Goal: Task Accomplishment & Management: Manage account settings

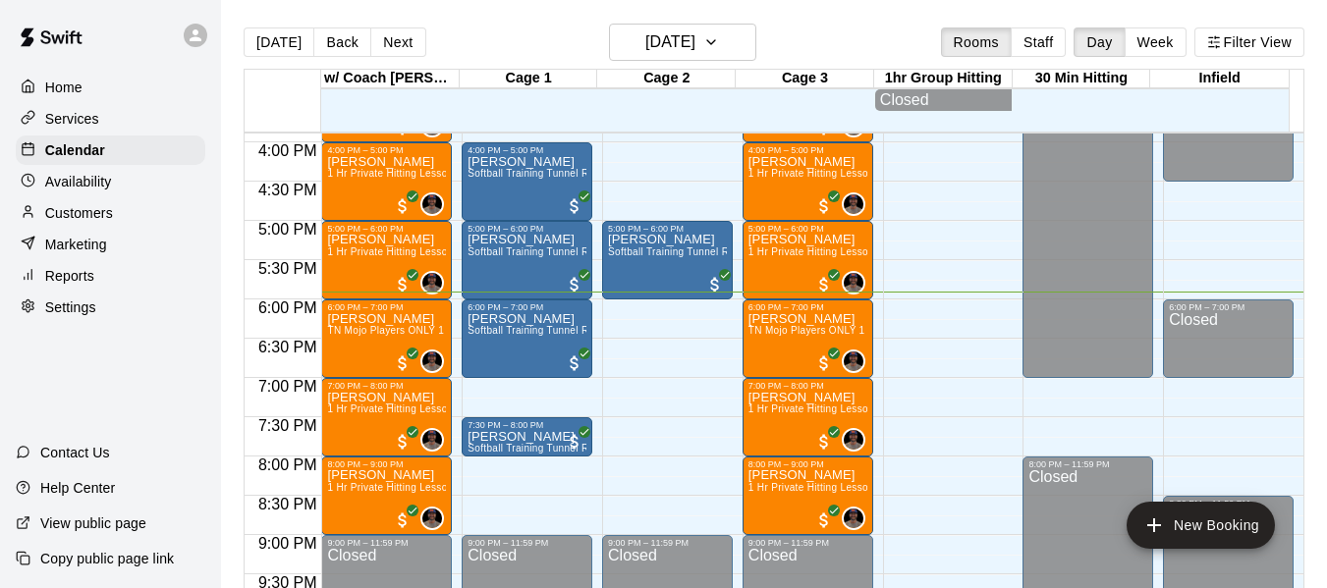
scroll to position [1281, 0]
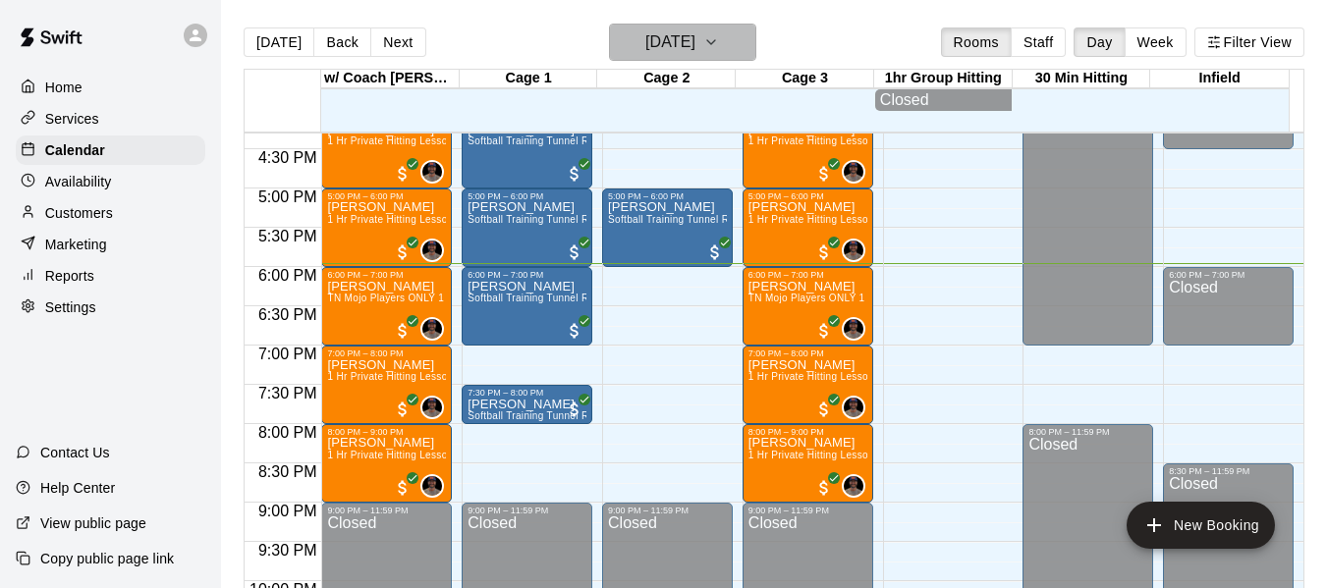
click at [730, 44] on button "[DATE]" at bounding box center [682, 42] width 147 height 37
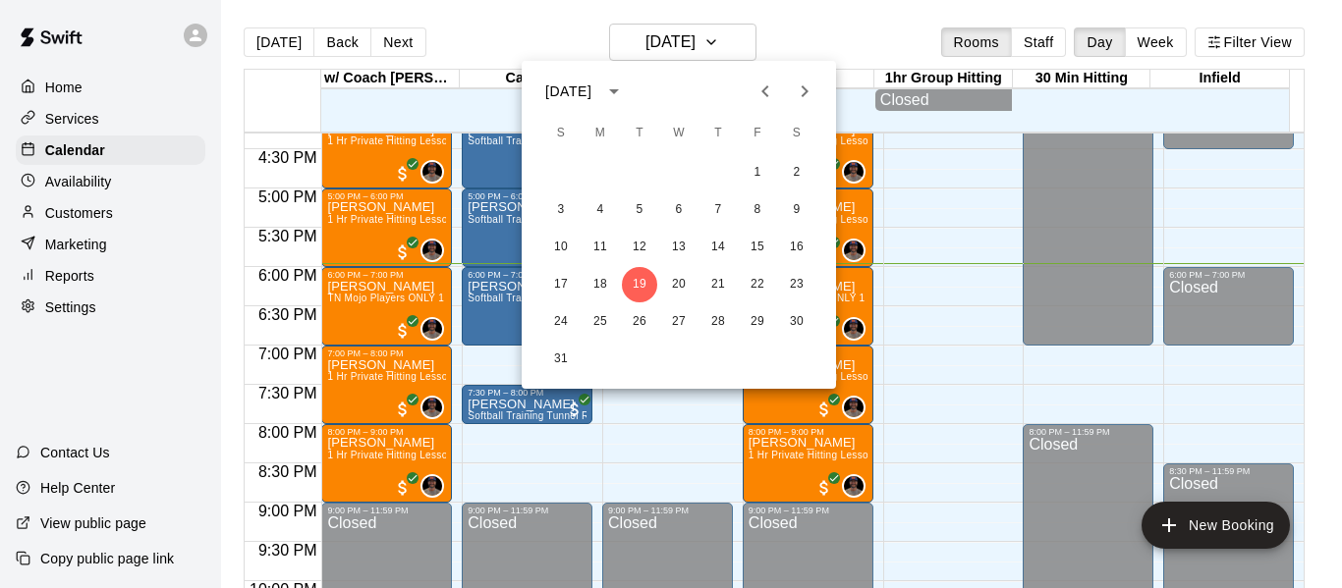
click at [809, 91] on icon "Next month" at bounding box center [805, 92] width 24 height 24
click at [809, 91] on icon "Next month" at bounding box center [805, 91] width 7 height 12
click at [681, 207] on button "8" at bounding box center [678, 210] width 35 height 35
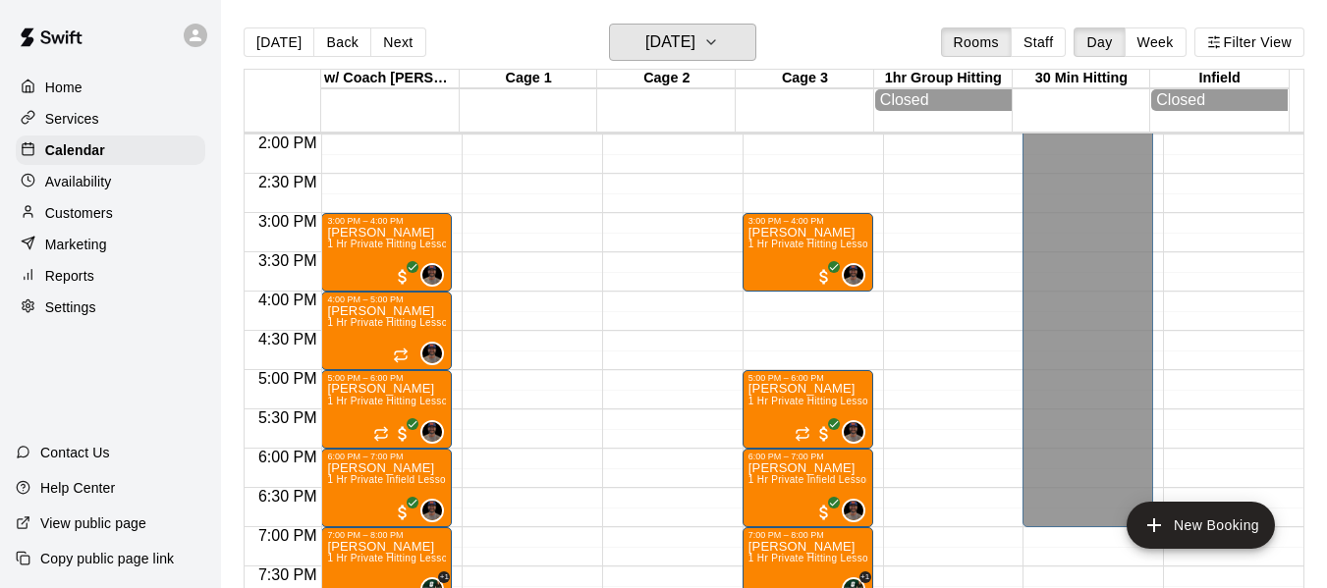
scroll to position [1052, 0]
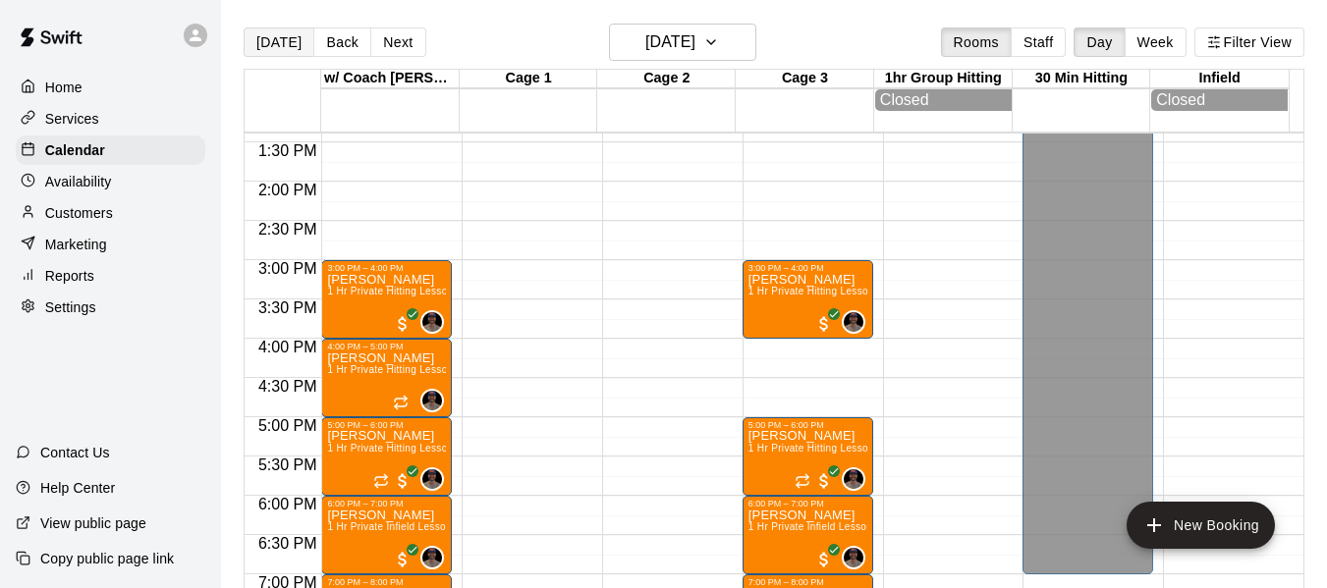
click at [285, 45] on button "[DATE]" at bounding box center [279, 42] width 71 height 29
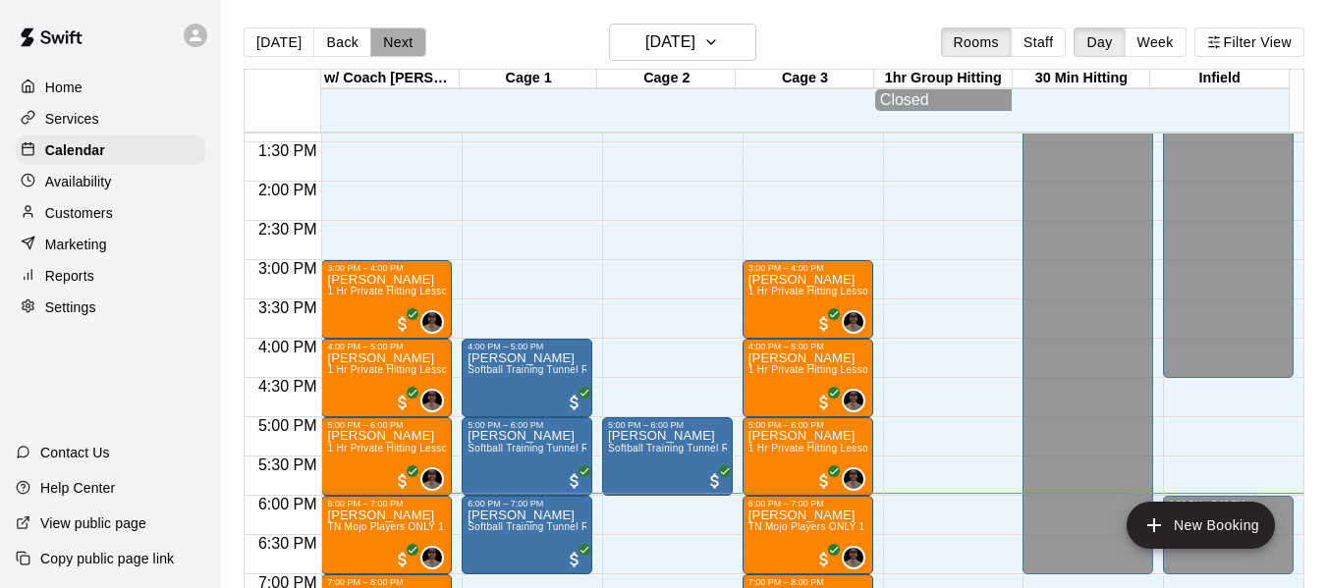
click at [409, 48] on button "Next" at bounding box center [397, 42] width 55 height 29
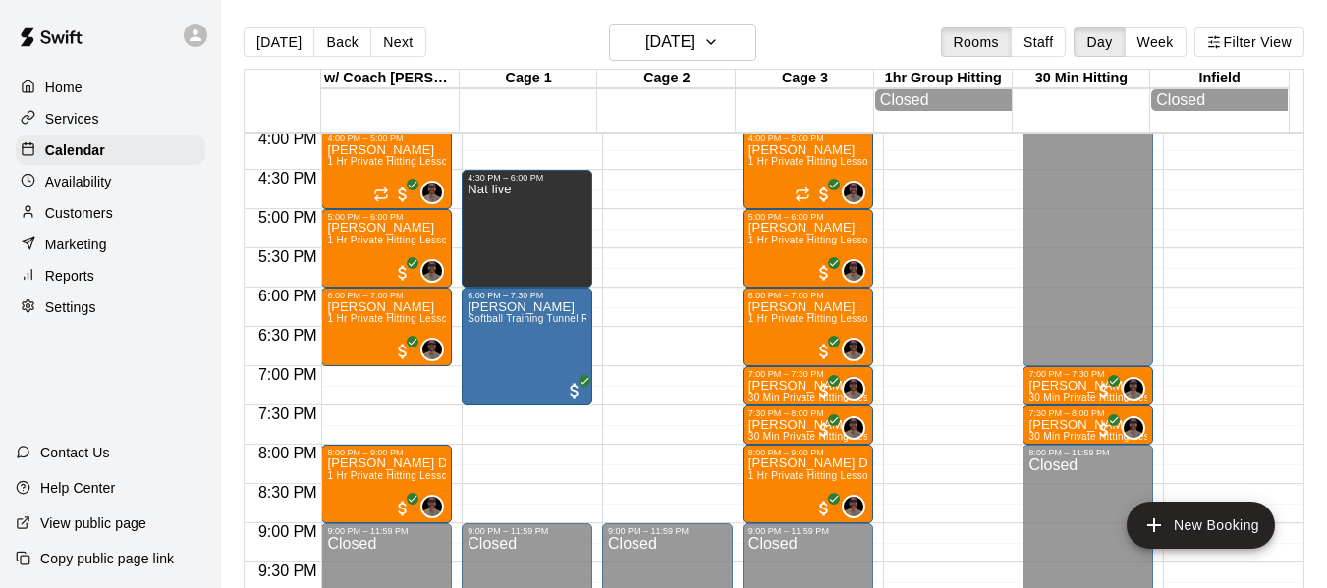
scroll to position [1249, 0]
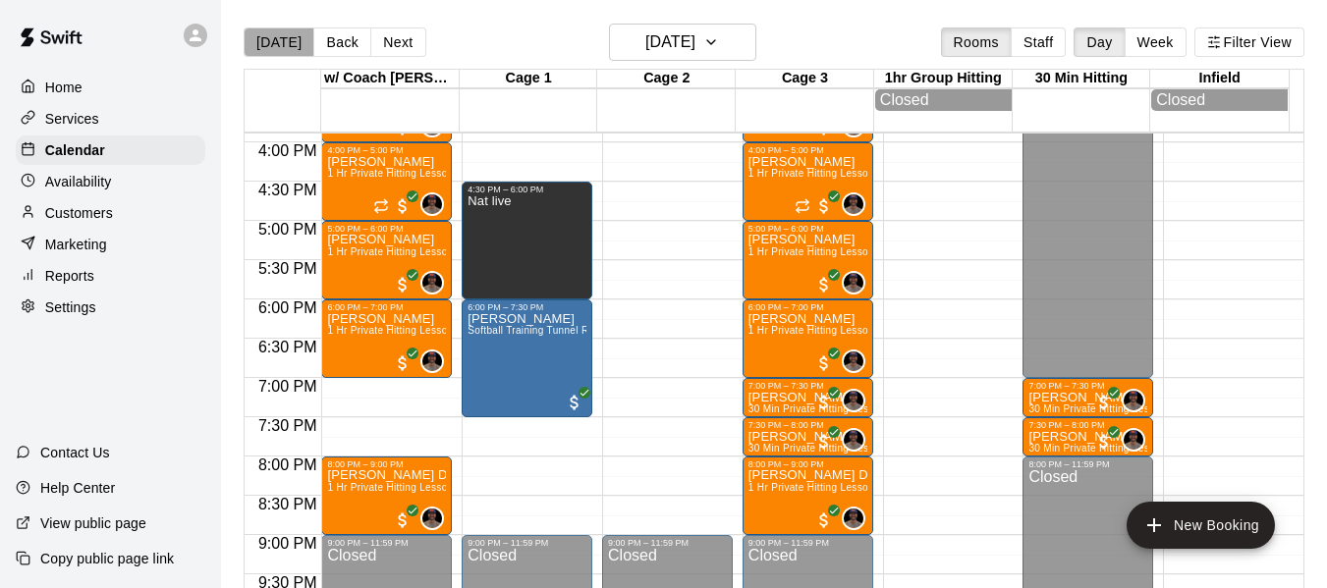
click at [278, 38] on button "[DATE]" at bounding box center [279, 42] width 71 height 29
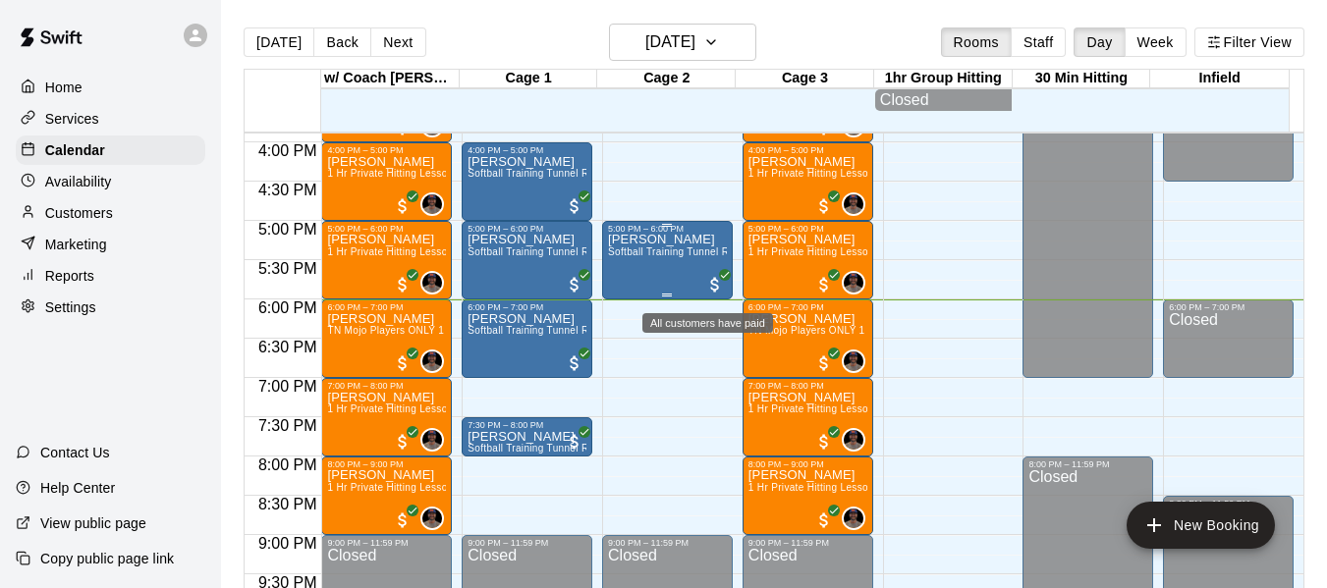
click at [709, 292] on span "All customers have paid" at bounding box center [715, 285] width 20 height 20
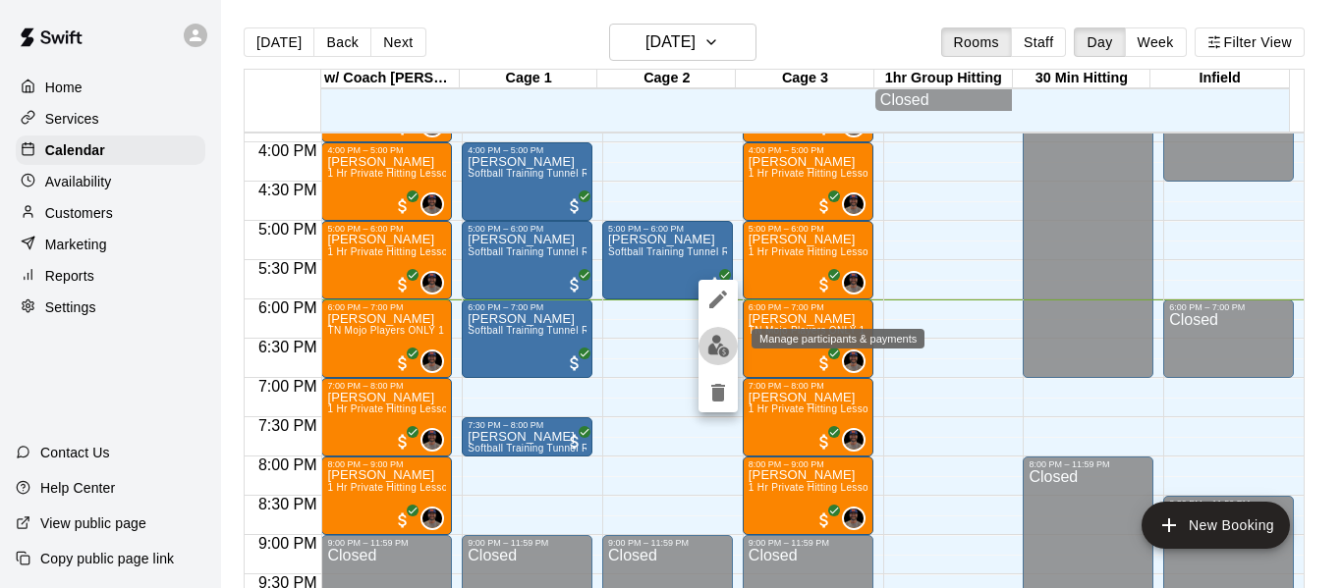
click at [724, 350] on img "edit" at bounding box center [718, 346] width 23 height 23
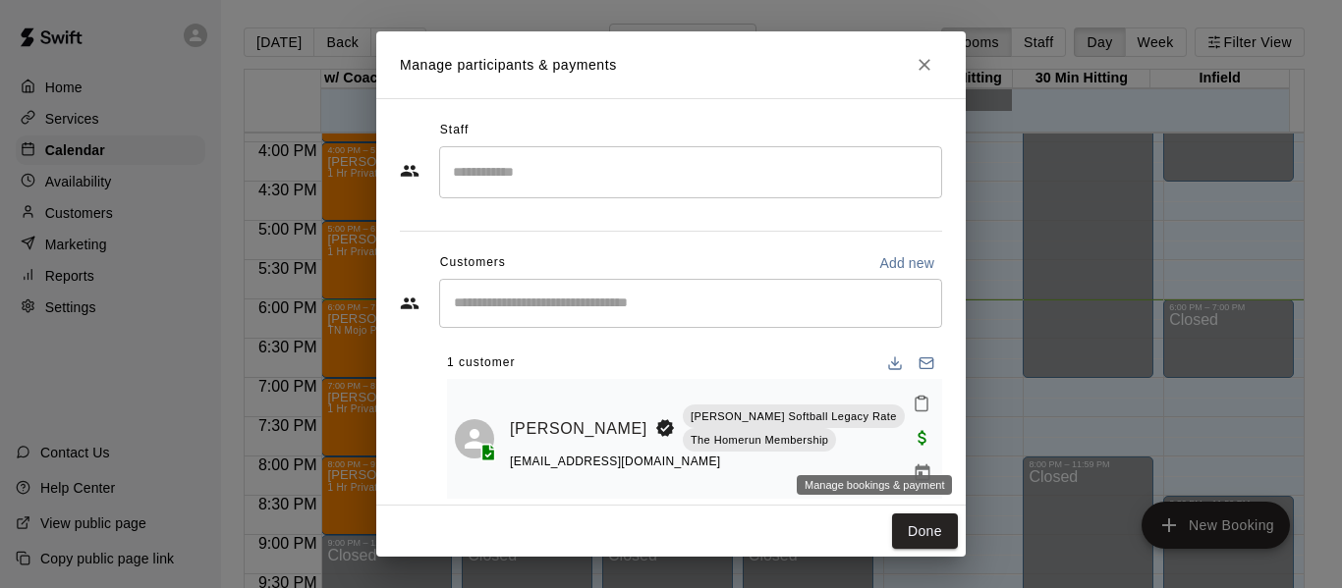
click at [913, 464] on icon "Manage bookings & payment" at bounding box center [923, 474] width 20 height 20
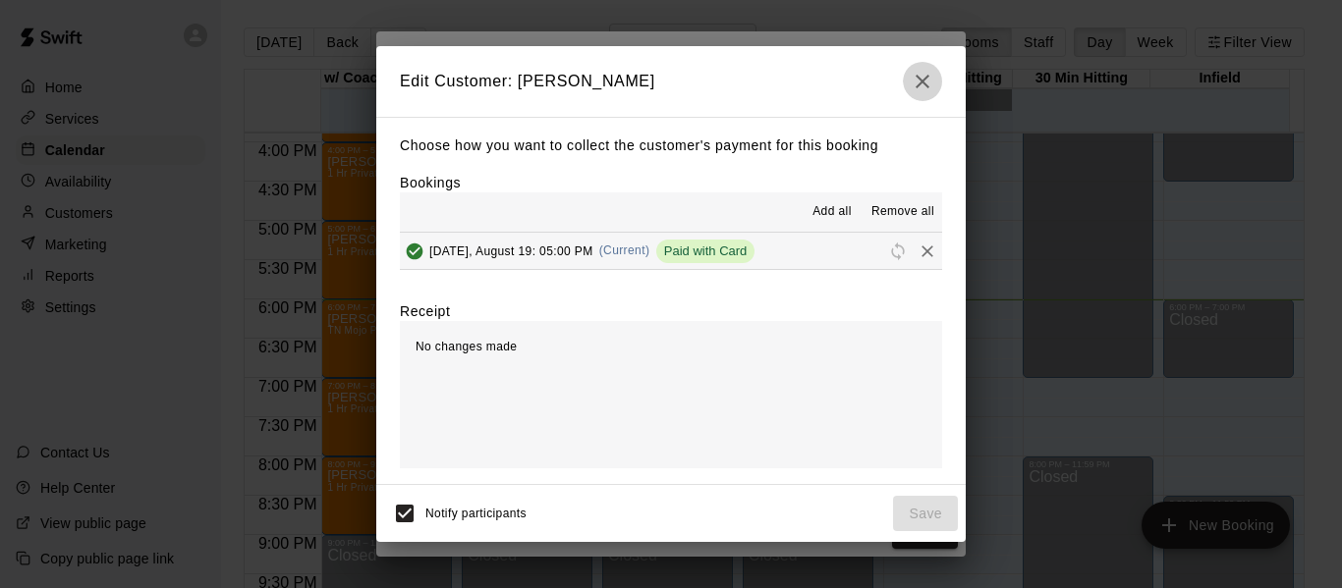
click at [921, 74] on icon "button" at bounding box center [923, 82] width 24 height 24
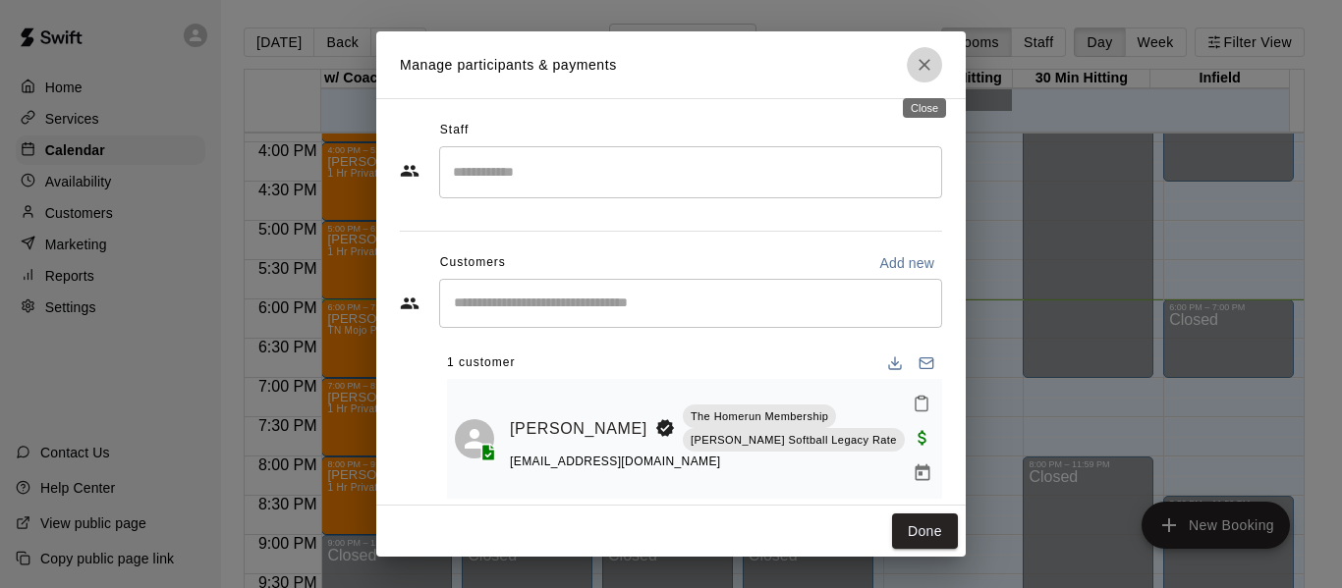
click at [925, 68] on icon "Close" at bounding box center [925, 65] width 12 height 12
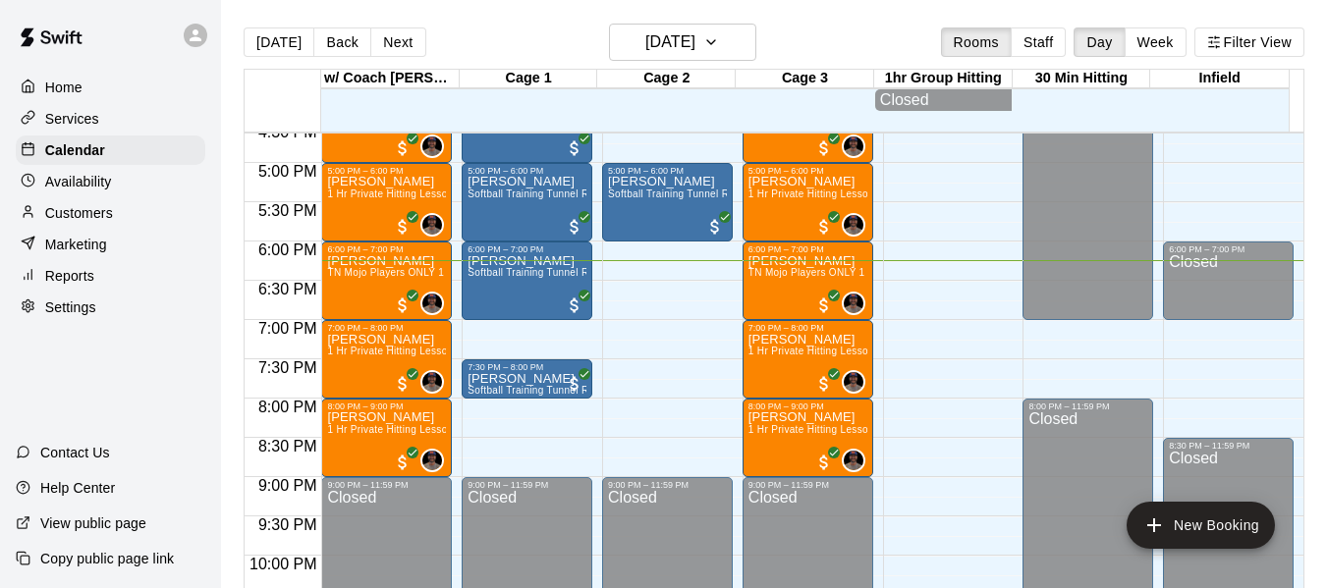
scroll to position [1314, 0]
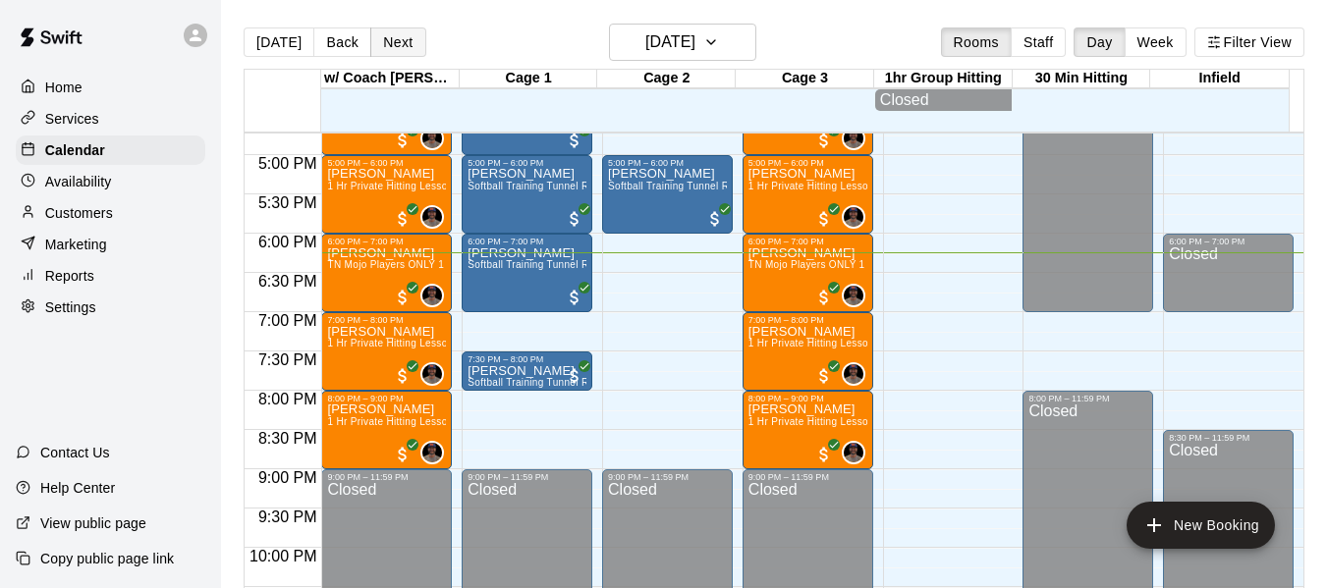
click at [383, 49] on button "Next" at bounding box center [397, 42] width 55 height 29
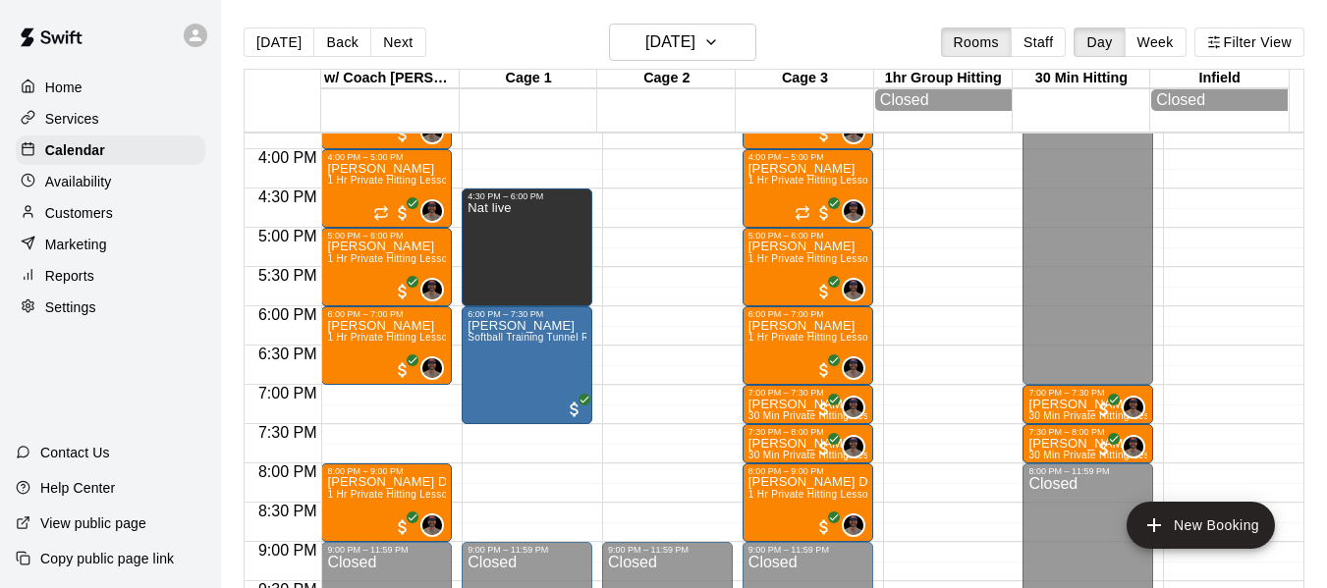
scroll to position [1249, 0]
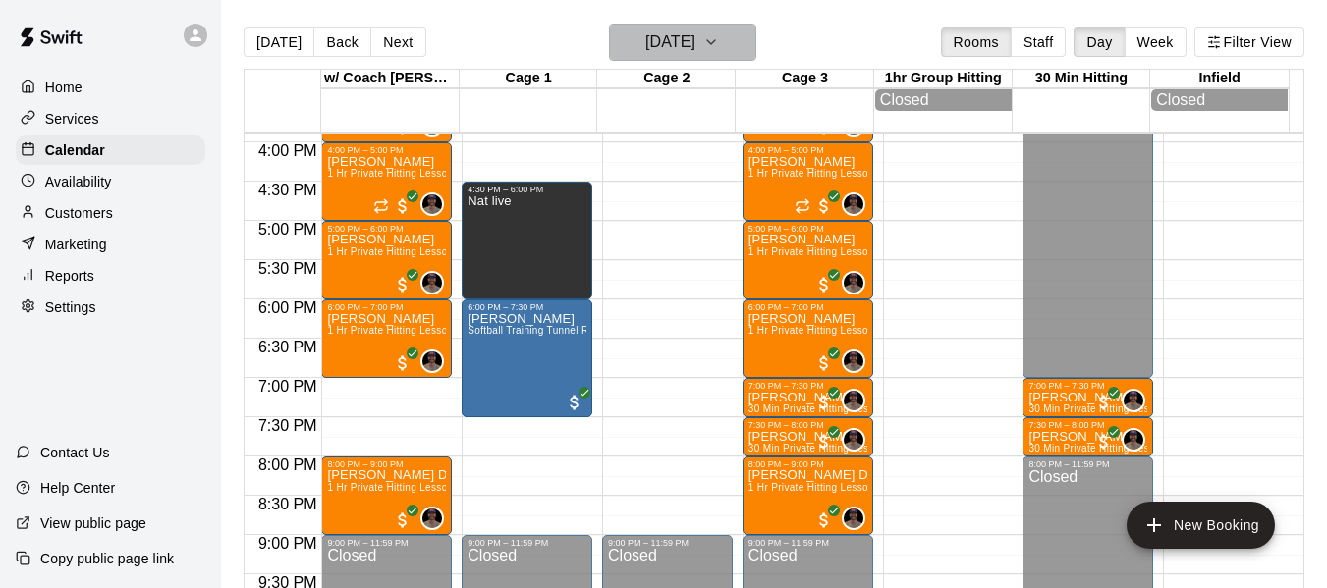
click at [719, 33] on icon "button" at bounding box center [711, 42] width 16 height 24
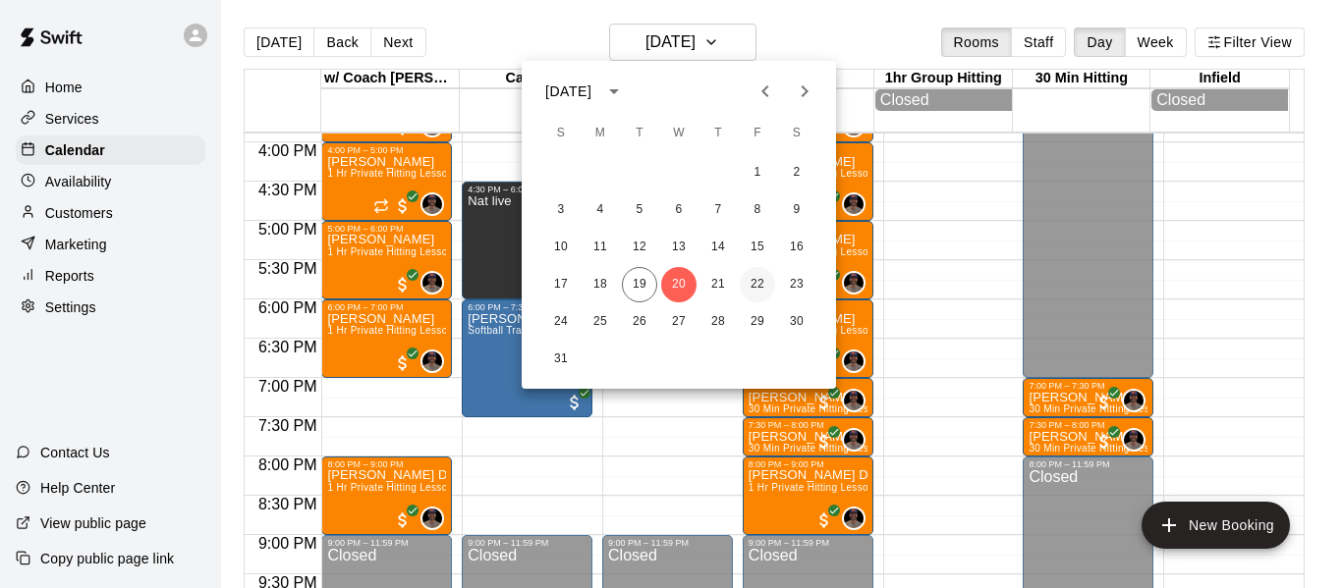
click at [743, 287] on button "22" at bounding box center [757, 284] width 35 height 35
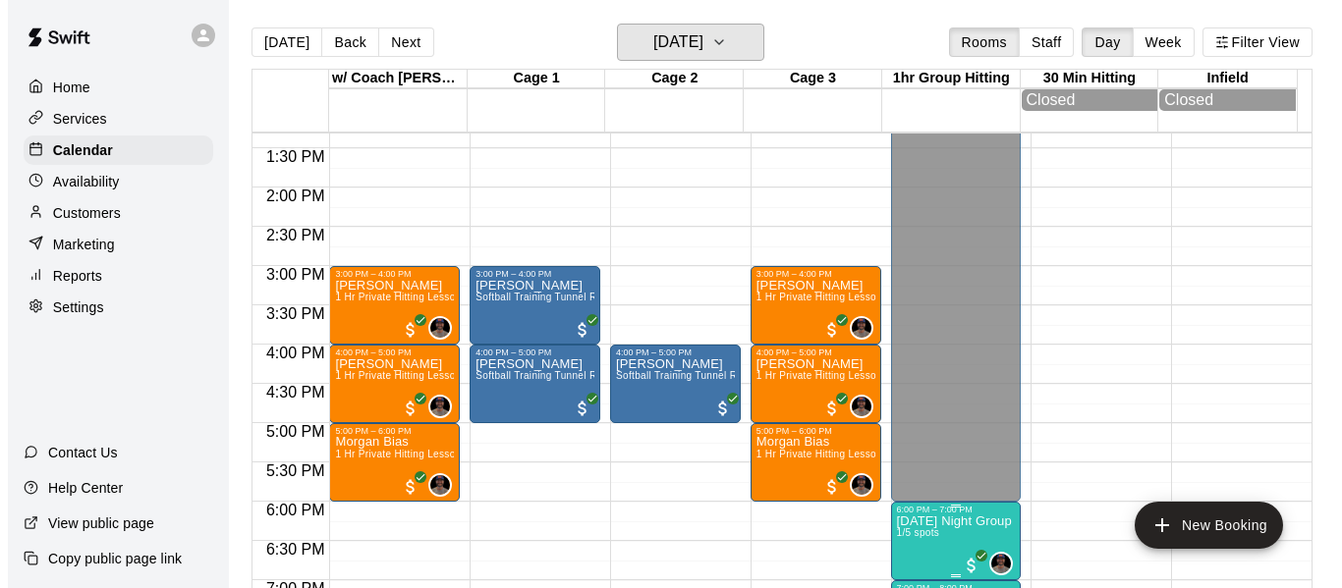
scroll to position [1183, 0]
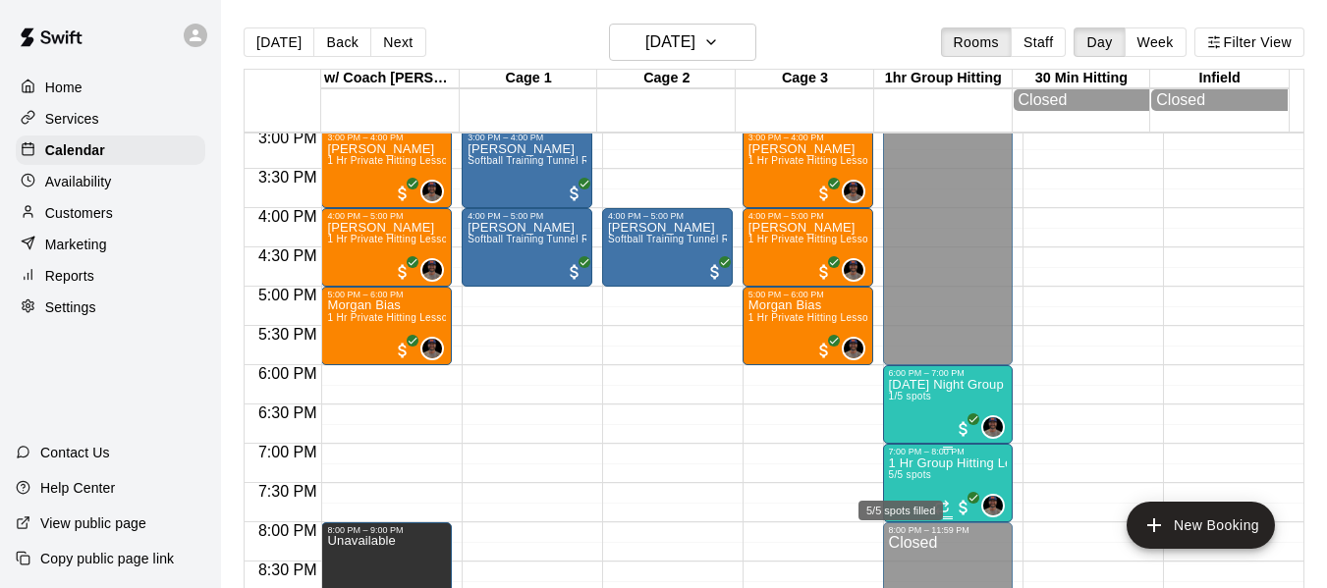
click at [904, 476] on span "5/5 spots" at bounding box center [910, 475] width 43 height 11
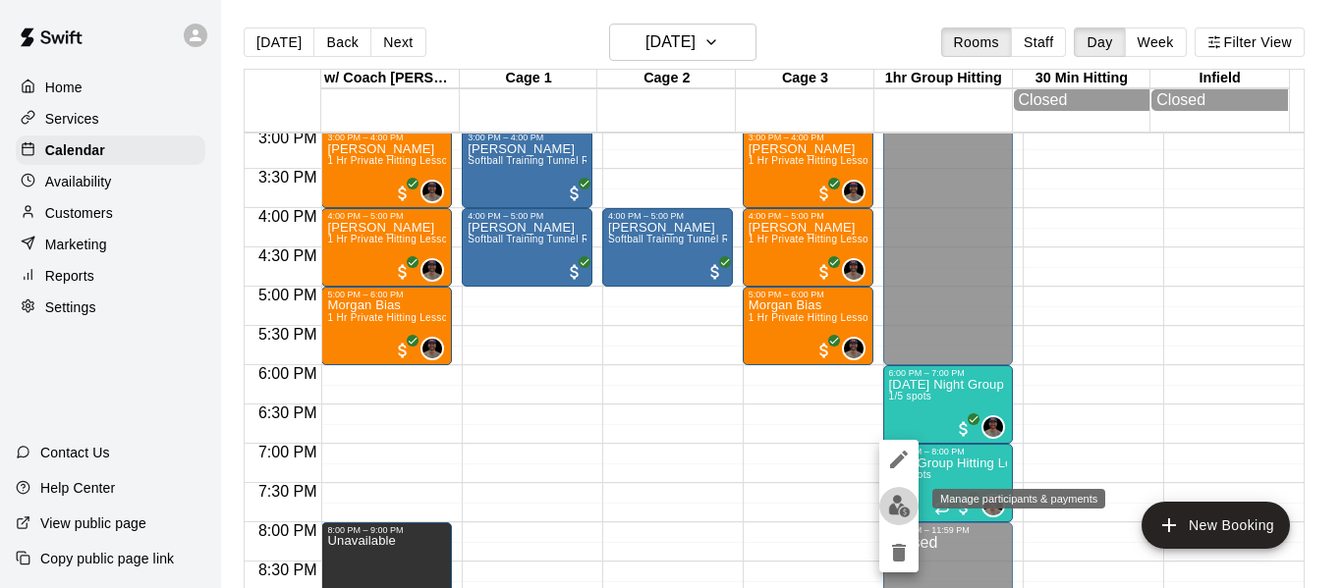
click at [899, 506] on img "edit" at bounding box center [899, 506] width 23 height 23
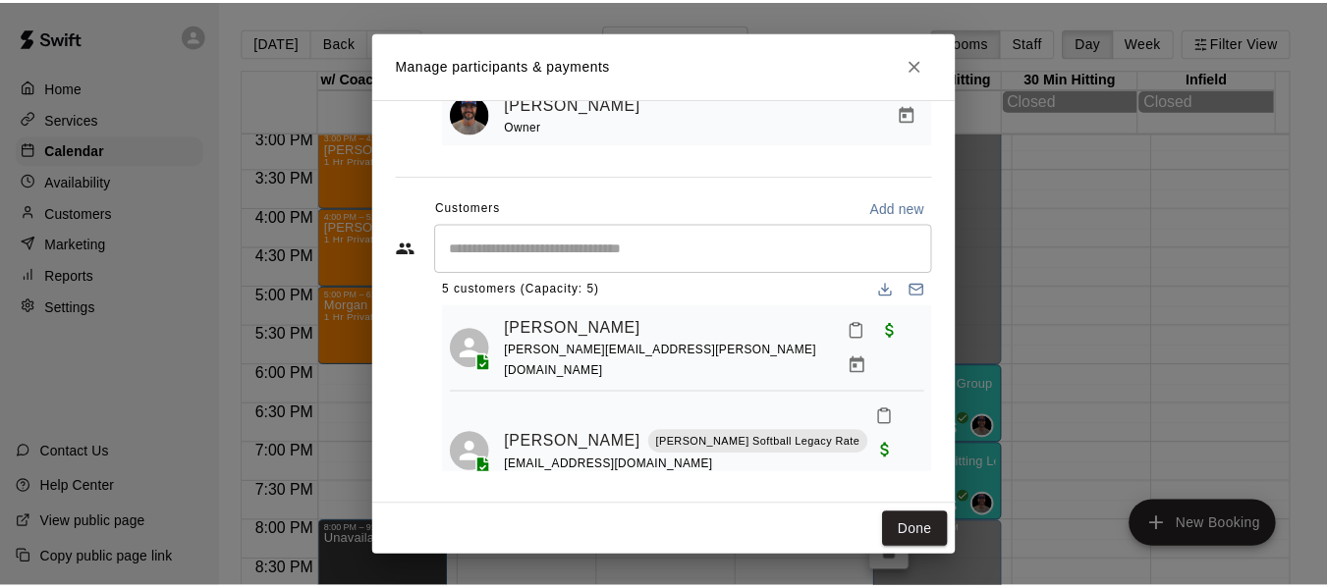
scroll to position [0, 0]
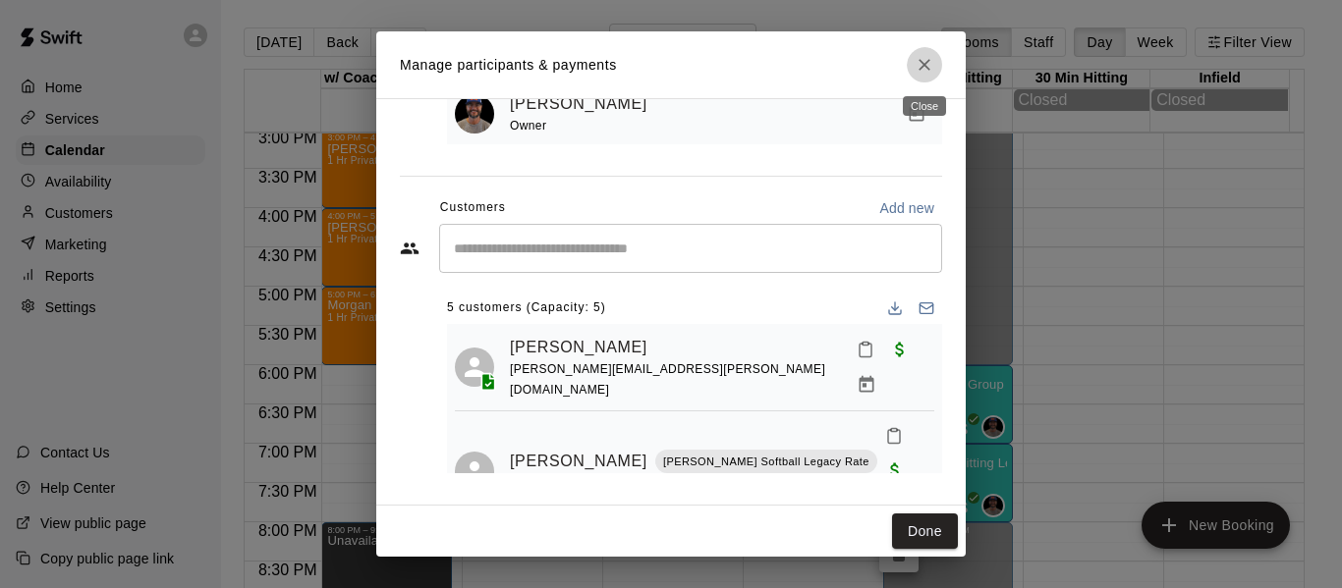
click at [929, 64] on icon "Close" at bounding box center [925, 65] width 20 height 20
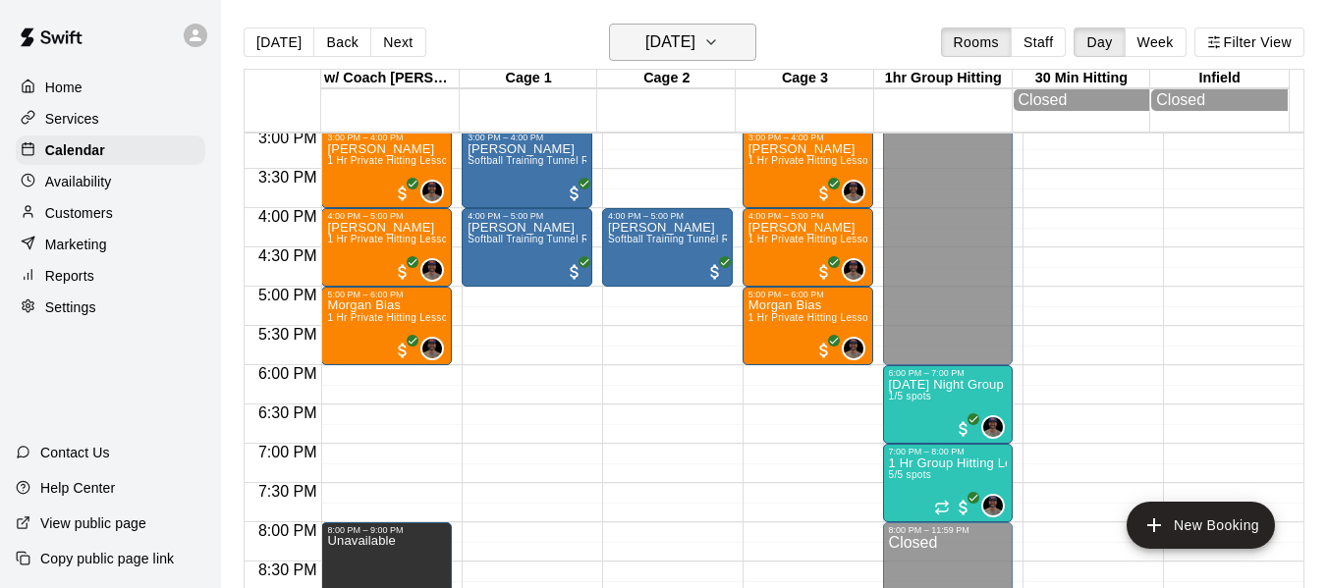
click at [719, 38] on icon "button" at bounding box center [711, 42] width 16 height 24
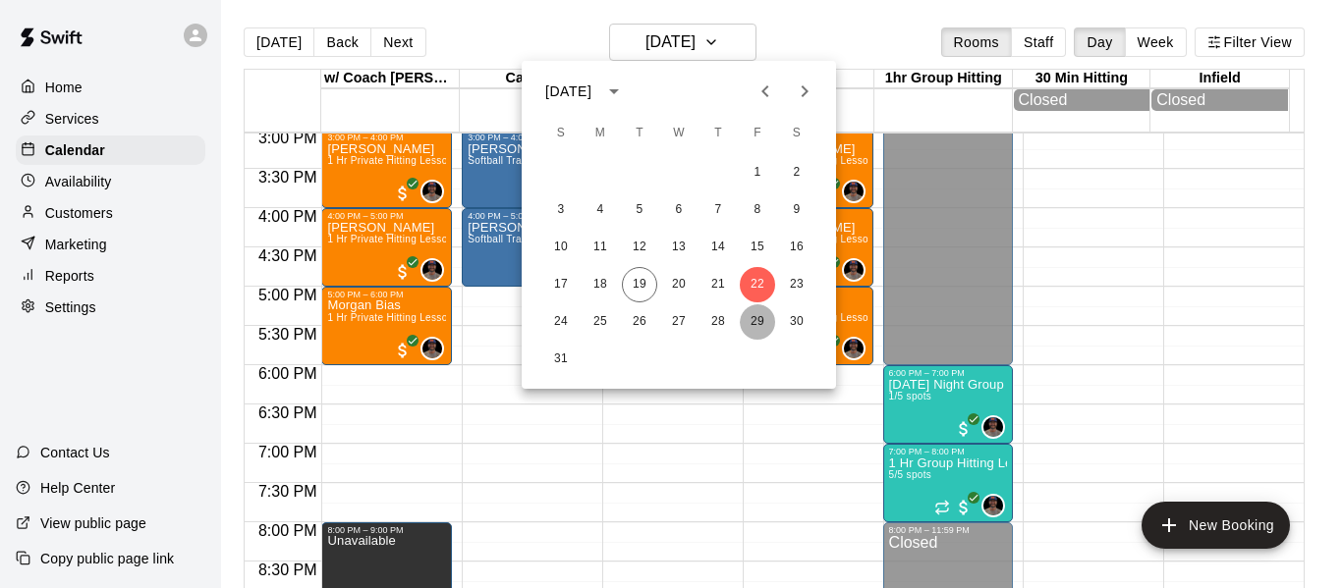
click at [756, 317] on button "29" at bounding box center [757, 322] width 35 height 35
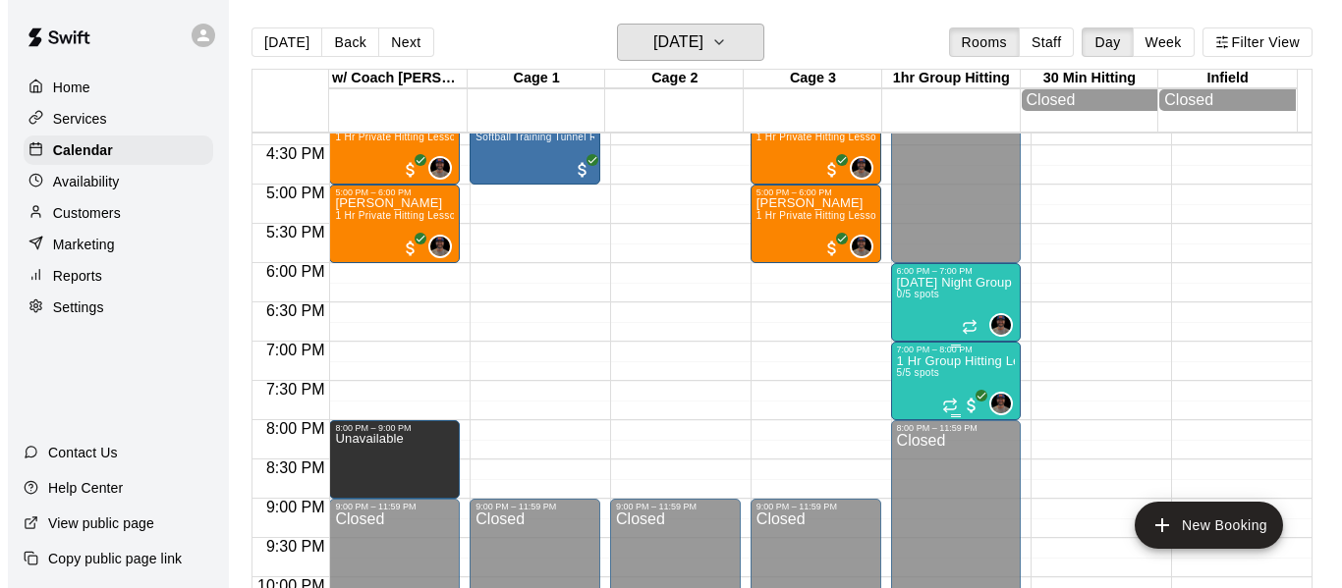
scroll to position [1314, 0]
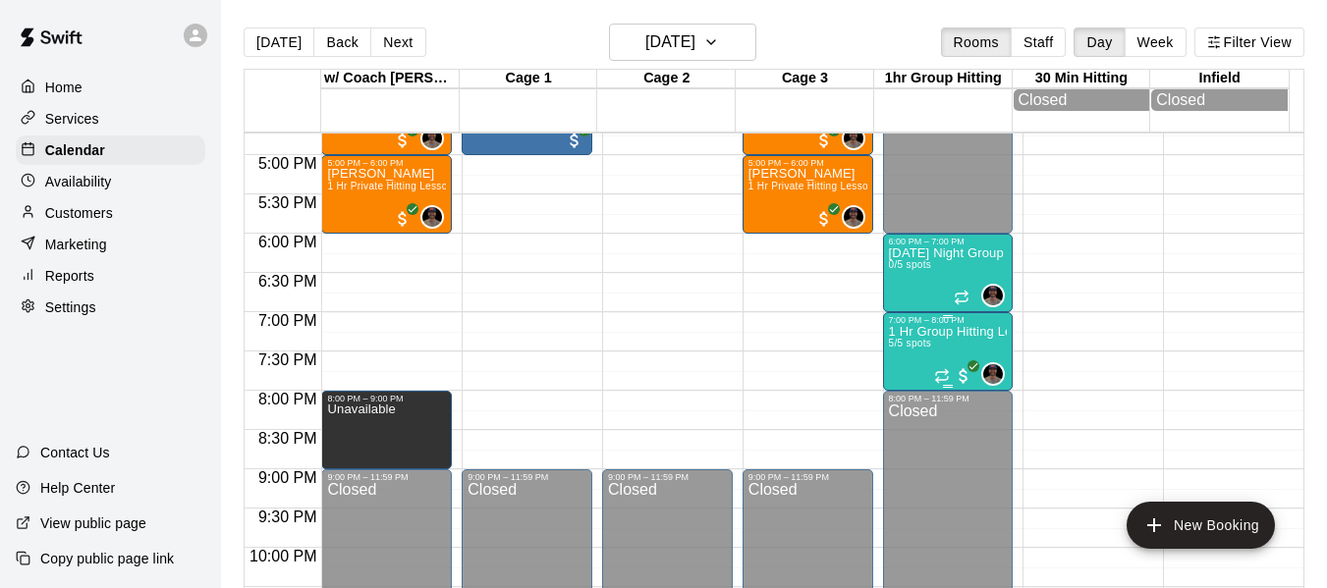
click at [912, 332] on p "1 Hr Group Hitting Lessons 12u And Older" at bounding box center [948, 332] width 119 height 0
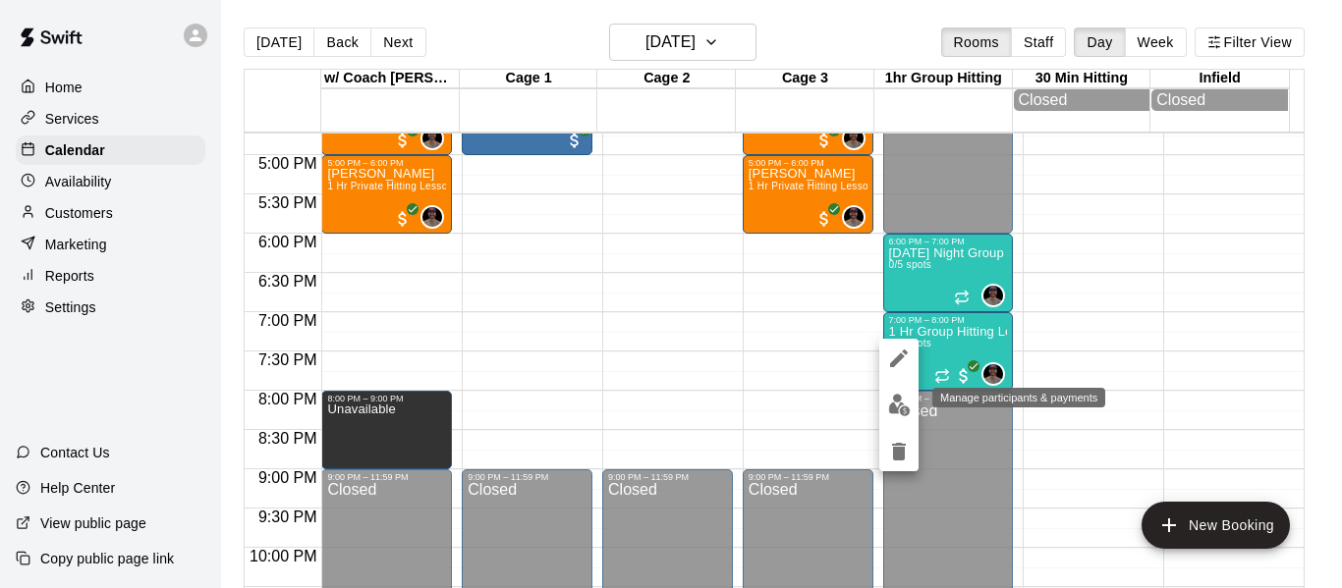
click at [902, 405] on img "edit" at bounding box center [899, 405] width 23 height 23
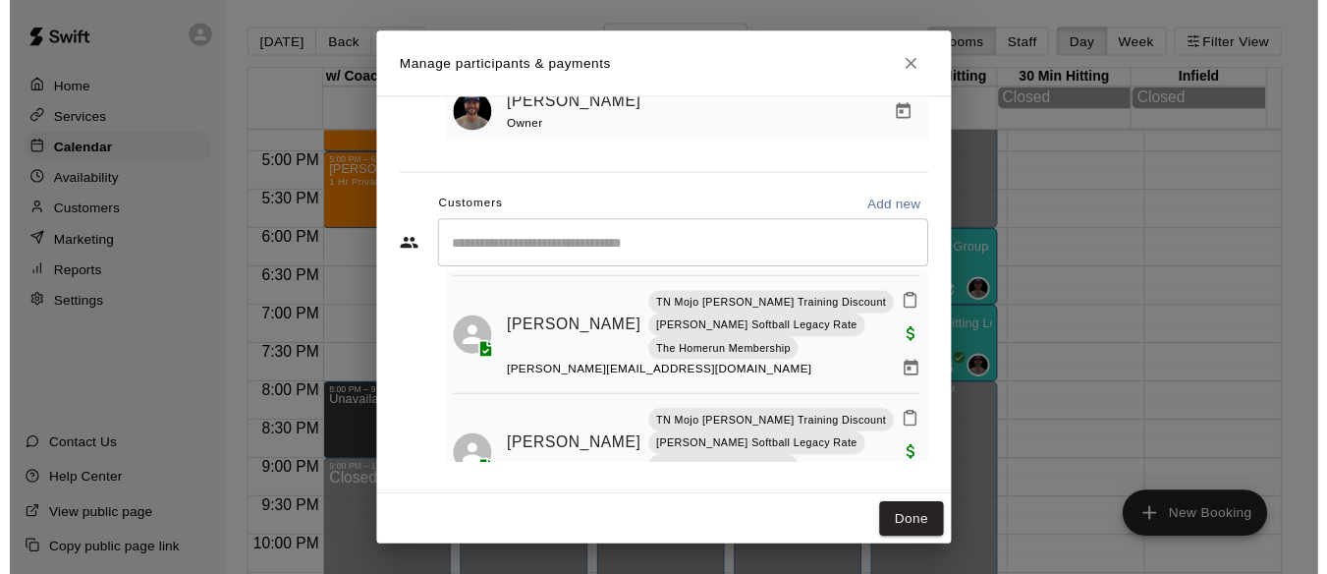
scroll to position [347, 0]
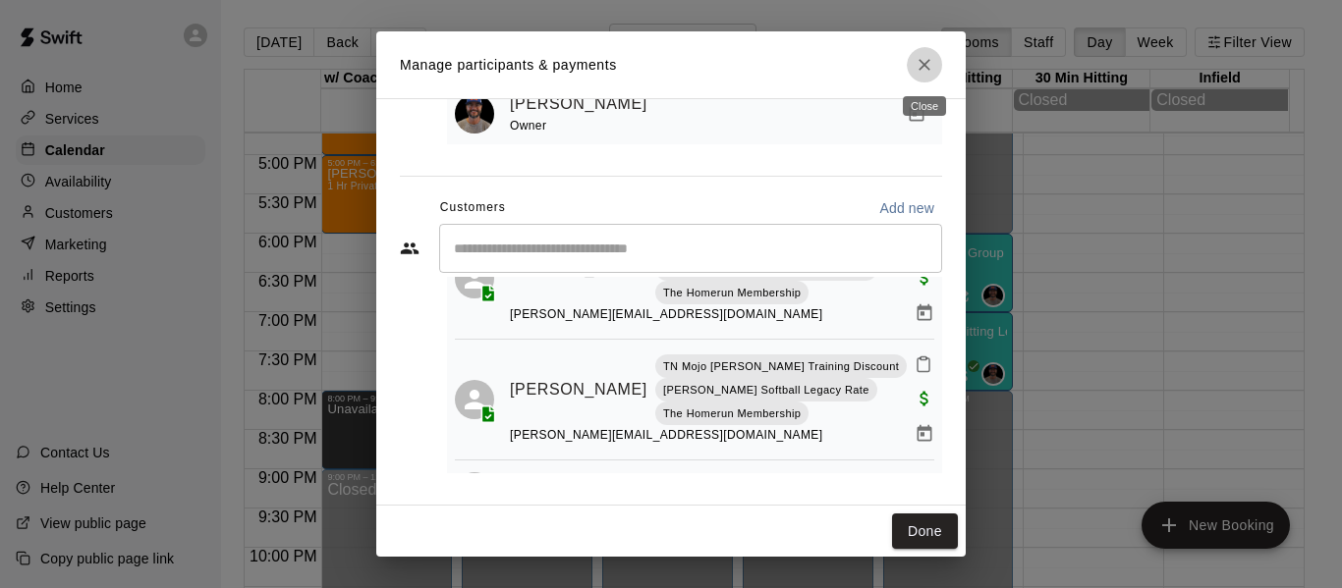
click at [921, 74] on icon "Close" at bounding box center [925, 65] width 20 height 20
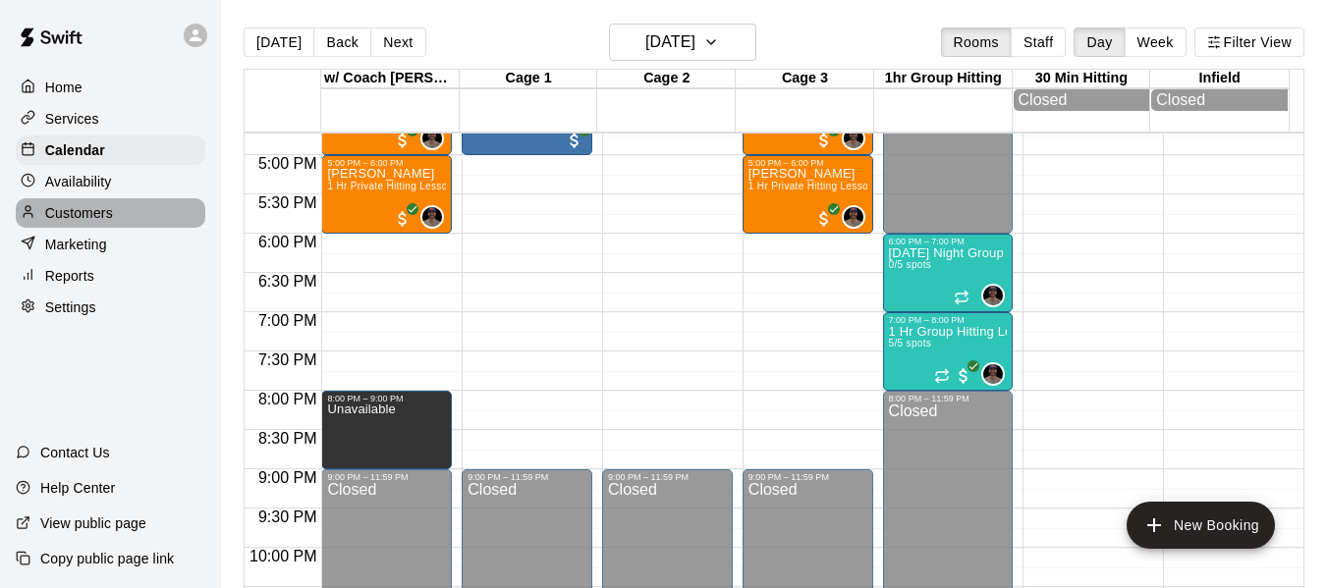
click at [97, 218] on p "Customers" at bounding box center [79, 213] width 68 height 20
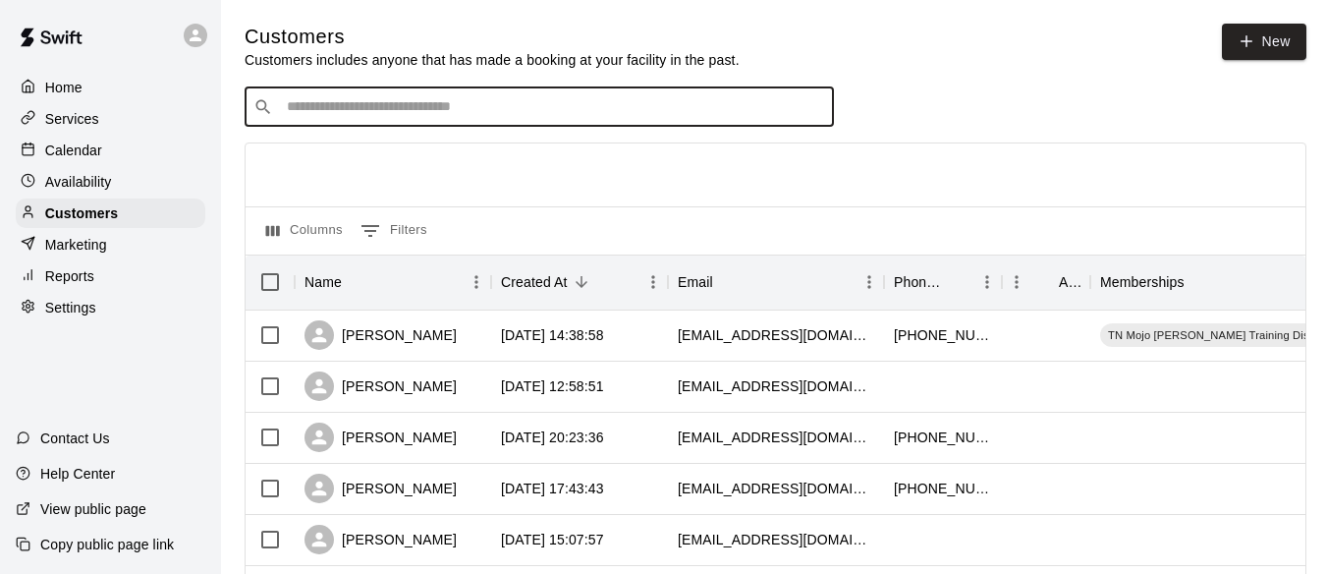
drag, startPoint x: 485, startPoint y: 101, endPoint x: 508, endPoint y: 101, distance: 22.6
click at [485, 100] on input "Search customers by name or email" at bounding box center [553, 107] width 544 height 20
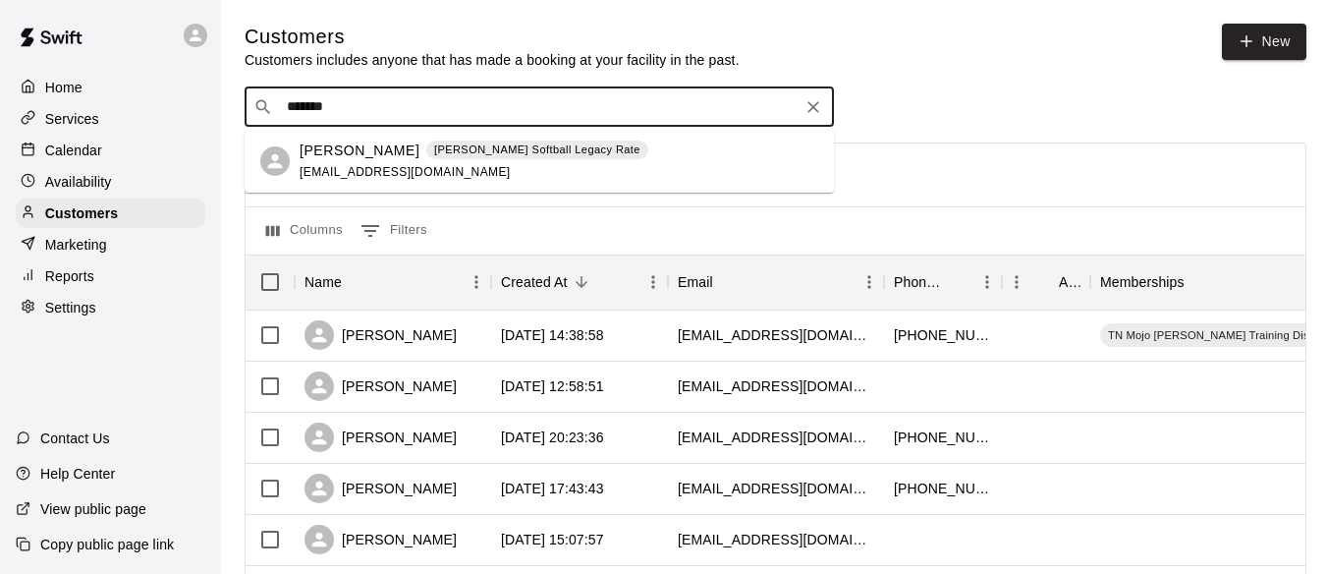
type input "*******"
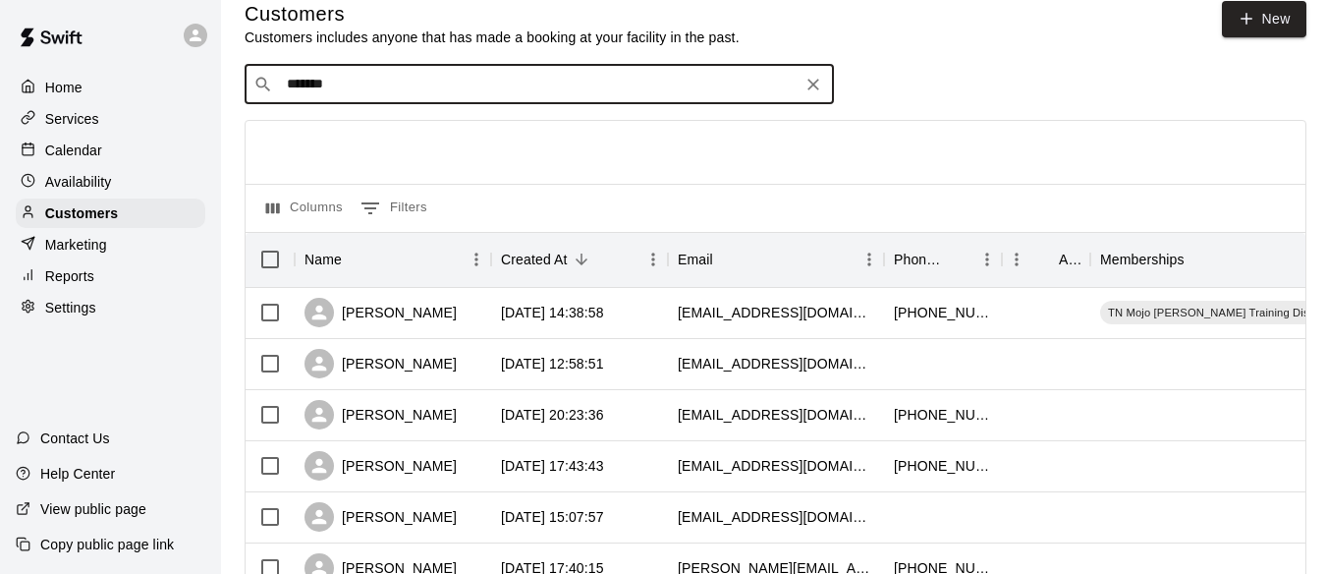
scroll to position [32, 0]
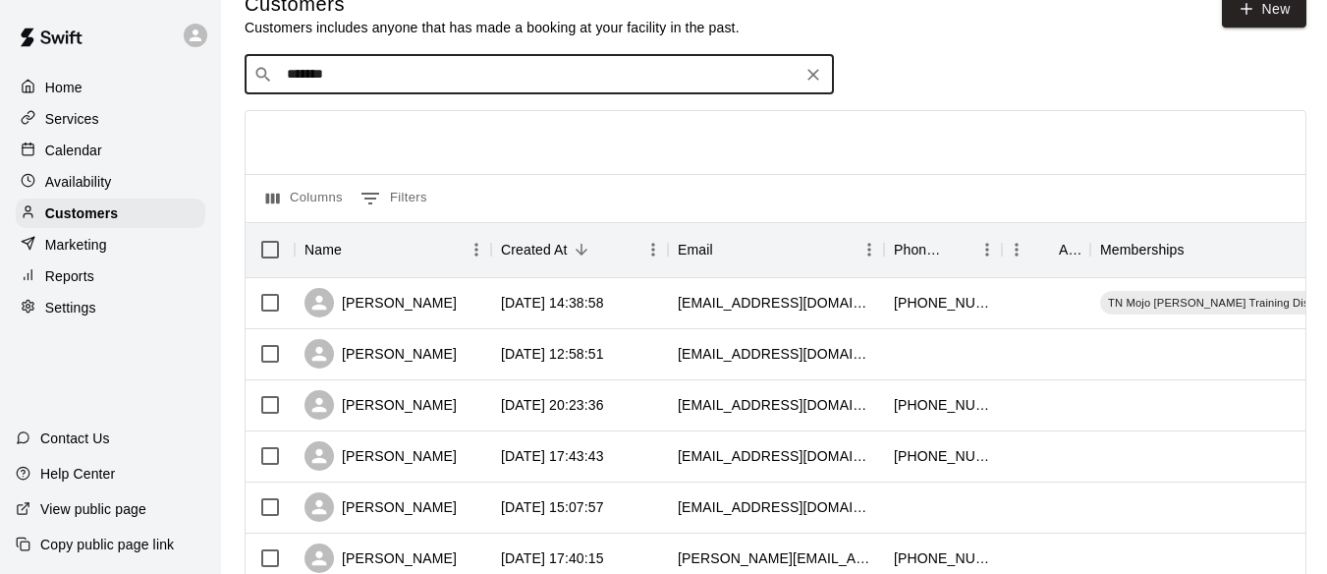
click at [407, 76] on input "*******" at bounding box center [538, 75] width 515 height 20
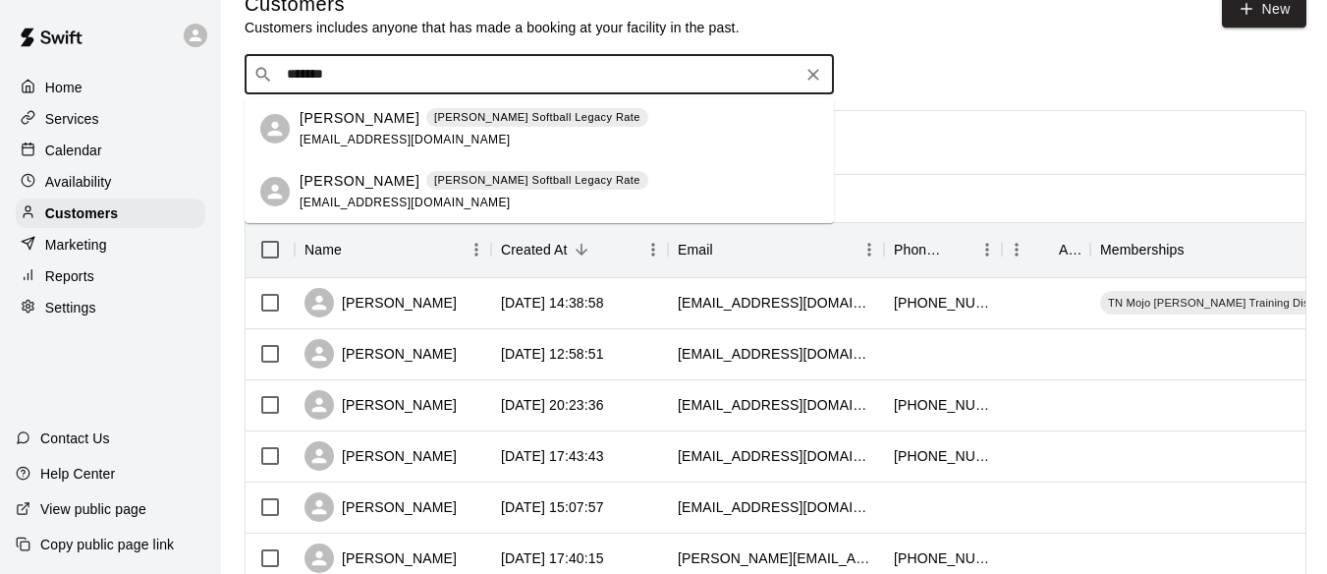
click at [345, 191] on div "Jayleen Gil Quinney Softball Legacy Rate rojasdenise09@gmail.com" at bounding box center [474, 192] width 349 height 42
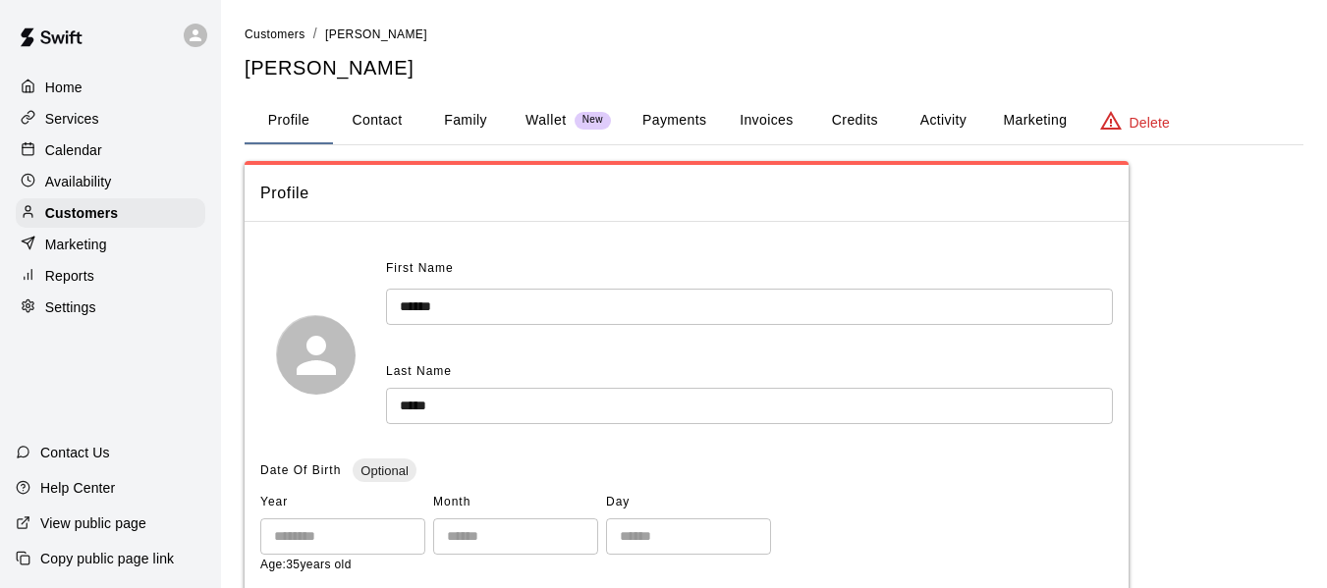
click at [926, 119] on button "Activity" at bounding box center [943, 120] width 88 height 47
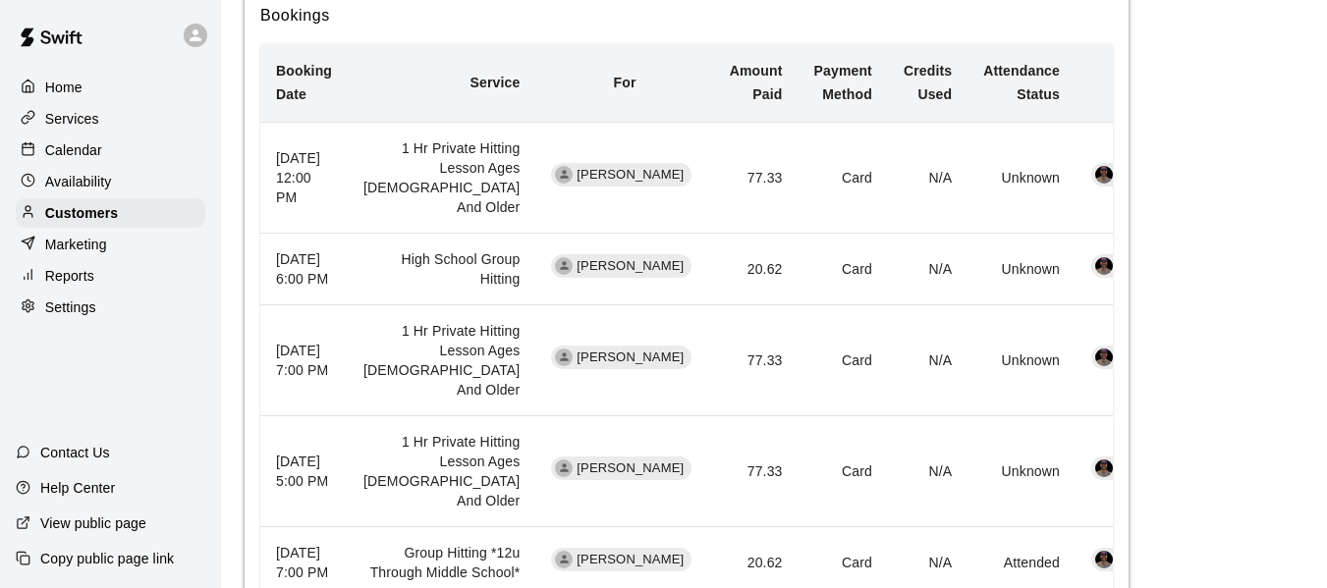
scroll to position [589, 0]
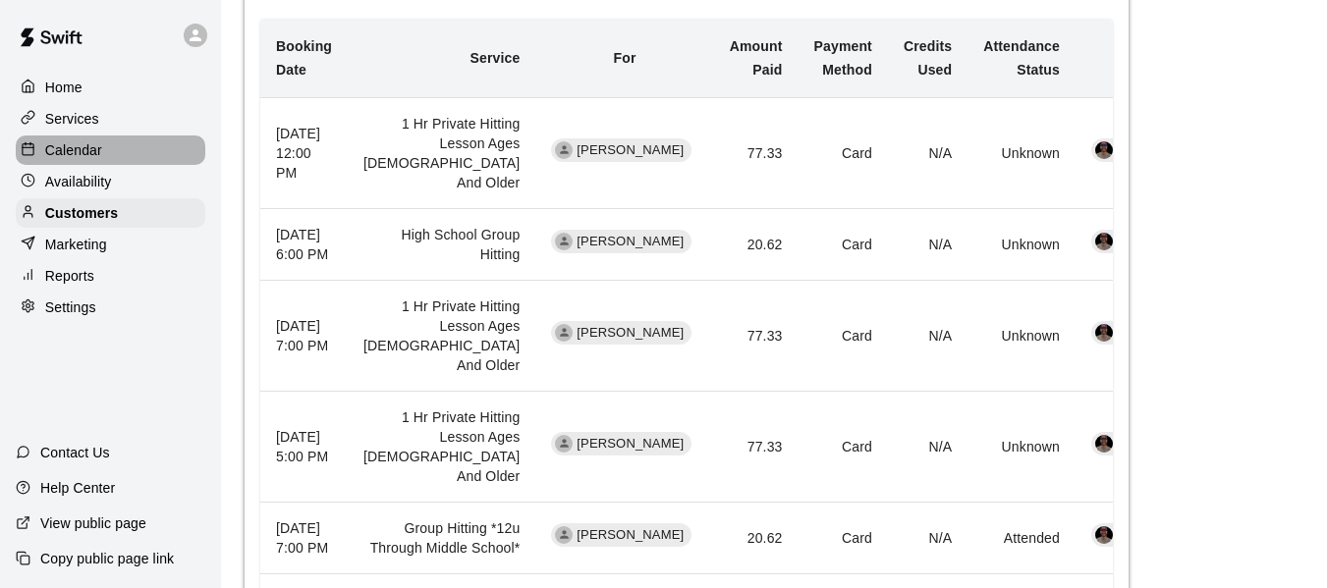
click at [91, 160] on p "Calendar" at bounding box center [73, 150] width 57 height 20
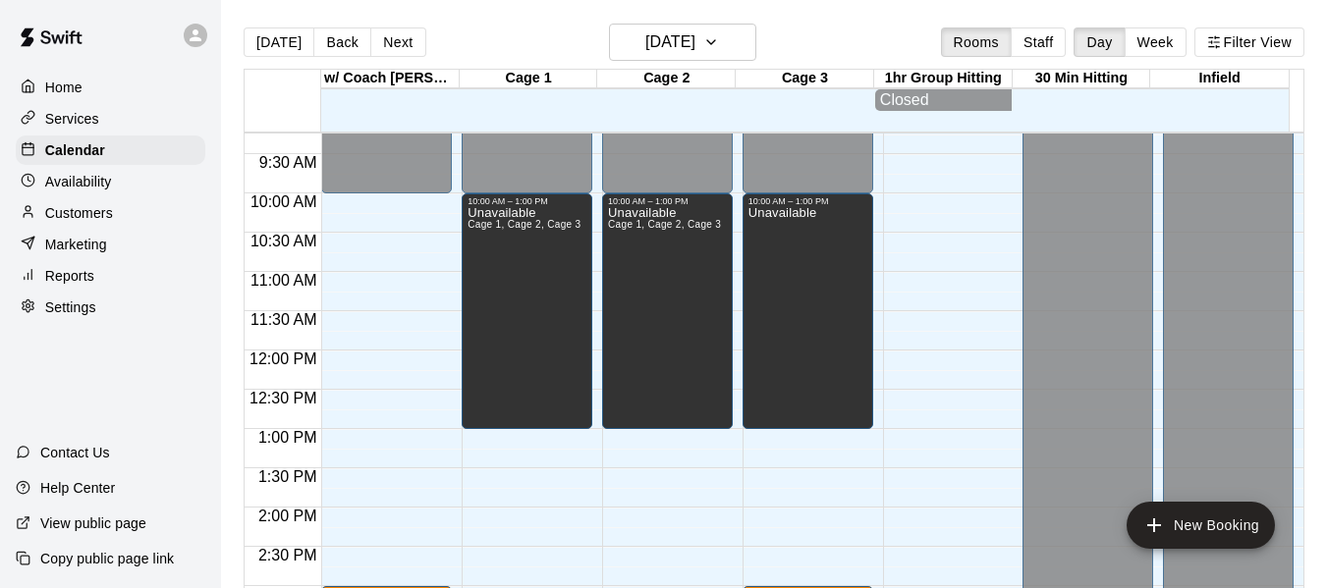
scroll to position [659, 0]
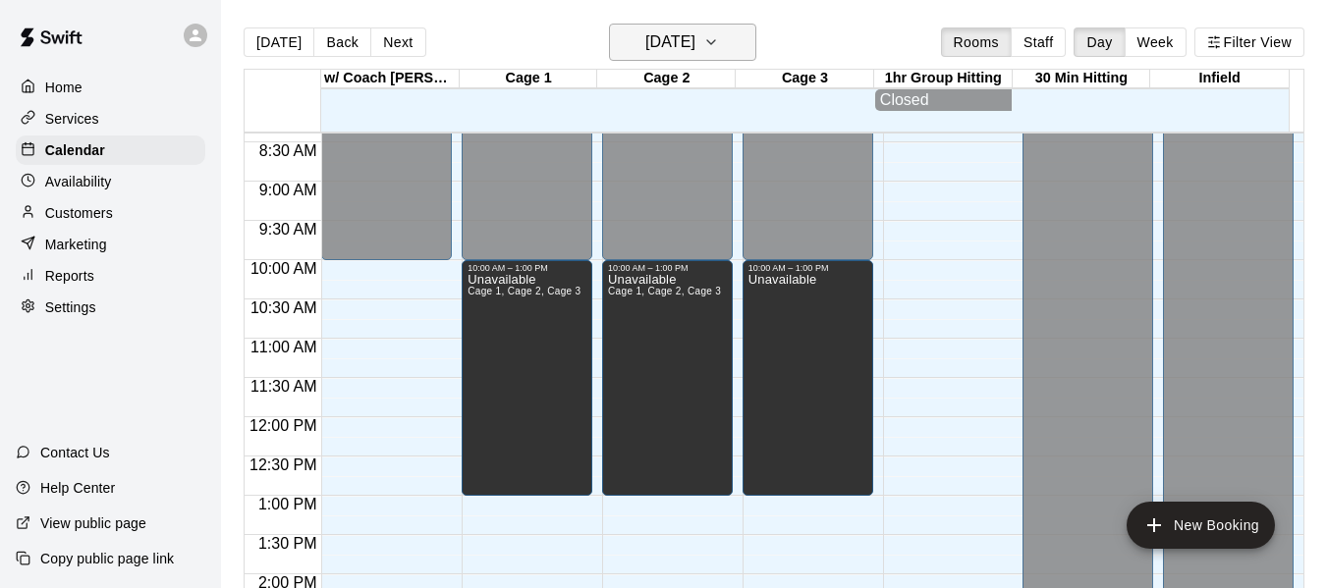
click at [742, 29] on button "[DATE]" at bounding box center [682, 42] width 147 height 37
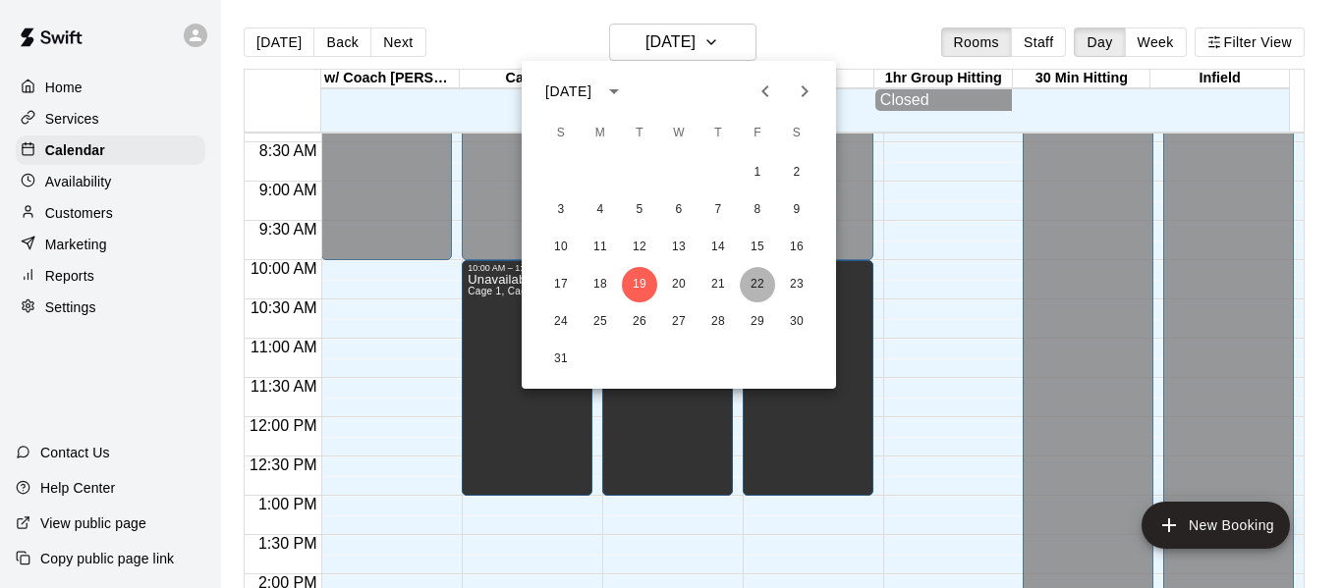
click at [755, 290] on button "22" at bounding box center [757, 284] width 35 height 35
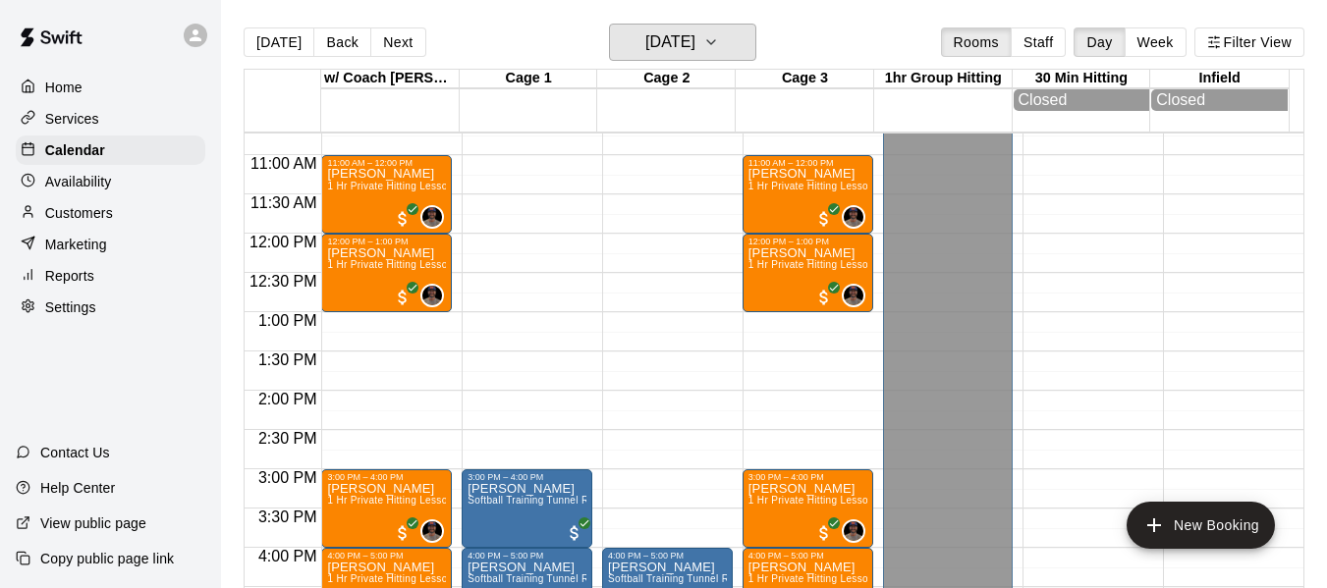
scroll to position [790, 0]
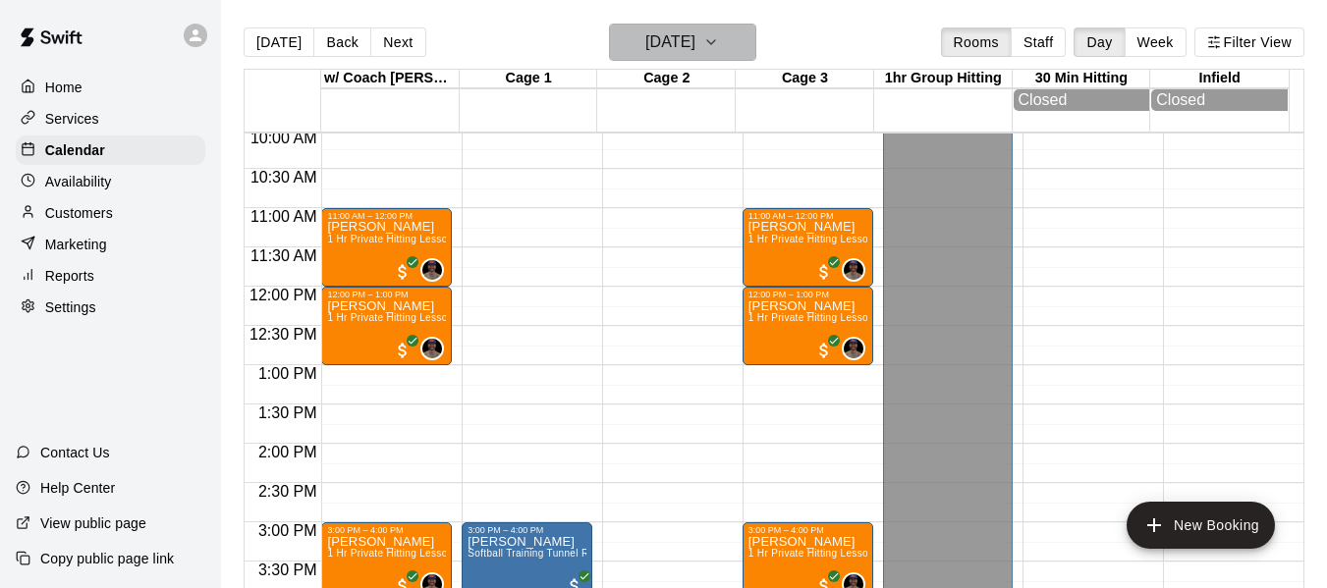
click at [719, 46] on icon "button" at bounding box center [711, 42] width 16 height 24
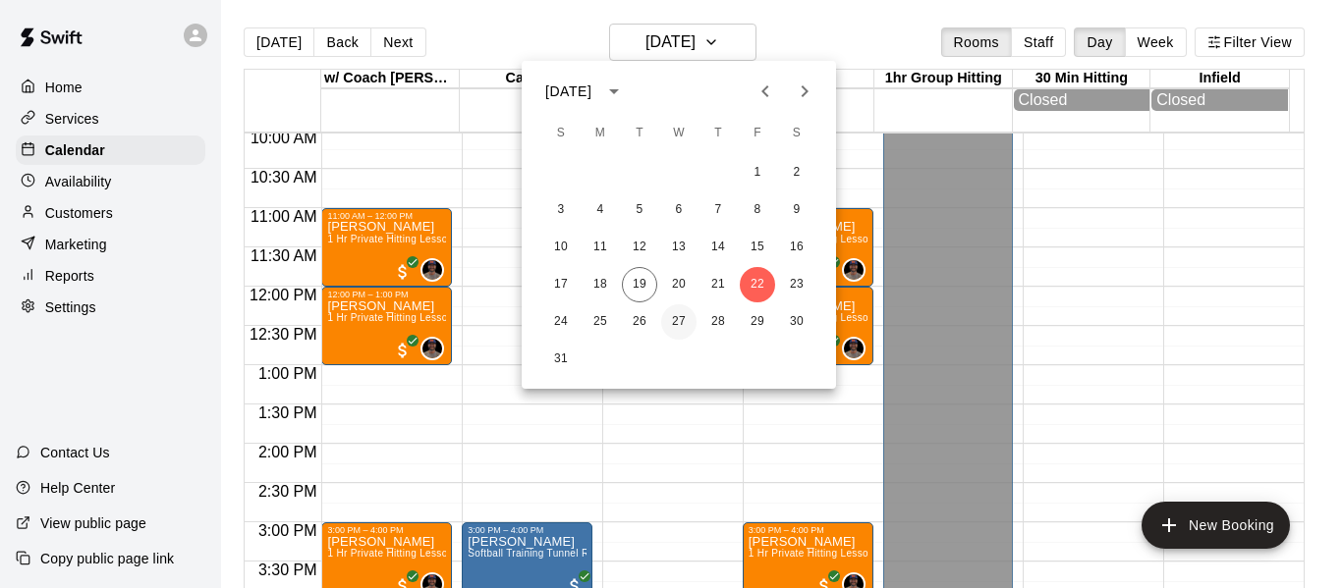
click at [673, 315] on button "27" at bounding box center [678, 322] width 35 height 35
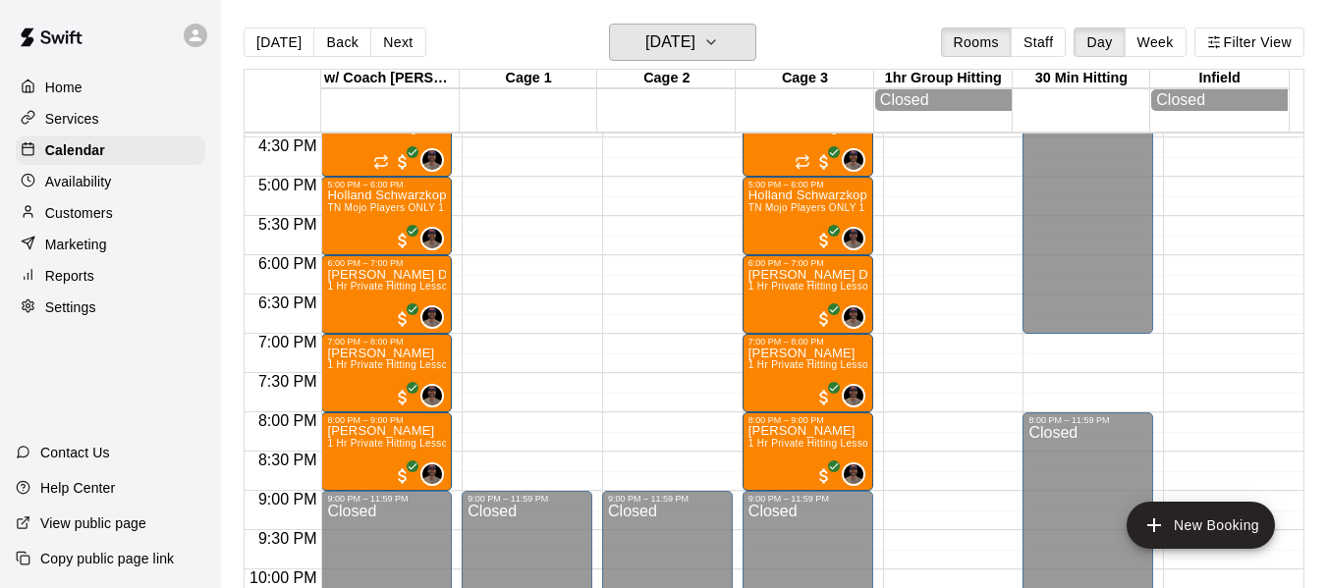
scroll to position [1314, 0]
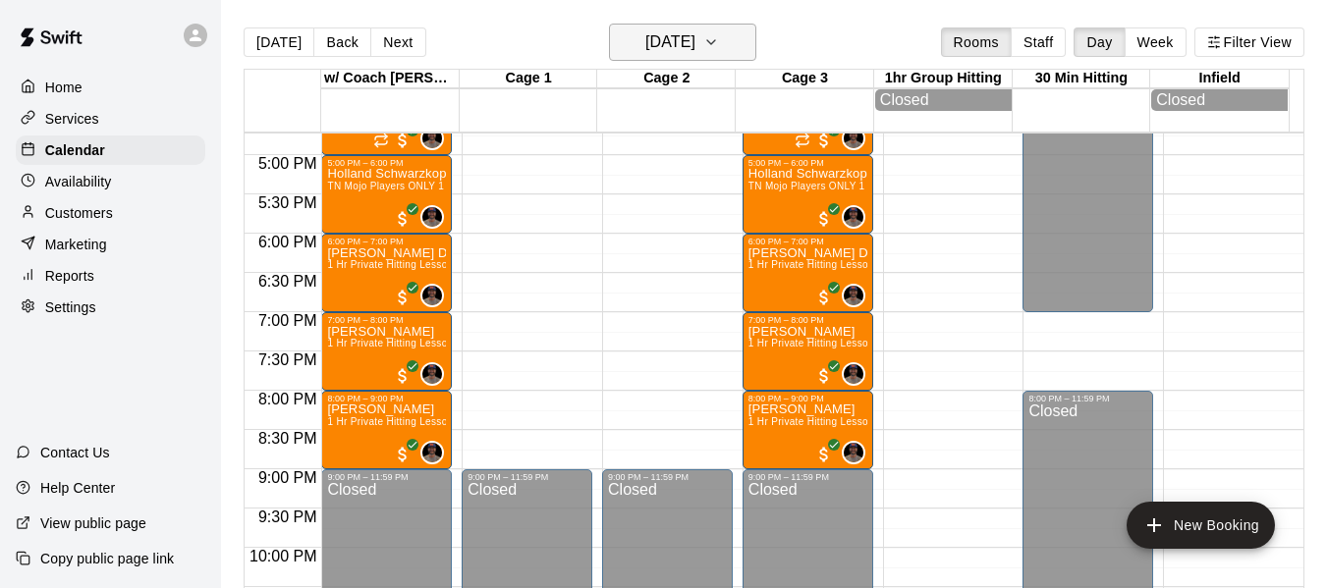
click at [742, 36] on button "[DATE]" at bounding box center [682, 42] width 147 height 37
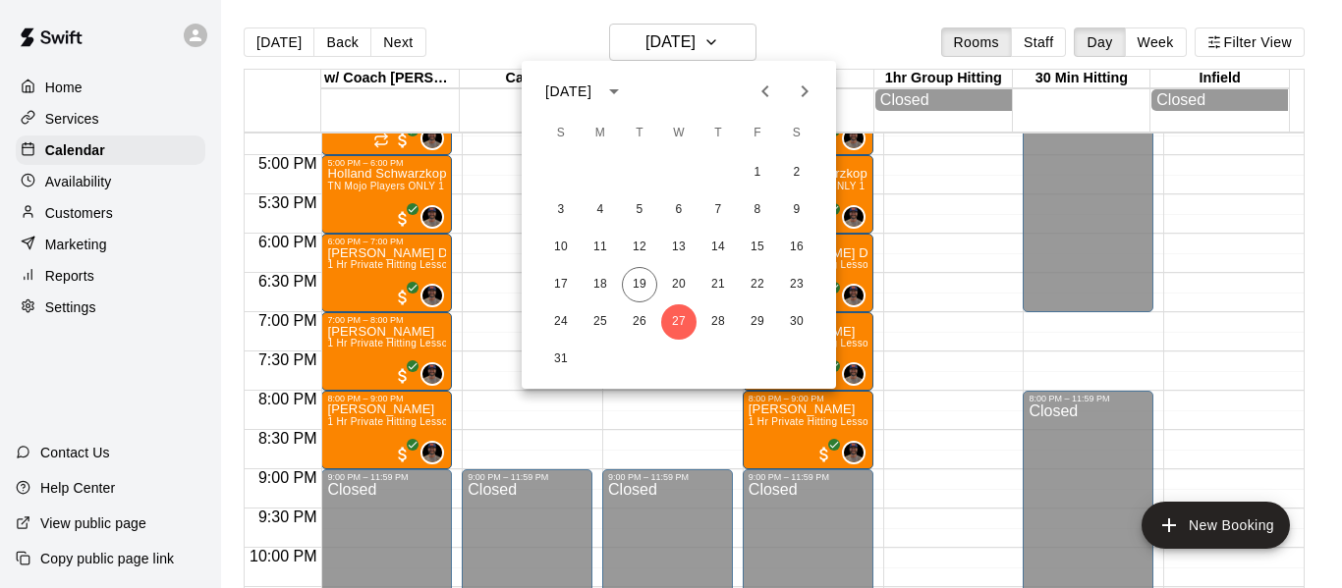
click at [809, 87] on icon "Next month" at bounding box center [805, 92] width 24 height 24
click at [688, 171] on button "3" at bounding box center [678, 172] width 35 height 35
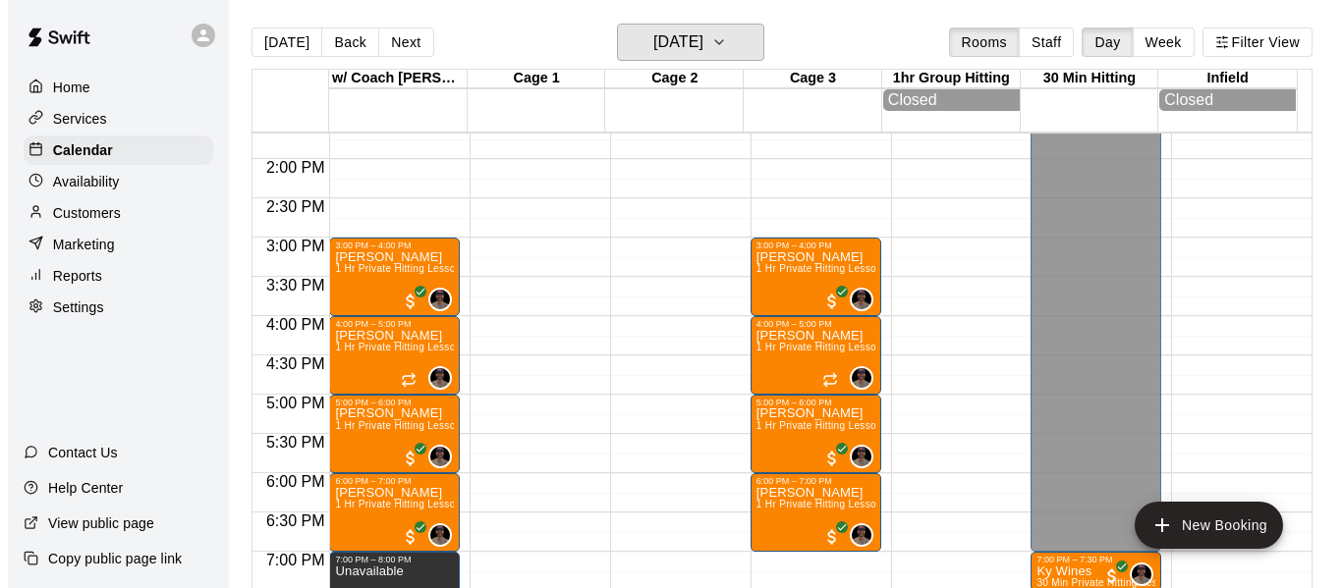
scroll to position [1052, 0]
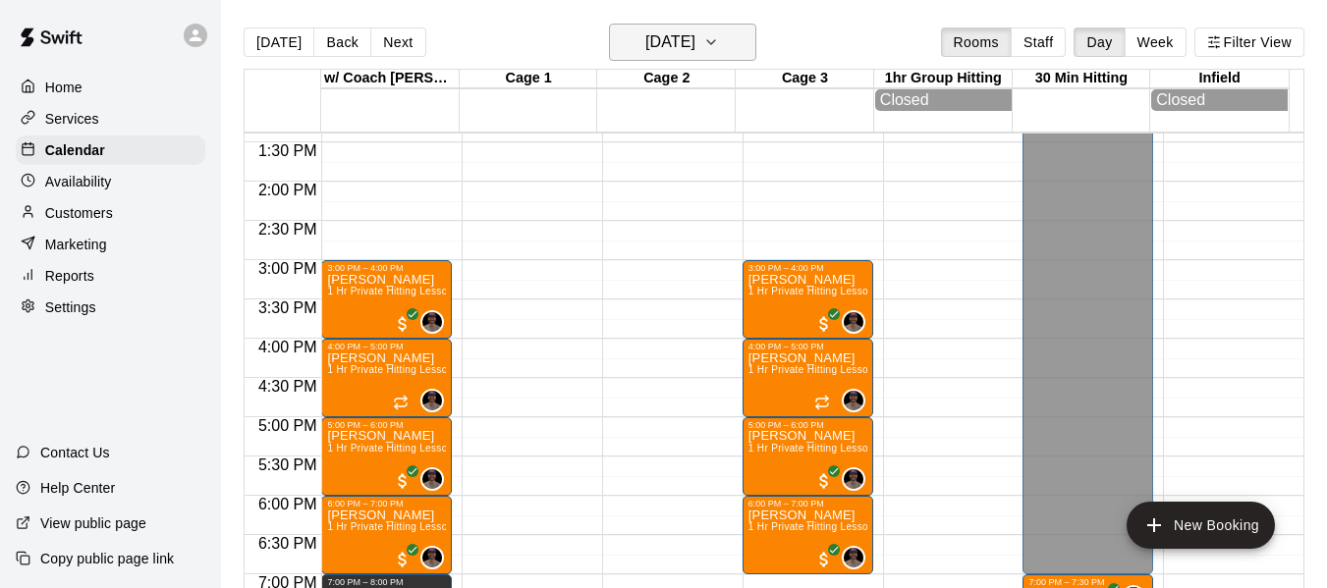
click at [719, 49] on icon "button" at bounding box center [711, 42] width 16 height 24
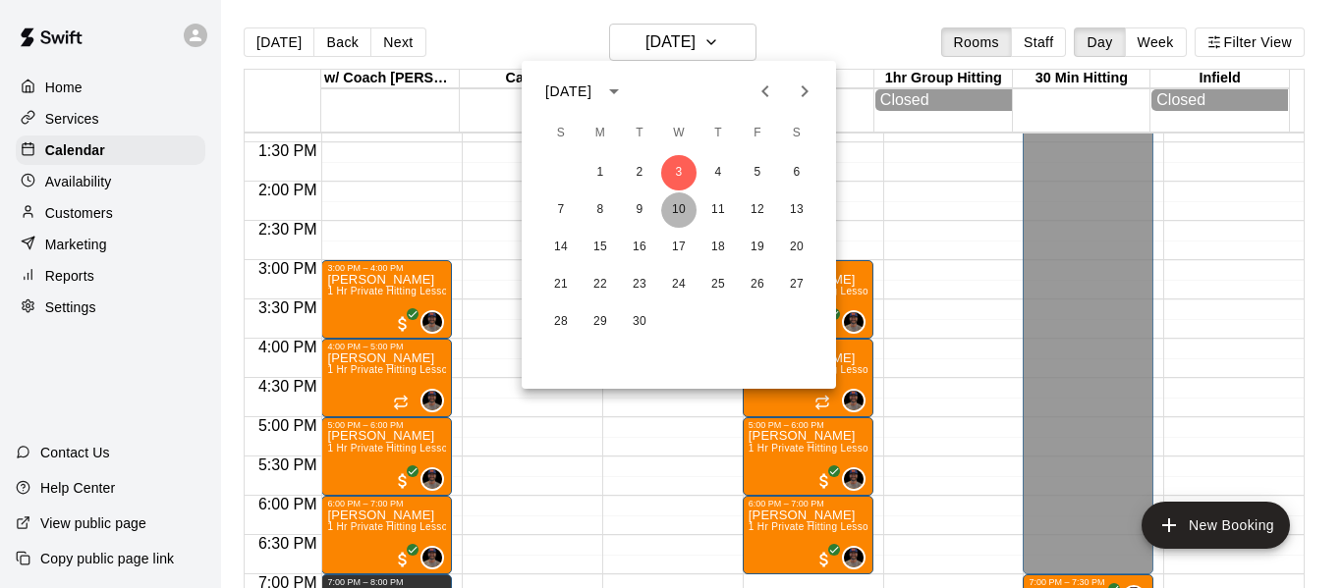
click at [672, 206] on button "10" at bounding box center [678, 210] width 35 height 35
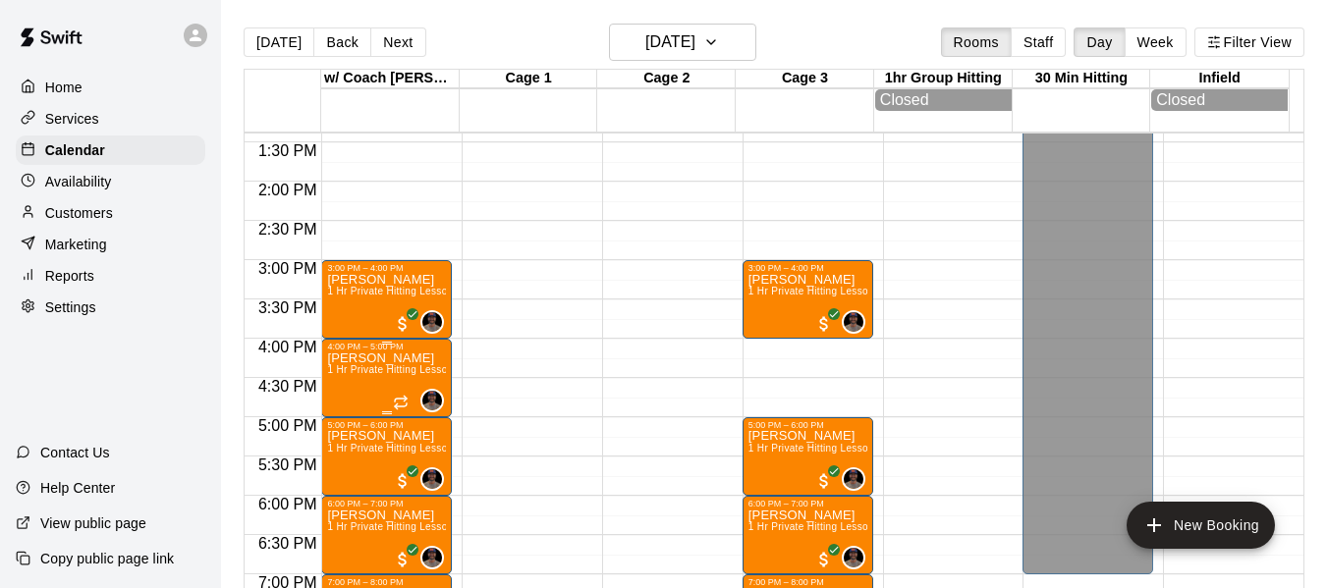
click at [362, 375] on span "1 Hr Private Hitting Lesson Ages [DEMOGRAPHIC_DATA] And Older" at bounding box center [487, 369] width 320 height 11
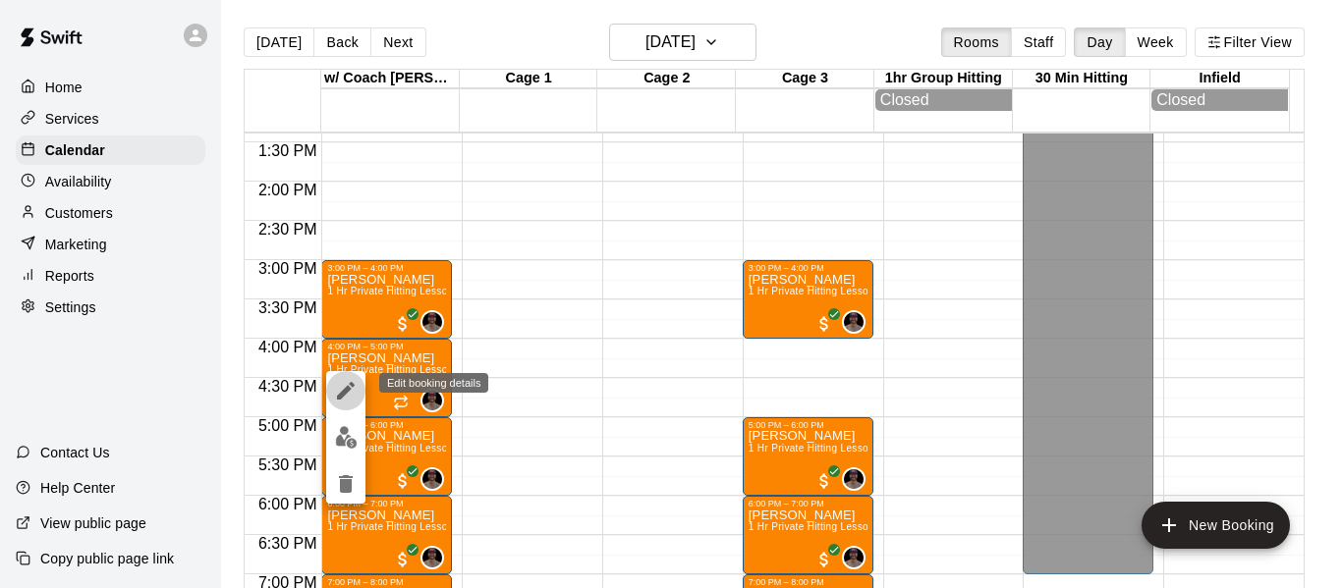
click at [341, 391] on icon "edit" at bounding box center [346, 391] width 24 height 24
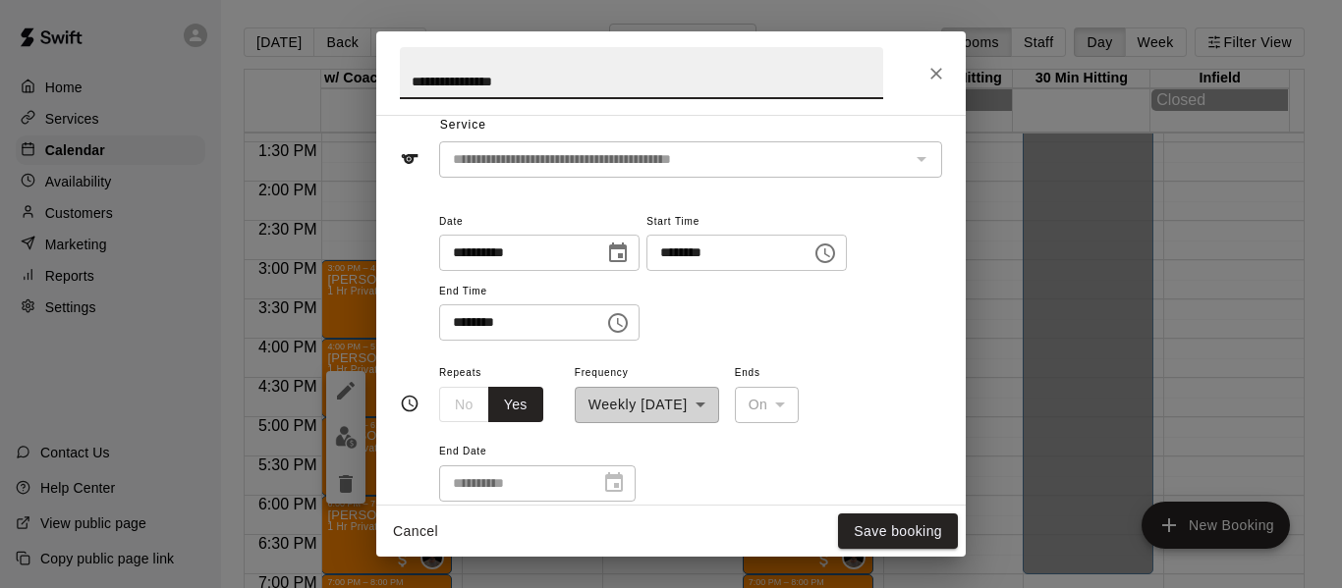
scroll to position [295, 0]
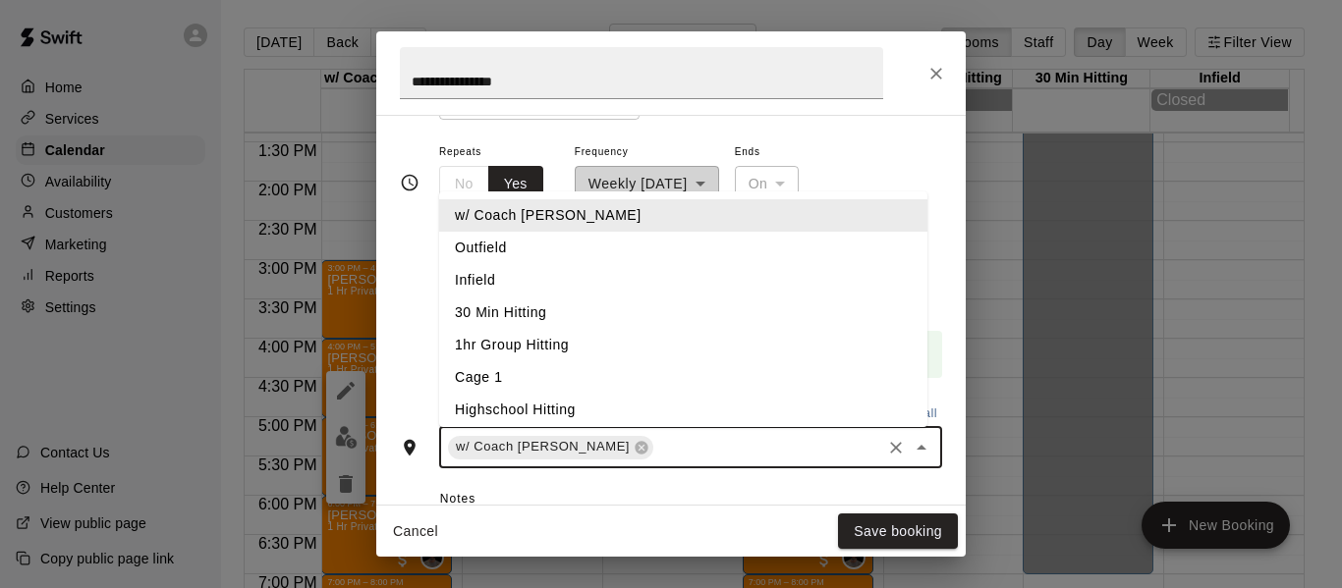
click at [656, 444] on input "text" at bounding box center [767, 447] width 222 height 25
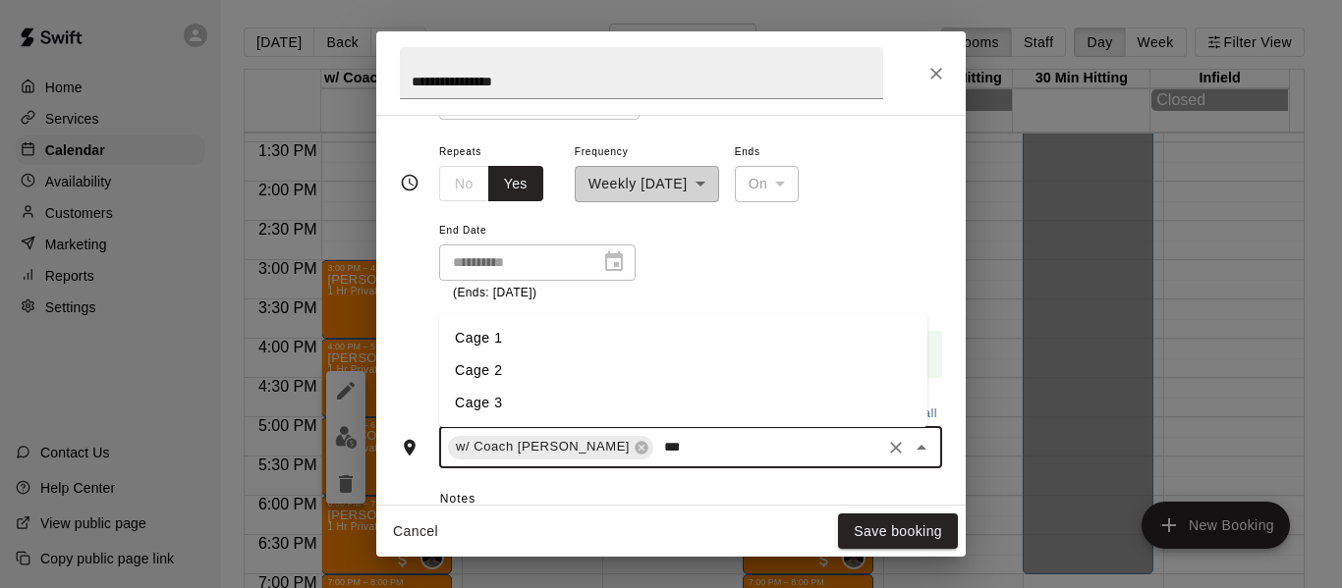
type input "****"
click at [598, 416] on li "Cage 3" at bounding box center [683, 403] width 488 height 32
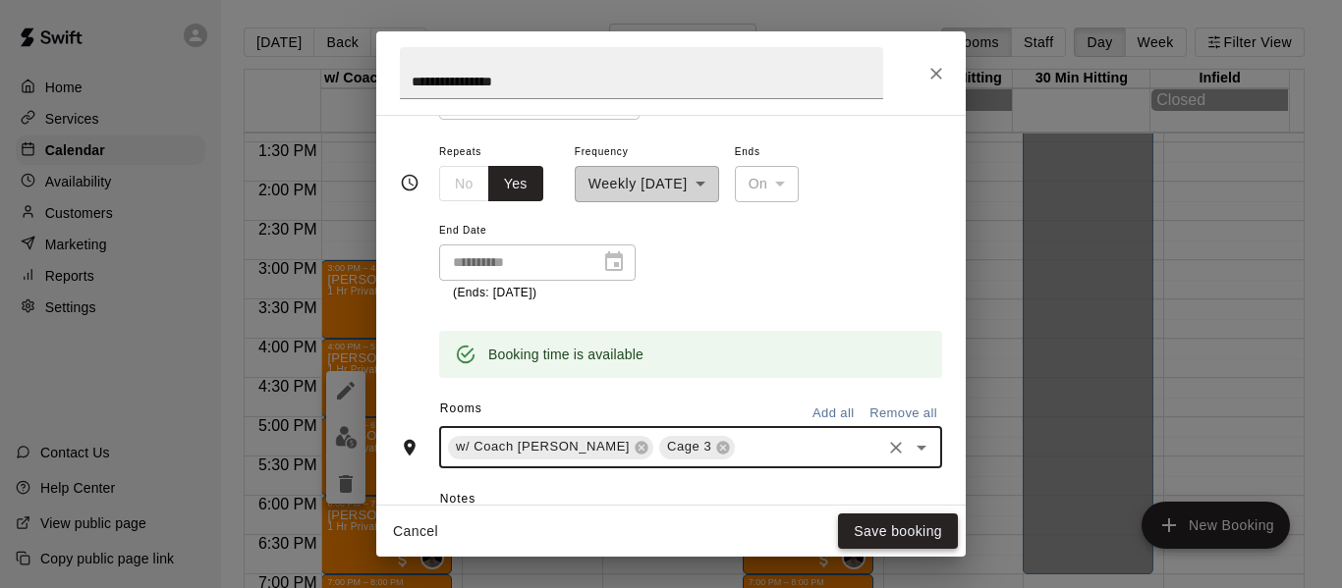
click at [886, 529] on button "Save booking" at bounding box center [898, 532] width 120 height 36
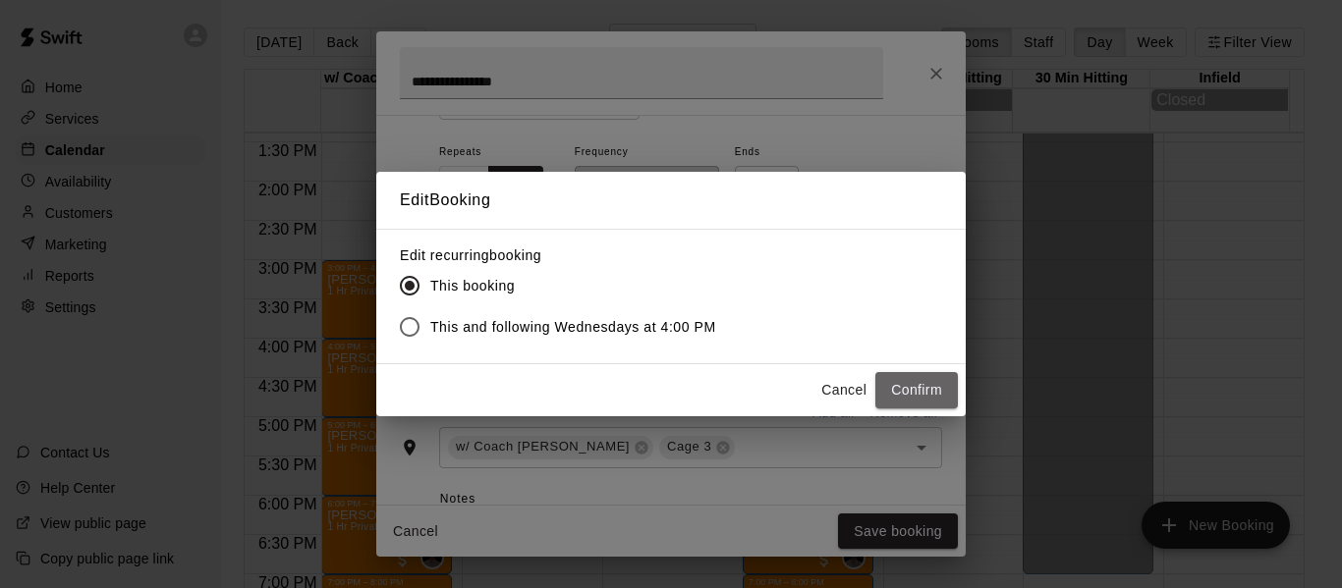
click at [914, 393] on button "Confirm" at bounding box center [916, 390] width 83 height 36
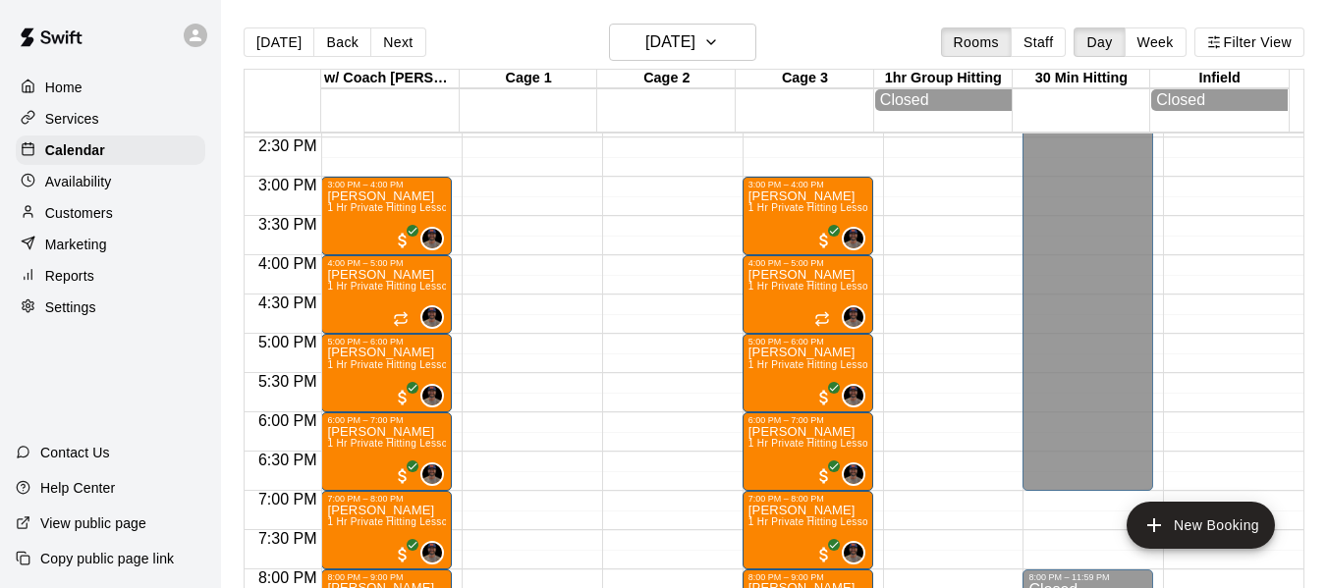
scroll to position [1183, 0]
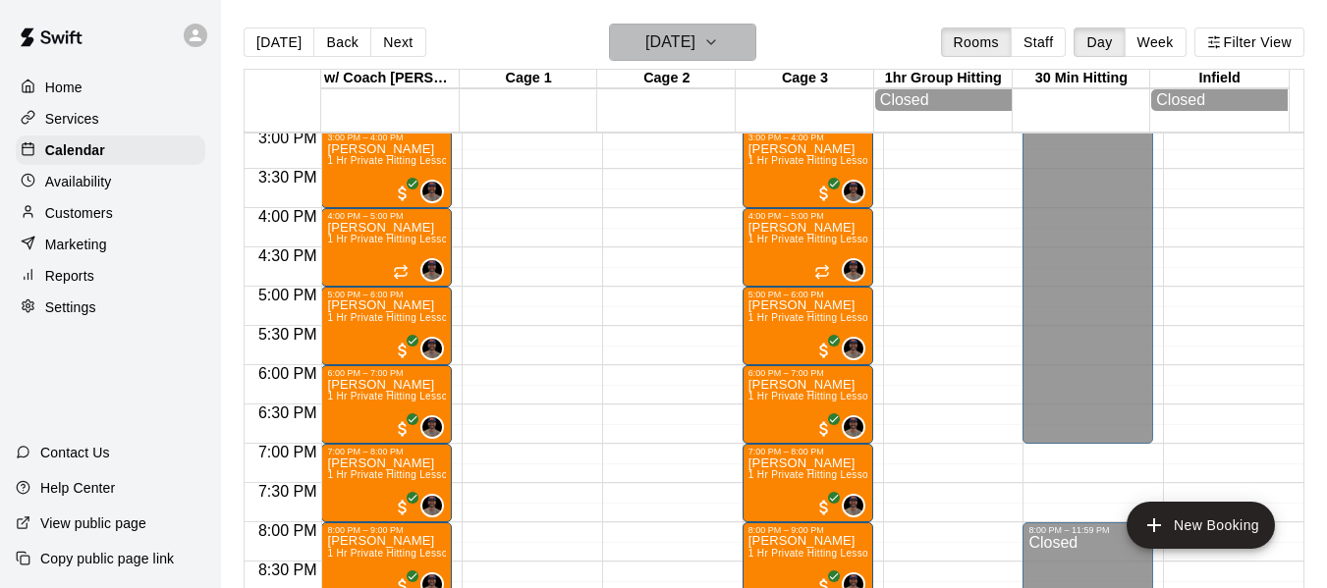
click at [719, 38] on icon "button" at bounding box center [711, 42] width 16 height 24
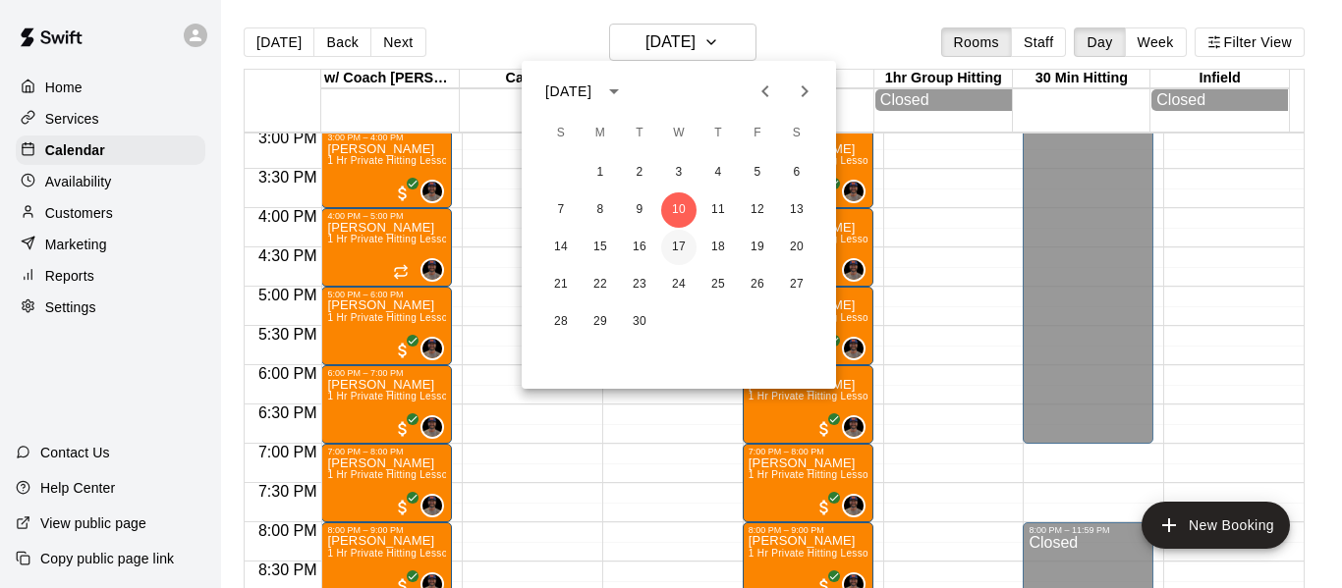
click at [676, 254] on button "17" at bounding box center [678, 247] width 35 height 35
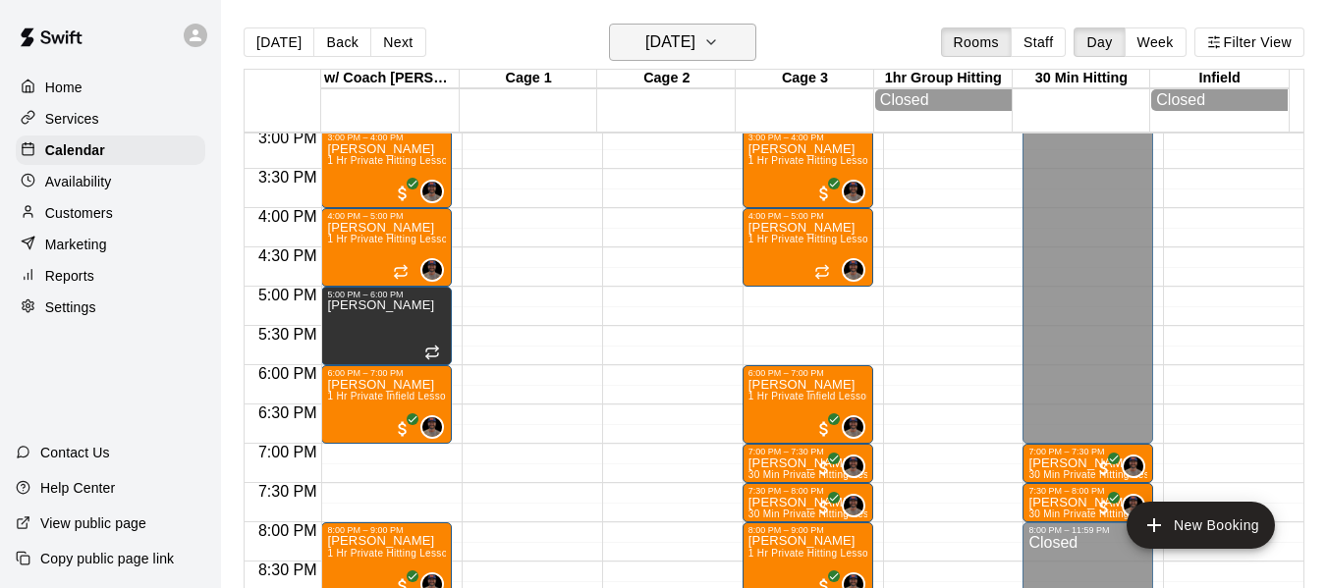
click at [738, 39] on button "Wednesday Sep 17" at bounding box center [682, 42] width 147 height 37
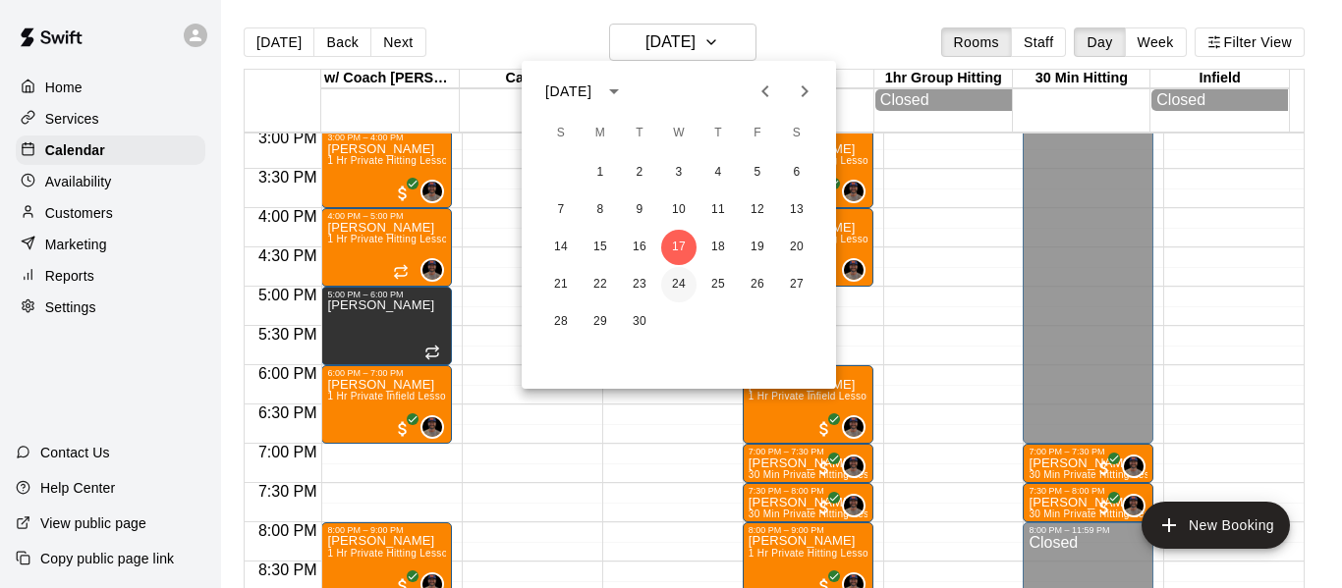
click at [675, 286] on button "24" at bounding box center [678, 284] width 35 height 35
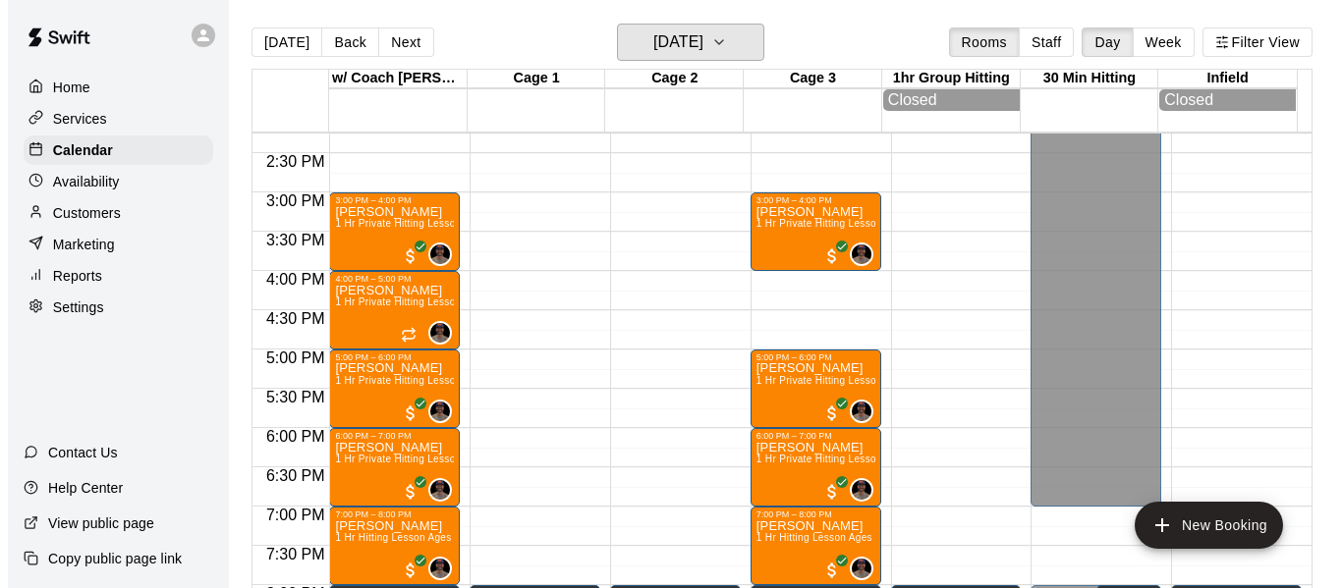
scroll to position [1118, 0]
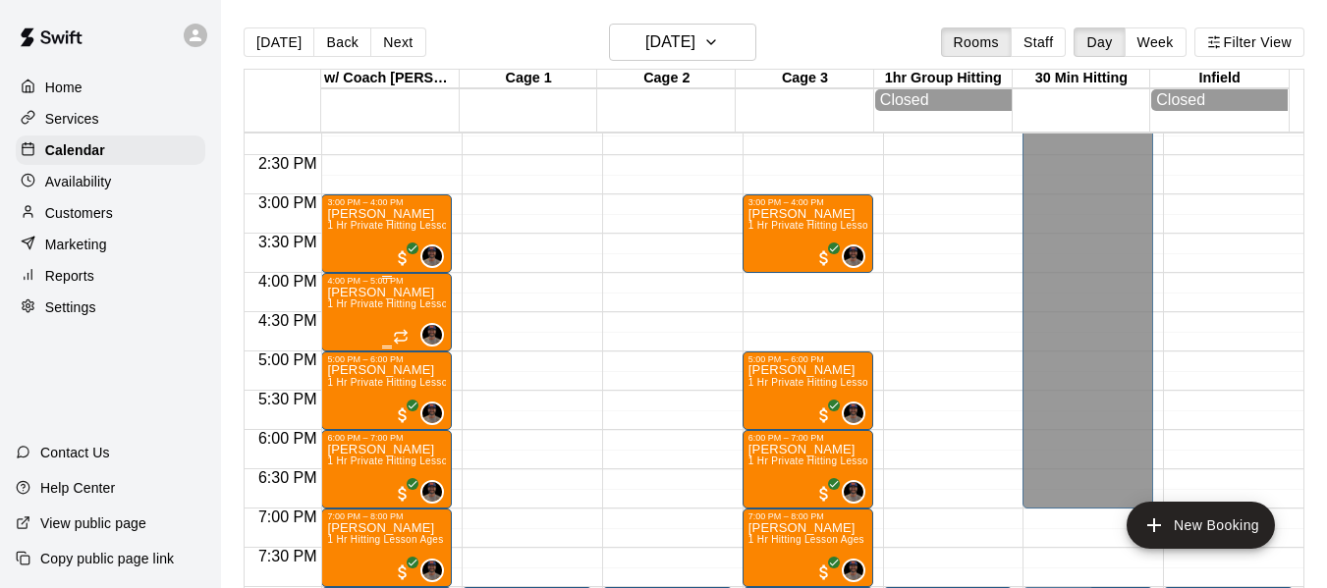
click at [376, 323] on div "Maggie Mullarkey 1 Hr Private Hitting Lesson Ages 8 And Older" at bounding box center [386, 580] width 119 height 588
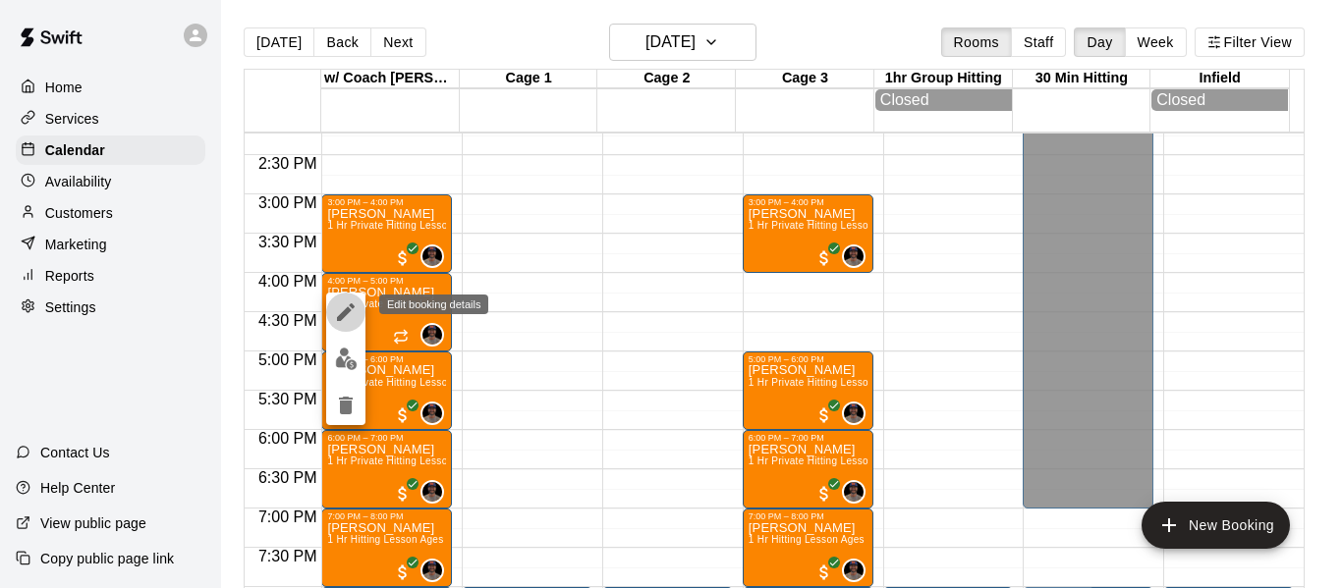
click at [349, 316] on icon "edit" at bounding box center [346, 313] width 24 height 24
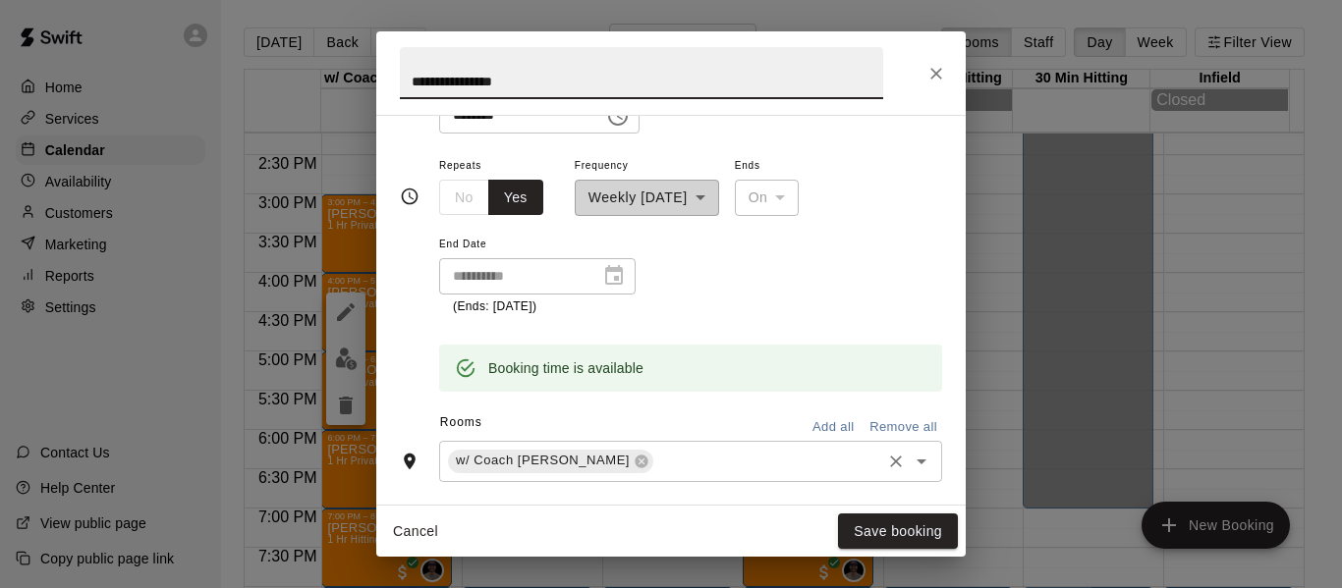
scroll to position [295, 0]
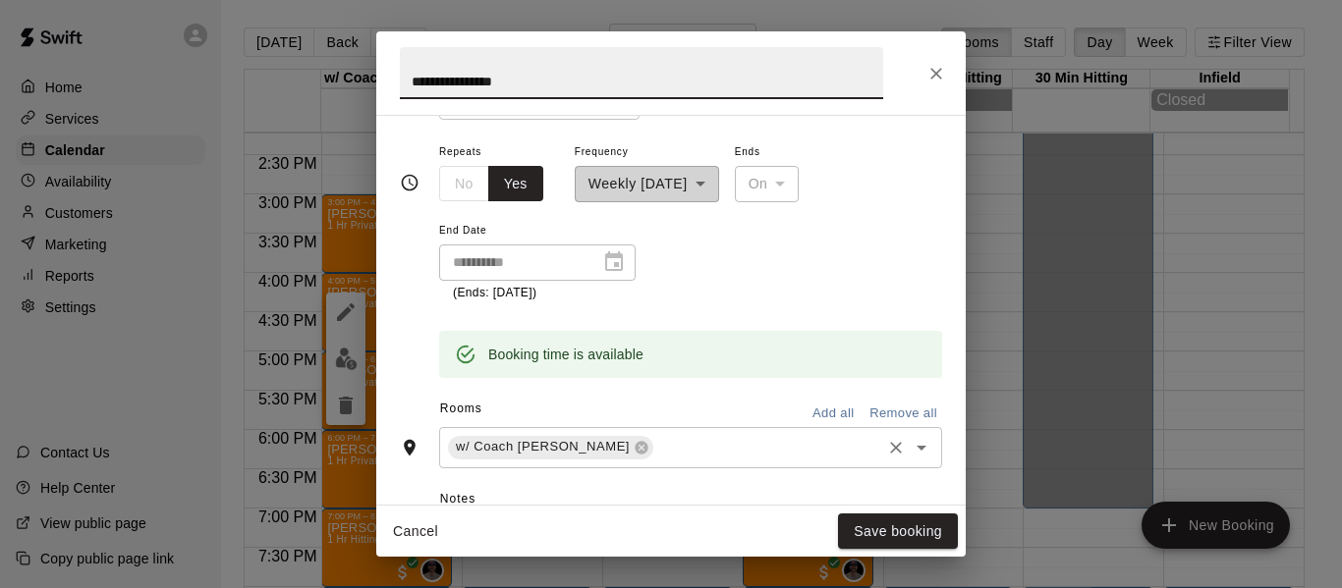
click at [658, 438] on input "text" at bounding box center [767, 447] width 222 height 25
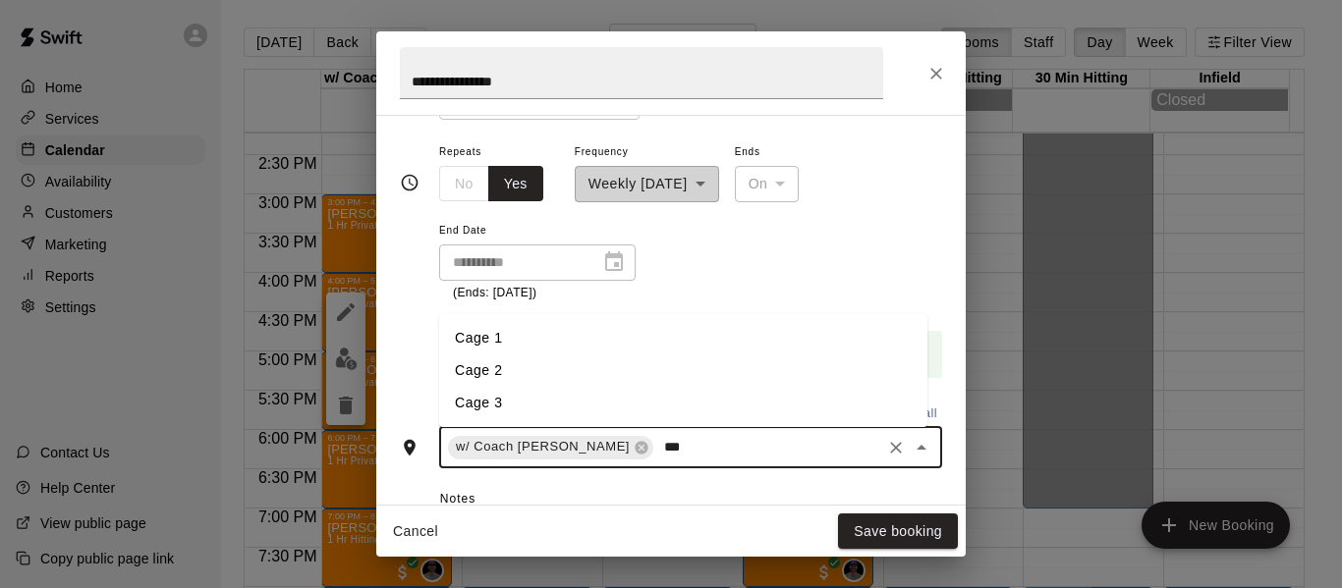
type input "****"
click at [503, 392] on li "Cage 3" at bounding box center [683, 403] width 488 height 32
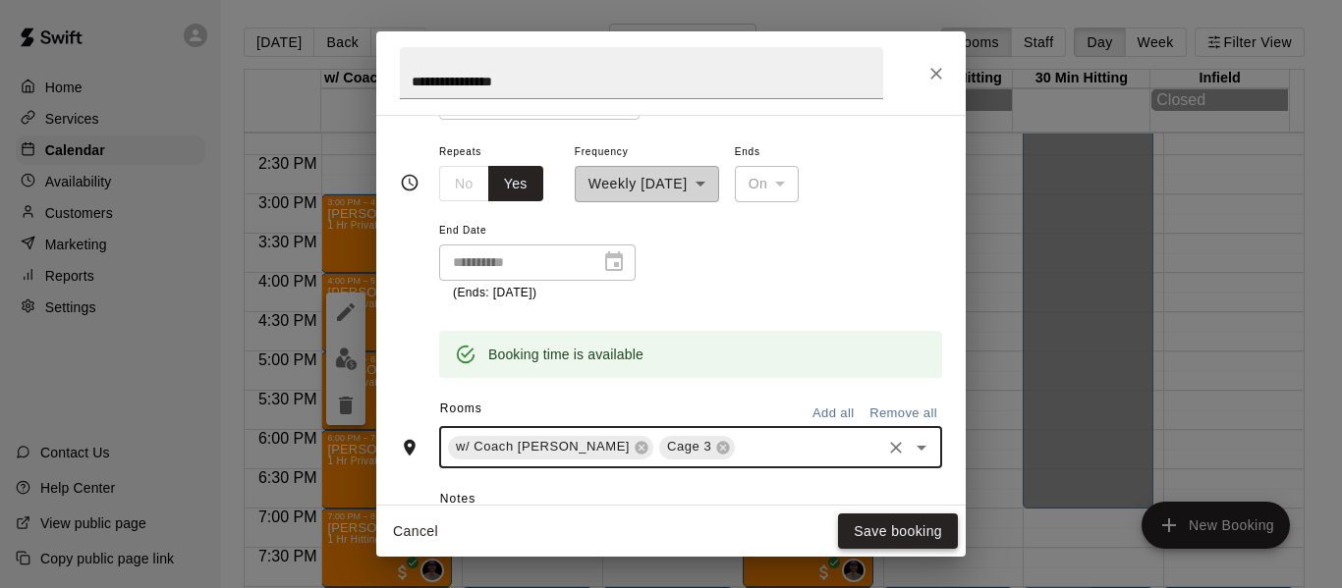
click at [922, 527] on button "Save booking" at bounding box center [898, 532] width 120 height 36
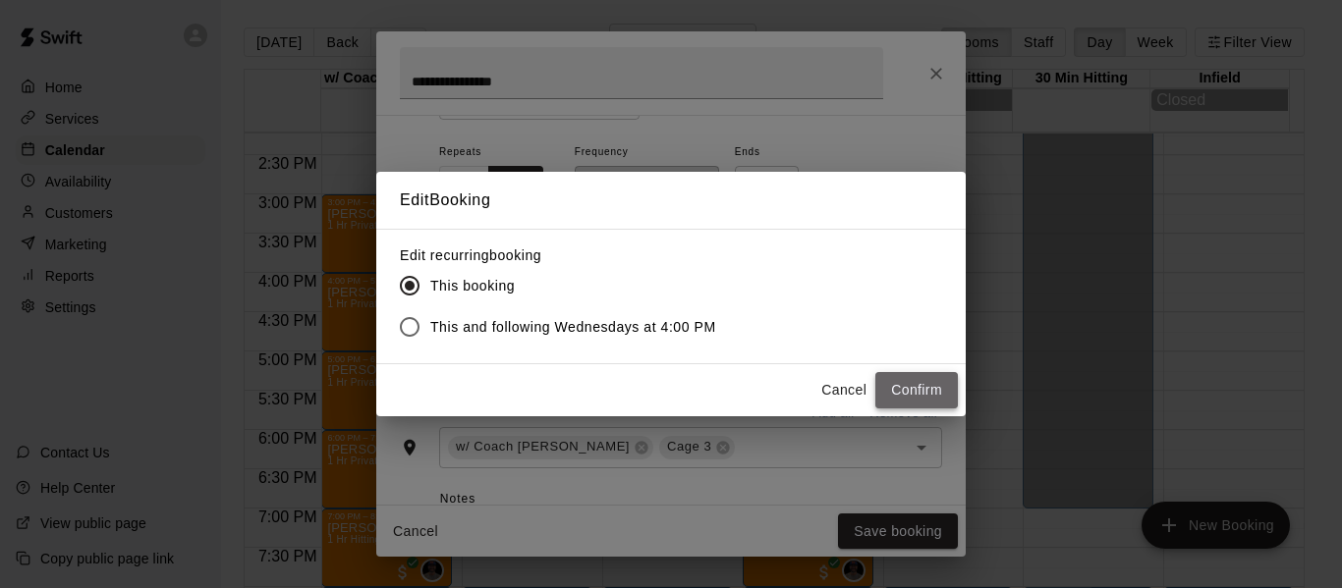
click at [895, 394] on button "Confirm" at bounding box center [916, 390] width 83 height 36
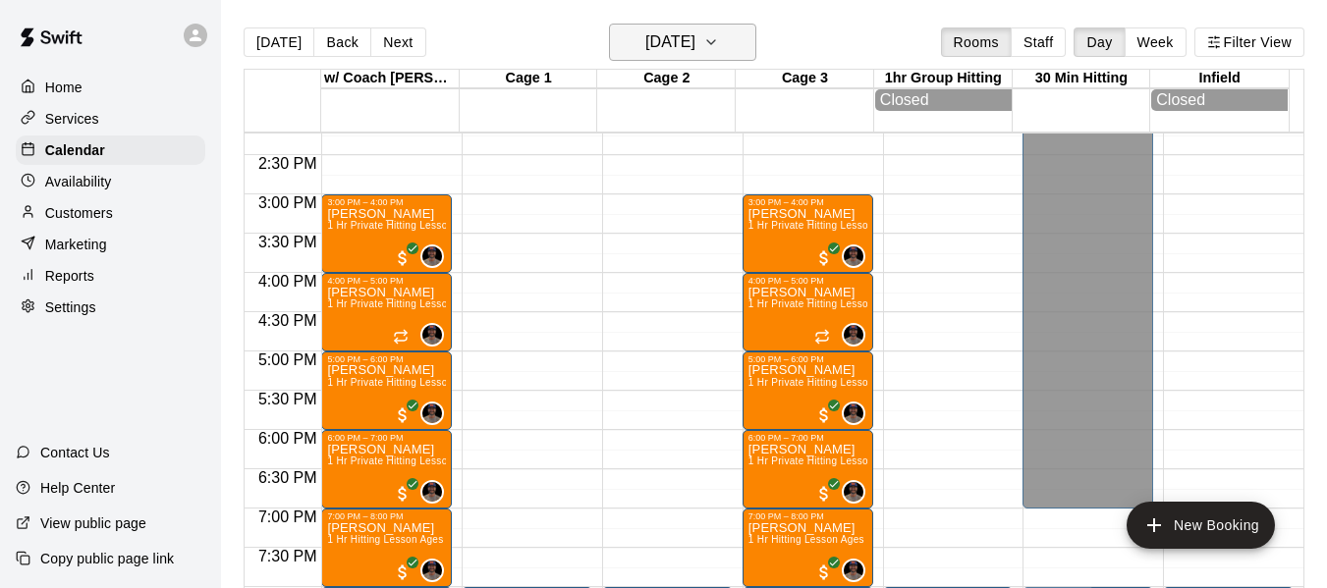
click at [696, 46] on h6 "Wednesday Sep 24" at bounding box center [670, 42] width 50 height 28
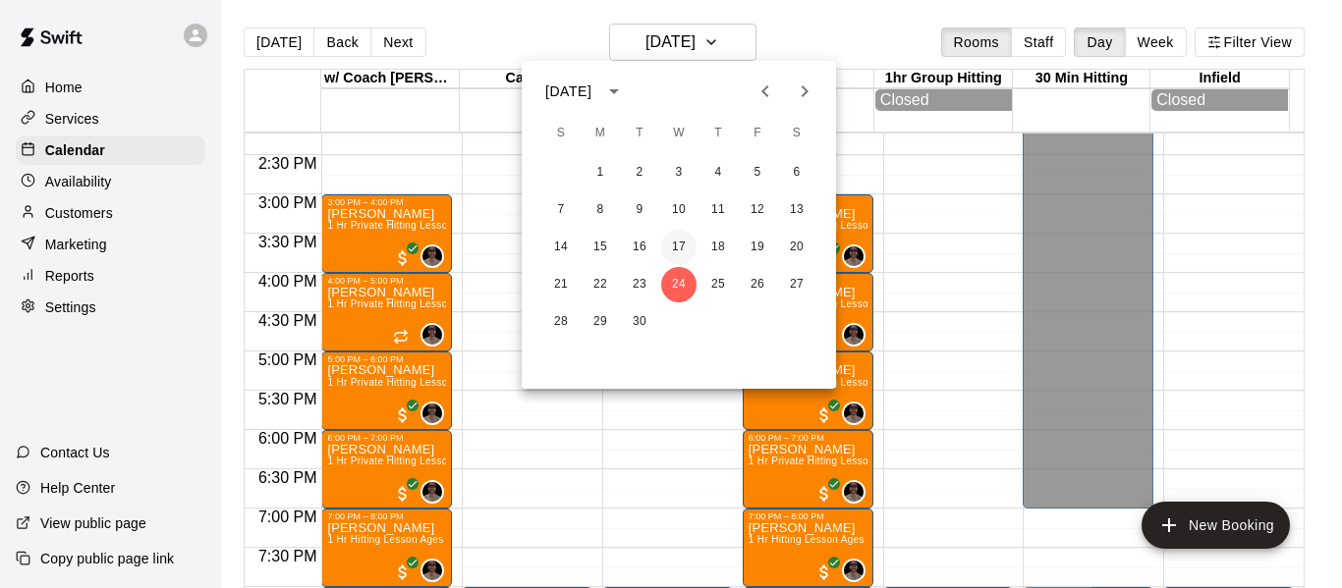
click at [681, 249] on button "17" at bounding box center [678, 247] width 35 height 35
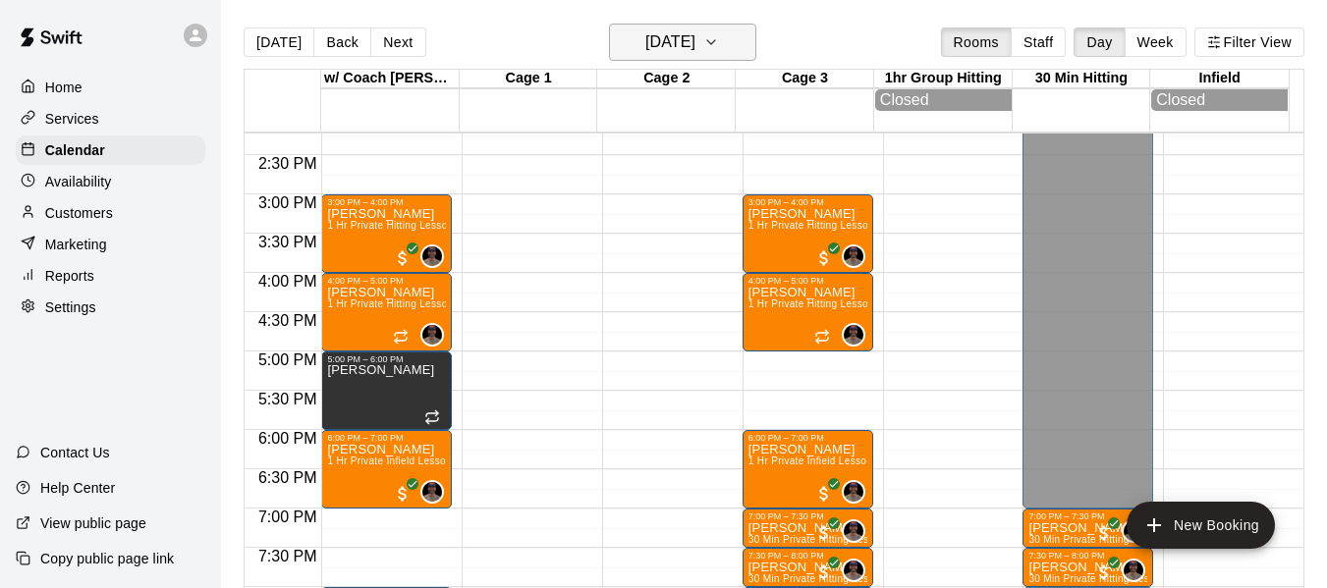
click at [719, 37] on icon "button" at bounding box center [711, 42] width 16 height 24
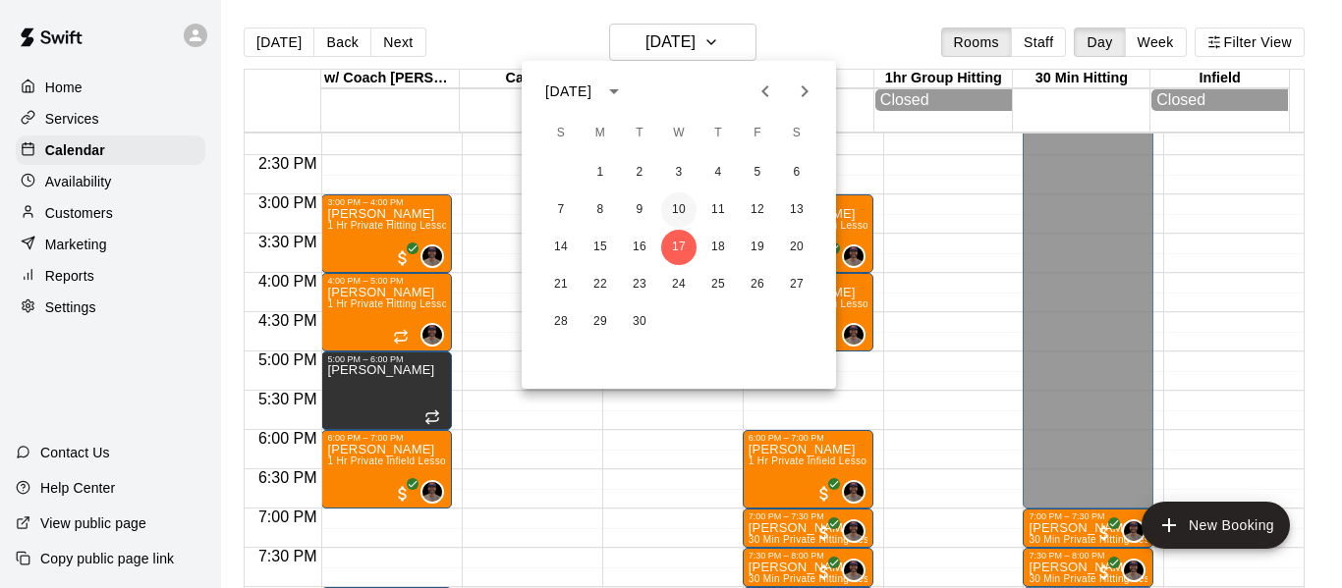
click at [681, 207] on button "10" at bounding box center [678, 210] width 35 height 35
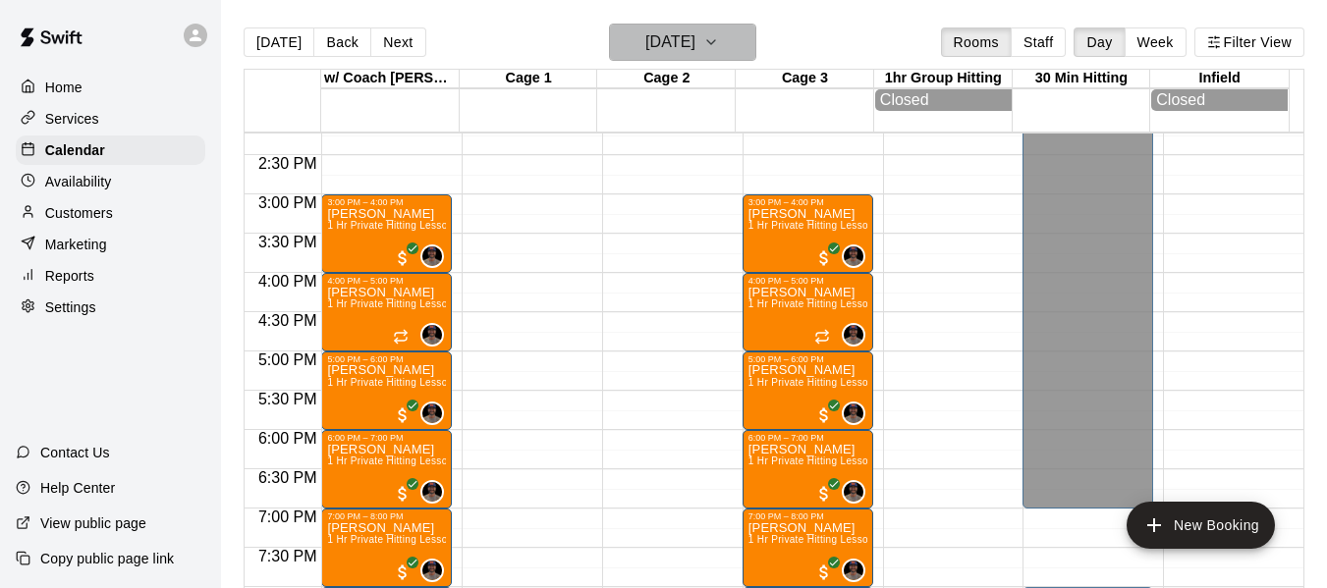
click at [739, 45] on button "Wednesday Sep 10" at bounding box center [682, 42] width 147 height 37
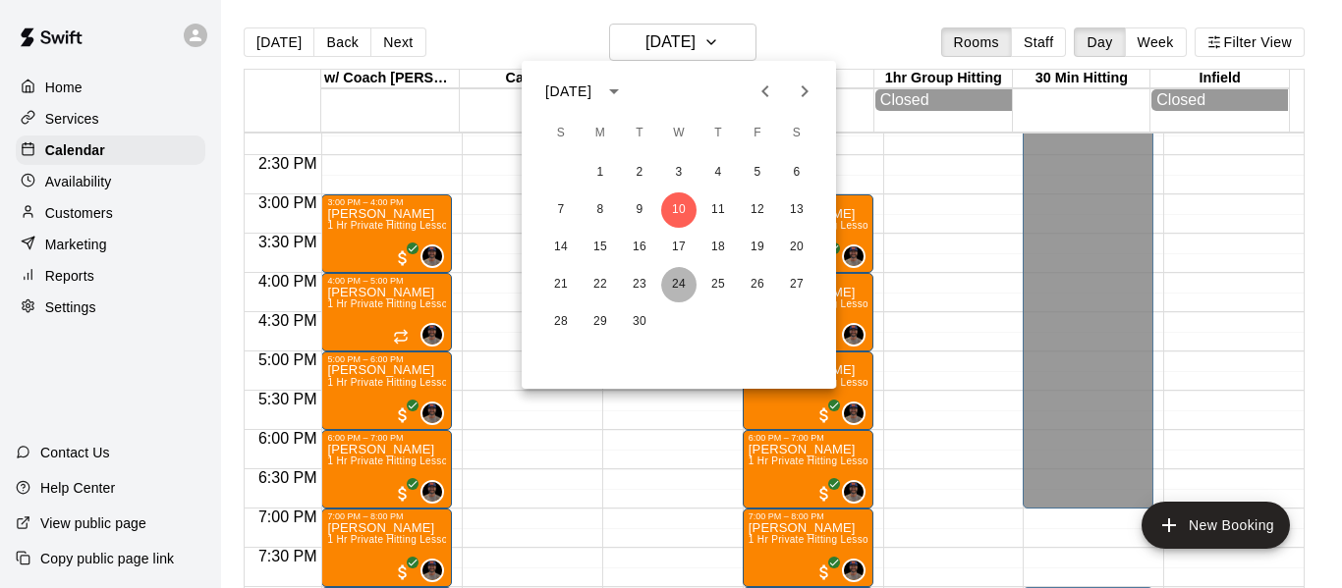
click at [687, 287] on button "24" at bounding box center [678, 284] width 35 height 35
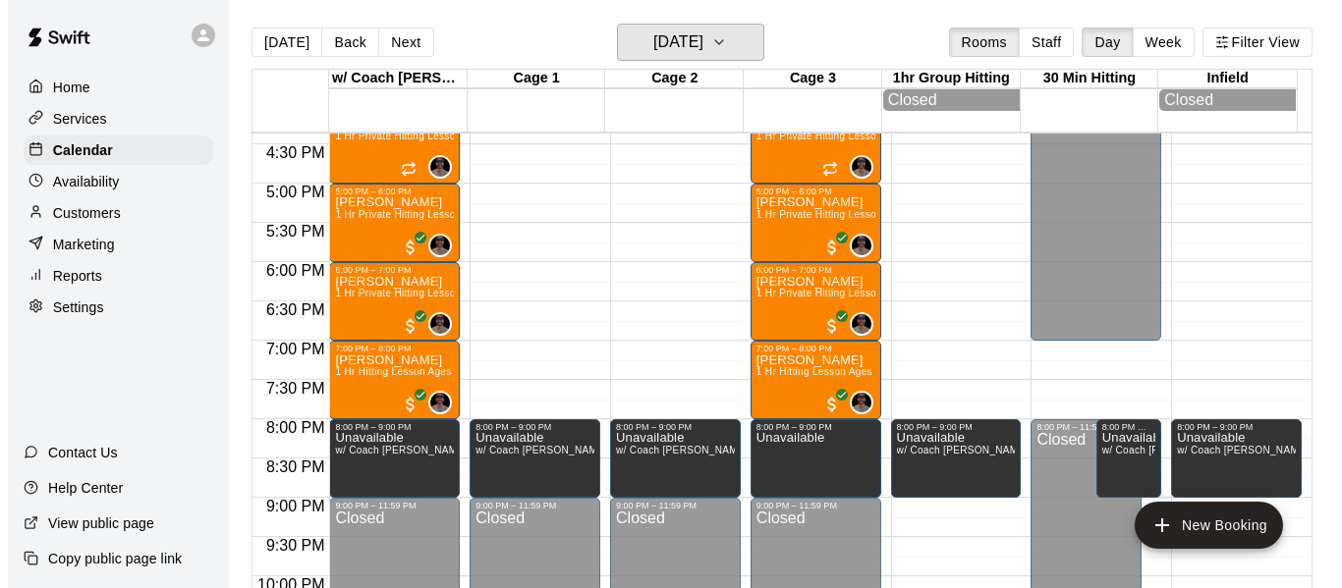
scroll to position [1314, 0]
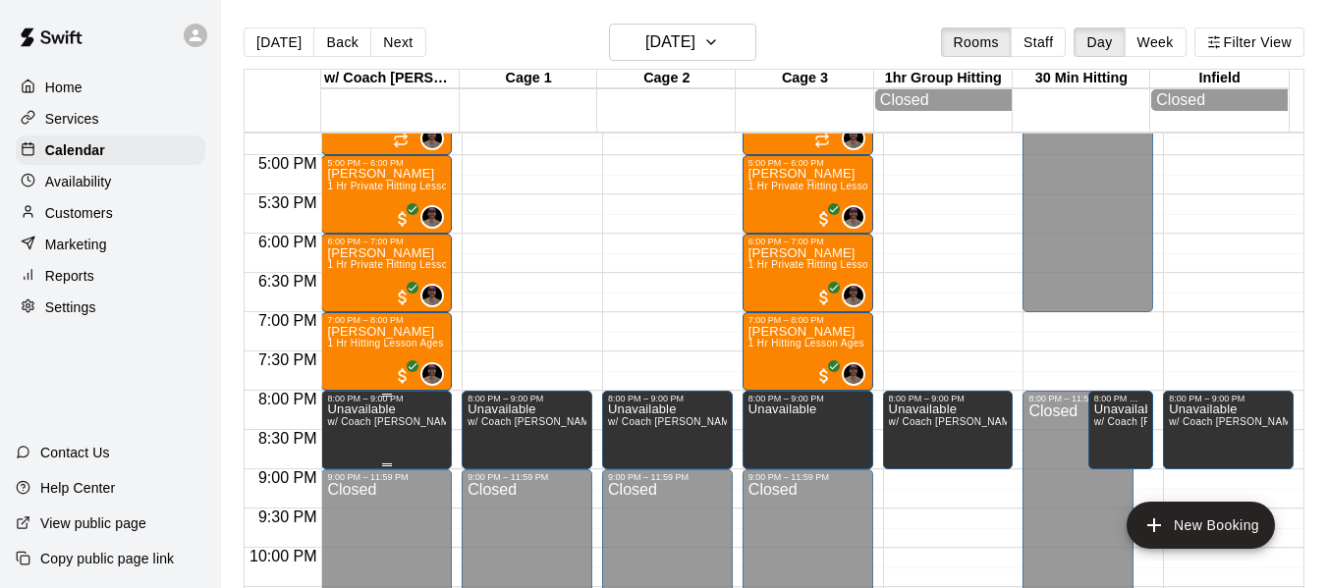
click at [404, 427] on span "w/ Coach Quinney, Outfield, Infield, 30 Min Hitting, 1hr Group Hitting, Cage 1,…" at bounding box center [660, 422] width 667 height 11
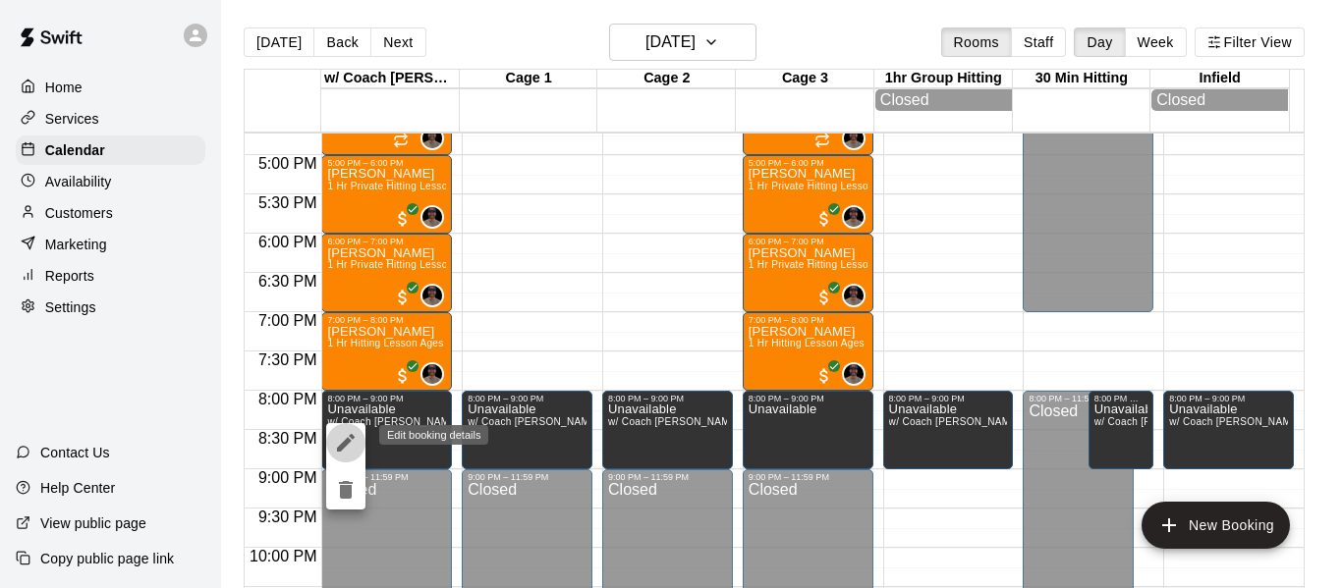
click at [345, 444] on icon "edit" at bounding box center [346, 443] width 18 height 18
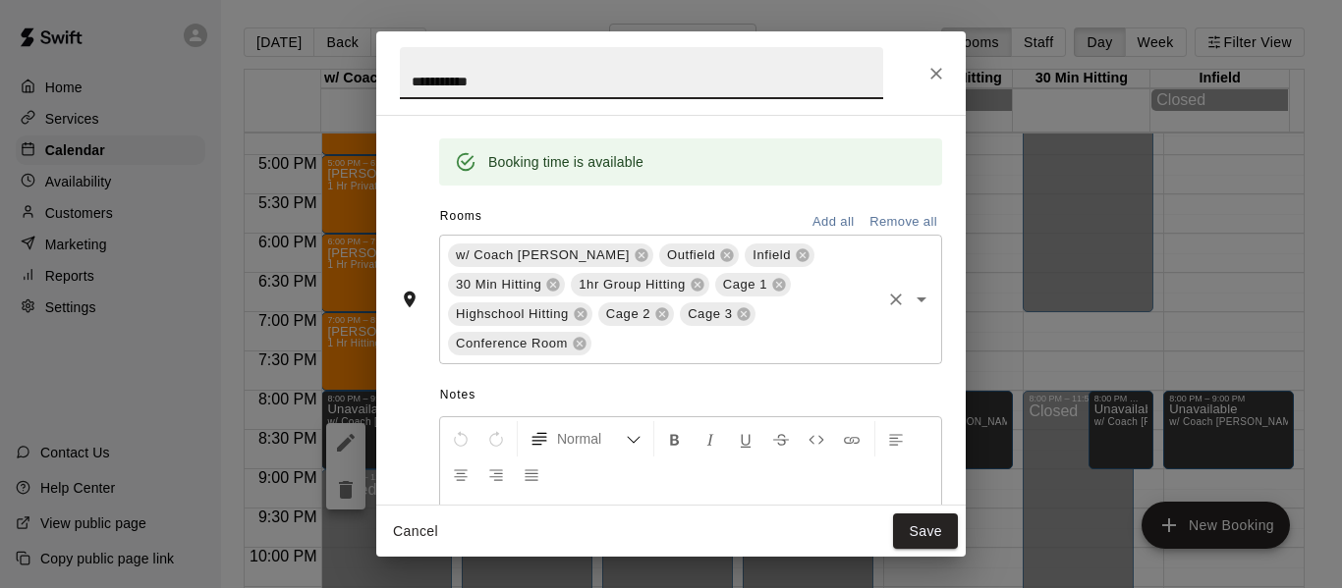
scroll to position [295, 0]
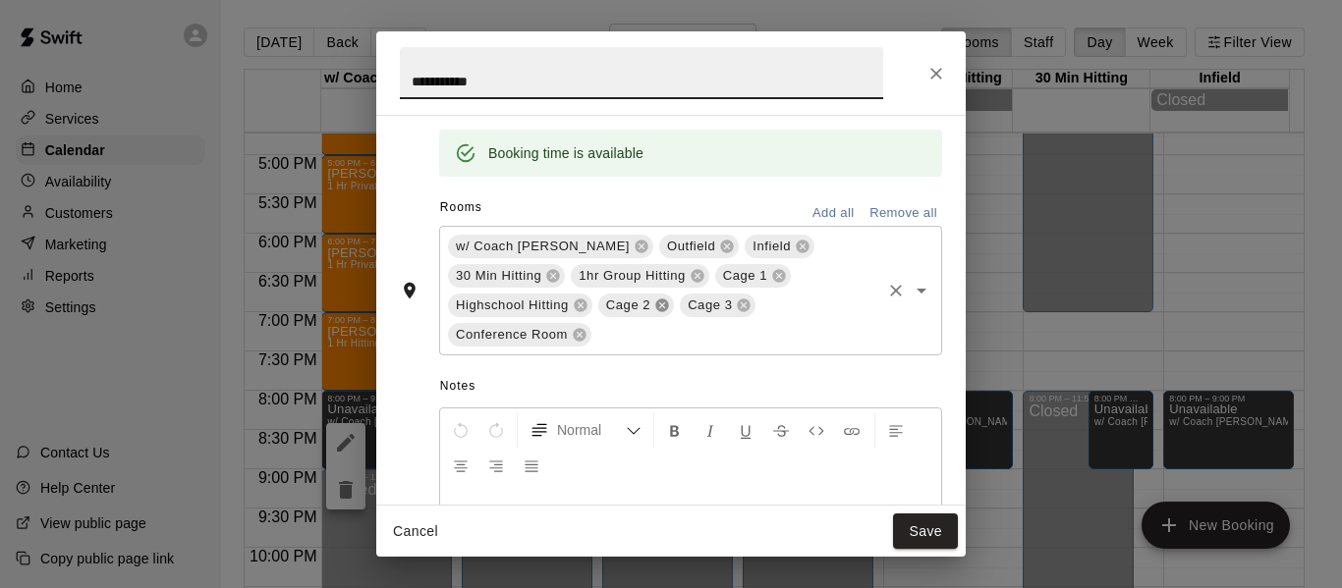
click at [660, 300] on icon at bounding box center [661, 306] width 13 height 13
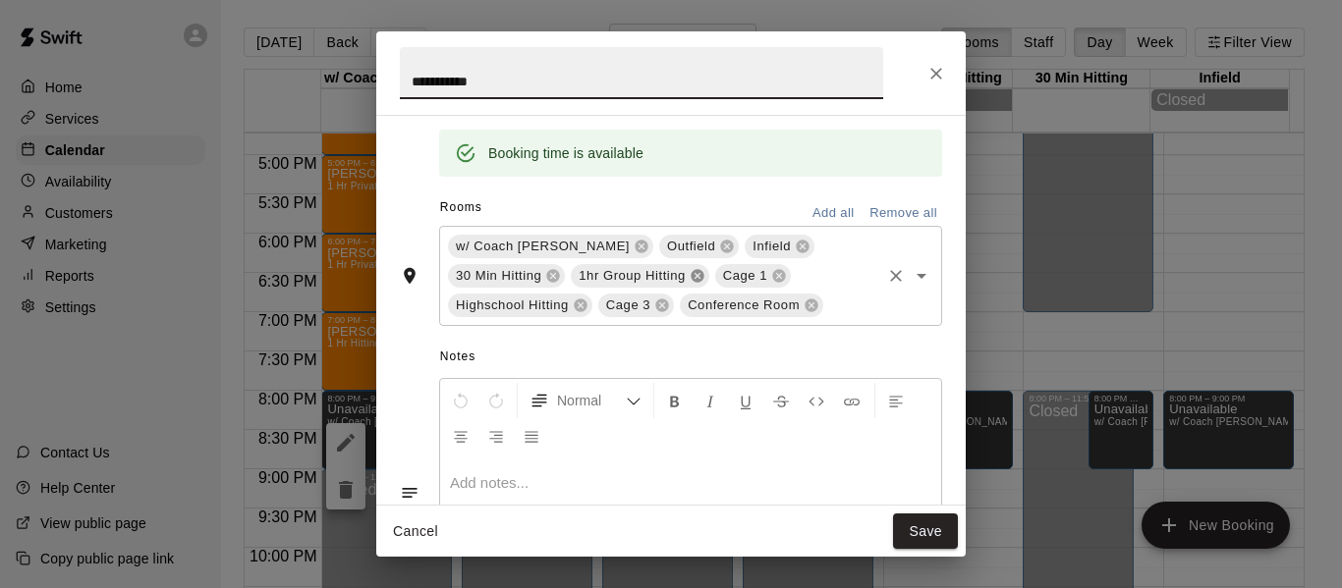
click at [703, 278] on icon at bounding box center [697, 276] width 13 height 13
click at [721, 245] on icon at bounding box center [727, 247] width 13 height 13
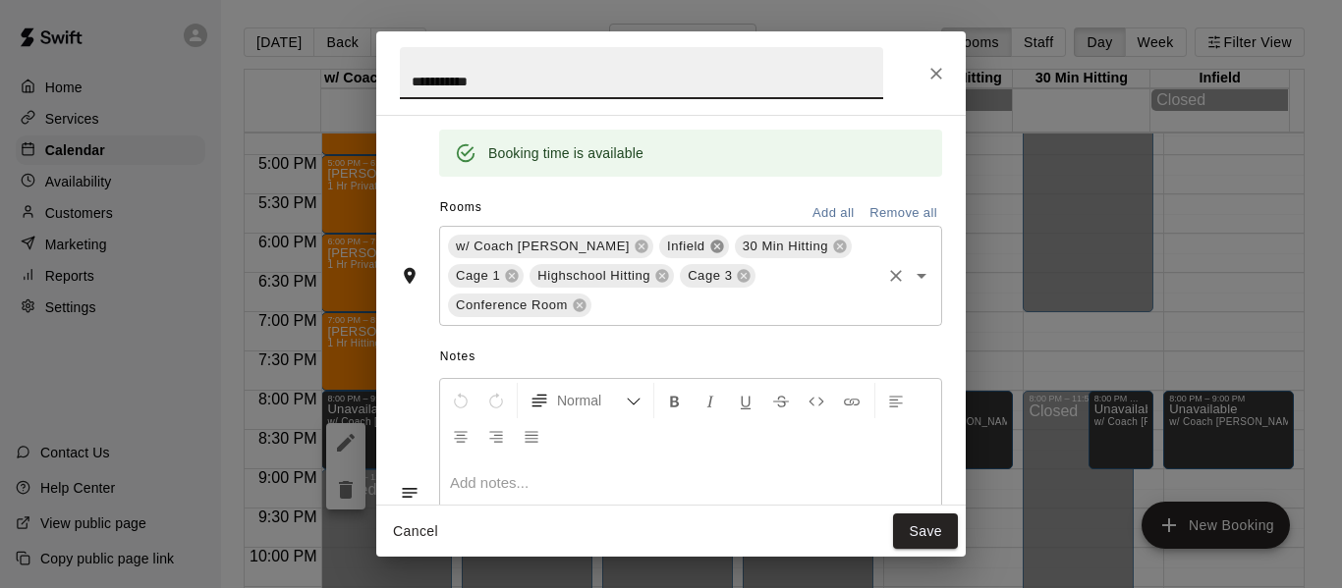
click at [709, 248] on icon at bounding box center [717, 247] width 16 height 16
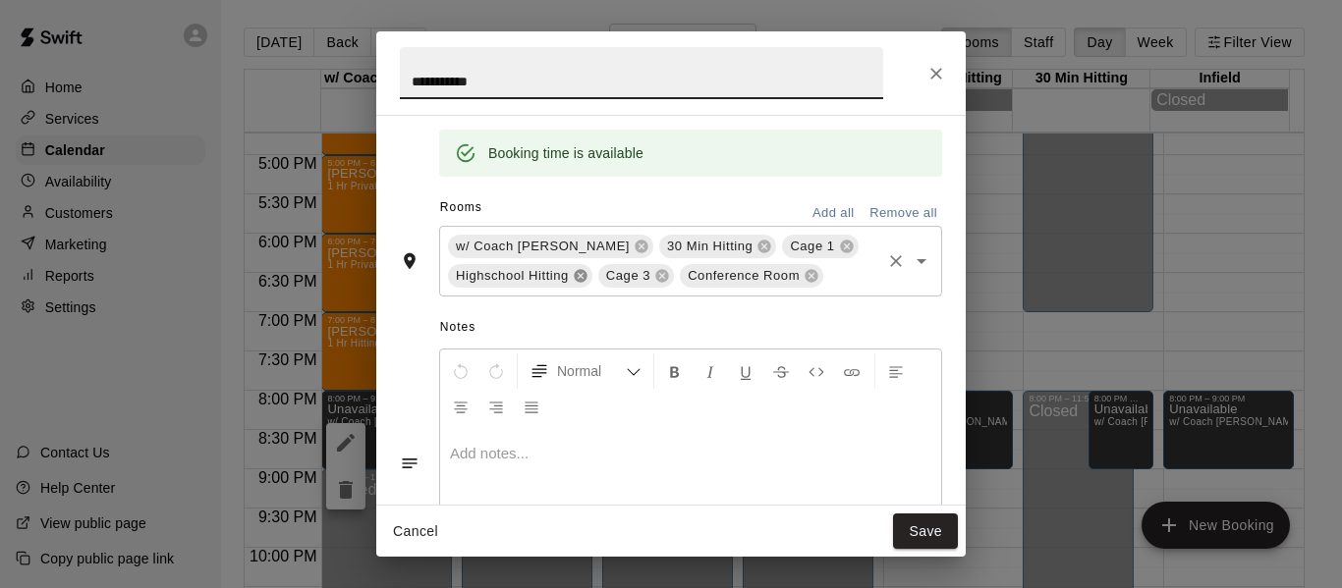
click at [582, 278] on icon at bounding box center [581, 276] width 16 height 16
click at [758, 246] on icon at bounding box center [764, 247] width 13 height 13
click at [717, 251] on icon at bounding box center [723, 247] width 13 height 13
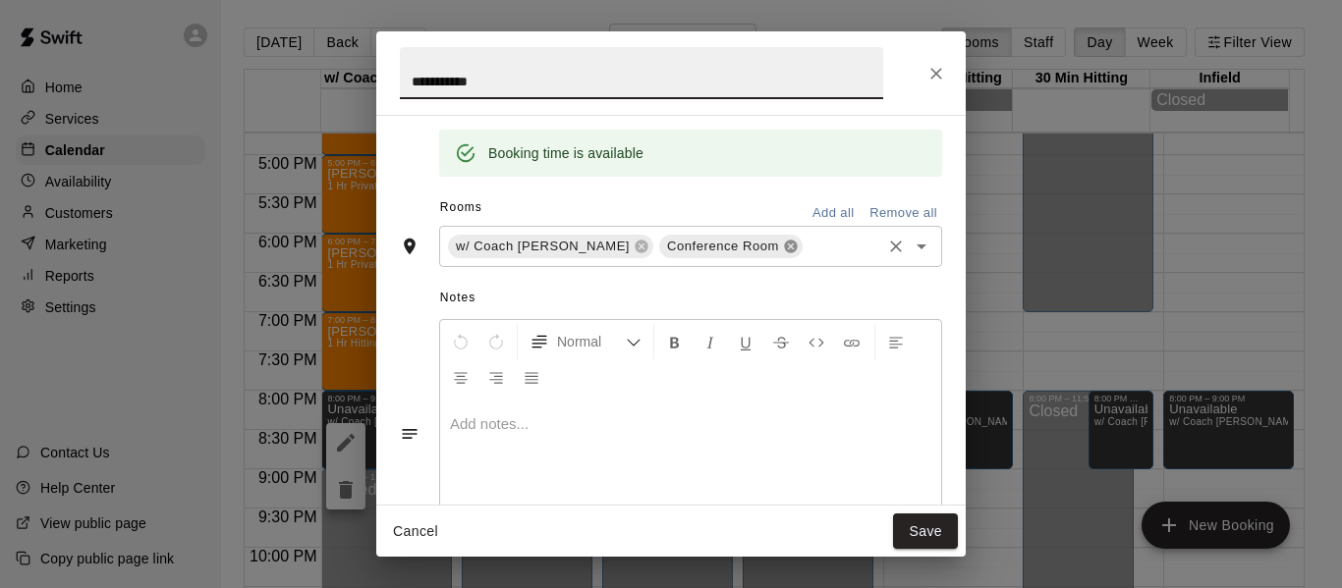
click at [784, 248] on icon at bounding box center [790, 247] width 13 height 13
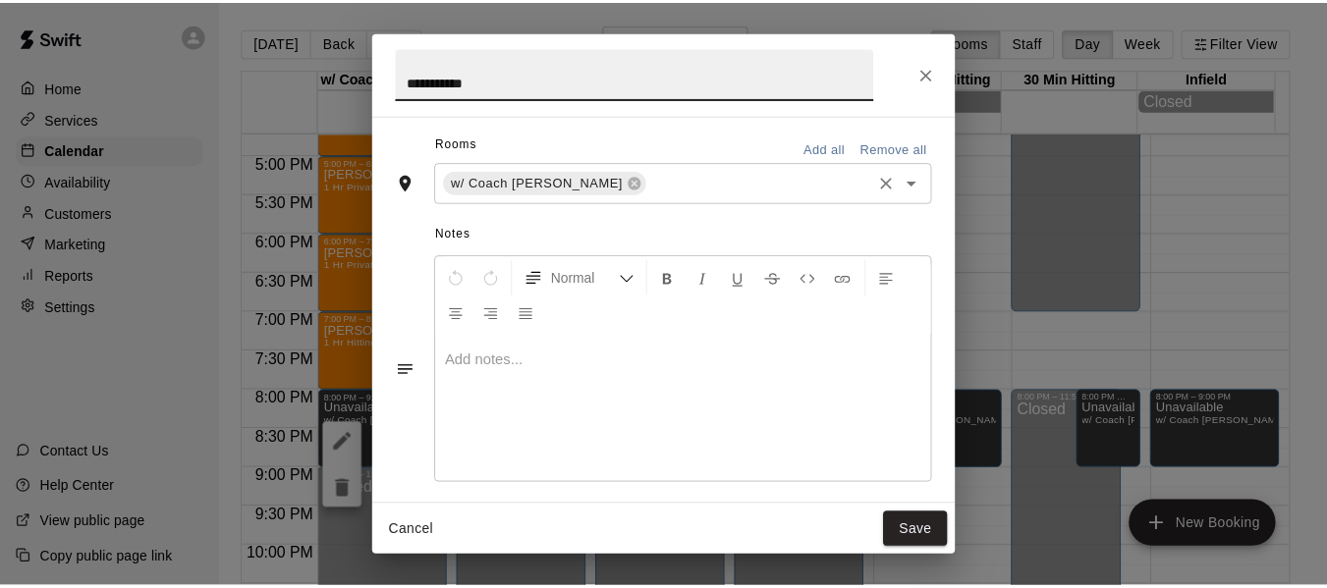
scroll to position [361, 0]
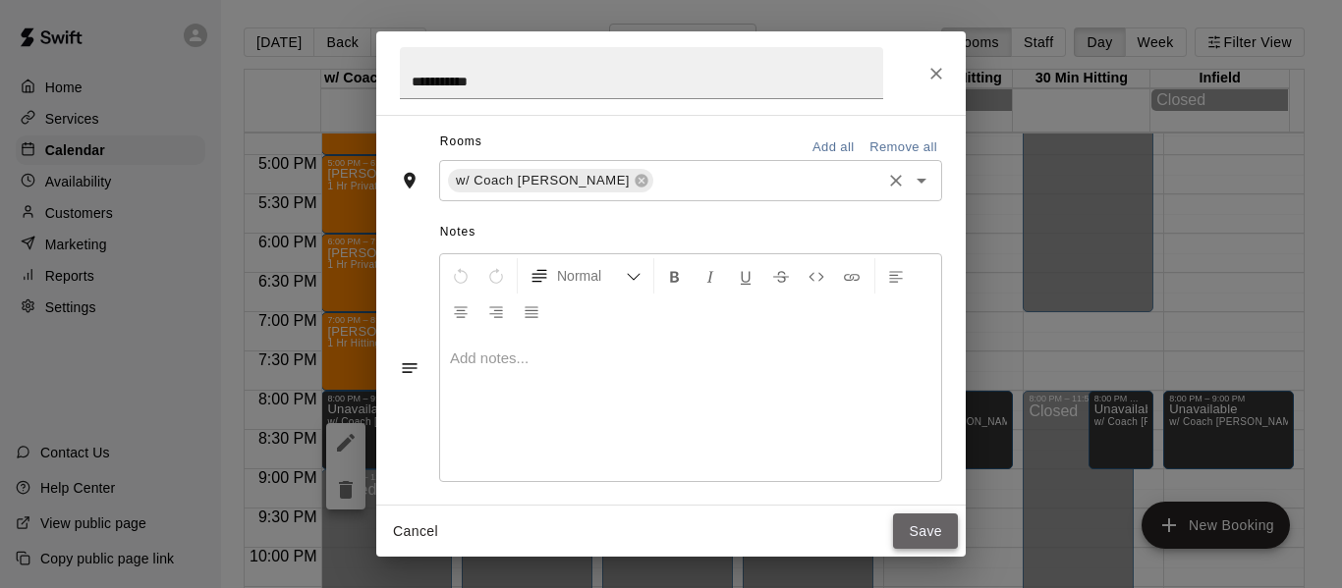
click at [908, 524] on button "Save" at bounding box center [925, 532] width 65 height 36
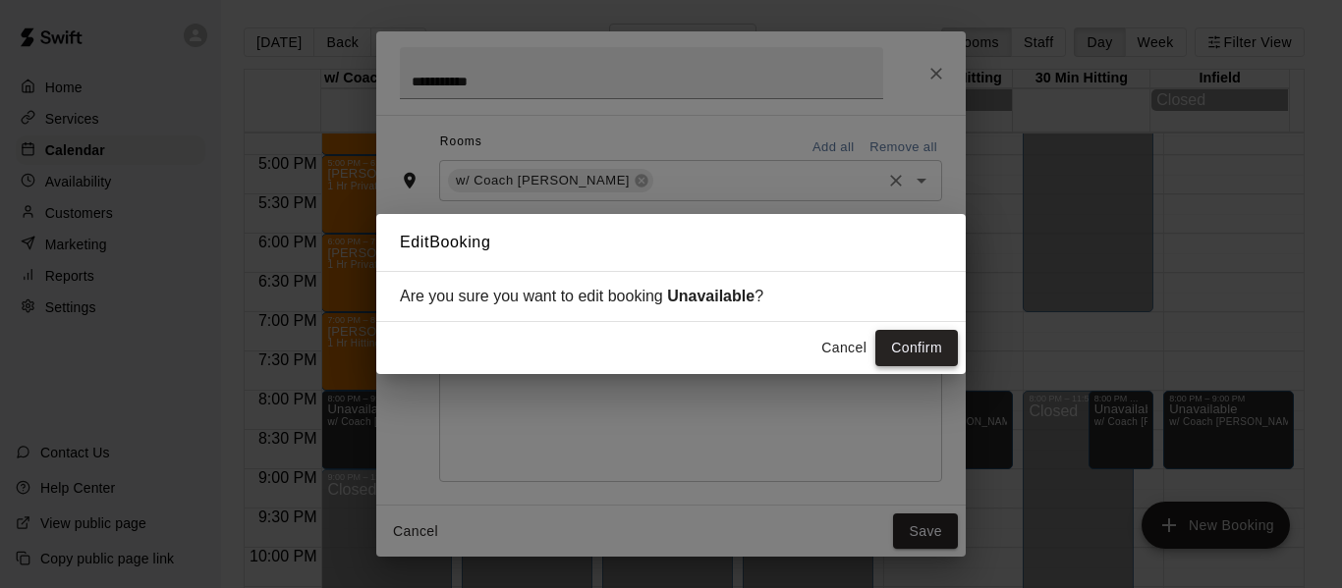
click at [902, 344] on button "Confirm" at bounding box center [916, 348] width 83 height 36
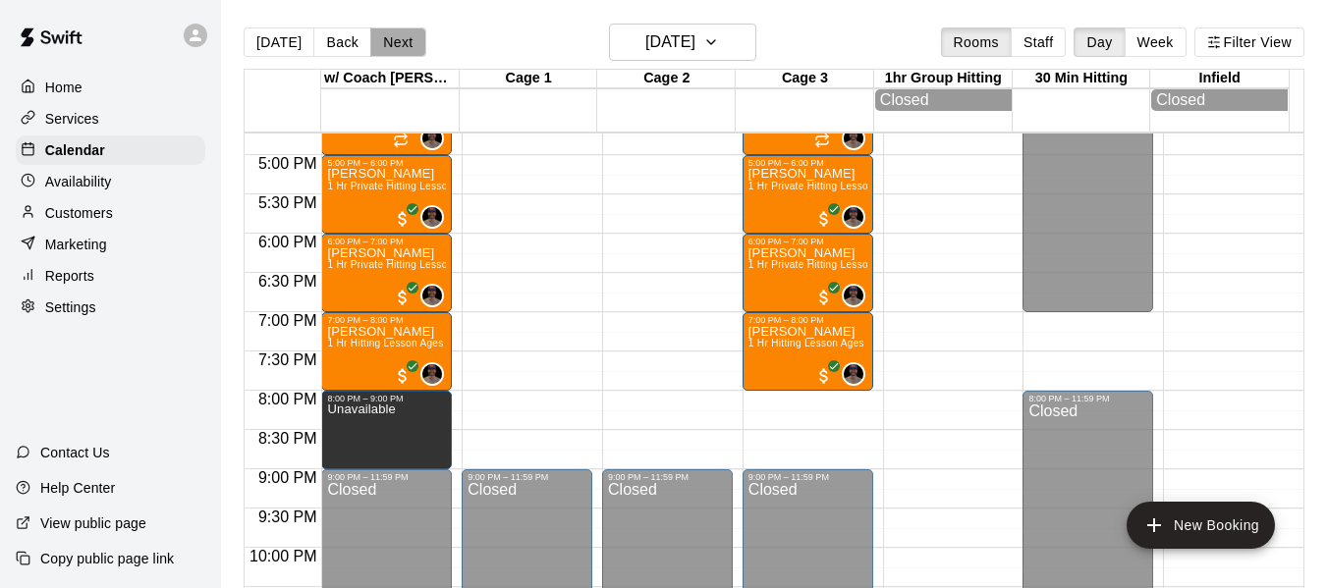
click at [392, 36] on button "Next" at bounding box center [397, 42] width 55 height 29
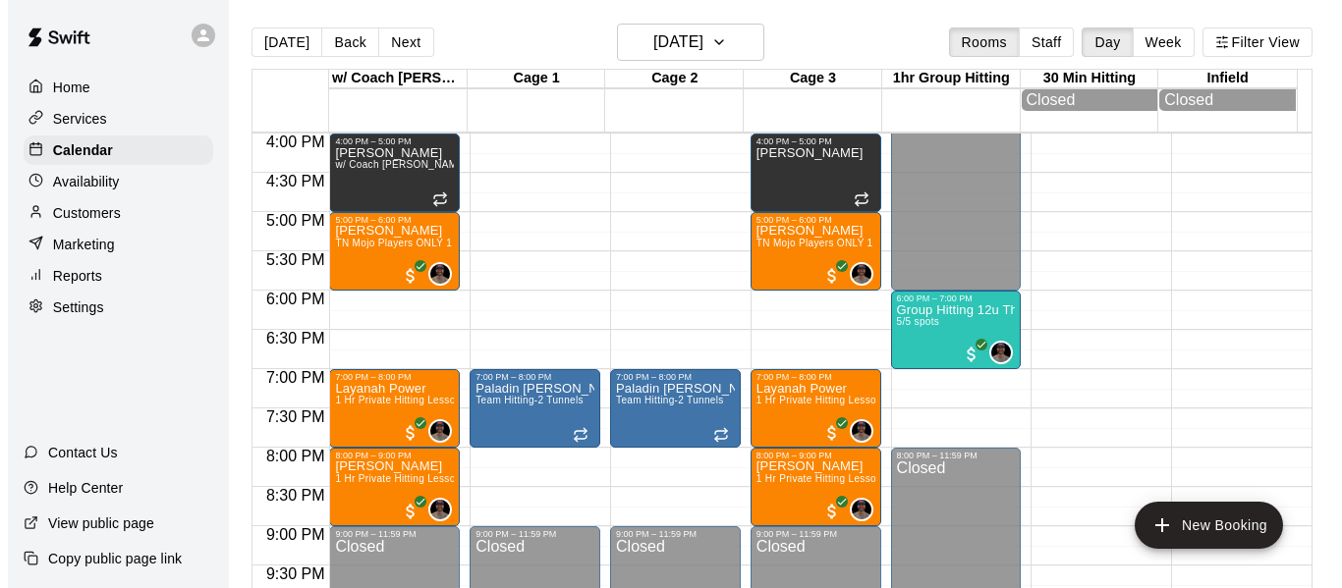
scroll to position [1249, 0]
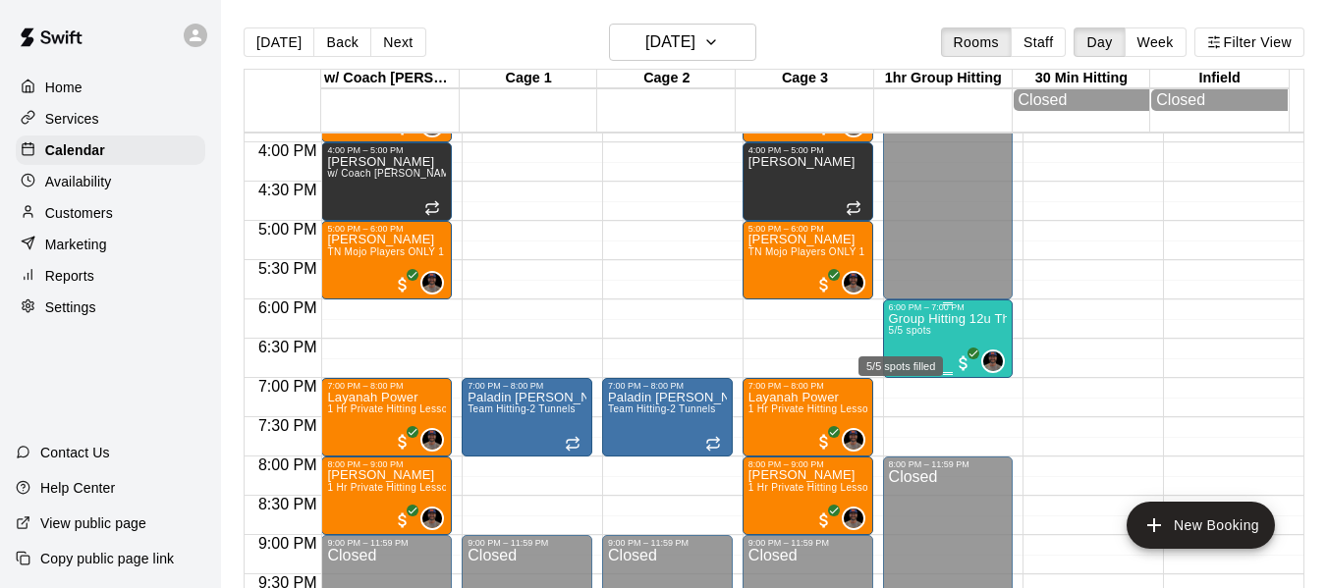
click at [917, 335] on span "5/5 spots" at bounding box center [910, 330] width 43 height 11
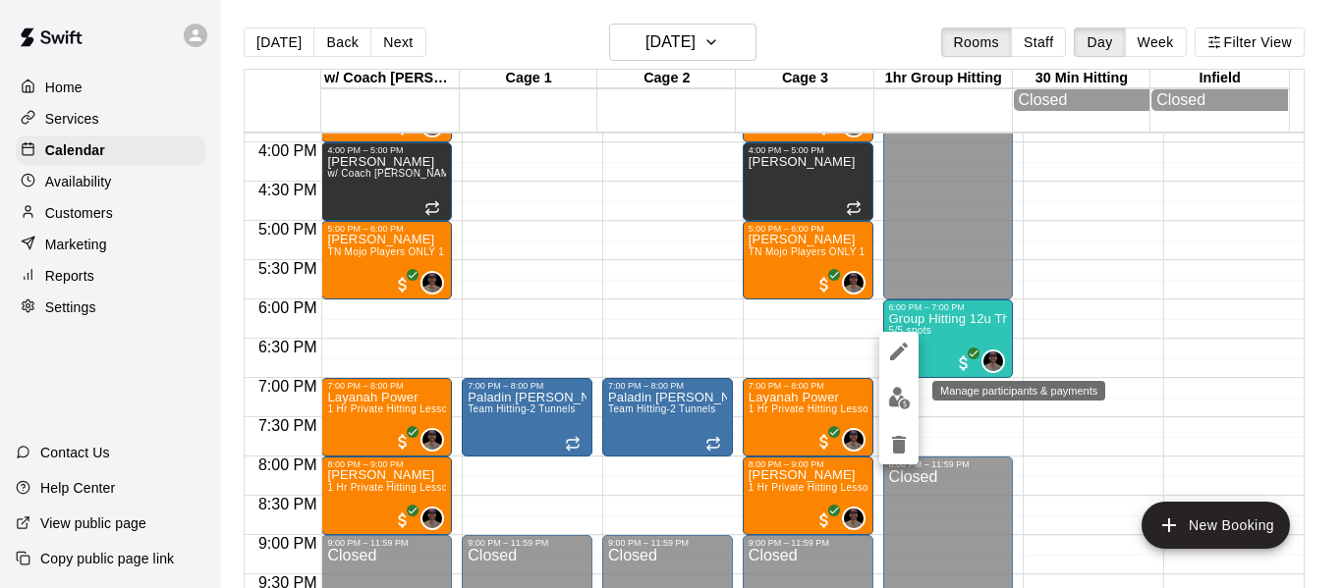
click at [893, 404] on img "edit" at bounding box center [899, 398] width 23 height 23
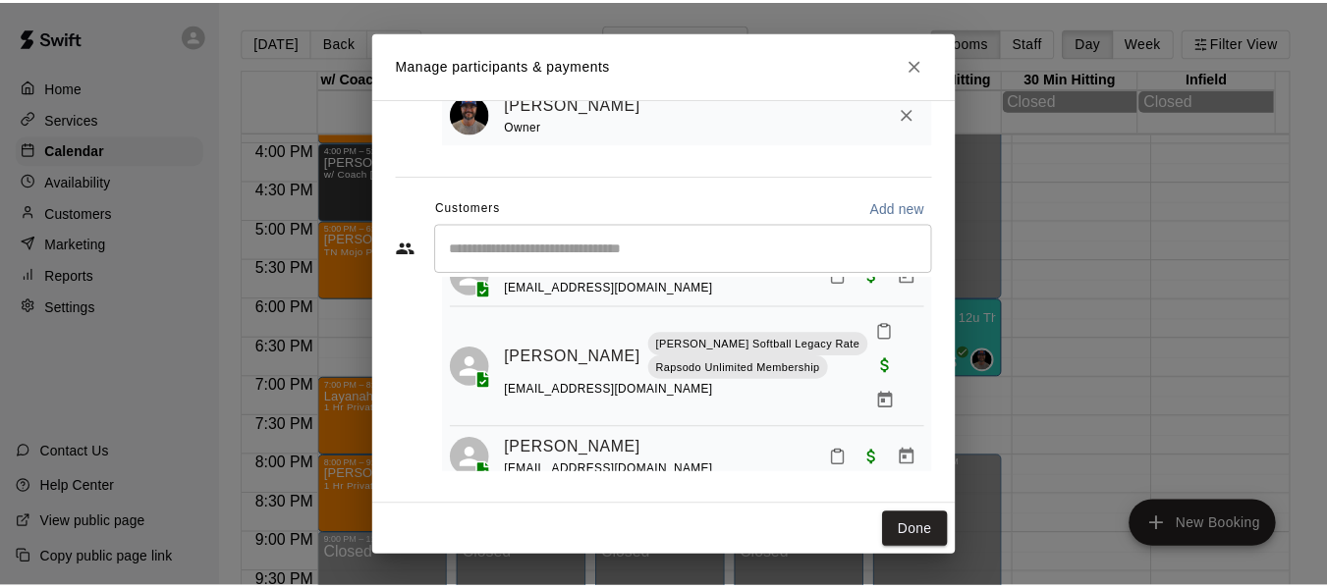
scroll to position [236, 0]
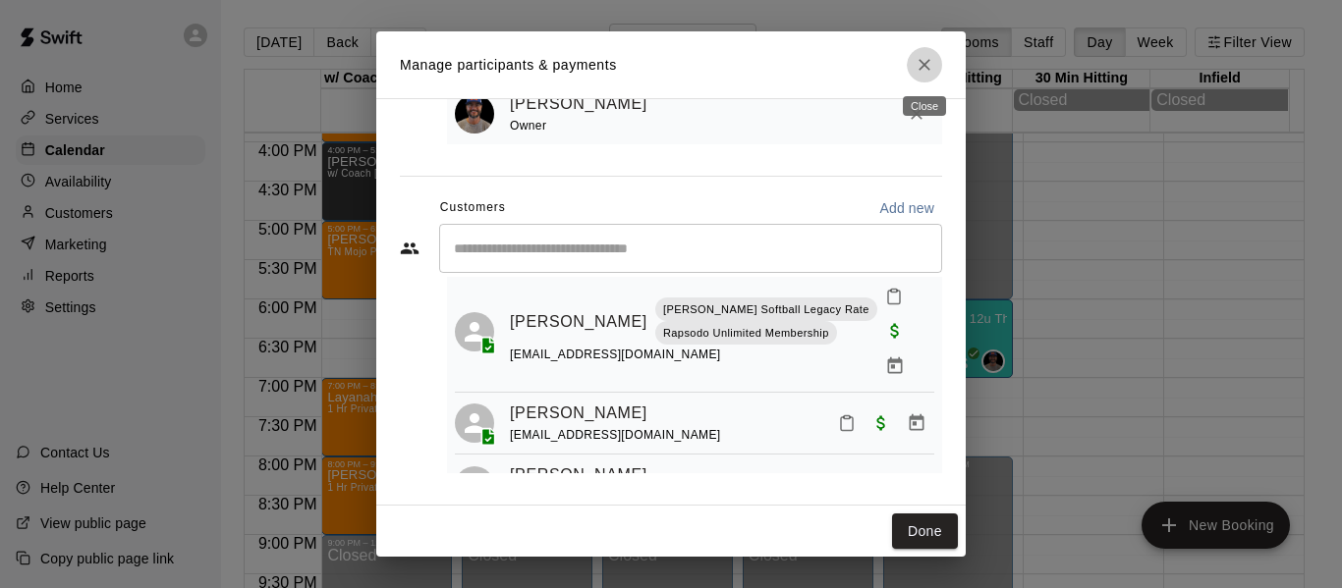
click at [921, 63] on icon "Close" at bounding box center [925, 65] width 12 height 12
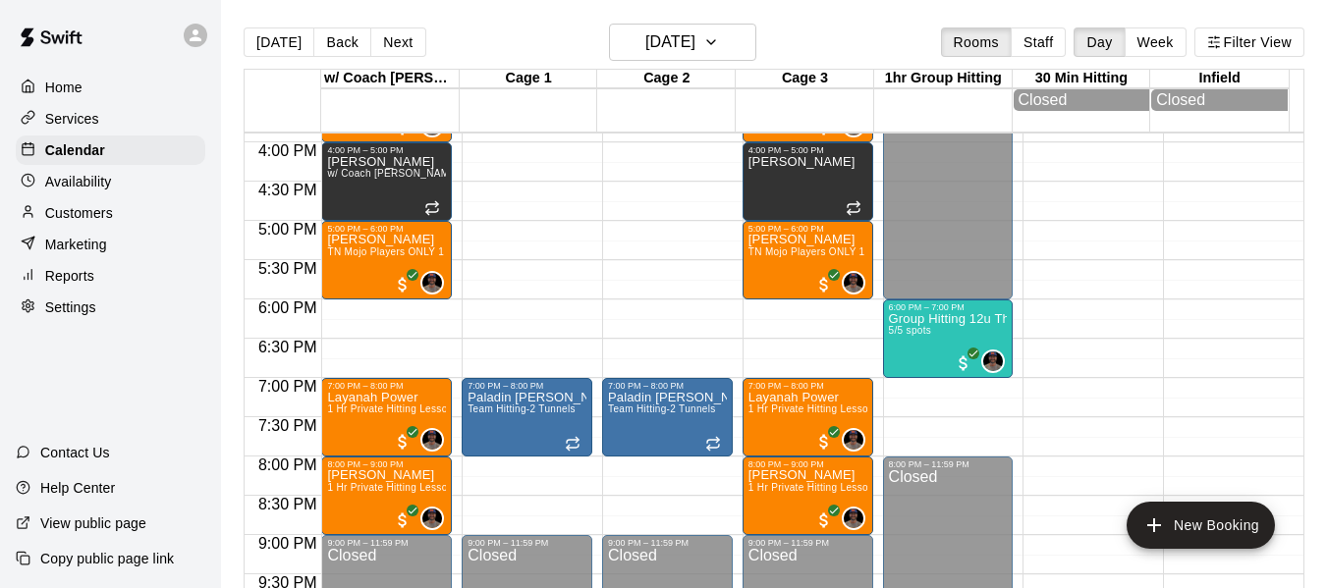
scroll to position [1183, 0]
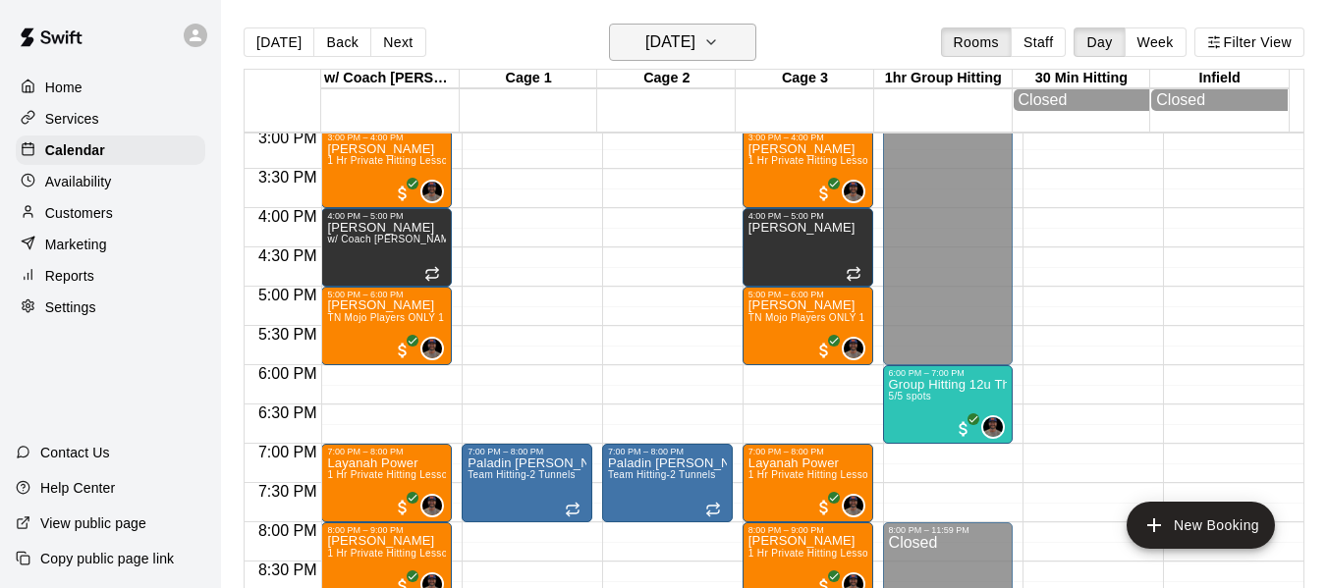
click at [735, 46] on button "Thursday Sep 25" at bounding box center [682, 42] width 147 height 37
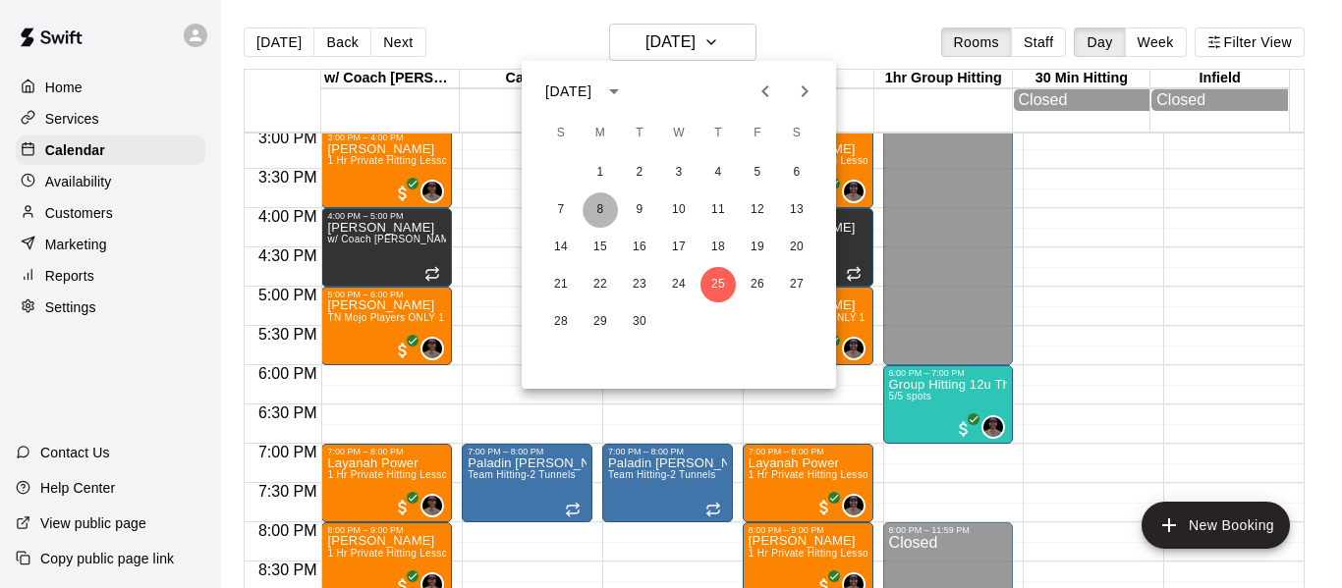
click at [589, 207] on button "8" at bounding box center [600, 210] width 35 height 35
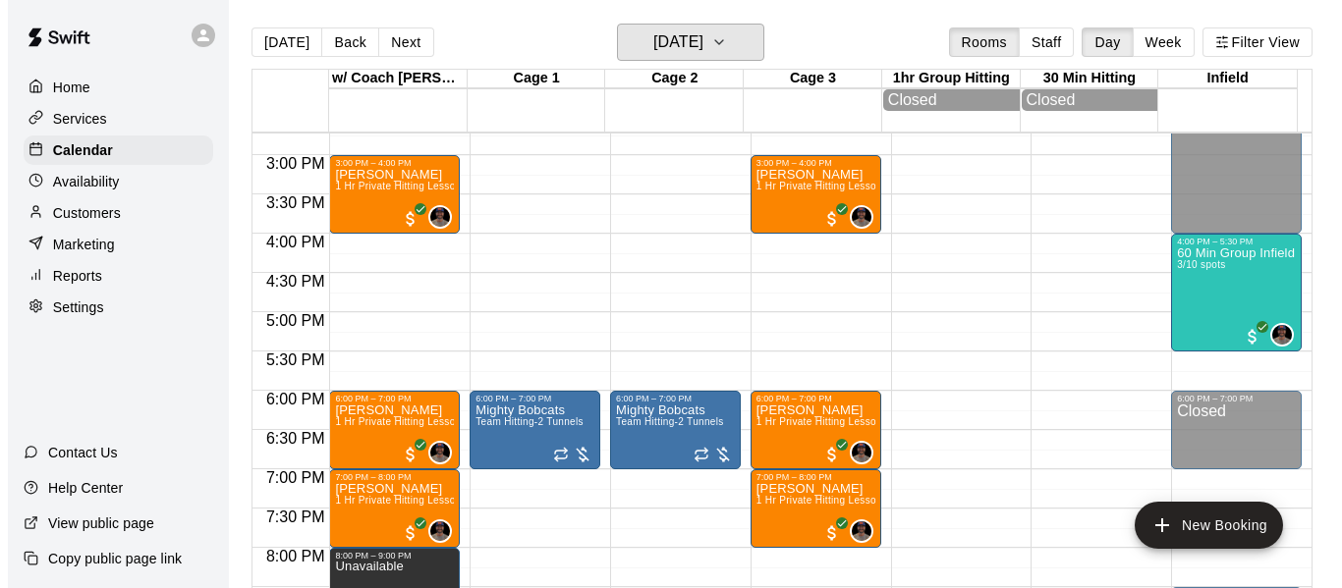
scroll to position [1150, 0]
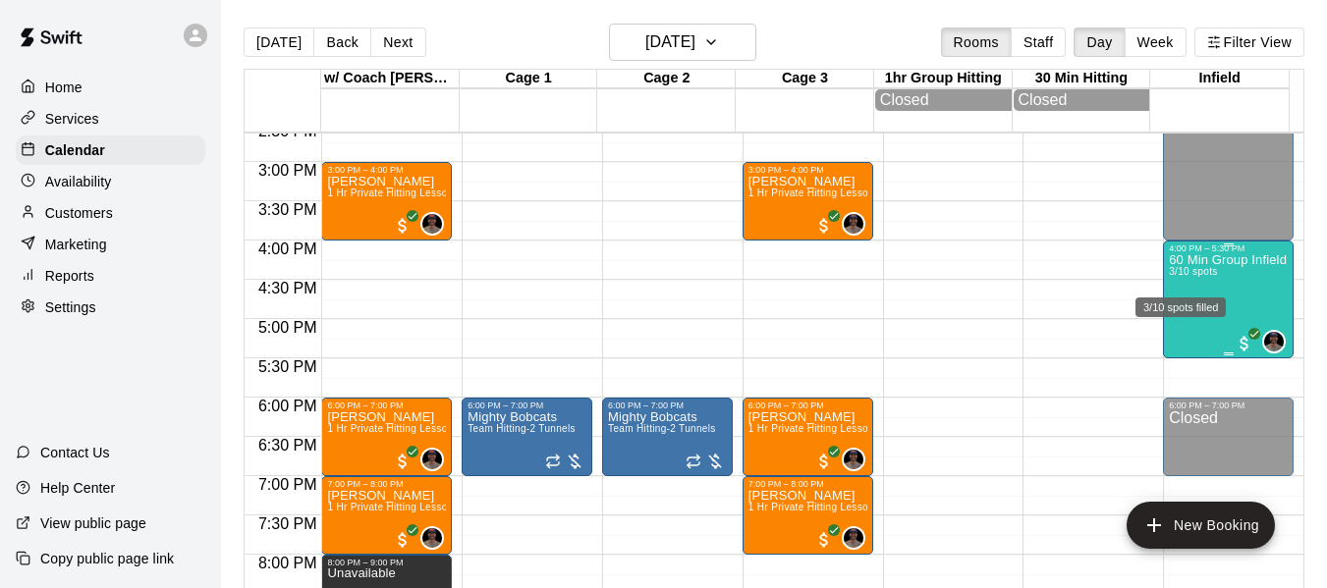
click at [1202, 273] on span "3/10 spots" at bounding box center [1193, 271] width 48 height 11
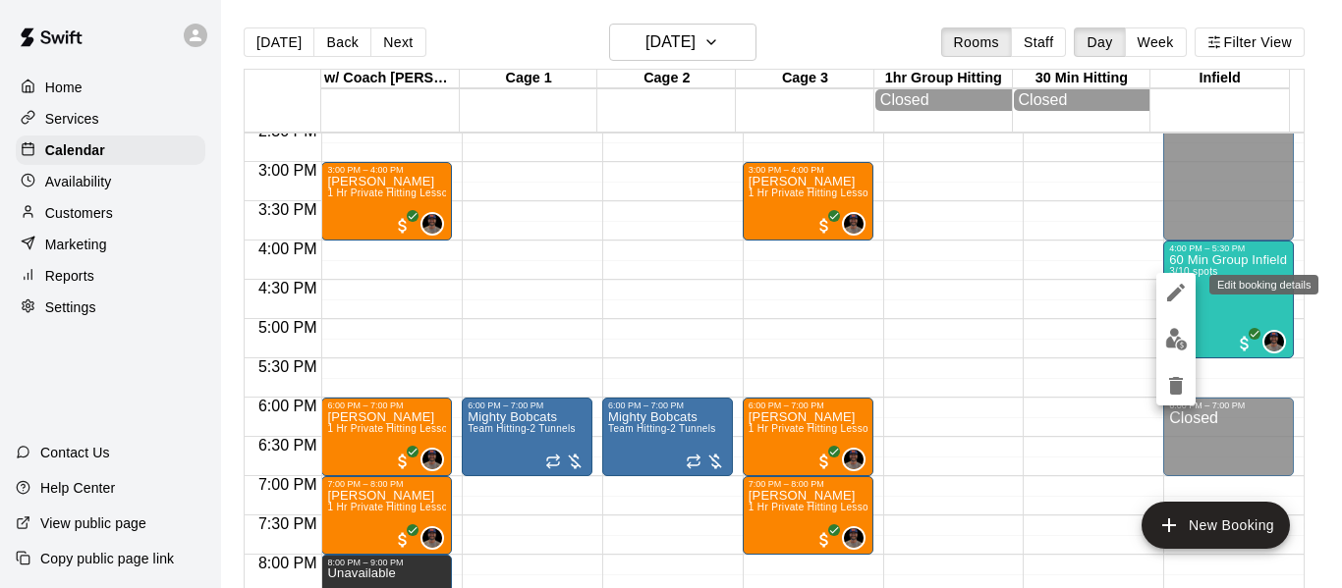
click at [1166, 293] on icon "edit" at bounding box center [1176, 293] width 24 height 24
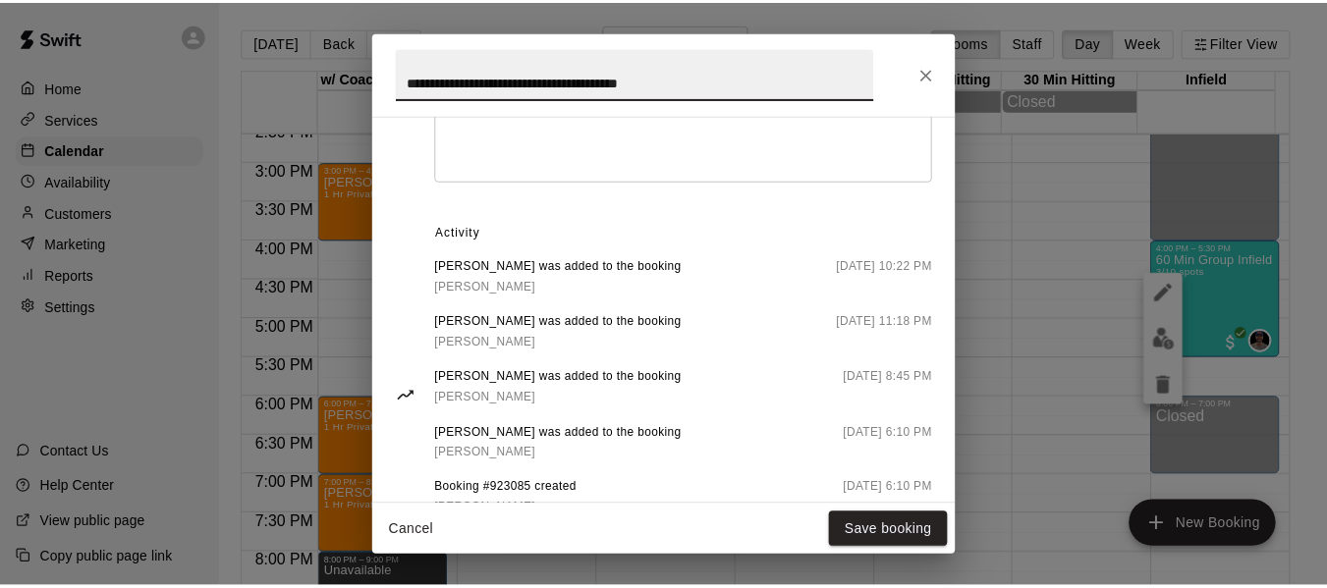
scroll to position [884, 0]
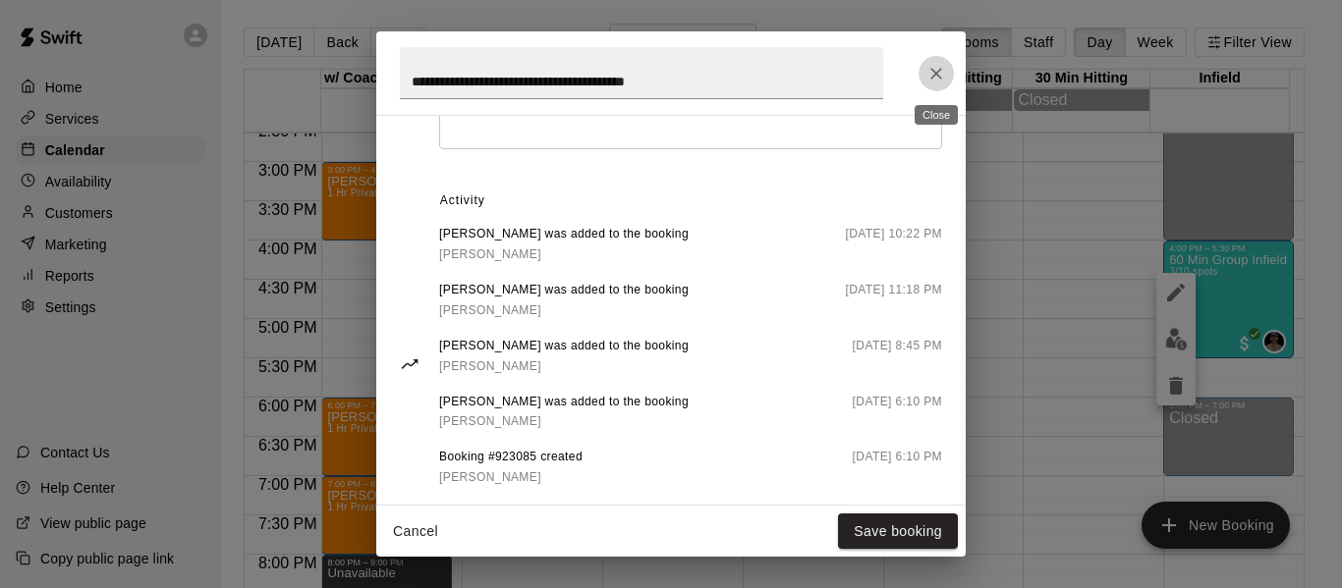
click at [936, 76] on icon "Close" at bounding box center [936, 74] width 20 height 20
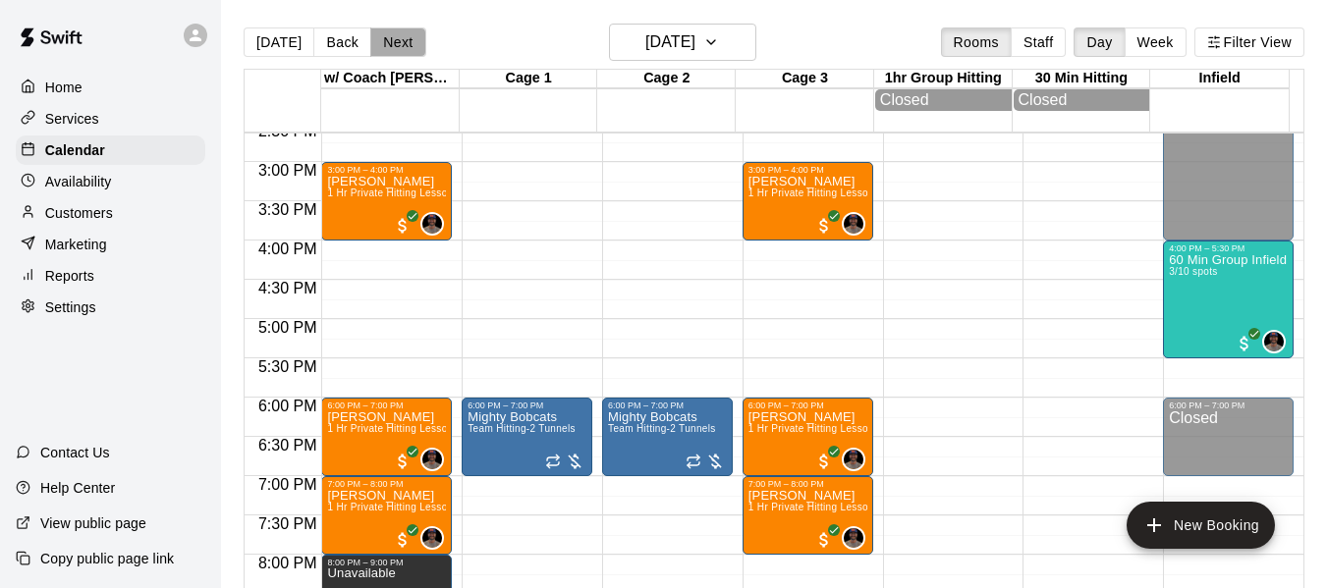
click at [380, 40] on button "Next" at bounding box center [397, 42] width 55 height 29
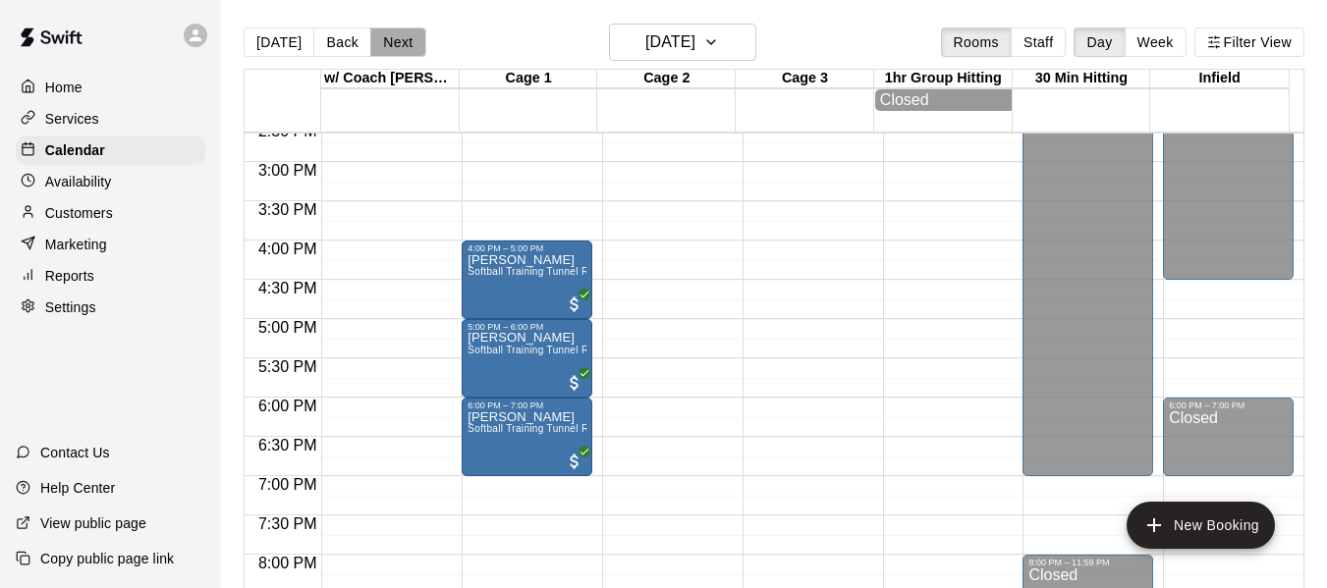
click at [403, 42] on button "Next" at bounding box center [397, 42] width 55 height 29
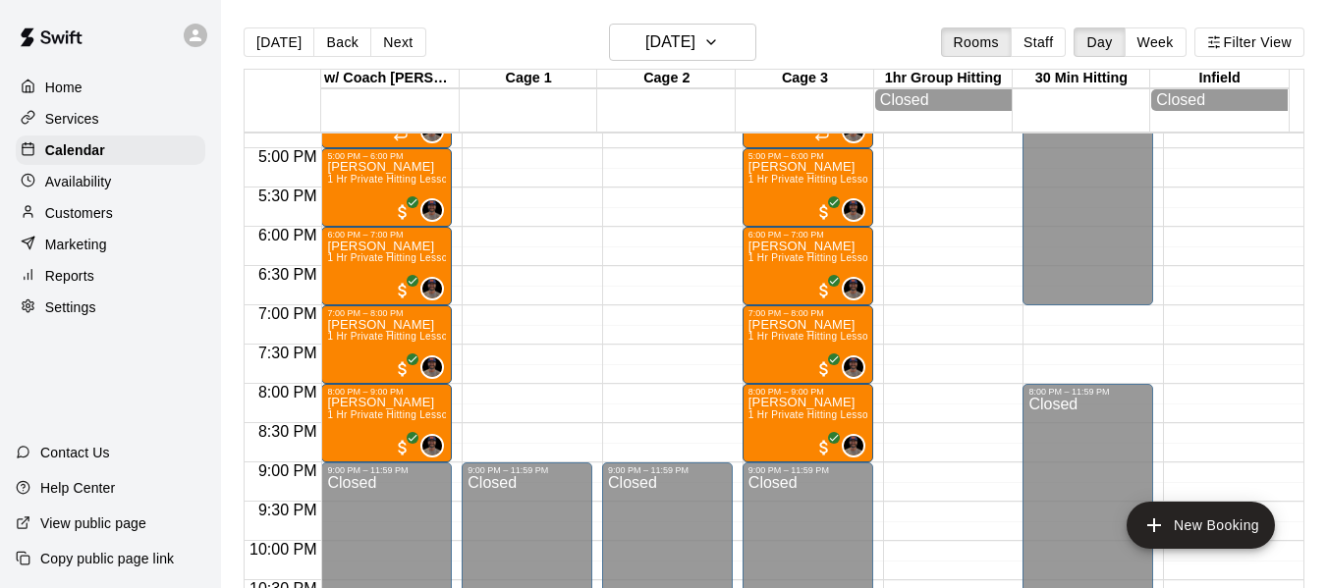
scroll to position [1347, 0]
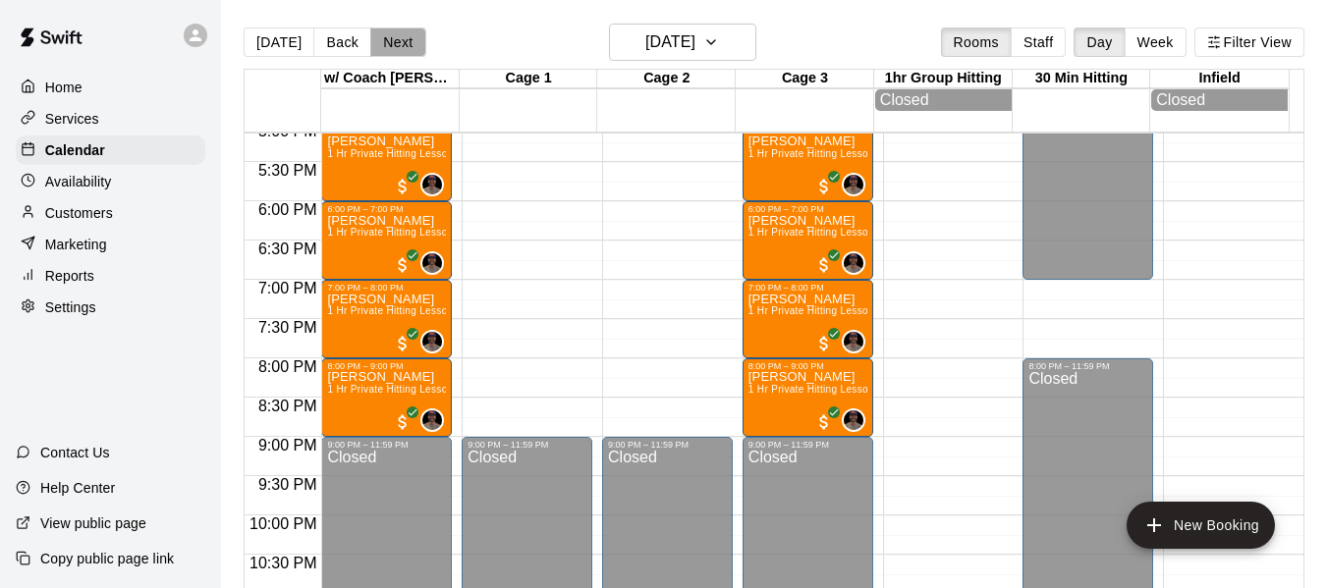
click at [393, 45] on button "Next" at bounding box center [397, 42] width 55 height 29
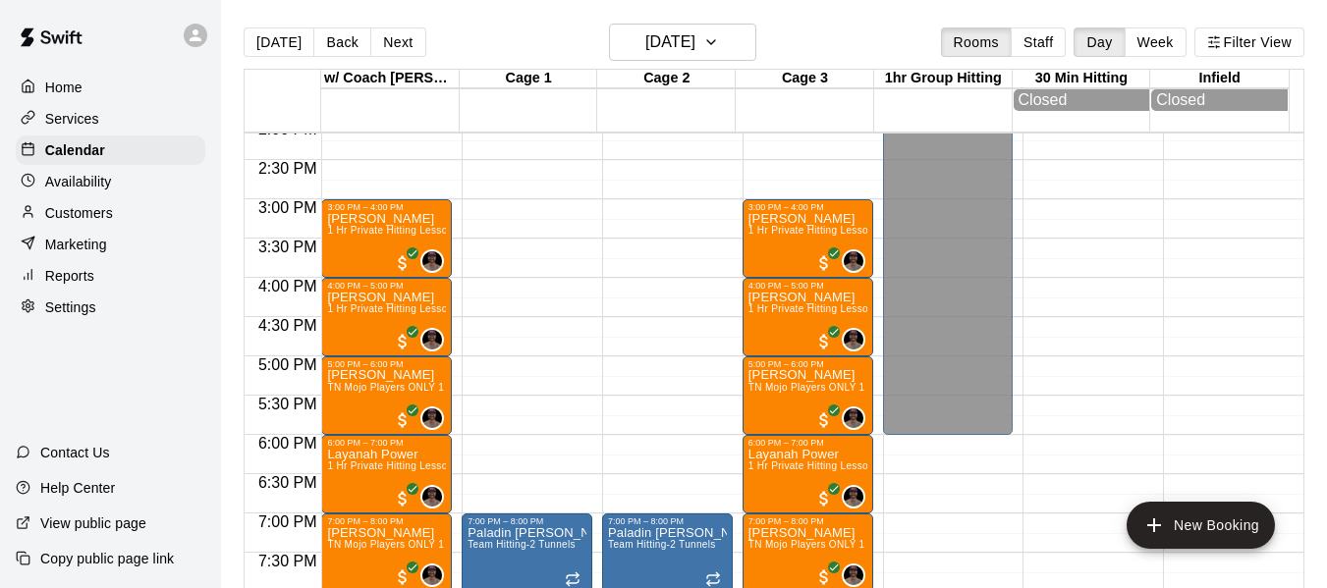
scroll to position [1085, 0]
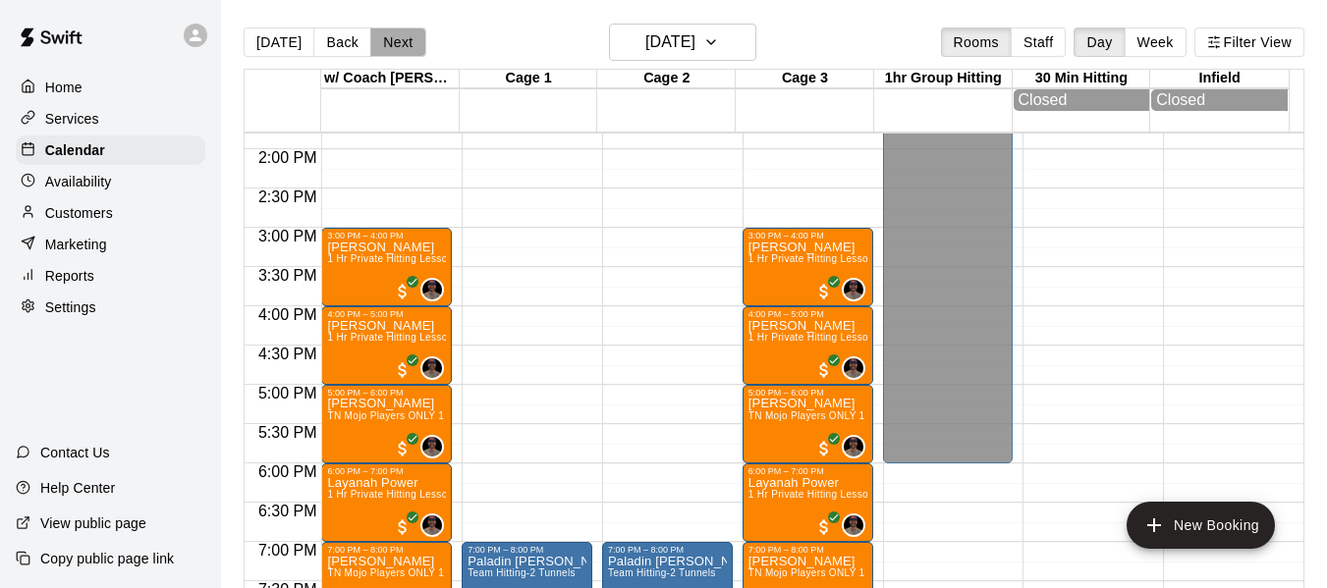
click at [387, 48] on button "Next" at bounding box center [397, 42] width 55 height 29
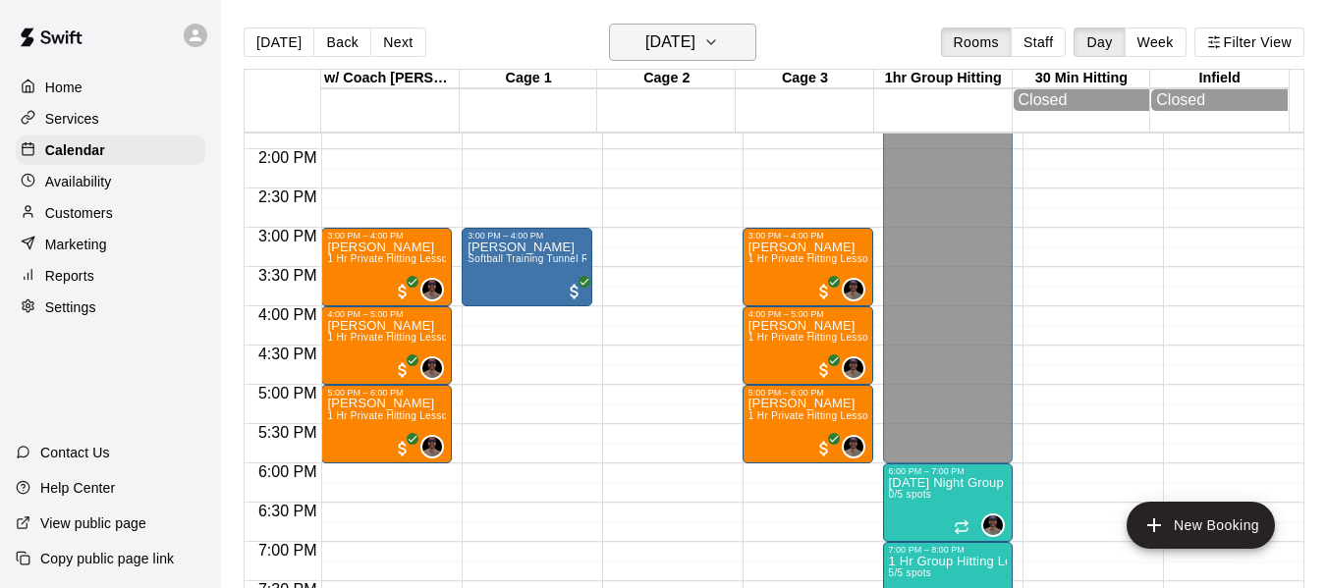
click at [719, 30] on icon "button" at bounding box center [711, 42] width 16 height 24
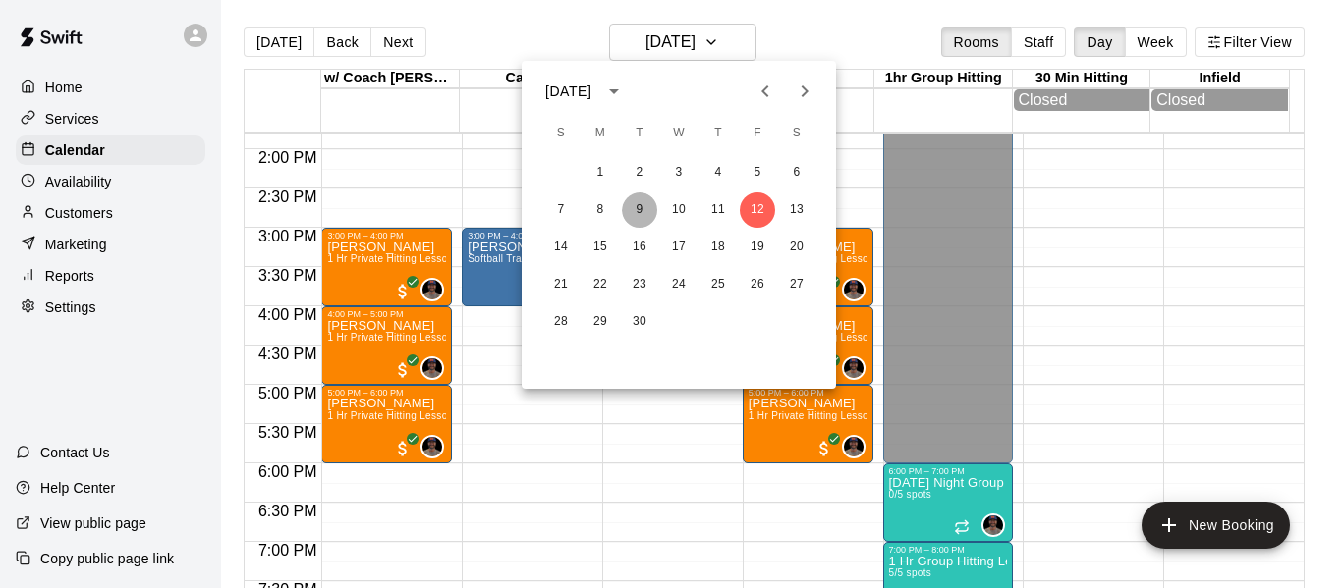
click at [642, 211] on button "9" at bounding box center [639, 210] width 35 height 35
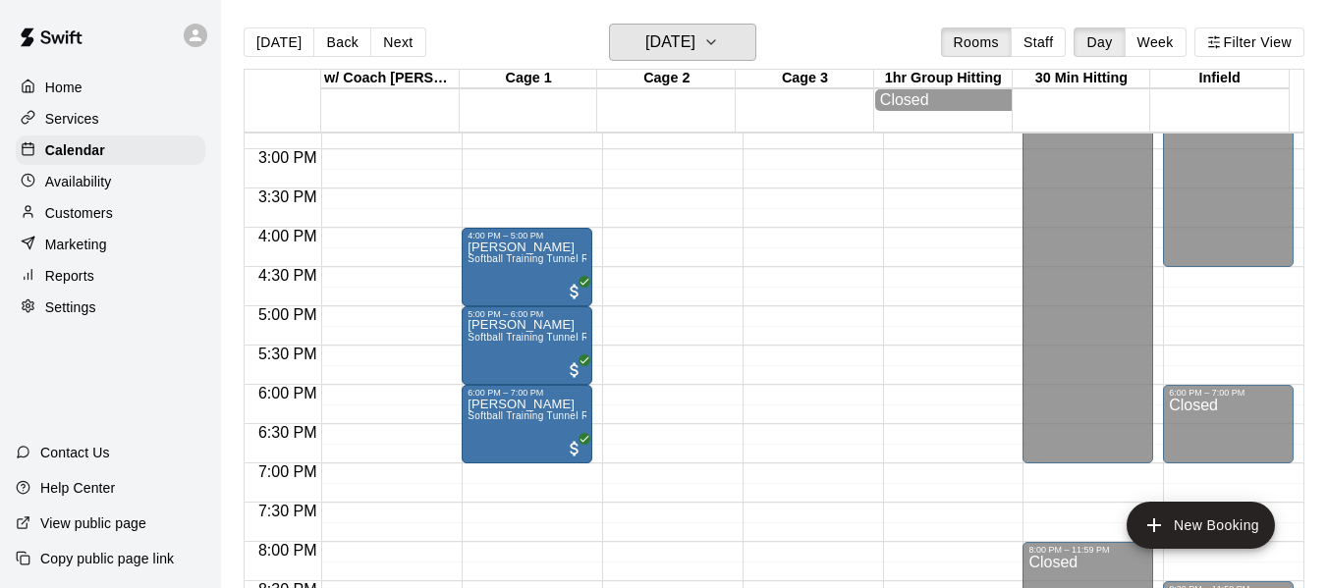
scroll to position [1183, 0]
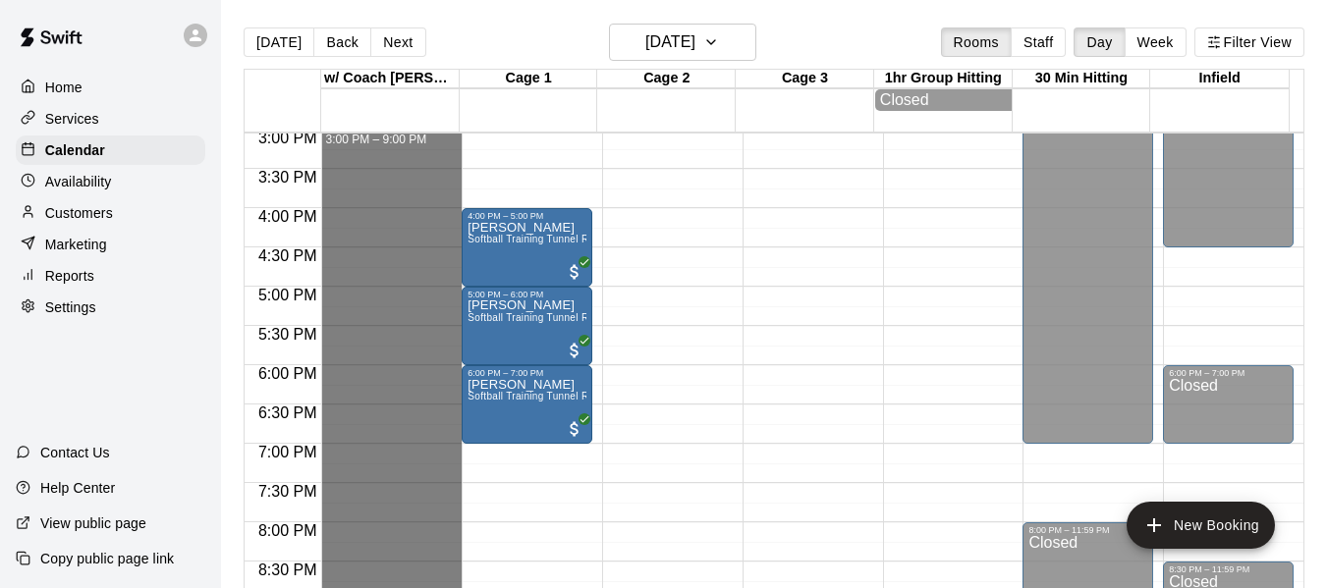
drag, startPoint x: 342, startPoint y: 140, endPoint x: 359, endPoint y: 599, distance: 459.1
click at [359, 587] on html "Home Services Calendar Availability Customers Marketing Reports Settings Contac…" at bounding box center [663, 310] width 1327 height 620
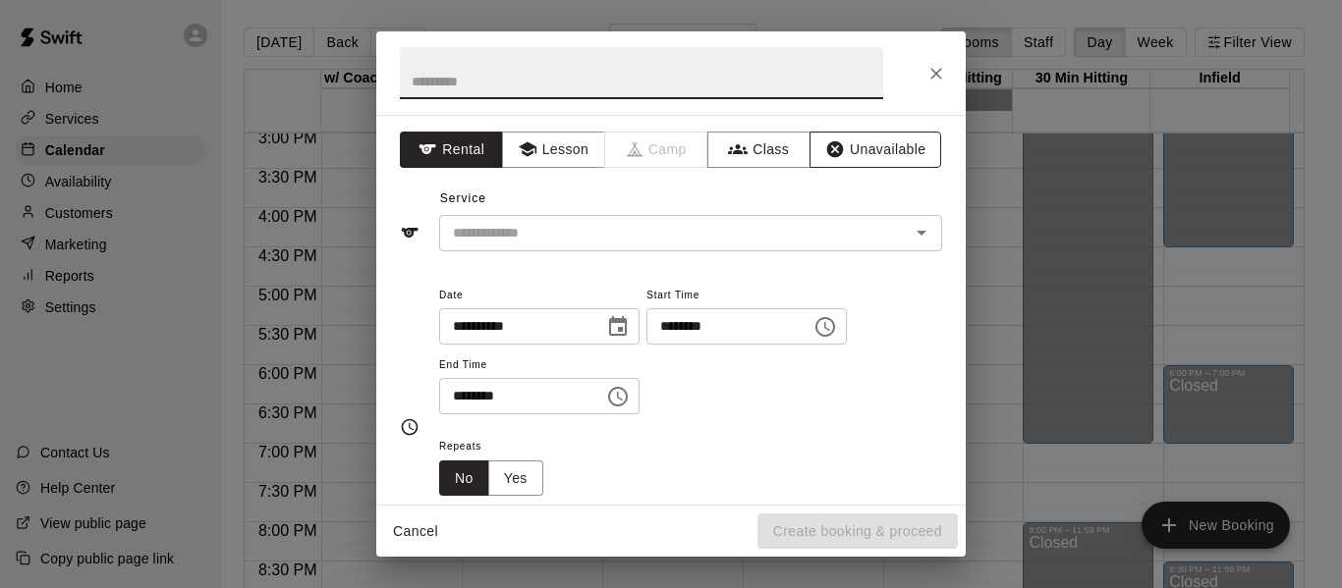
click at [868, 150] on button "Unavailable" at bounding box center [875, 150] width 132 height 36
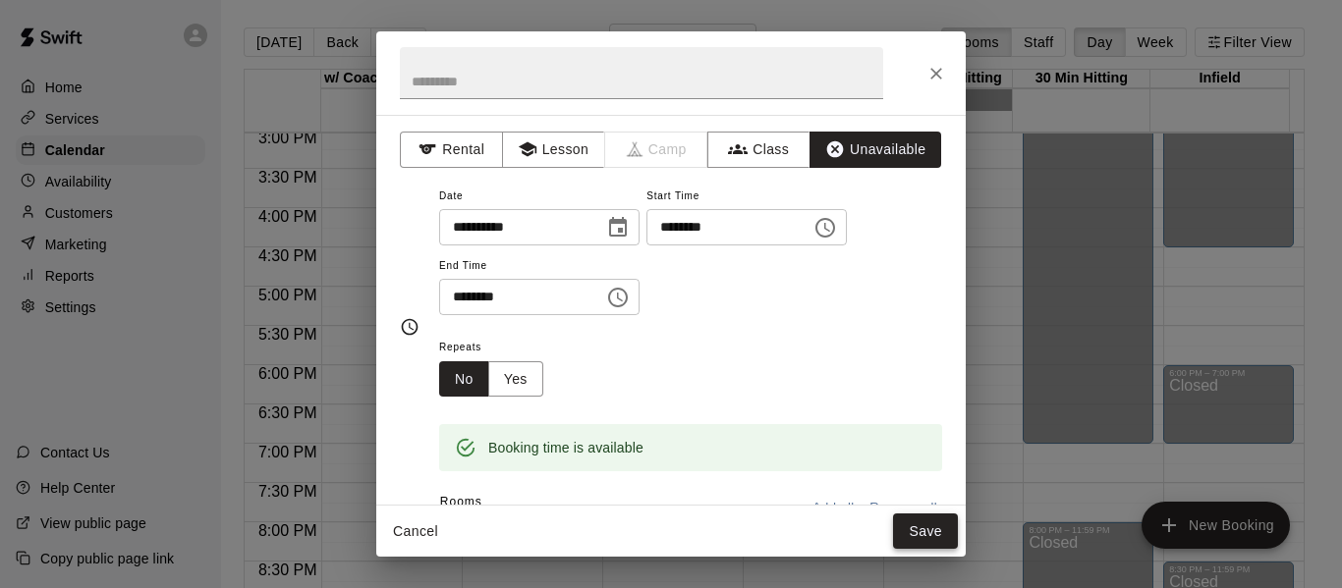
click at [936, 536] on button "Save" at bounding box center [925, 532] width 65 height 36
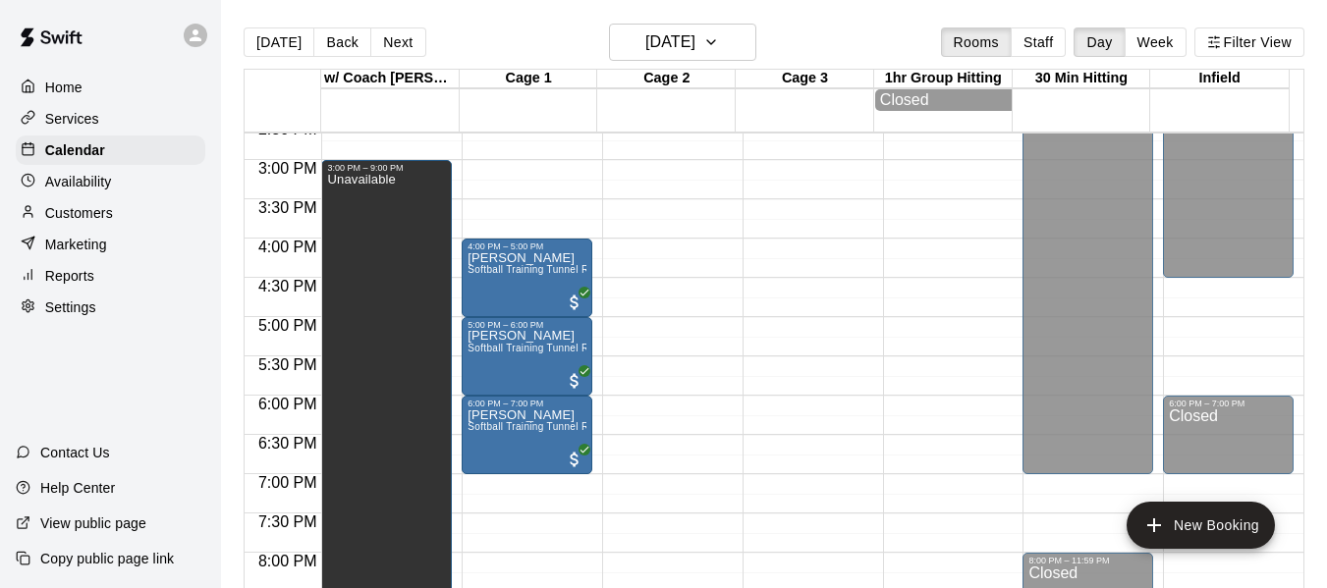
scroll to position [1150, 0]
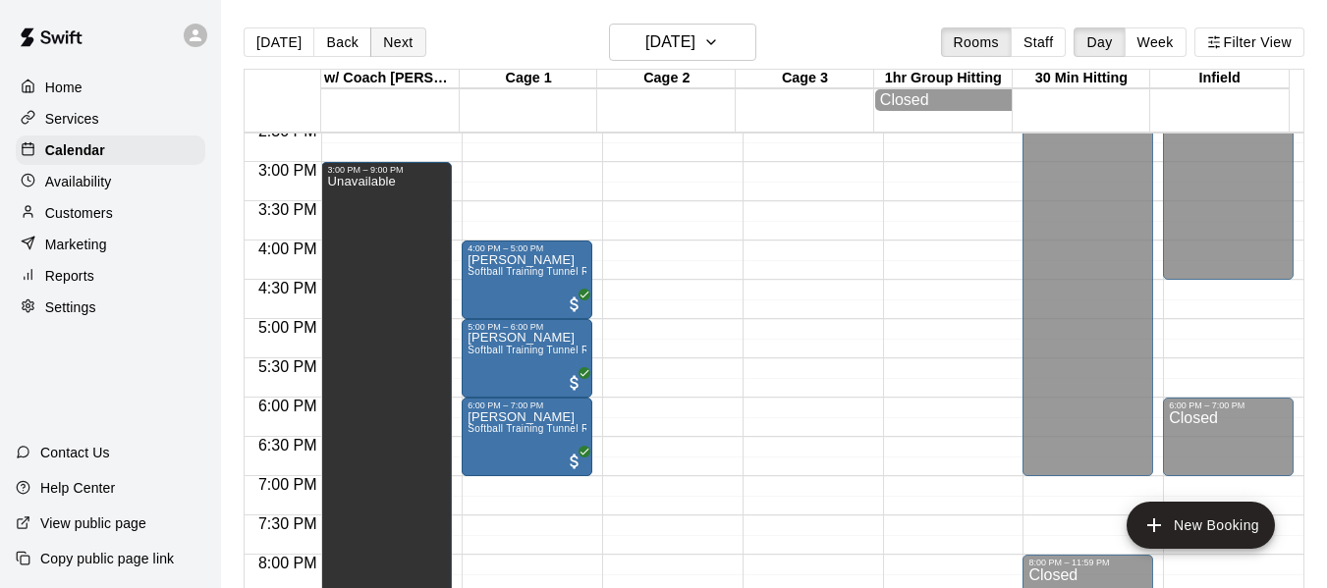
click at [408, 51] on button "Next" at bounding box center [397, 42] width 55 height 29
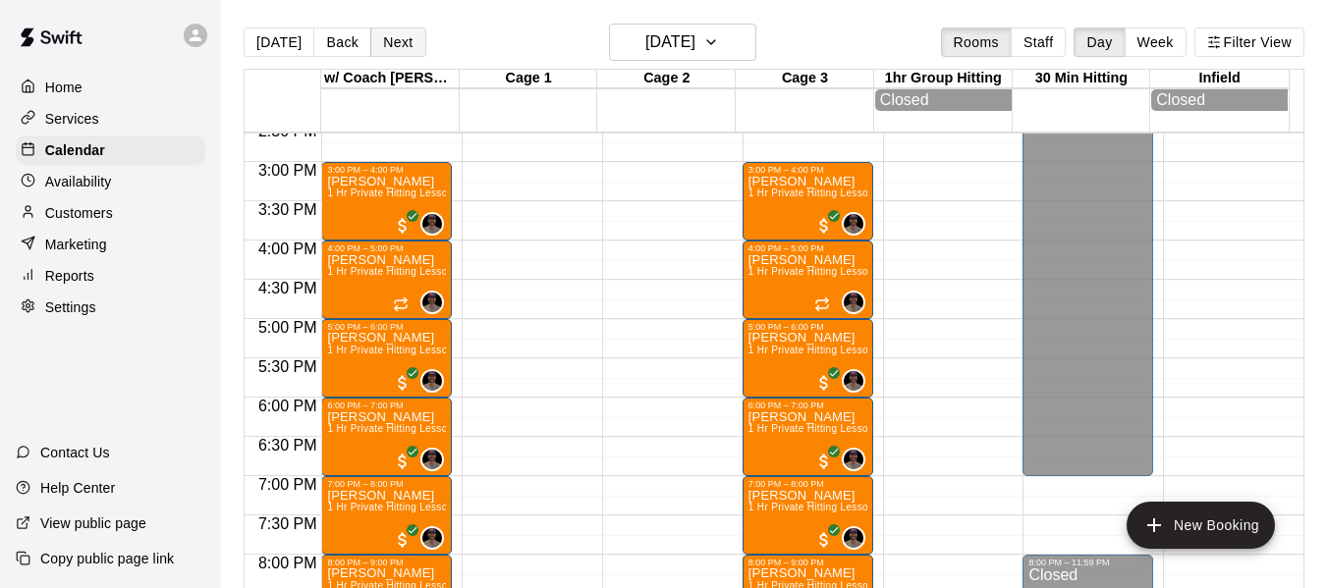
click at [408, 51] on button "Next" at bounding box center [397, 42] width 55 height 29
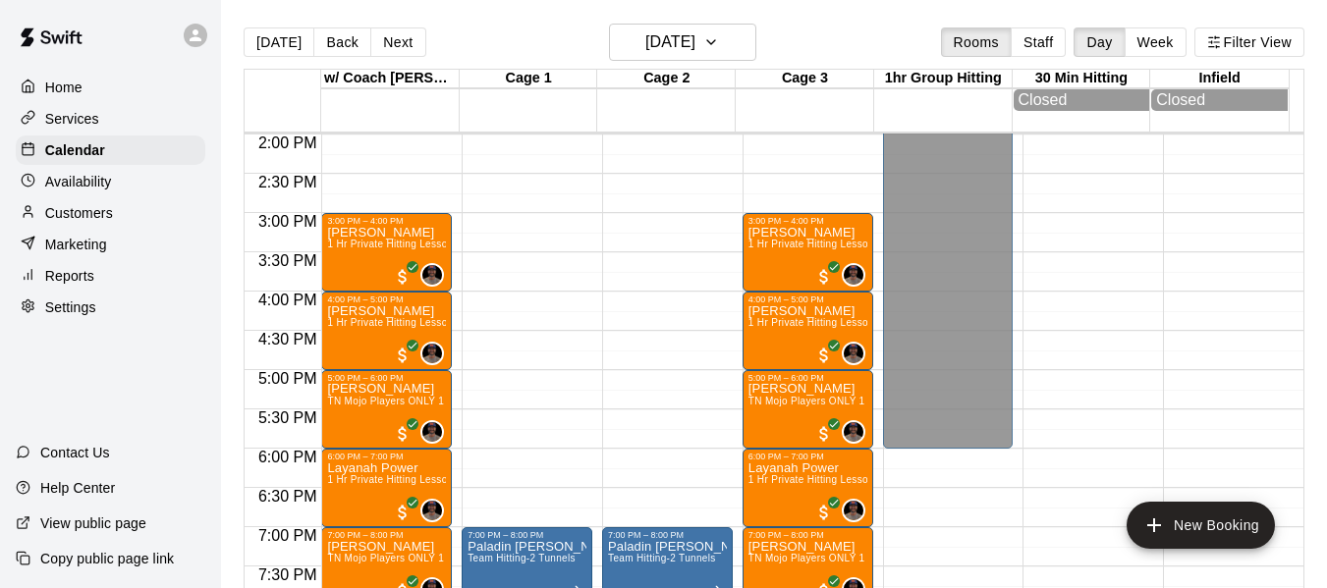
scroll to position [1052, 0]
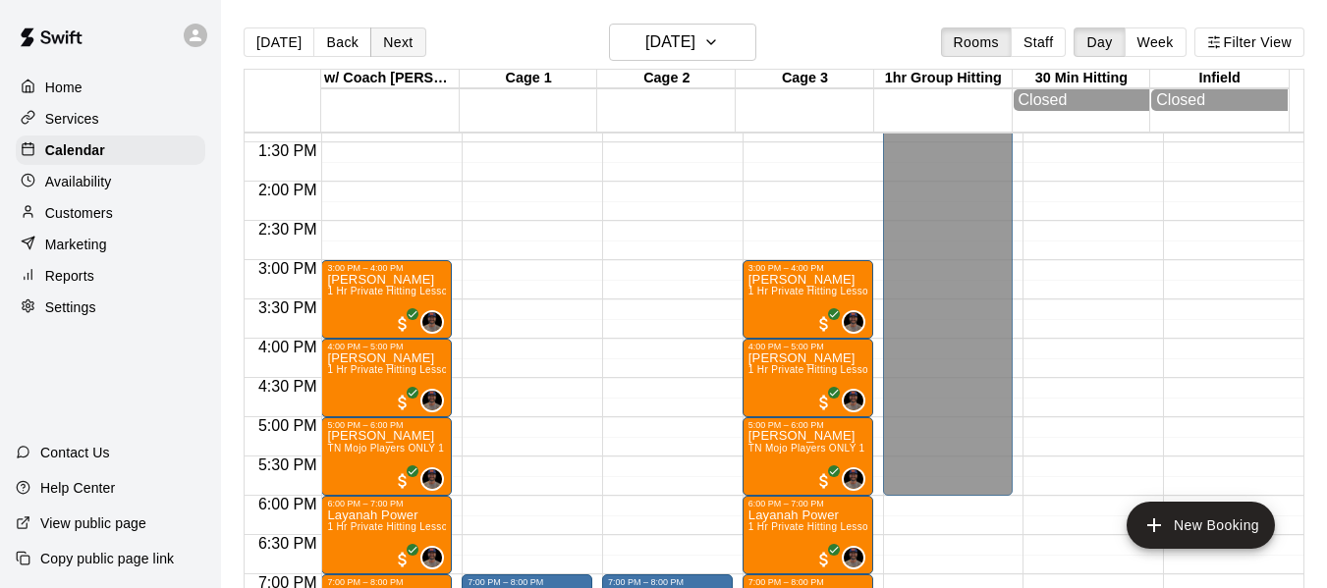
click at [407, 41] on button "Next" at bounding box center [397, 42] width 55 height 29
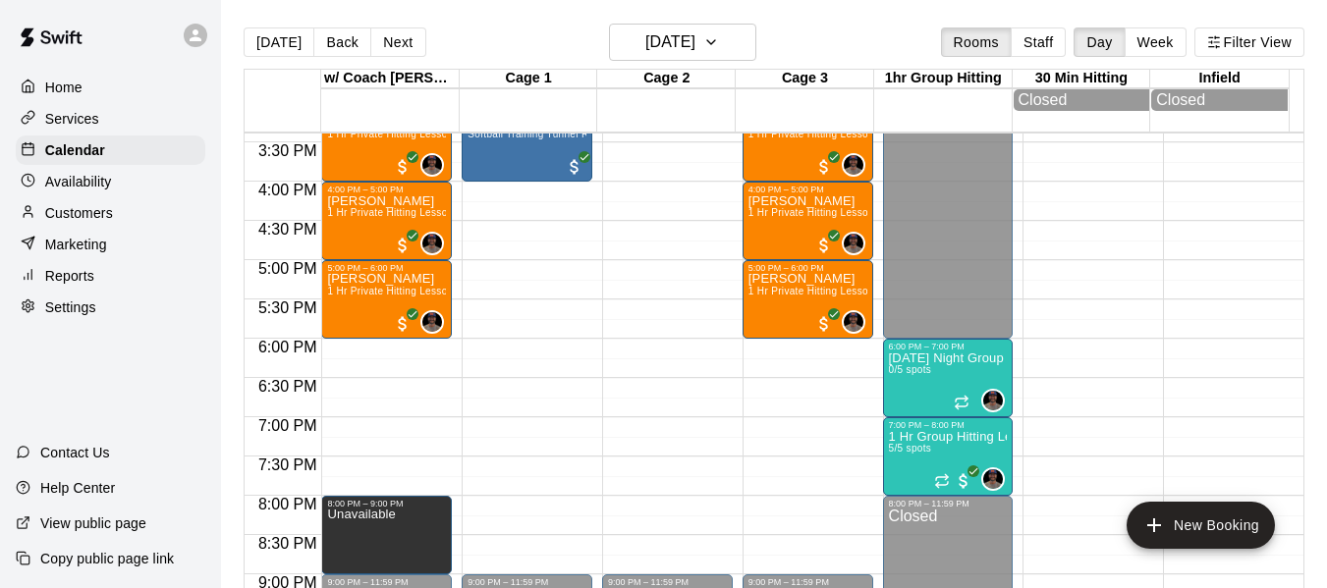
scroll to position [1281, 0]
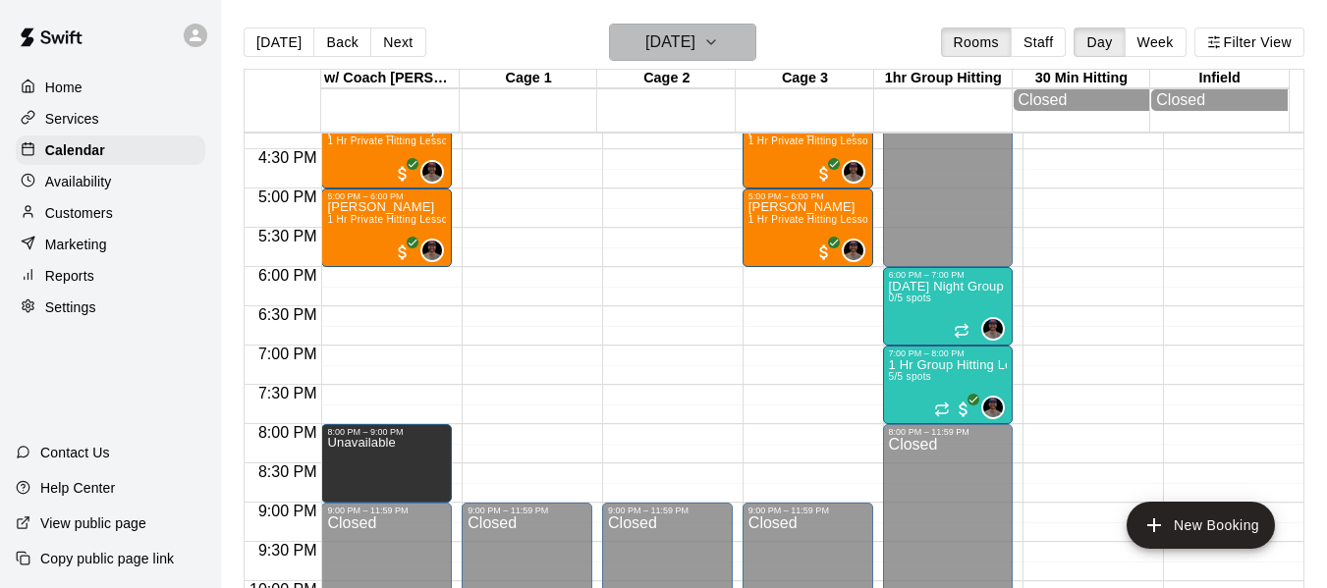
click at [719, 46] on icon "button" at bounding box center [711, 42] width 16 height 24
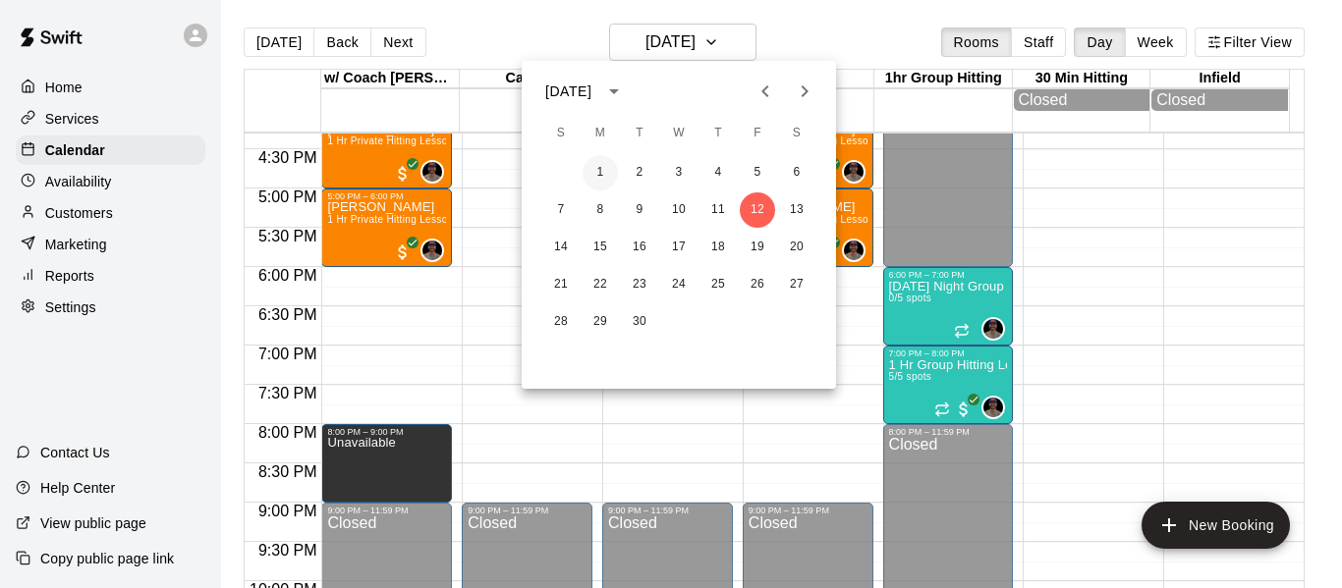
click at [606, 174] on button "1" at bounding box center [600, 172] width 35 height 35
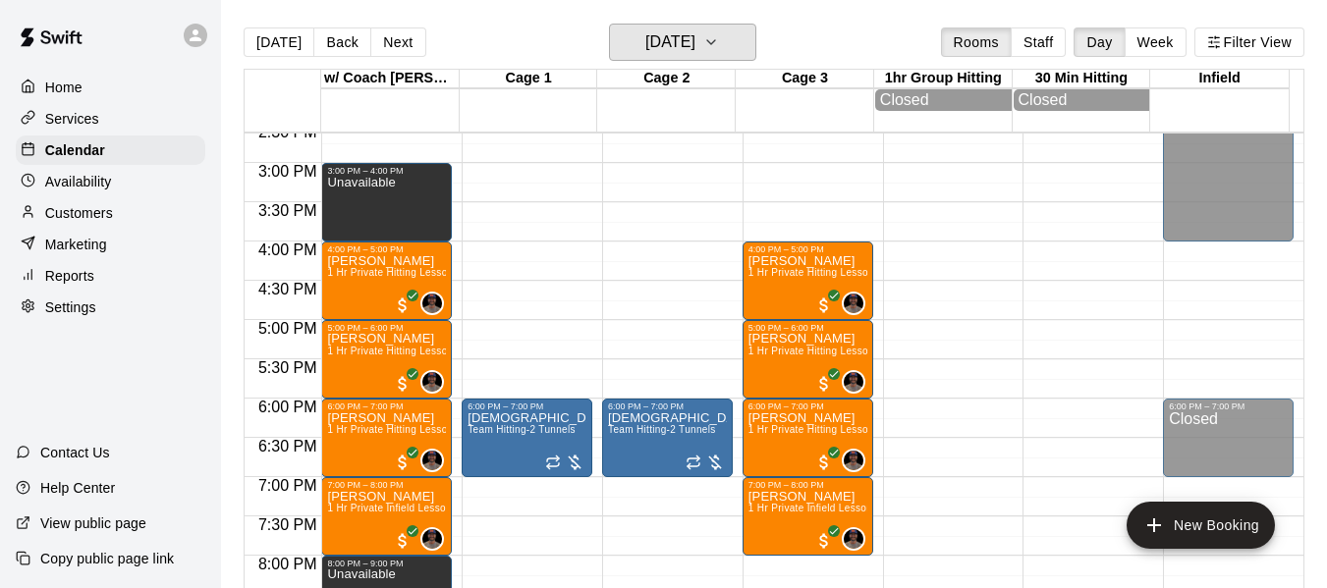
scroll to position [1183, 0]
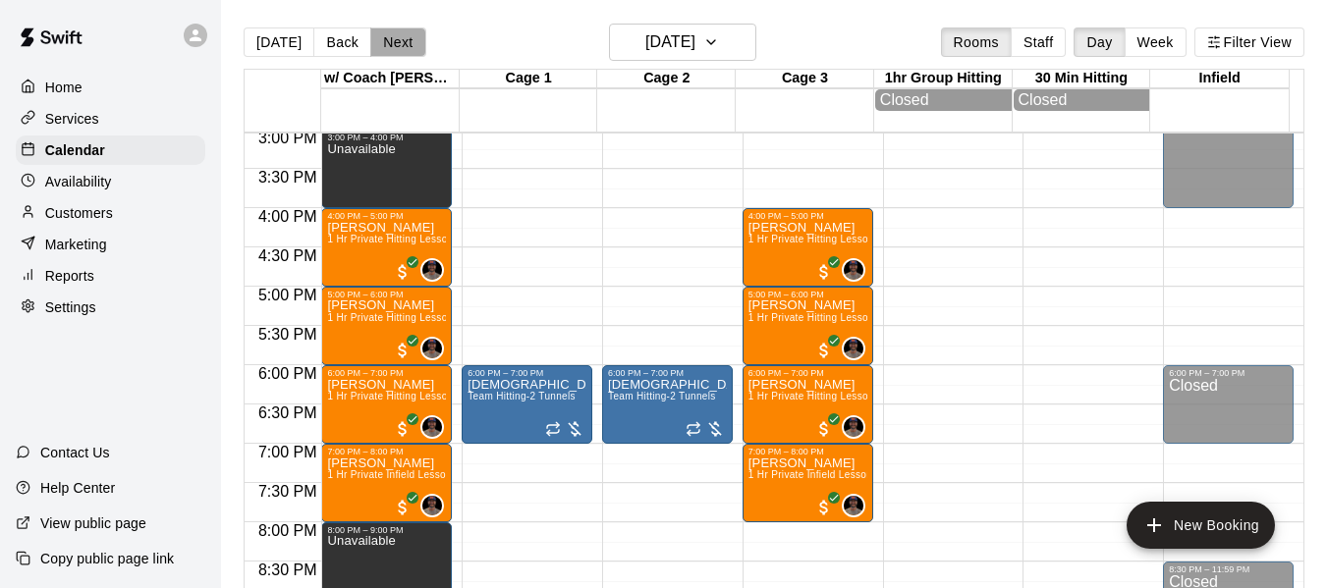
click at [396, 43] on button "Next" at bounding box center [397, 42] width 55 height 29
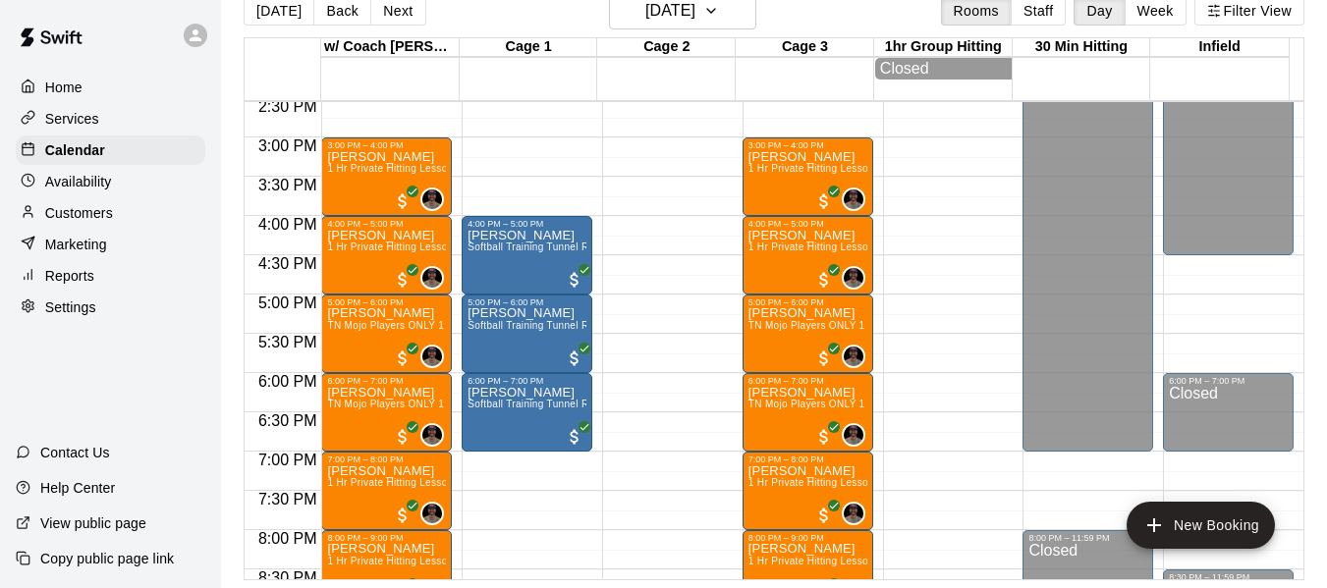
scroll to position [1118, 0]
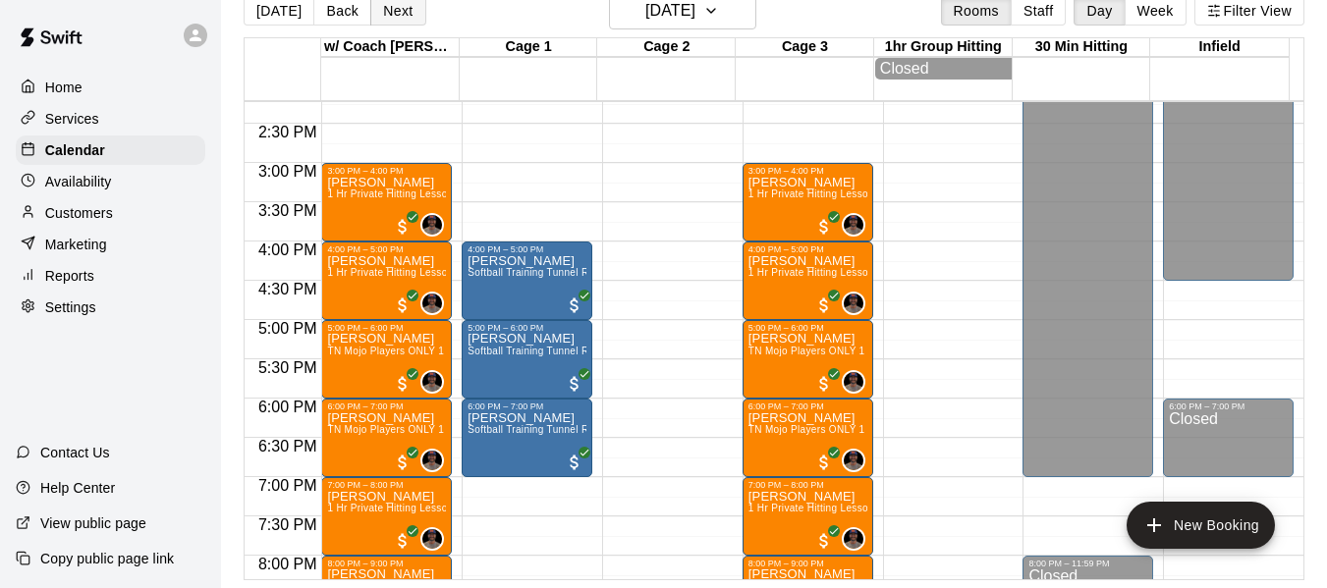
click at [397, 18] on button "Next" at bounding box center [397, 10] width 55 height 29
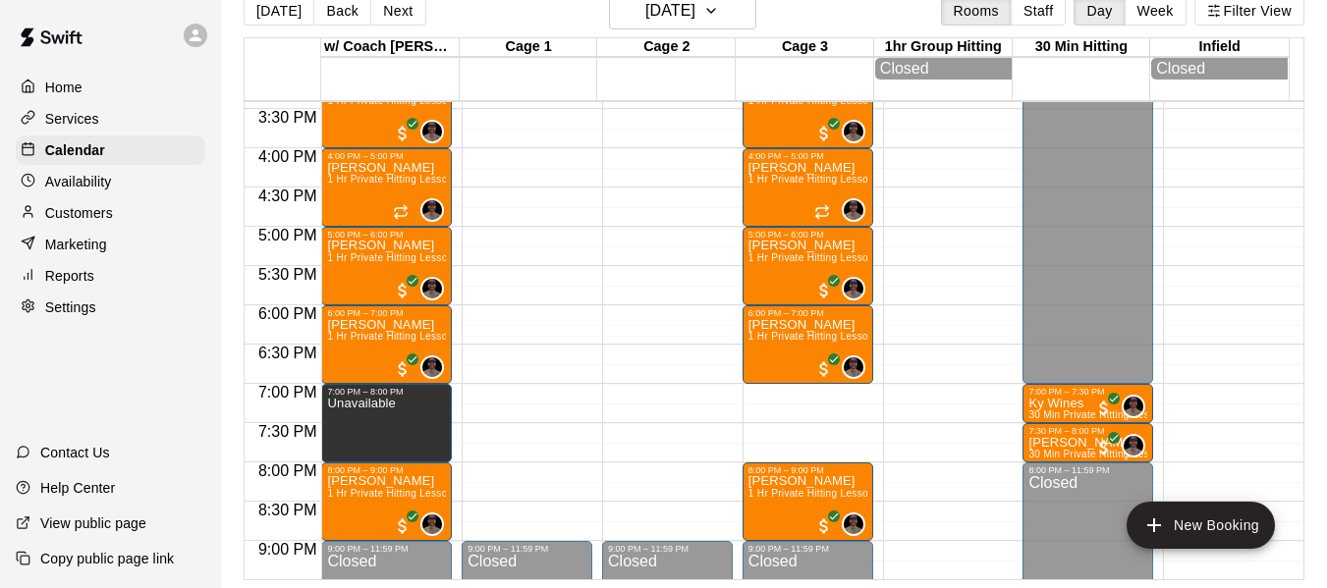
scroll to position [1249, 0]
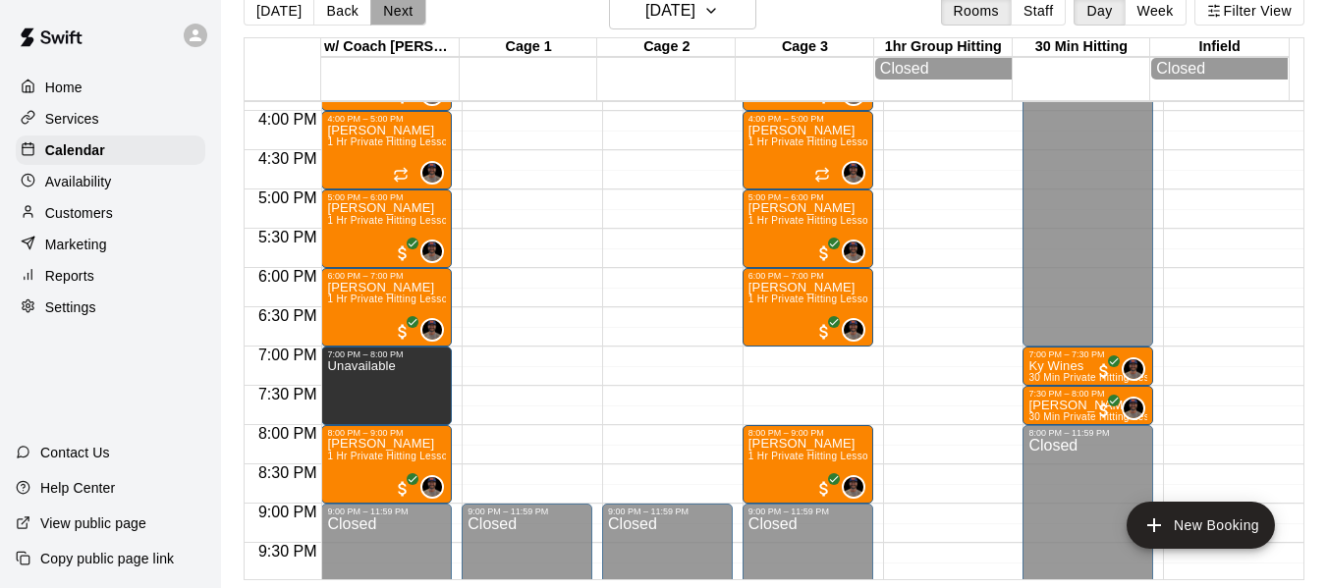
click at [385, 14] on button "Next" at bounding box center [397, 10] width 55 height 29
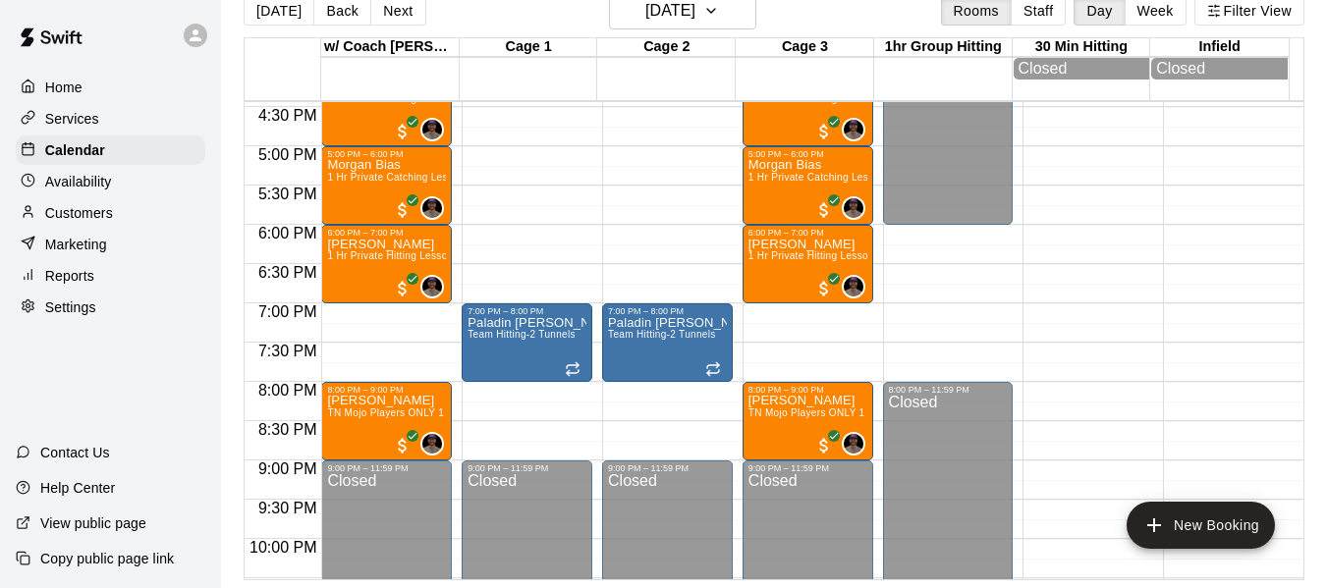
scroll to position [1281, 0]
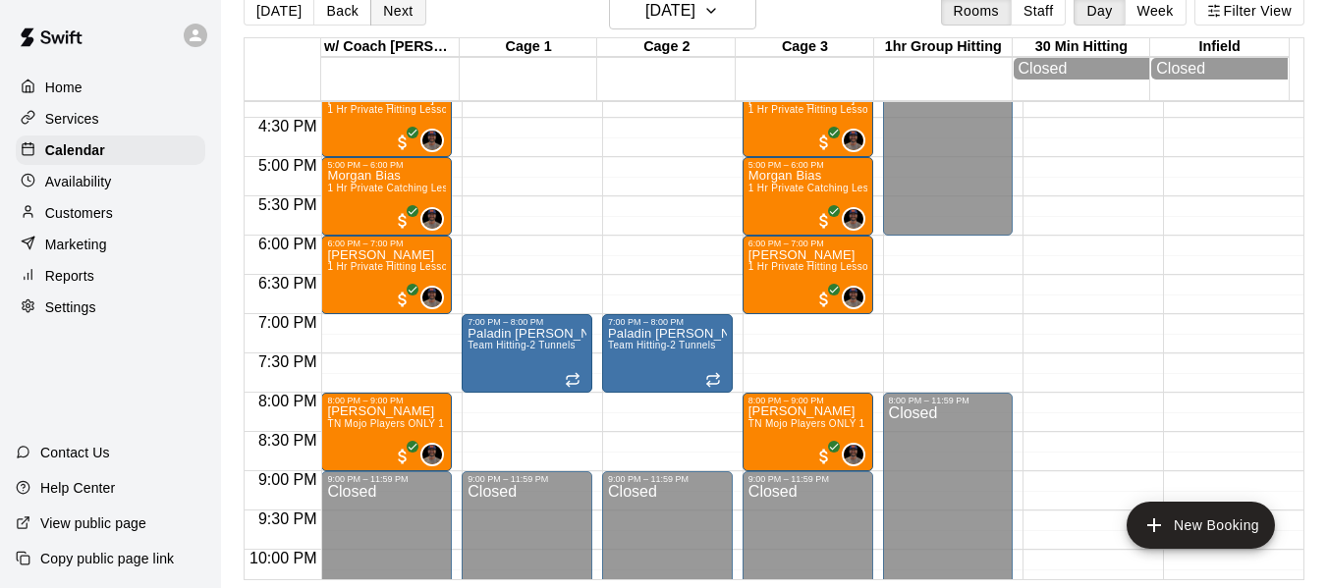
click at [401, 15] on button "Next" at bounding box center [397, 10] width 55 height 29
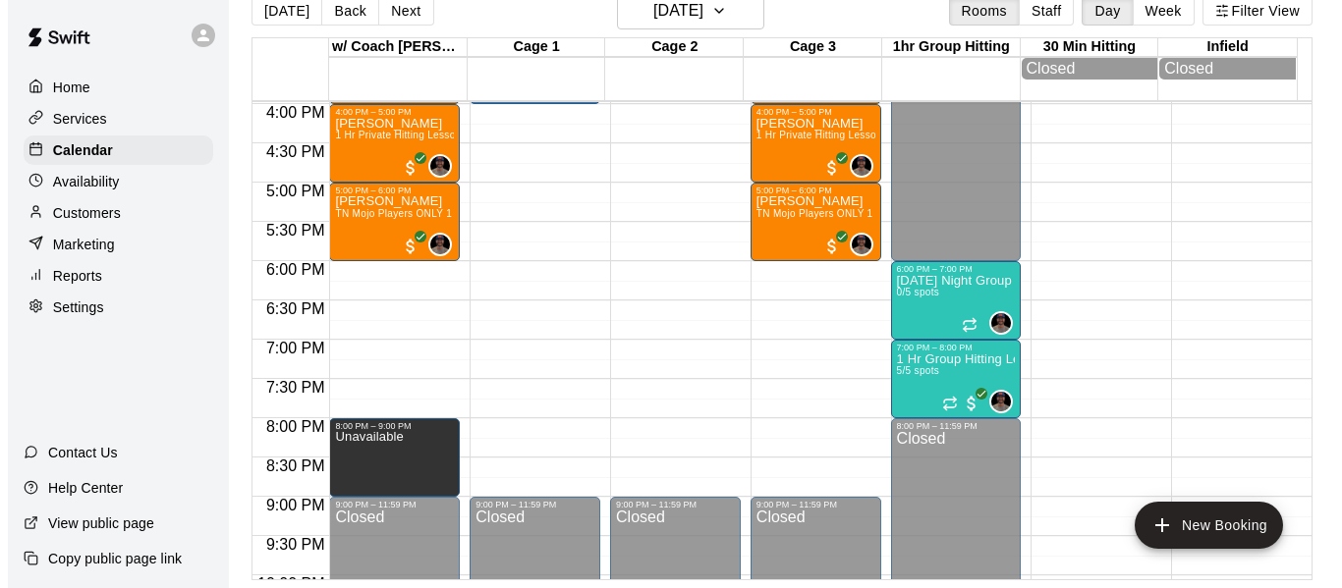
scroll to position [1249, 0]
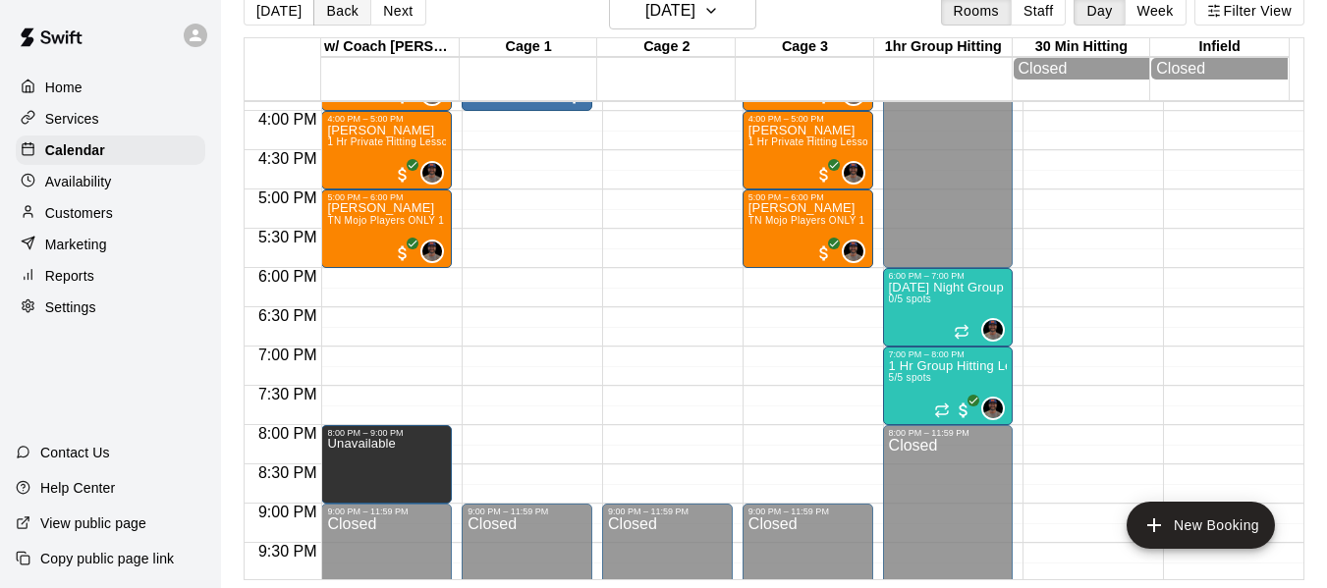
click at [350, 9] on button "Back" at bounding box center [342, 10] width 58 height 29
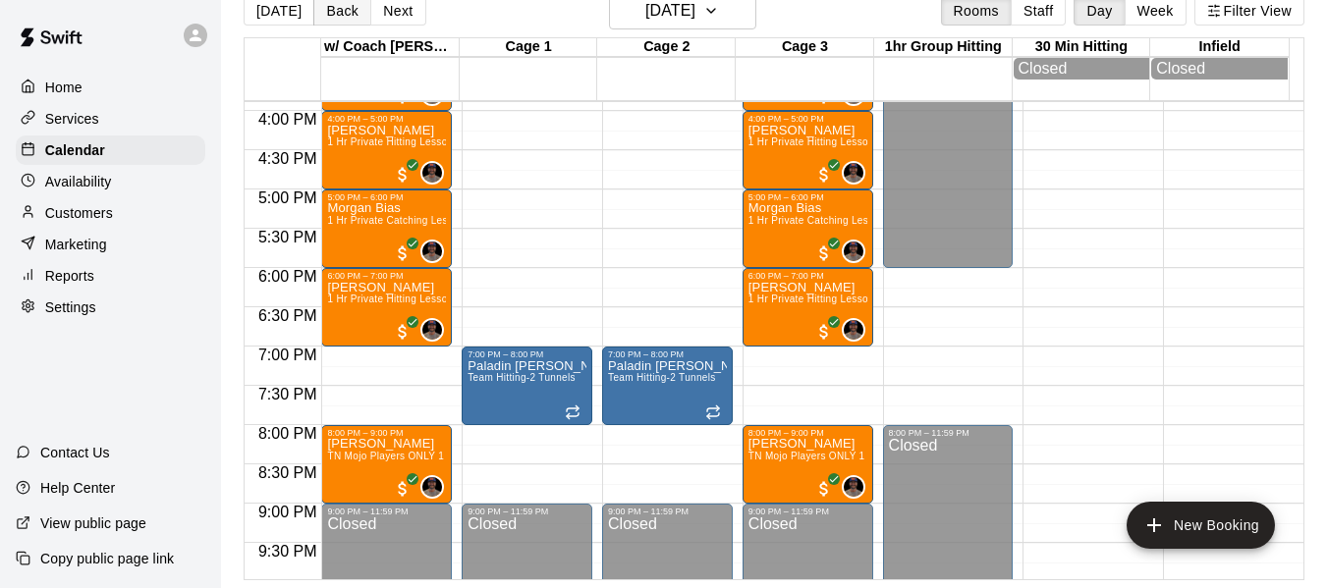
click at [335, 11] on button "Back" at bounding box center [342, 10] width 58 height 29
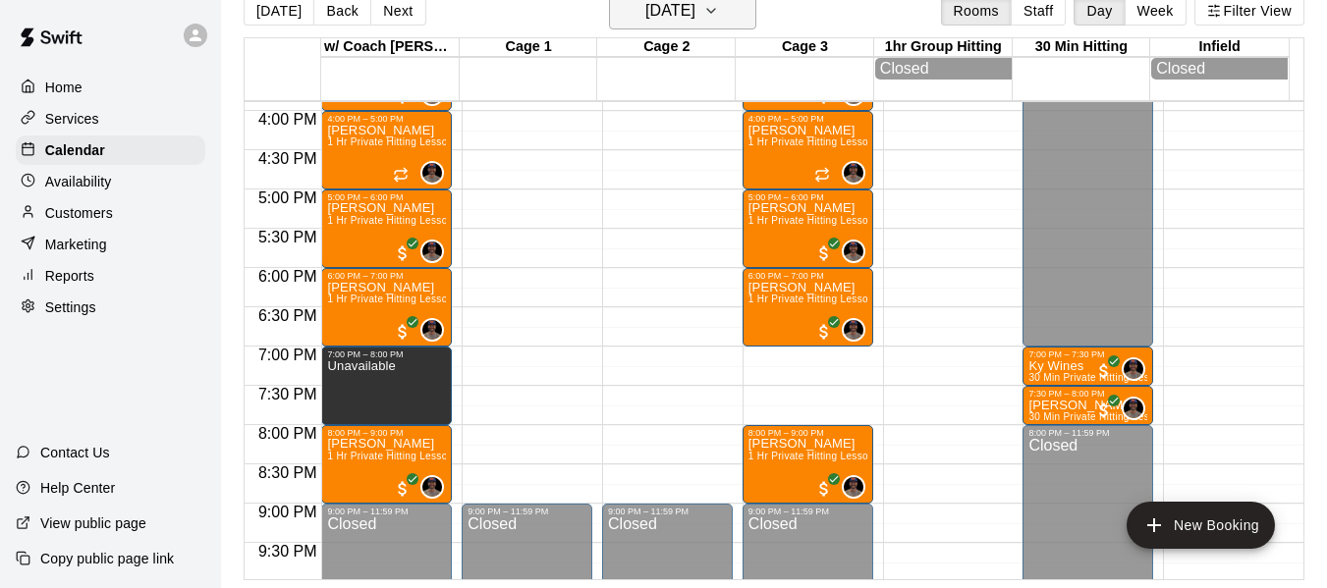
click at [741, 17] on button "Wednesday Sep 03" at bounding box center [682, 10] width 147 height 37
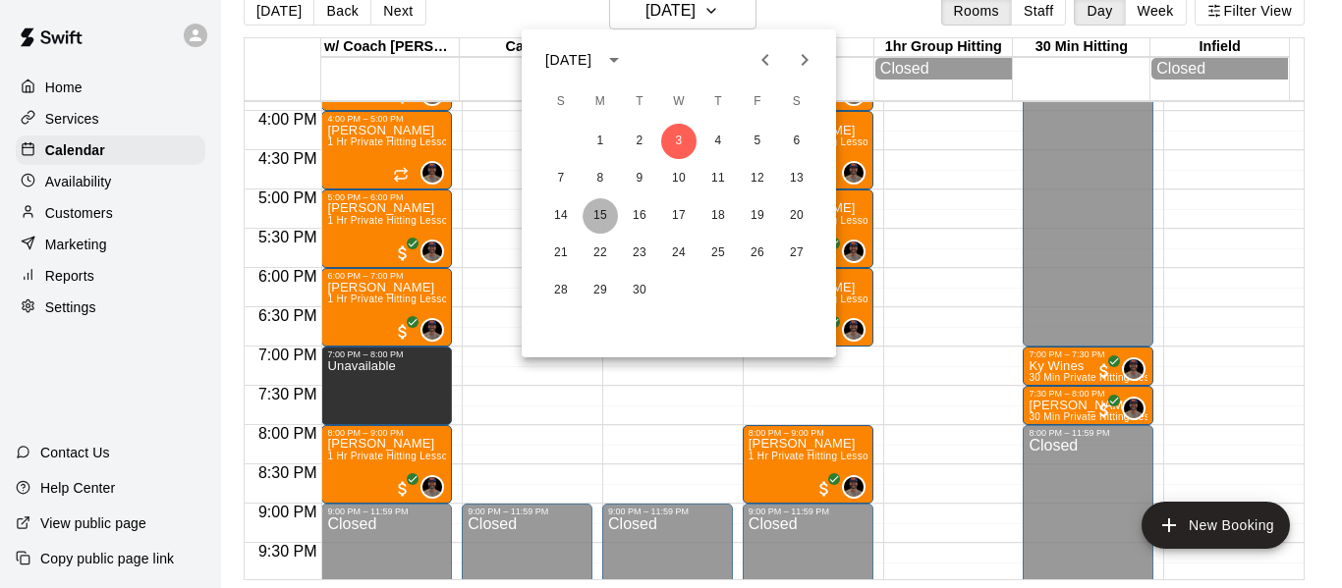
click at [607, 217] on button "15" at bounding box center [600, 215] width 35 height 35
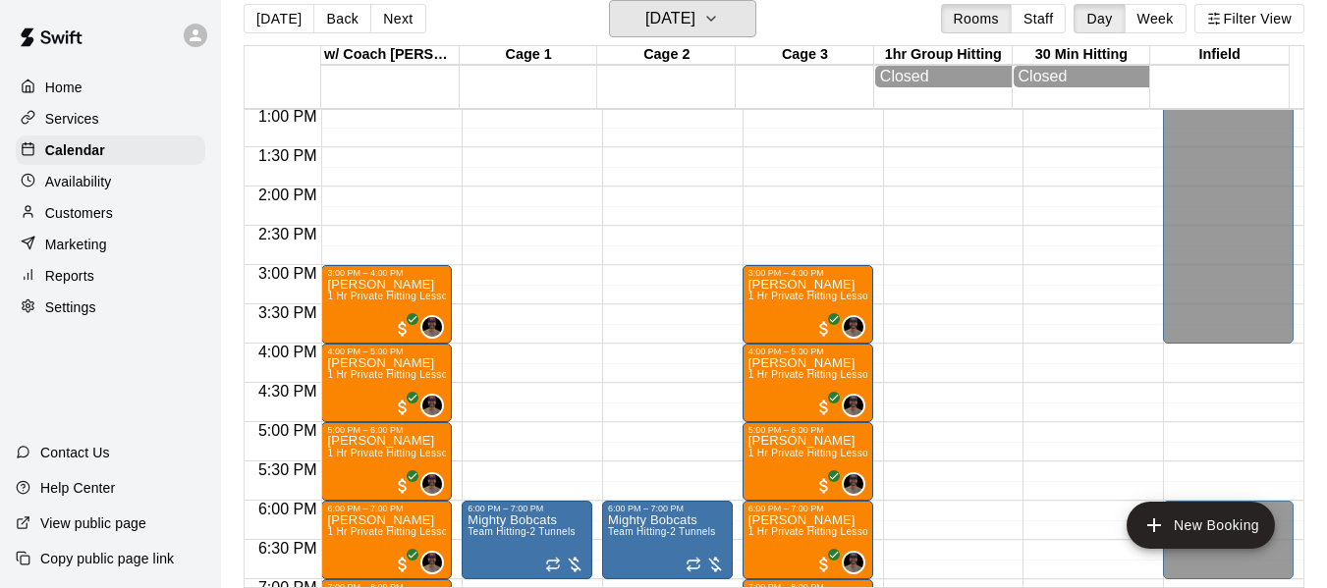
scroll to position [1020, 0]
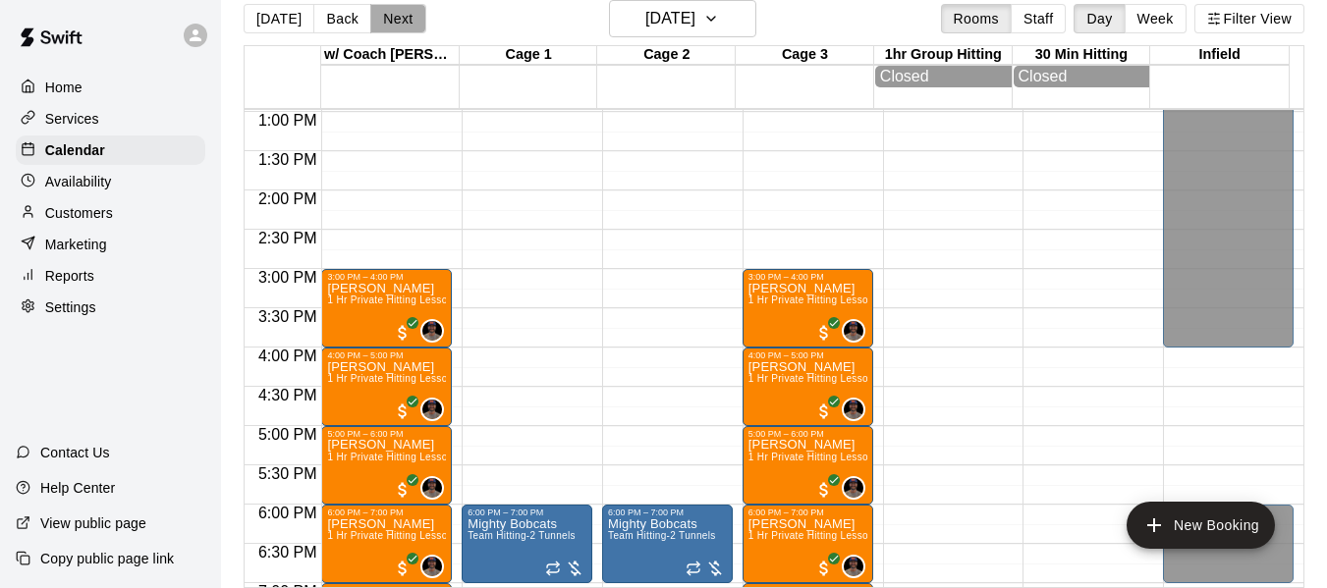
click at [400, 25] on button "Next" at bounding box center [397, 18] width 55 height 29
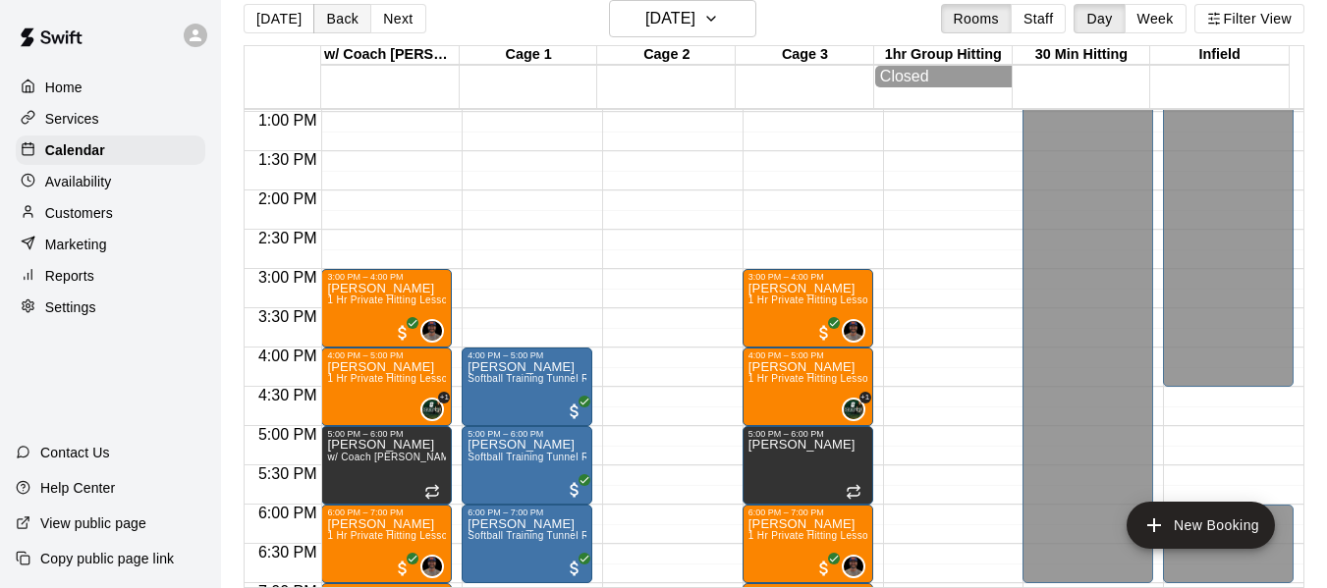
click at [345, 19] on button "Back" at bounding box center [342, 18] width 58 height 29
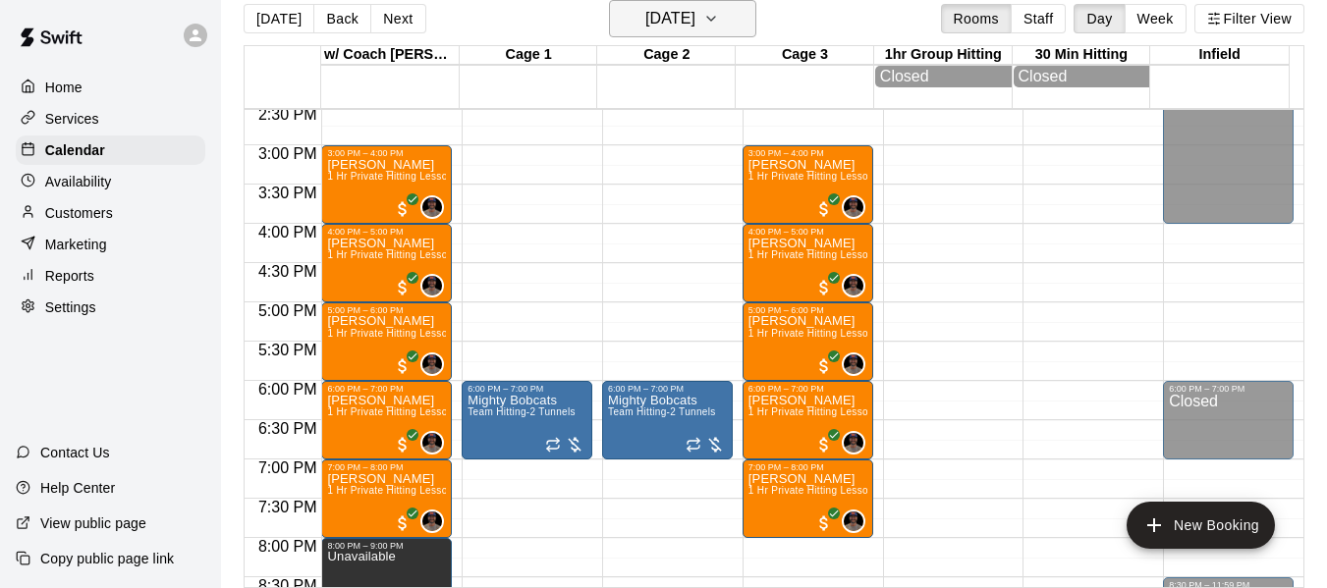
scroll to position [1150, 0]
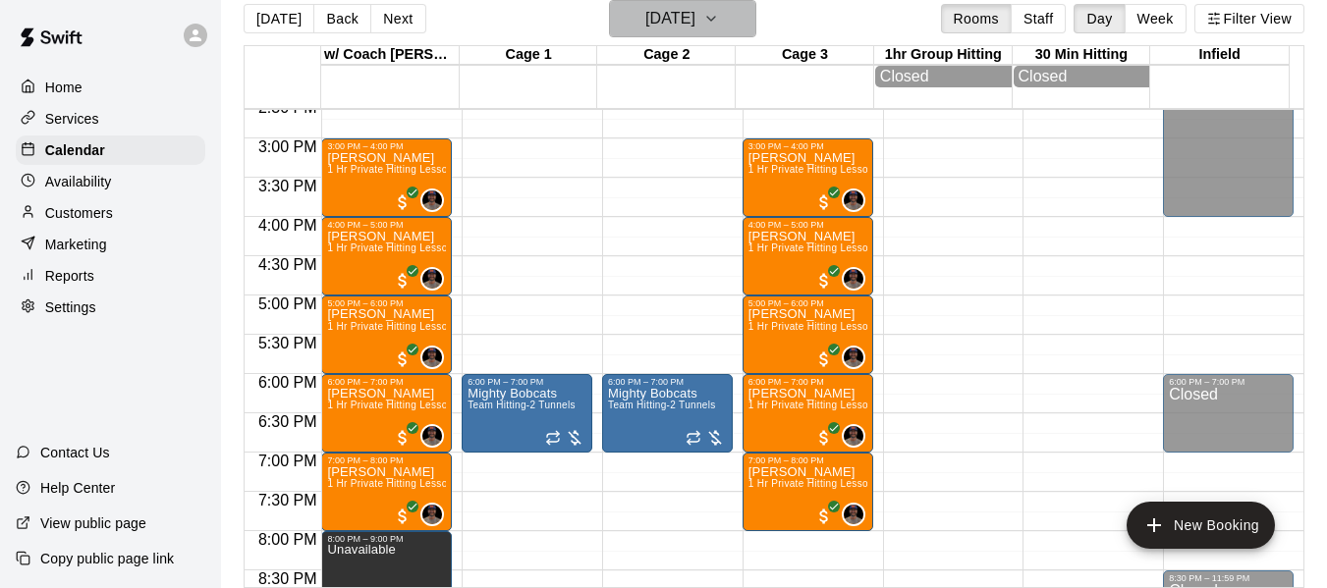
click at [719, 21] on icon "button" at bounding box center [711, 19] width 16 height 24
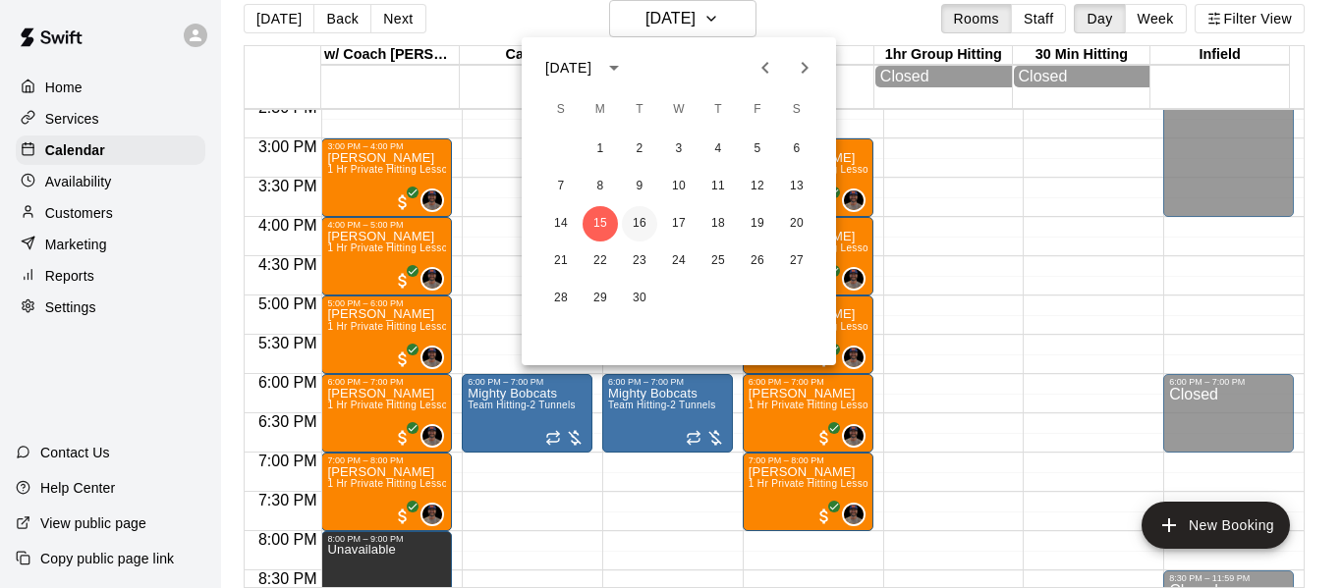
click at [638, 210] on button "16" at bounding box center [639, 223] width 35 height 35
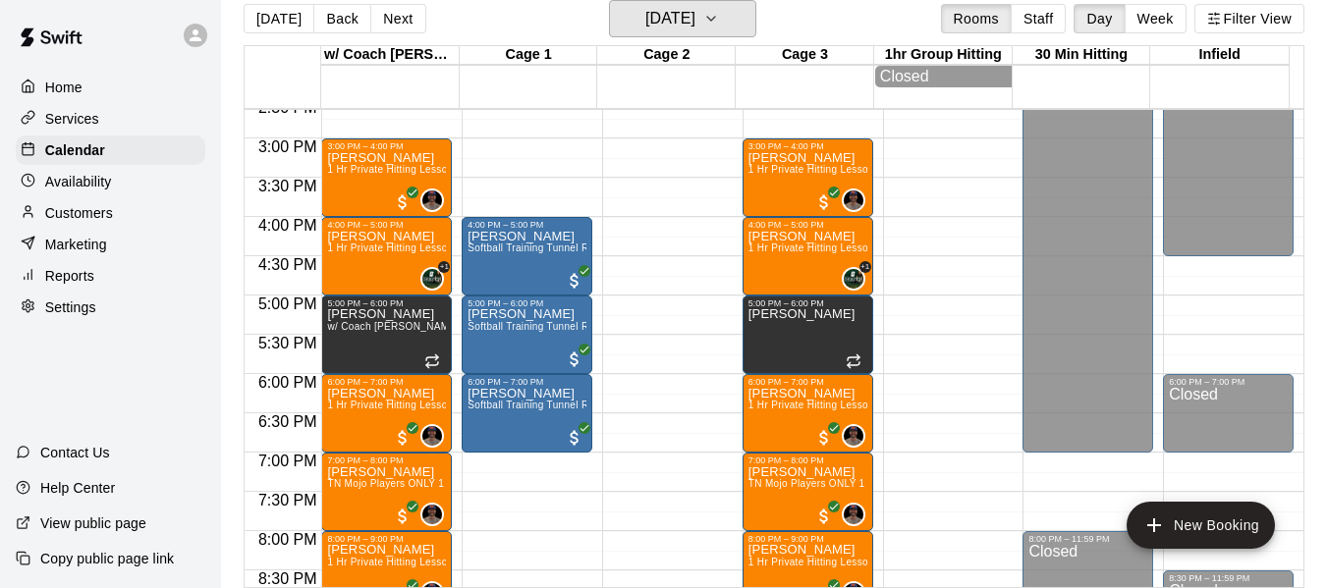
scroll to position [1183, 0]
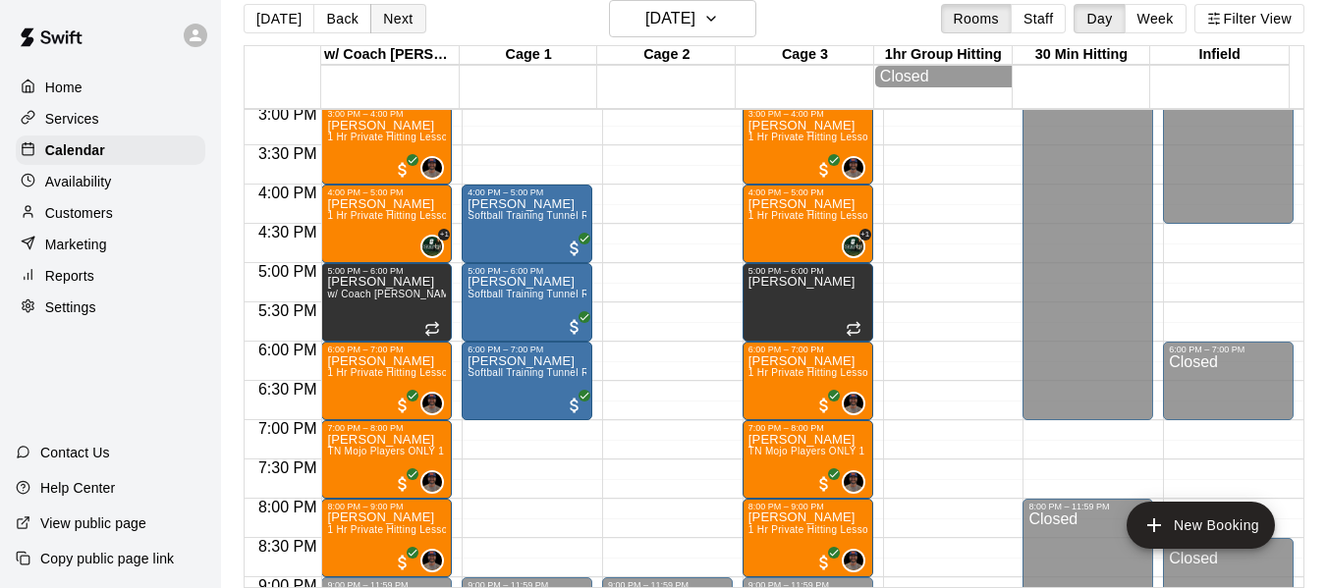
click at [403, 21] on button "Next" at bounding box center [397, 18] width 55 height 29
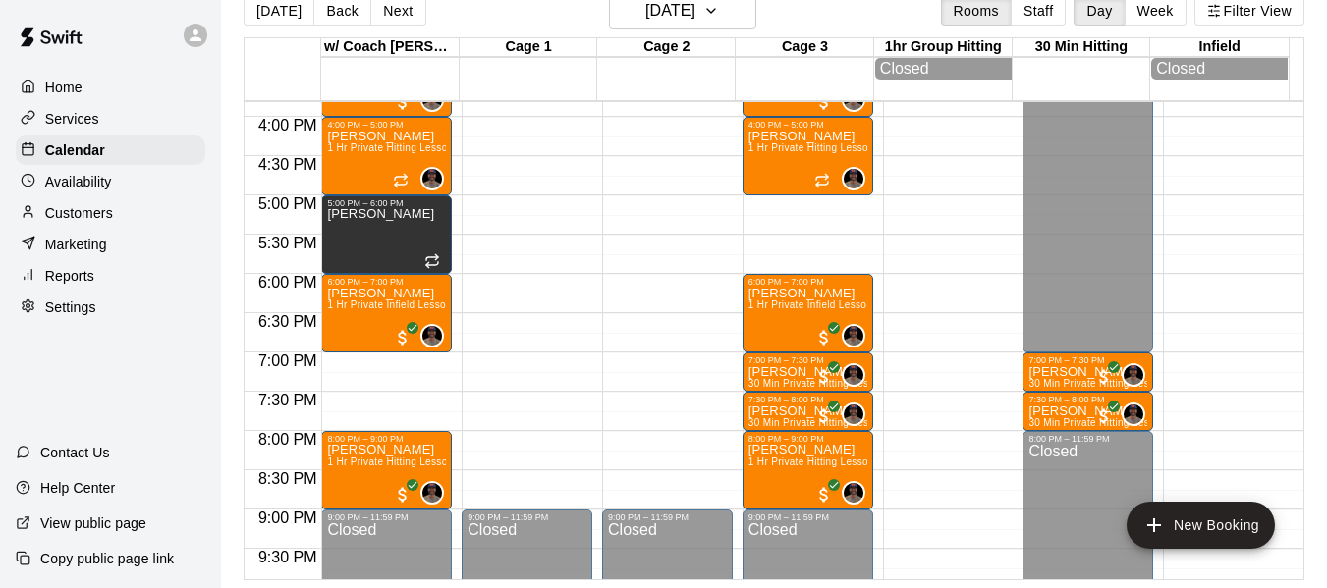
scroll to position [1249, 0]
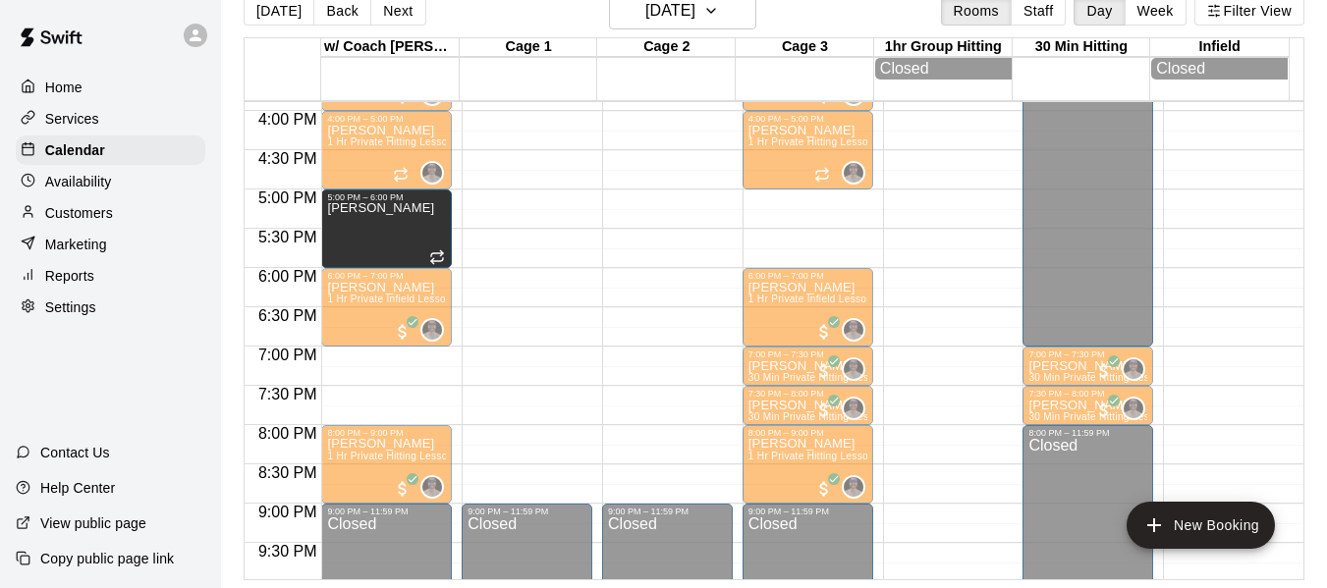
drag, startPoint x: 409, startPoint y: 233, endPoint x: 383, endPoint y: 234, distance: 25.6
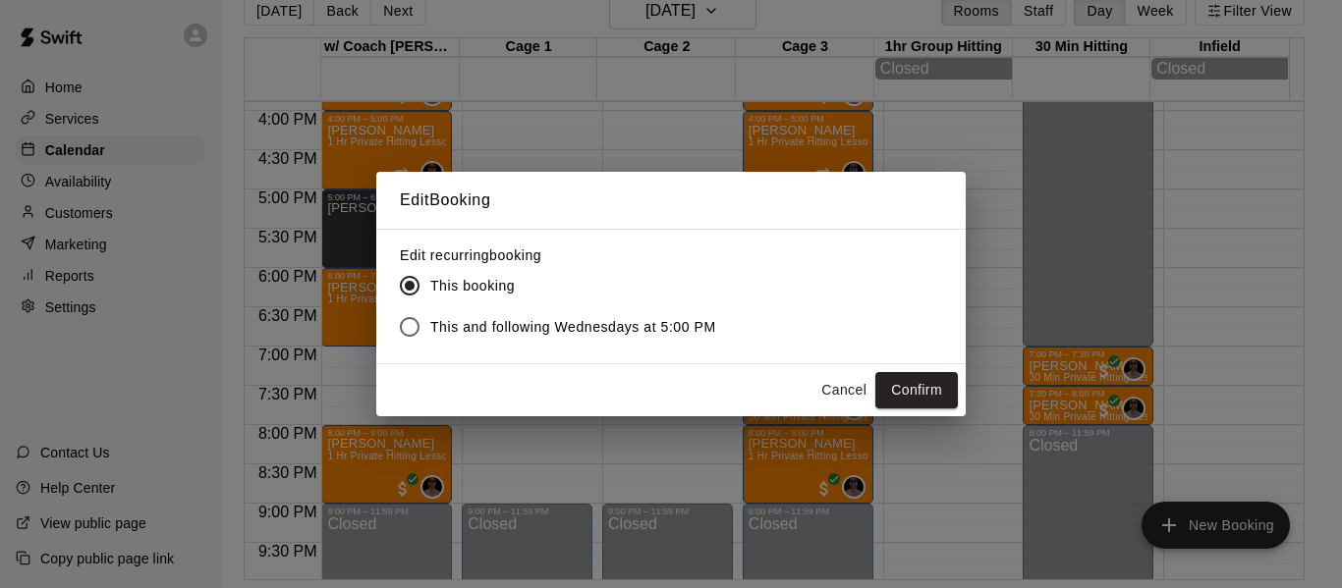
click at [842, 392] on button "Cancel" at bounding box center [843, 390] width 63 height 36
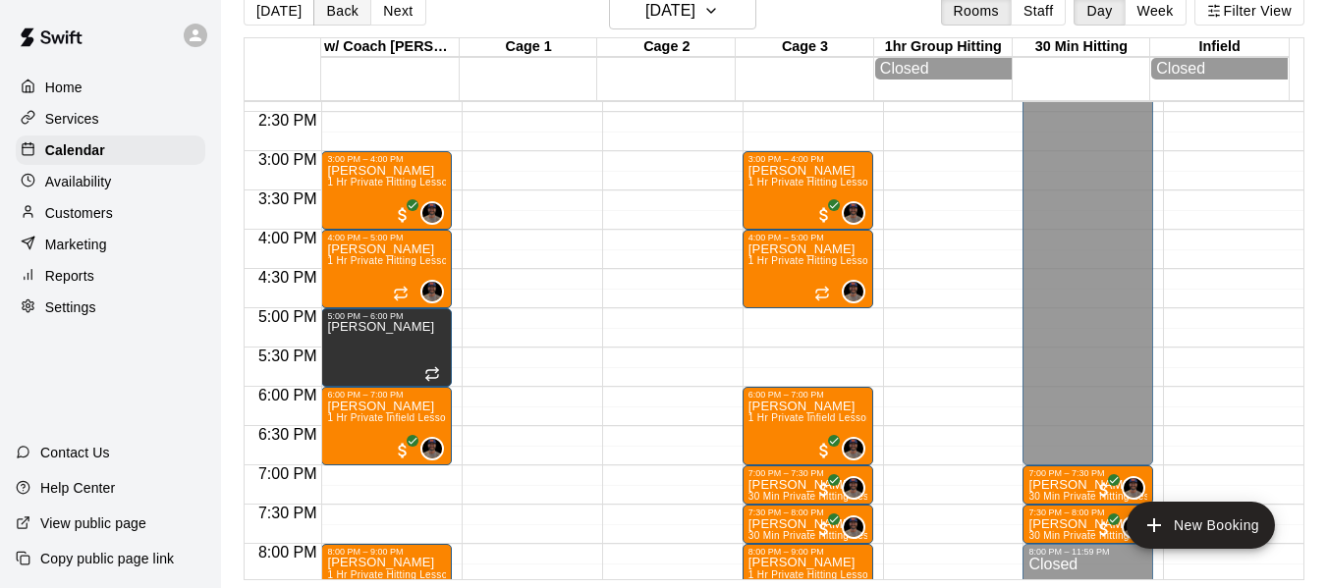
scroll to position [1118, 0]
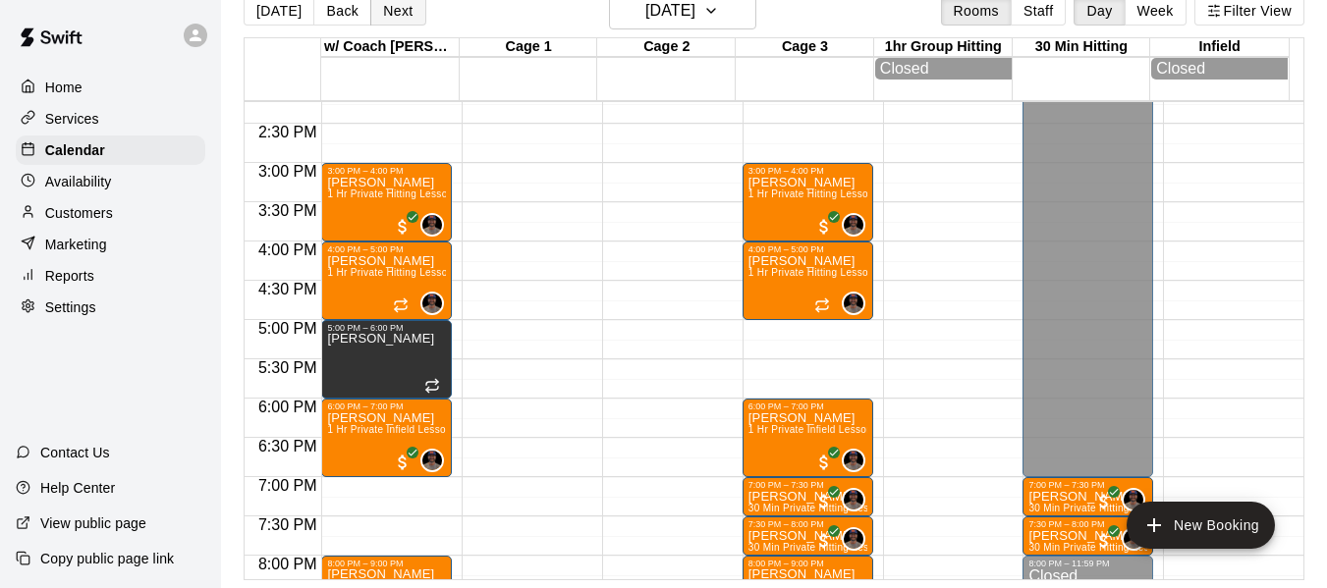
click at [387, 10] on button "Next" at bounding box center [397, 10] width 55 height 29
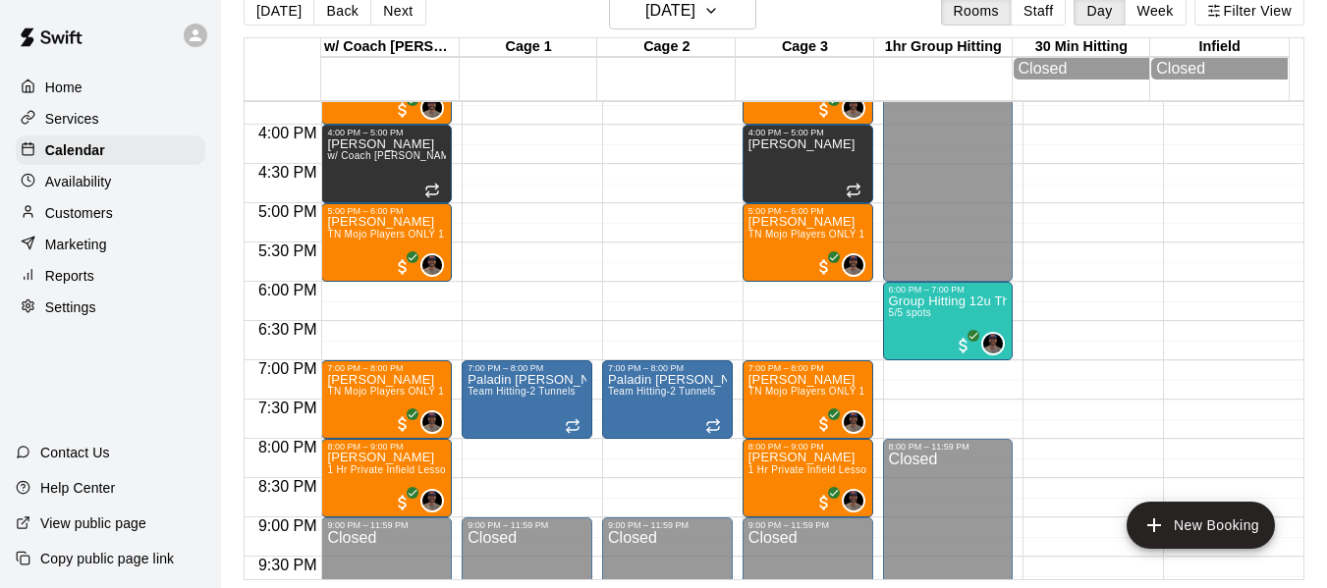
scroll to position [1249, 0]
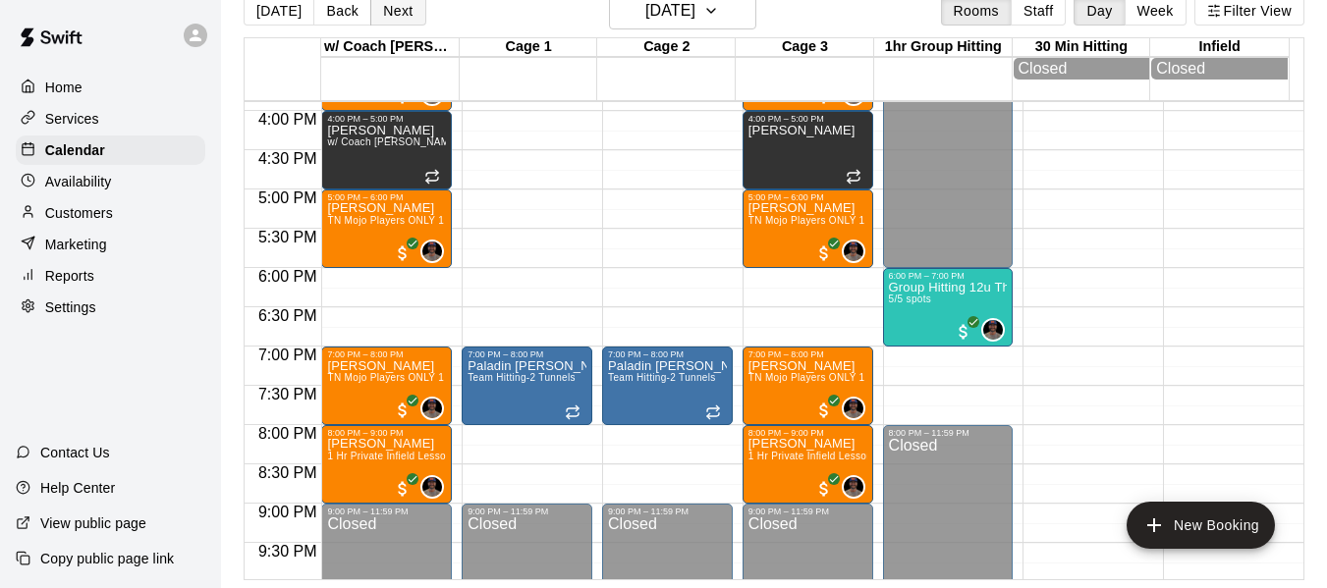
click at [404, 10] on button "Next" at bounding box center [397, 10] width 55 height 29
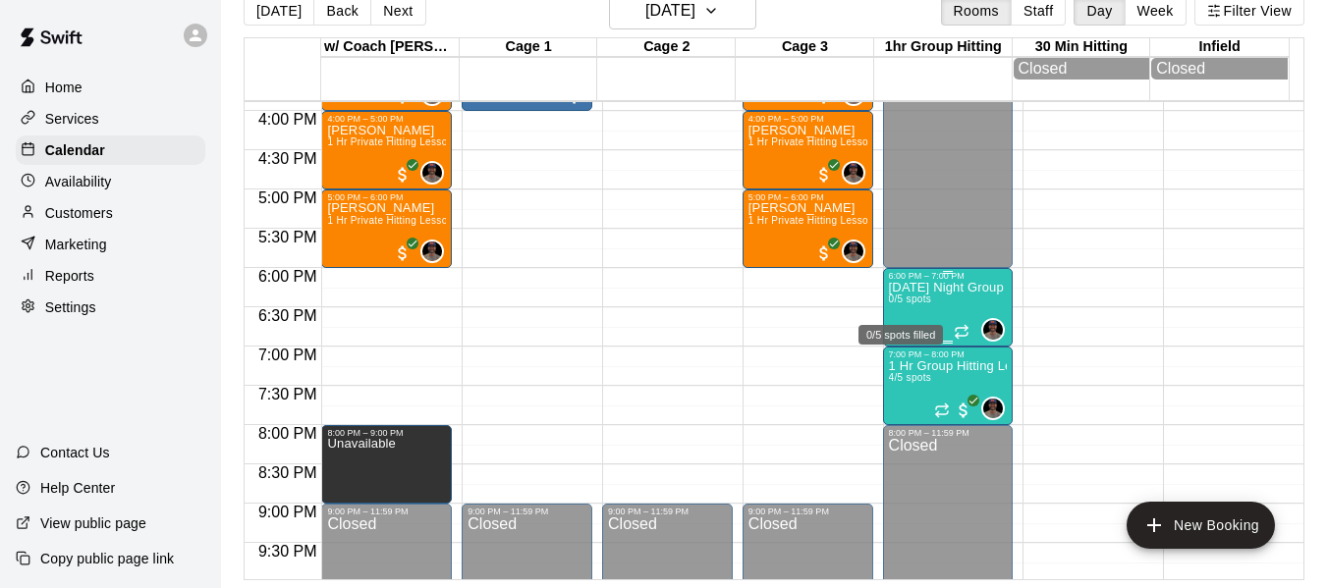
click at [917, 305] on span "0/5 spots" at bounding box center [910, 299] width 43 height 11
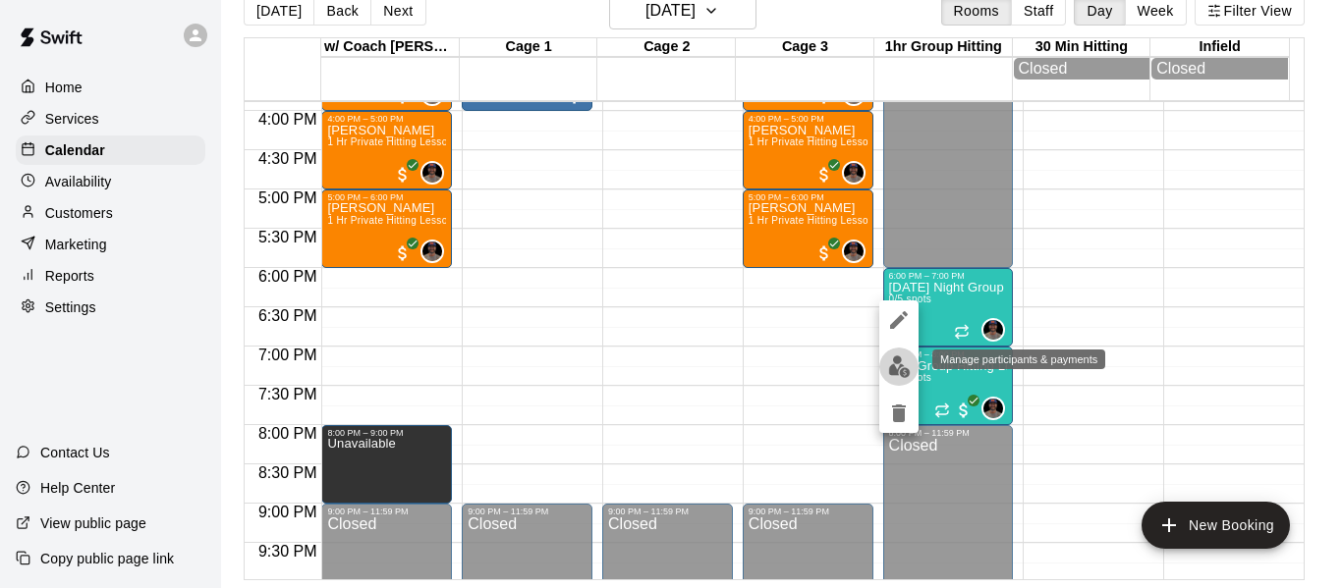
click at [897, 362] on img "edit" at bounding box center [899, 367] width 23 height 23
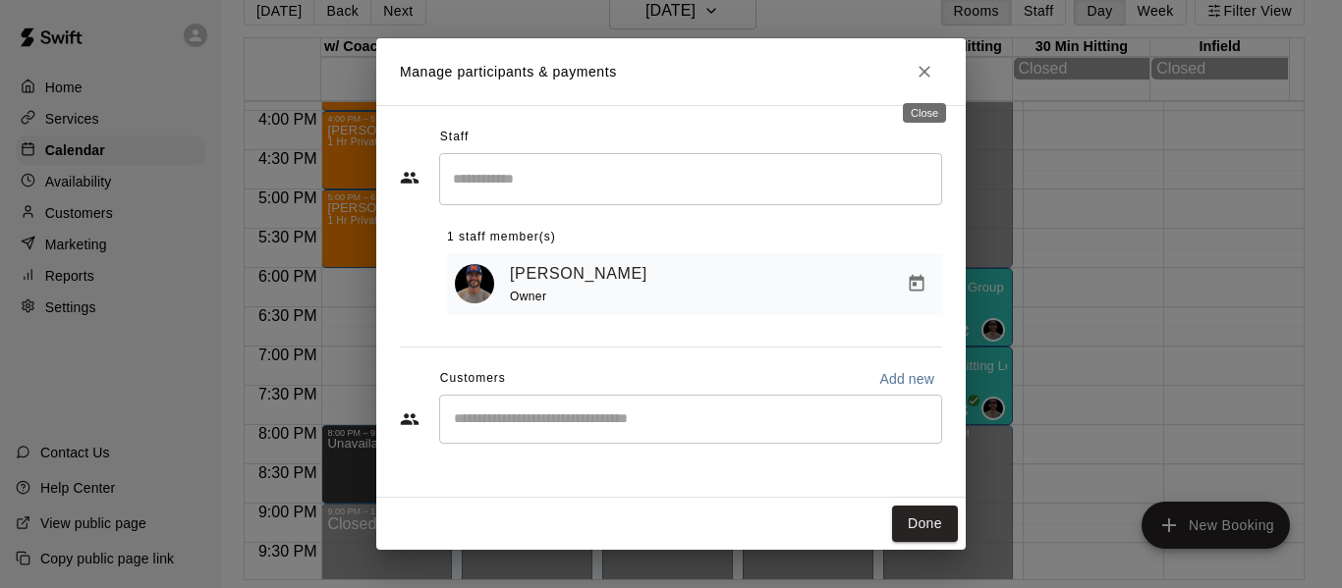
click at [927, 76] on icon "Close" at bounding box center [925, 72] width 12 height 12
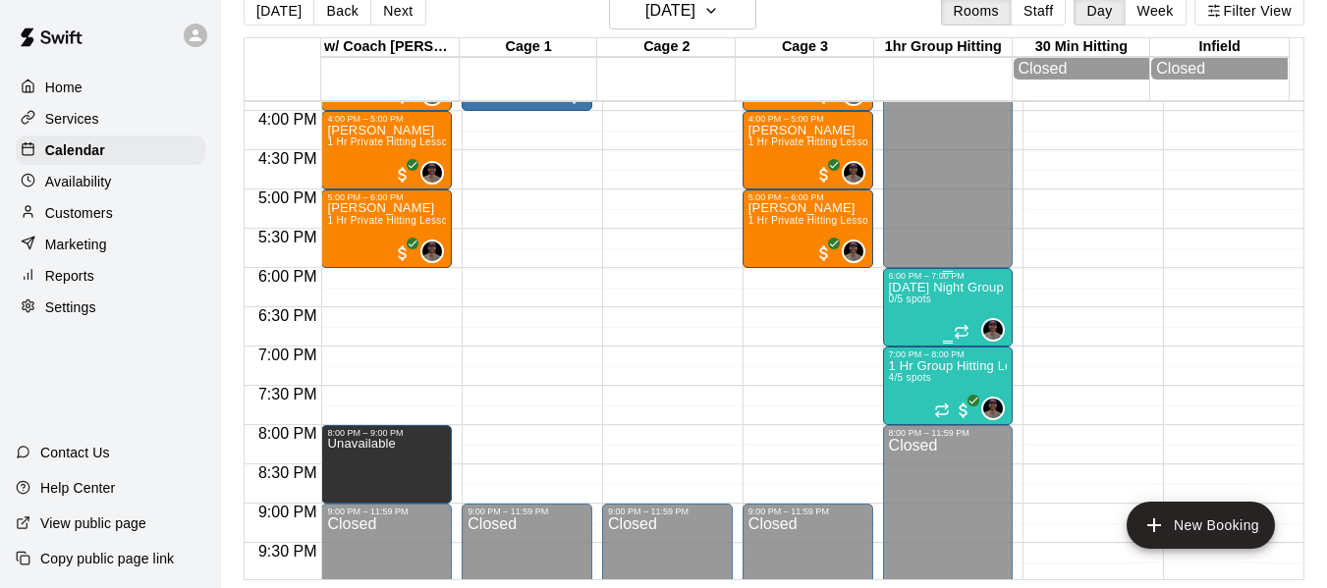
click at [897, 288] on p "[DATE] Night Group Hitting High School Ages" at bounding box center [948, 288] width 119 height 0
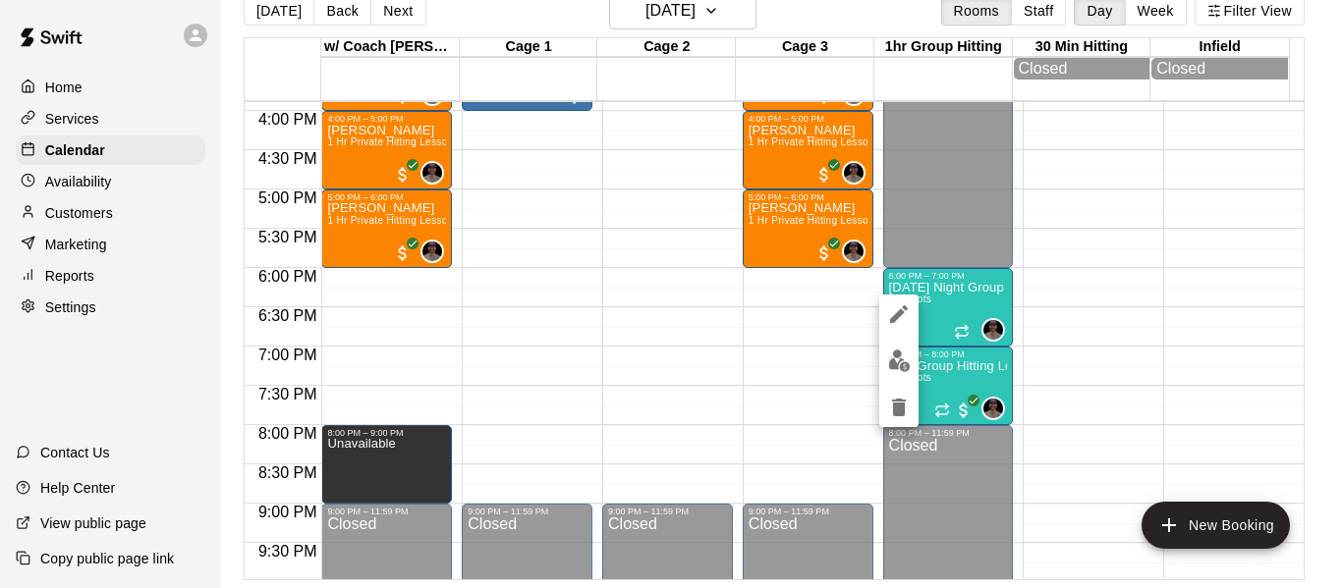
click at [798, 324] on div at bounding box center [671, 294] width 1342 height 588
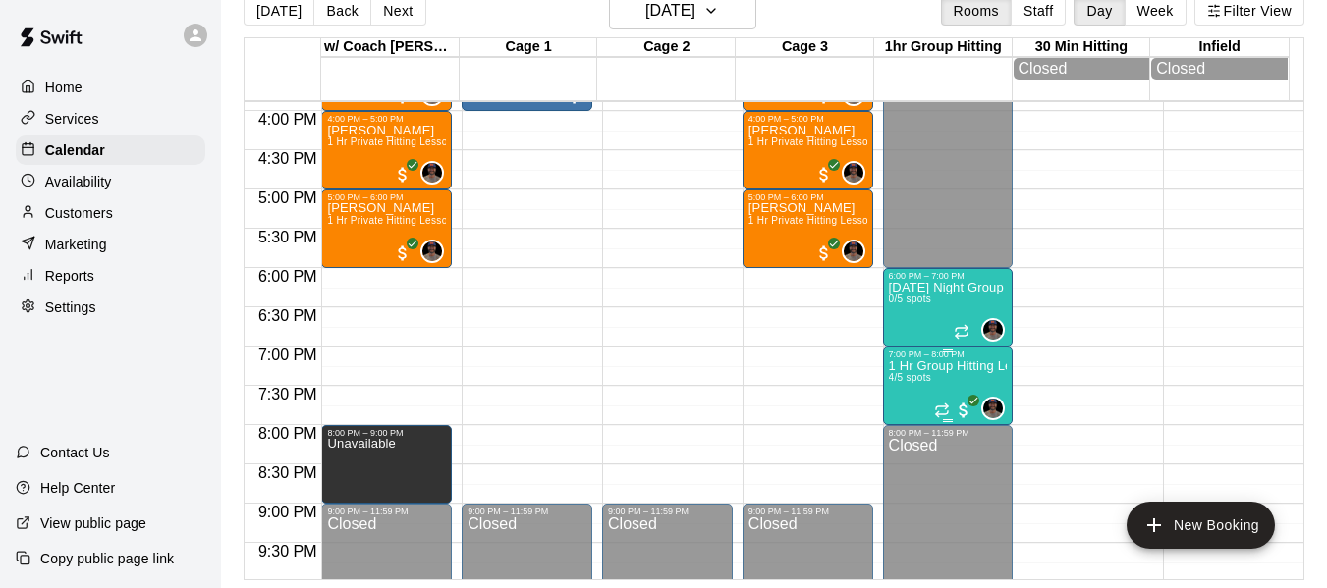
click at [920, 366] on p "1 Hr Group Hitting Lessons 12u And Older" at bounding box center [948, 366] width 119 height 0
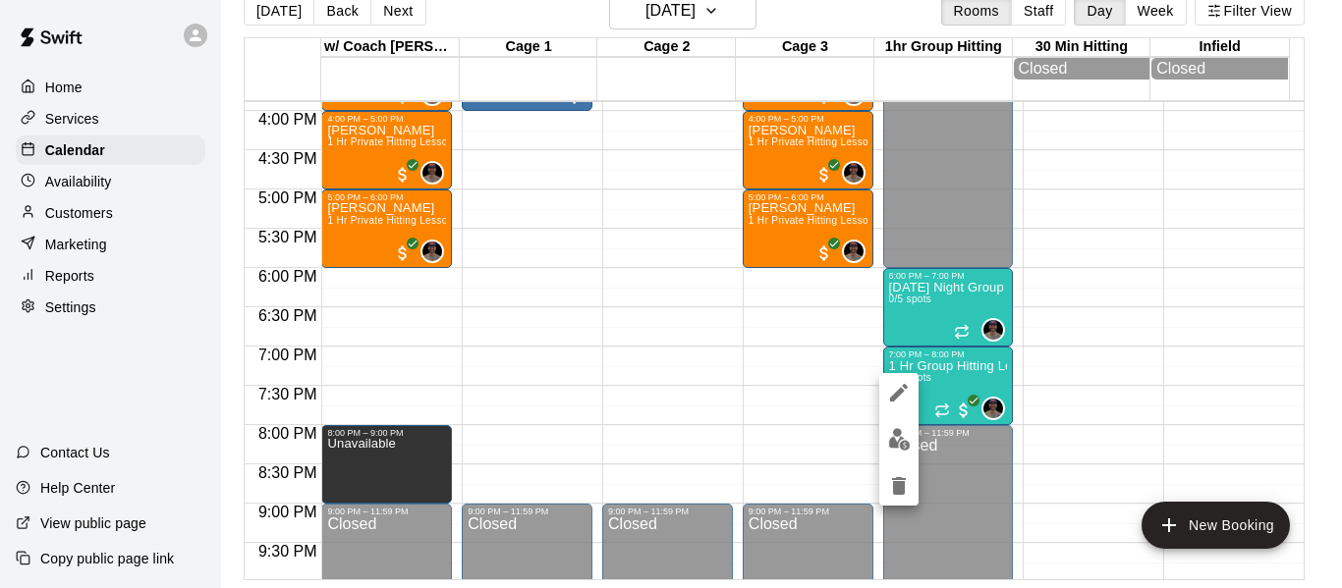
click at [610, 274] on div at bounding box center [671, 294] width 1342 height 588
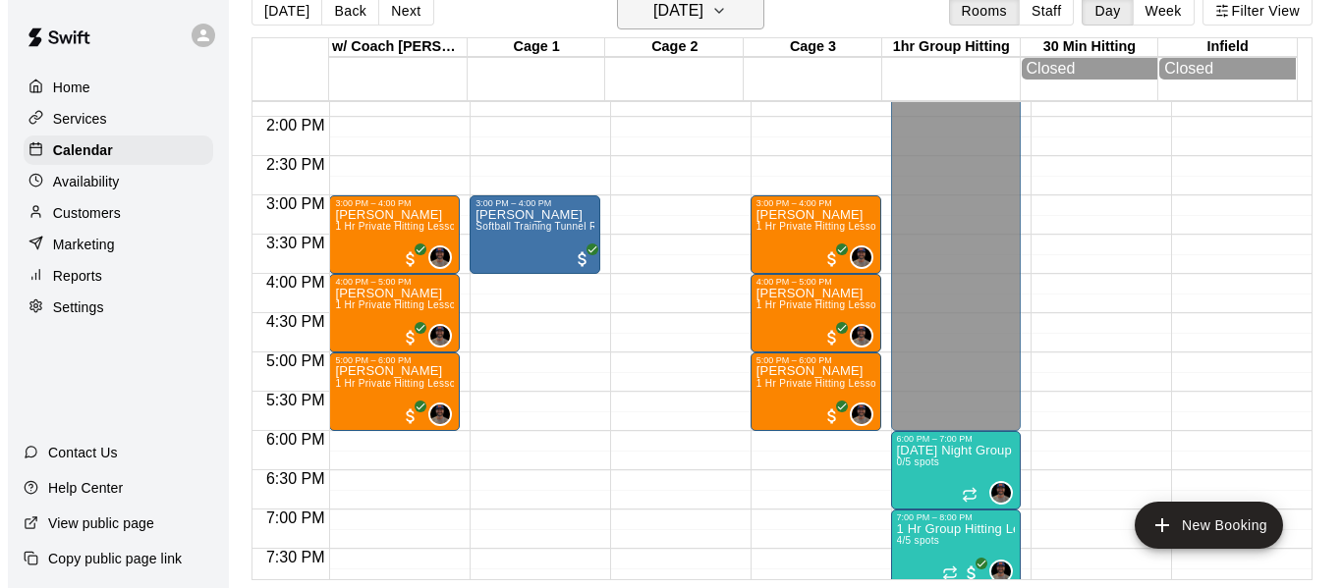
scroll to position [1085, 0]
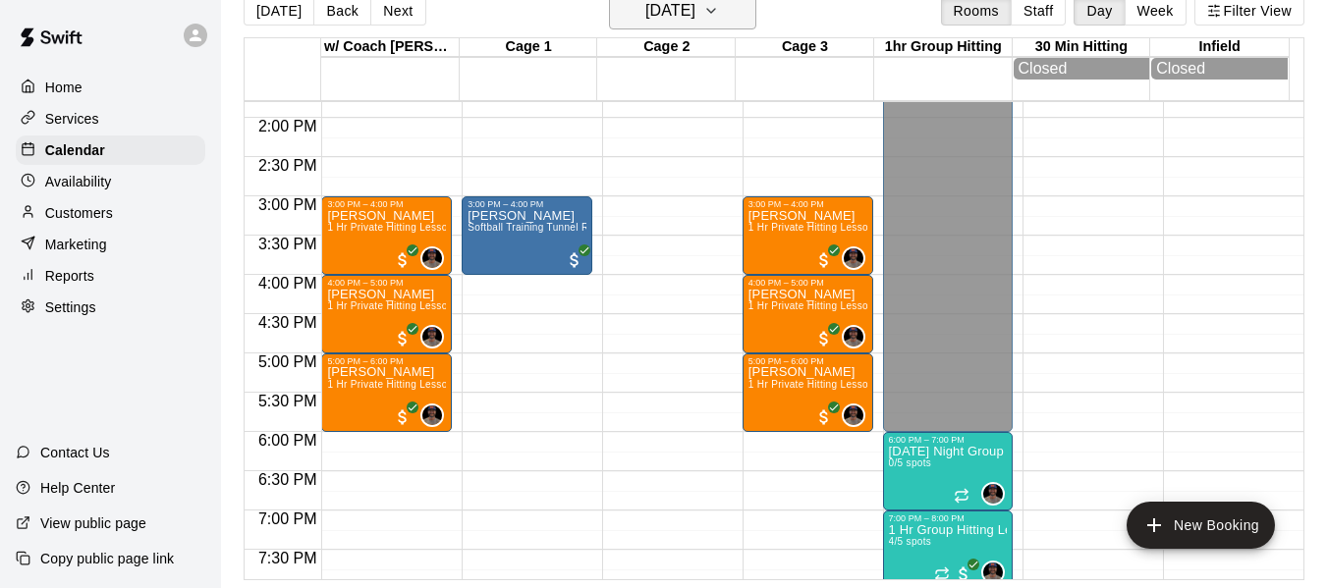
click at [719, 13] on icon "button" at bounding box center [711, 11] width 16 height 24
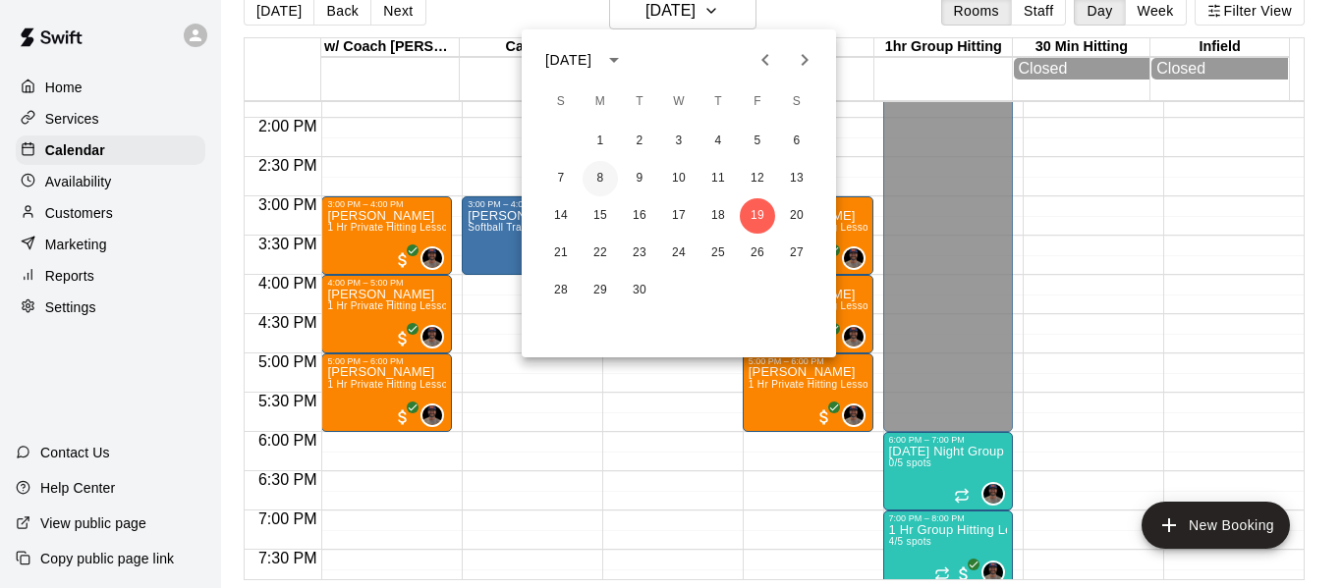
click at [599, 176] on button "8" at bounding box center [600, 178] width 35 height 35
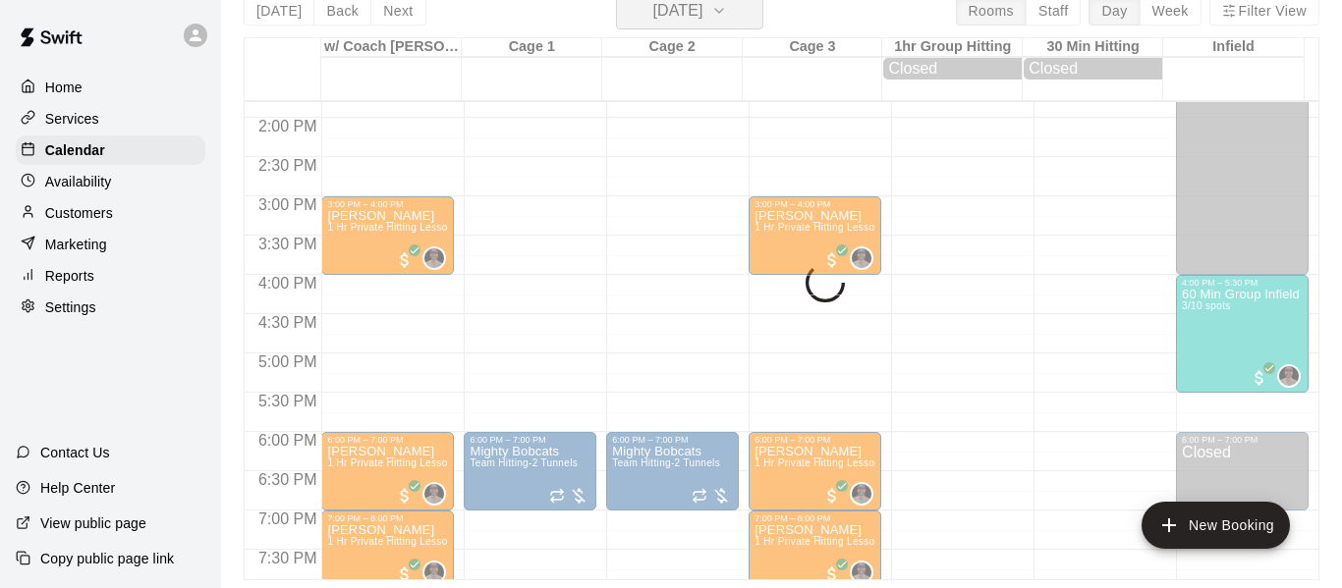
scroll to position [24, 0]
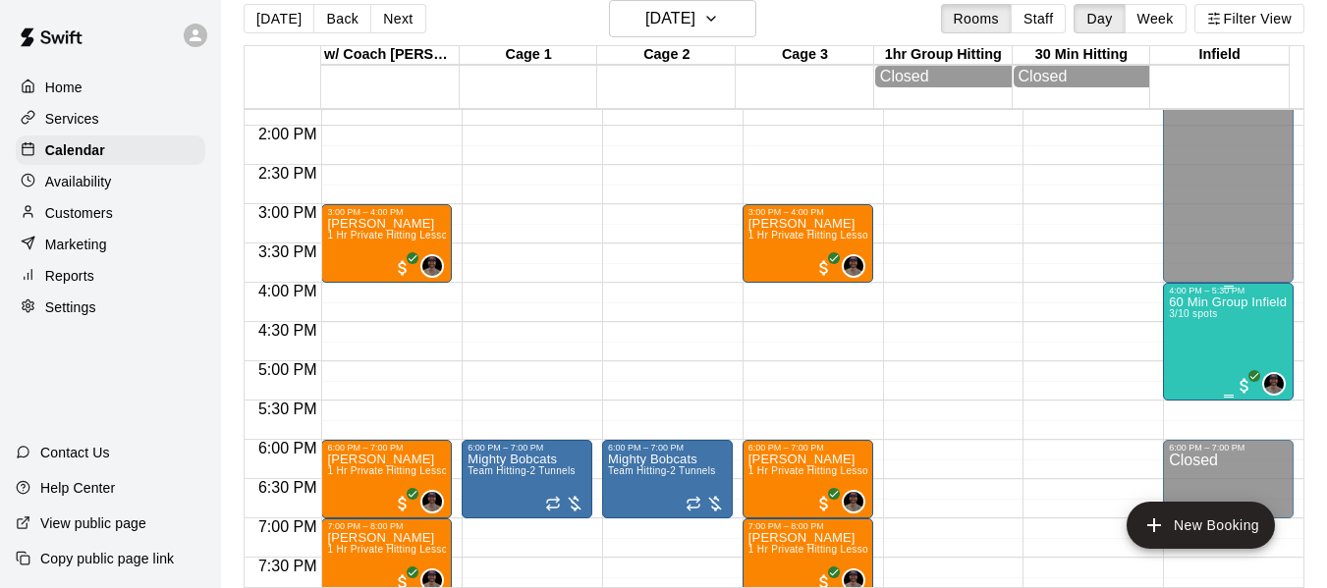
click at [1198, 314] on div "60 Min Group Infield Training 12u And Older 3/10 spots" at bounding box center [1228, 590] width 119 height 588
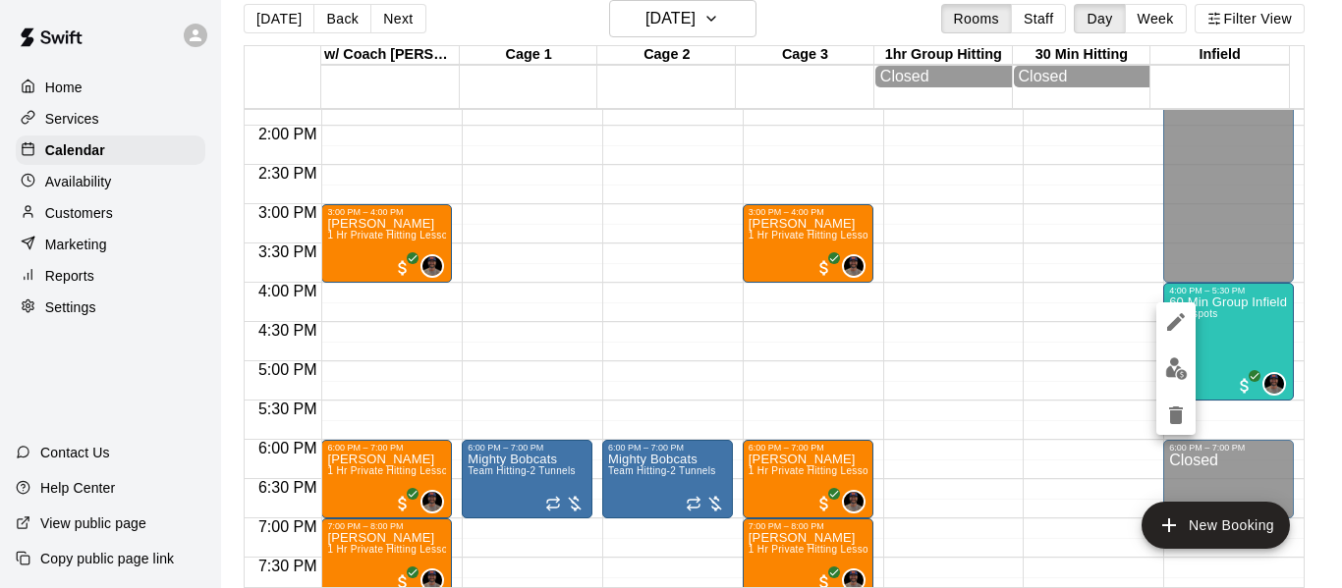
click at [1168, 320] on icon "edit" at bounding box center [1176, 322] width 24 height 24
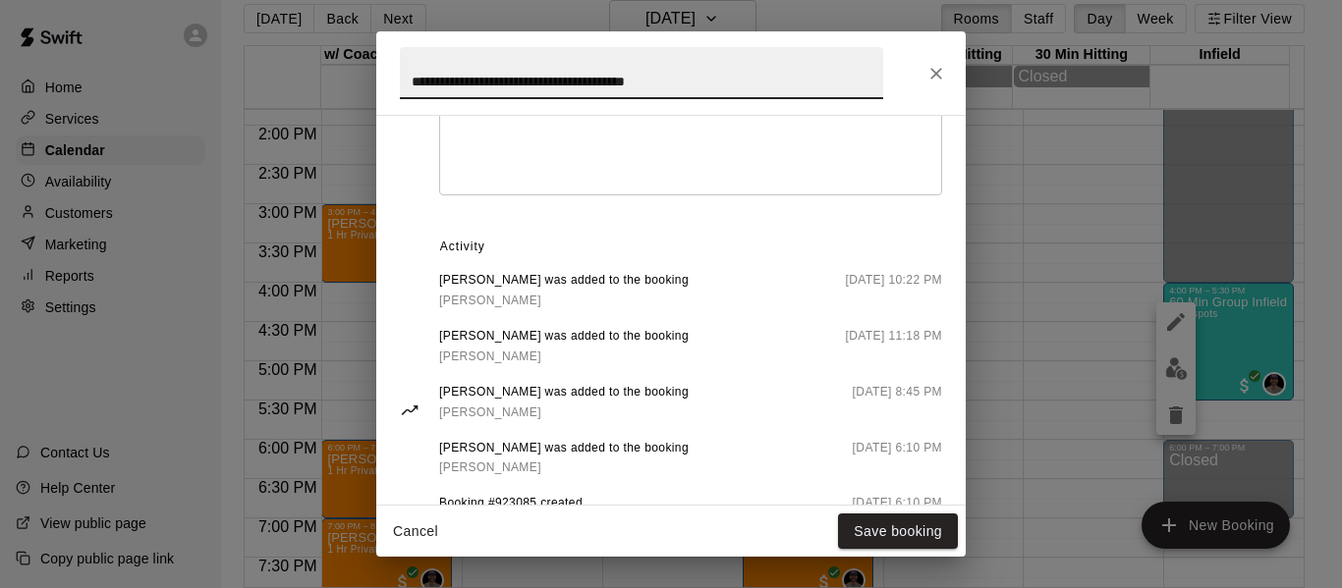
scroll to position [852, 0]
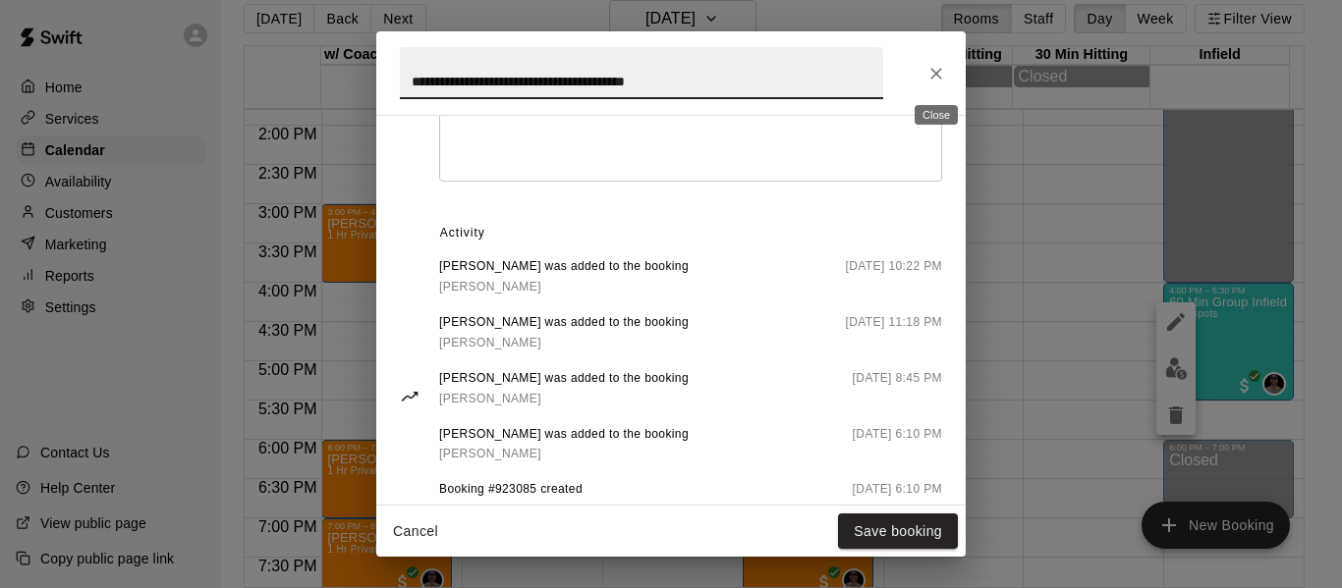
click at [933, 73] on icon "Close" at bounding box center [936, 74] width 20 height 20
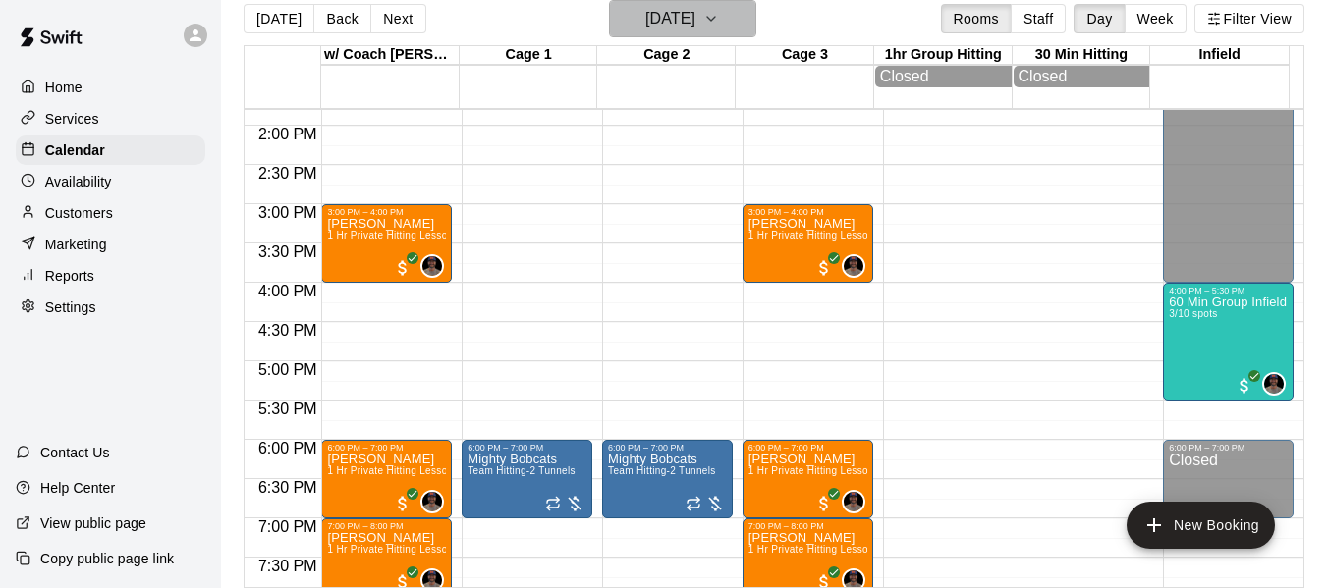
click at [715, 17] on icon "button" at bounding box center [711, 19] width 8 height 4
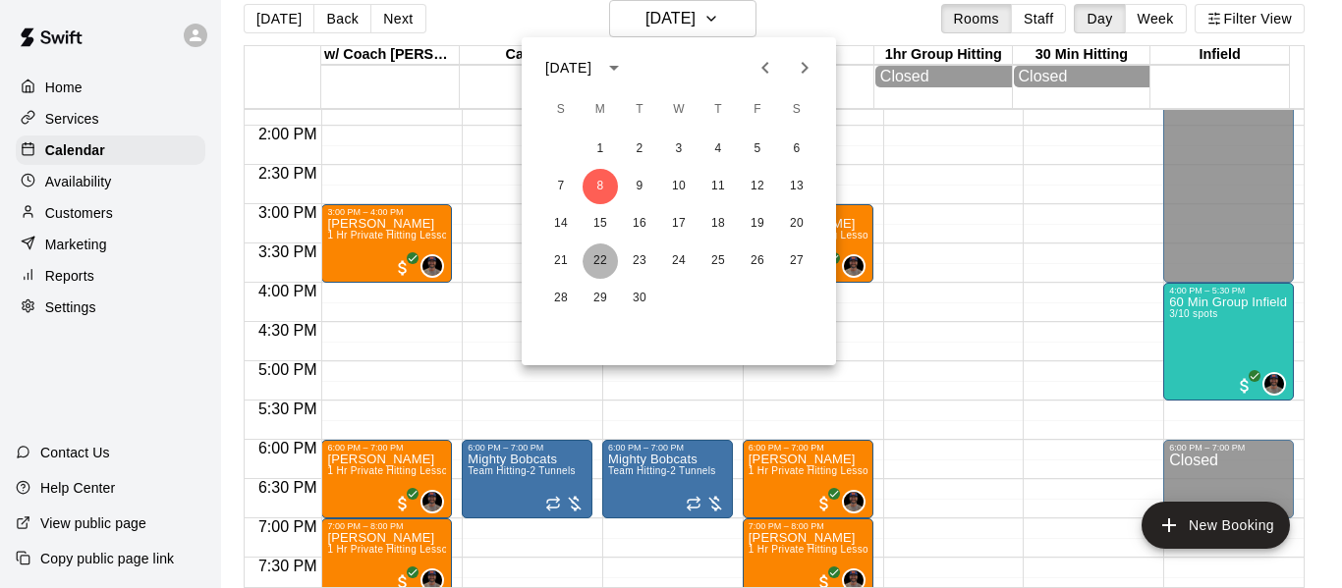
click at [603, 260] on button "22" at bounding box center [600, 261] width 35 height 35
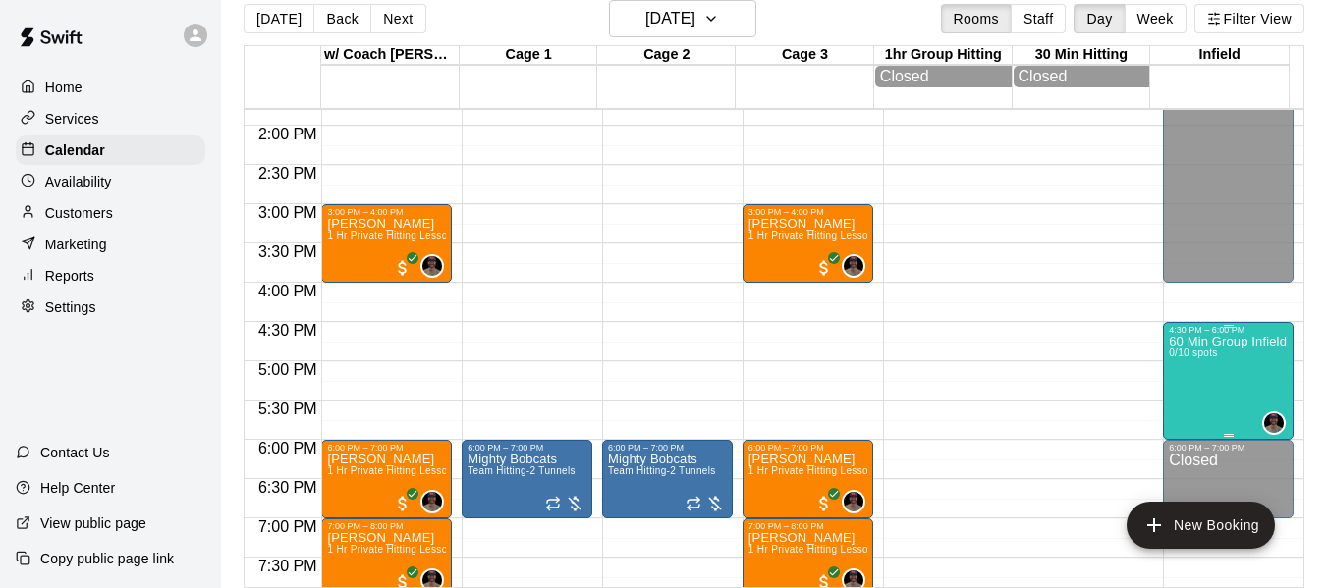
click at [1208, 342] on p "60 Min Group Infield Training 8yrs old to 10u Age Group" at bounding box center [1228, 342] width 119 height 0
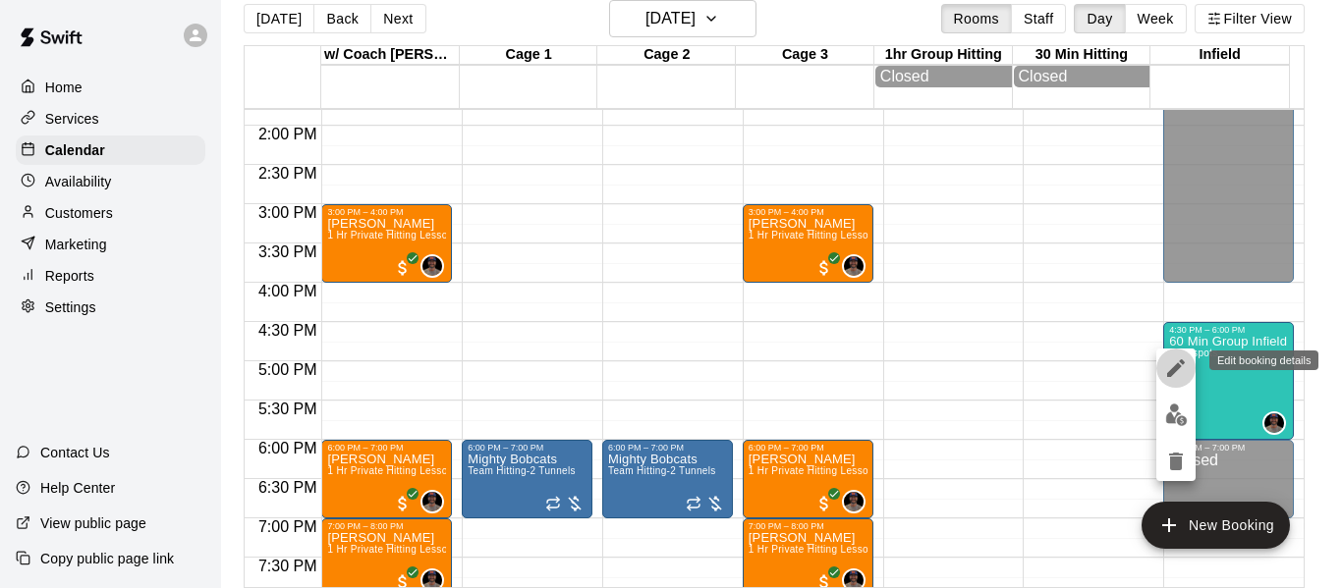
click at [1180, 367] on icon "edit" at bounding box center [1176, 369] width 18 height 18
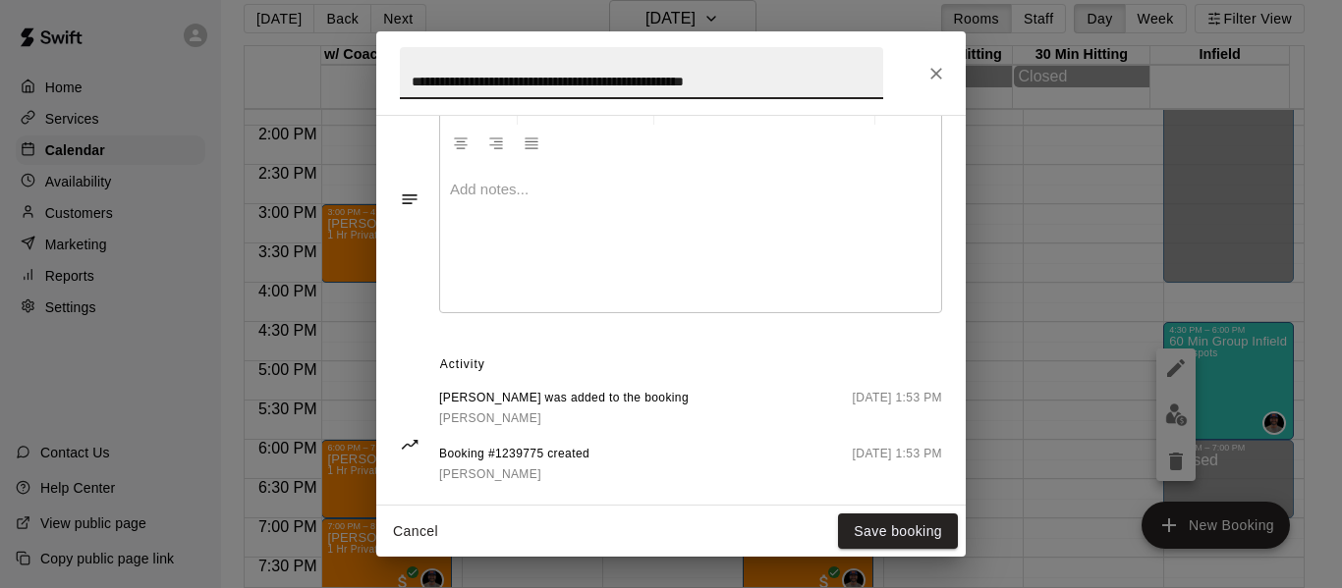
scroll to position [753, 0]
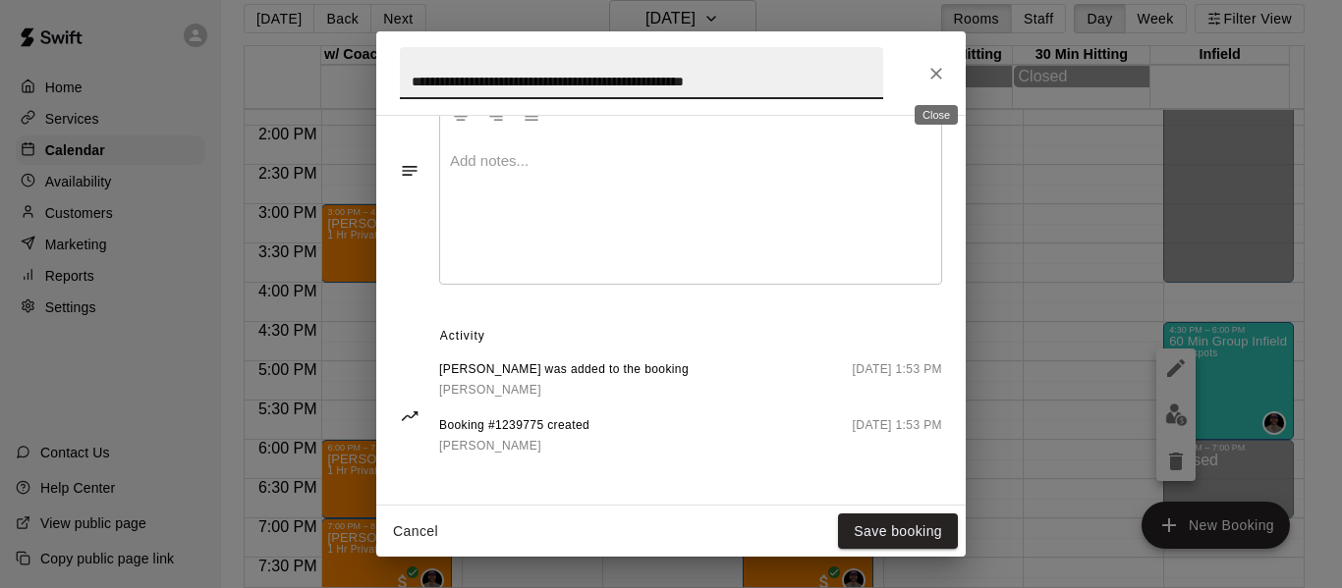
click at [927, 72] on icon "Close" at bounding box center [936, 74] width 20 height 20
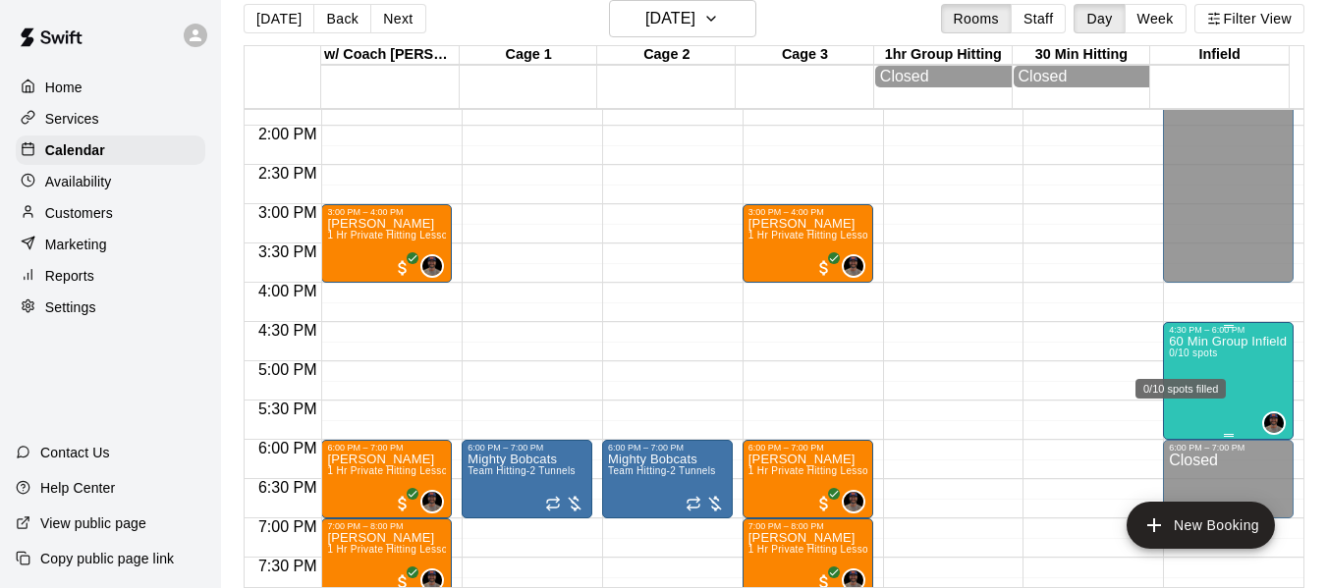
click at [1176, 359] on span "0/10 spots" at bounding box center [1193, 353] width 48 height 11
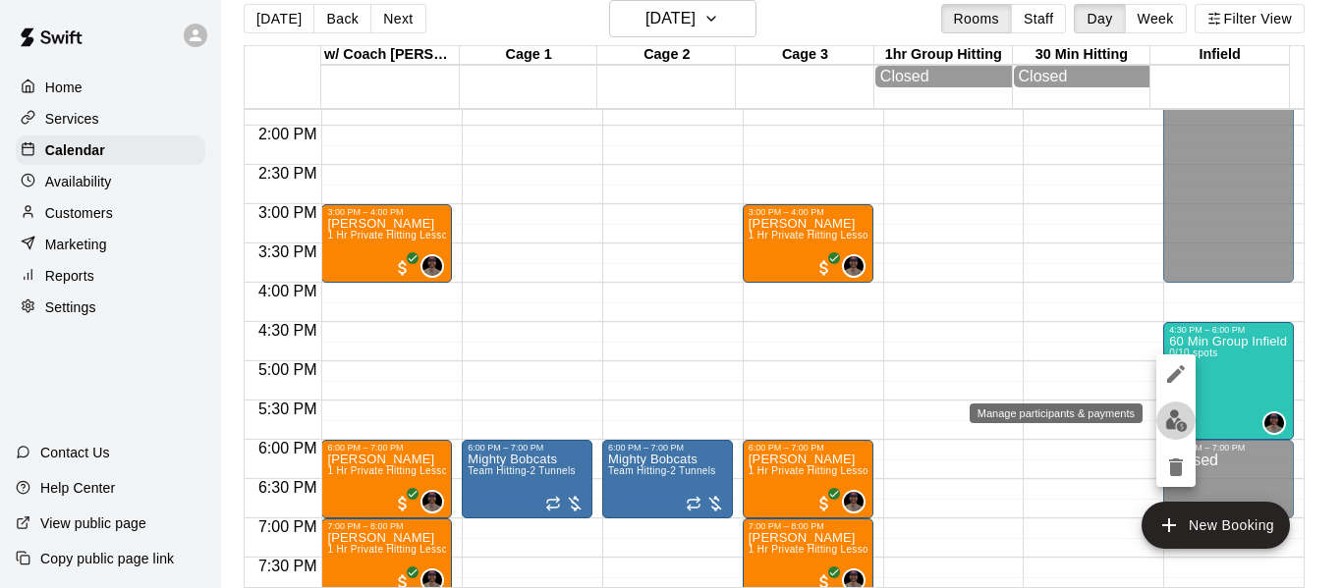
click at [1172, 422] on img "edit" at bounding box center [1176, 421] width 23 height 23
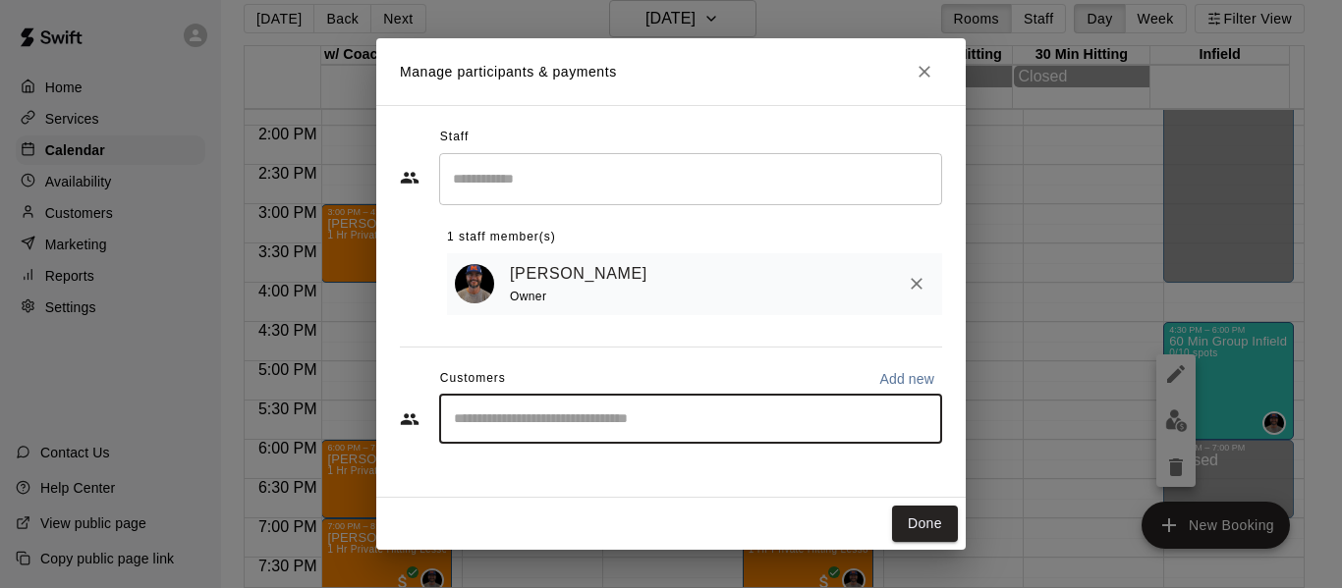
click at [570, 419] on input "Start typing to search customers..." at bounding box center [690, 420] width 485 height 20
type input "*******"
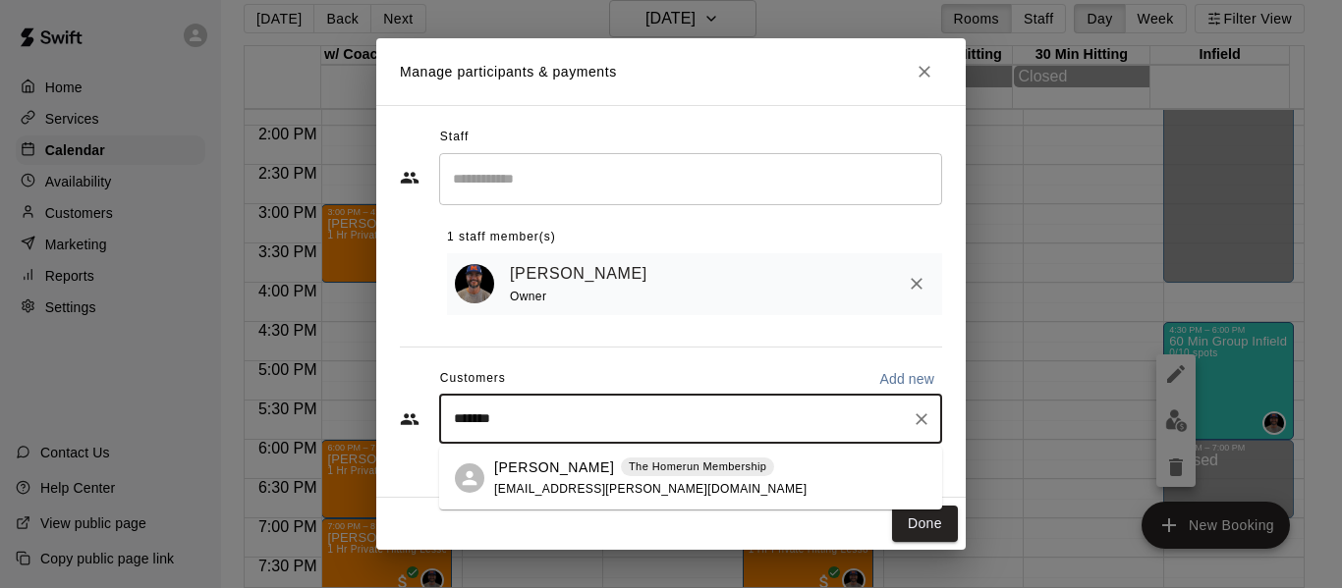
click at [568, 471] on p "[PERSON_NAME]" at bounding box center [554, 468] width 120 height 21
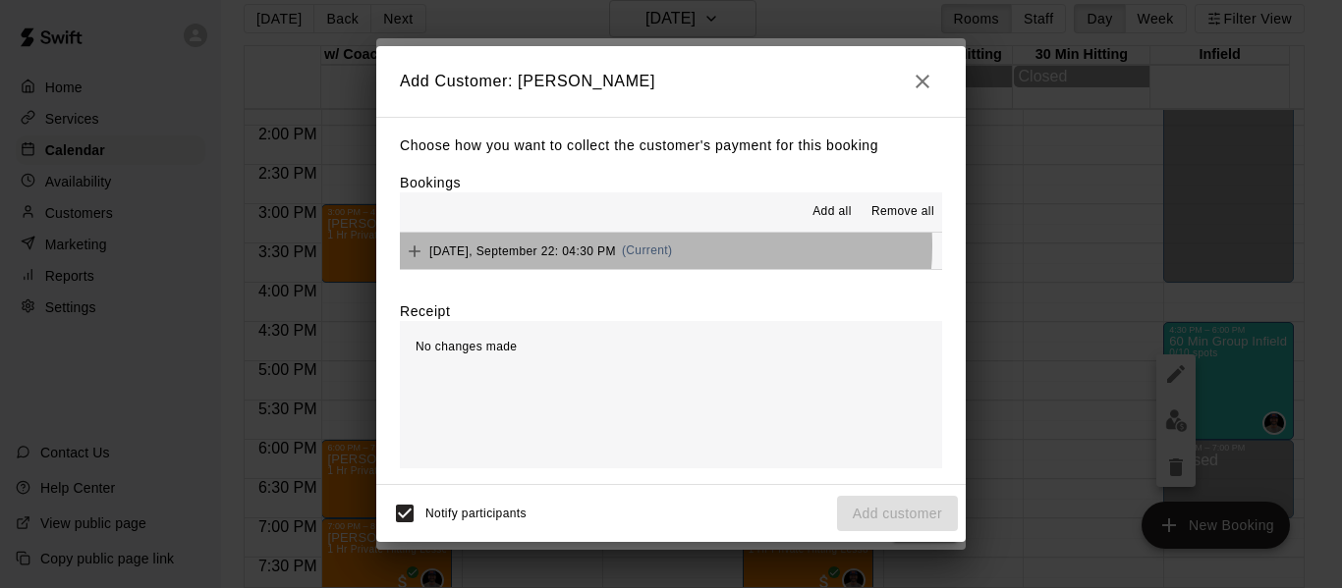
click at [665, 247] on span "(Current)" at bounding box center [647, 251] width 51 height 14
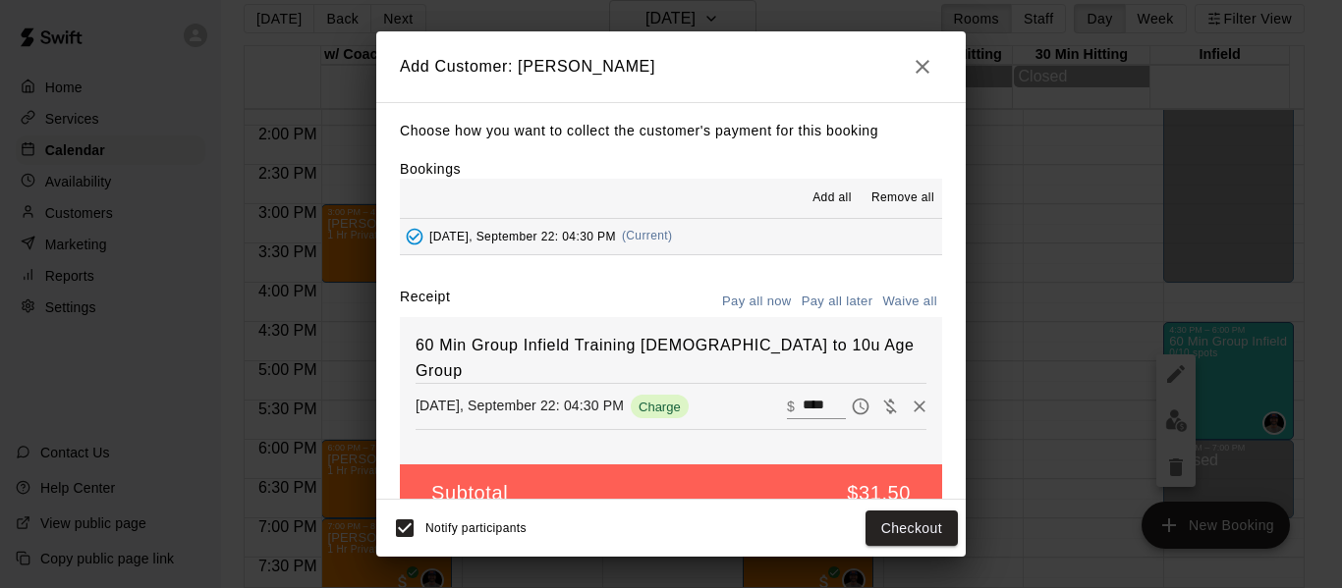
click at [887, 297] on button "Waive all" at bounding box center [909, 302] width 65 height 30
type input "*"
click at [899, 530] on button "Add customer" at bounding box center [897, 529] width 121 height 36
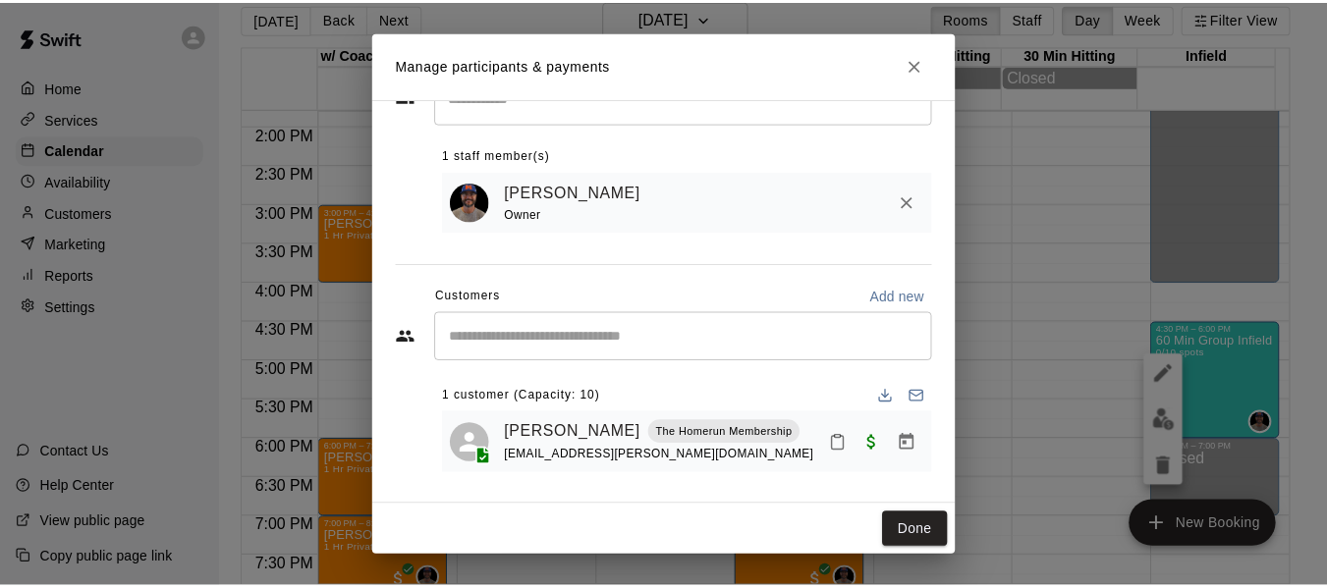
scroll to position [82, 0]
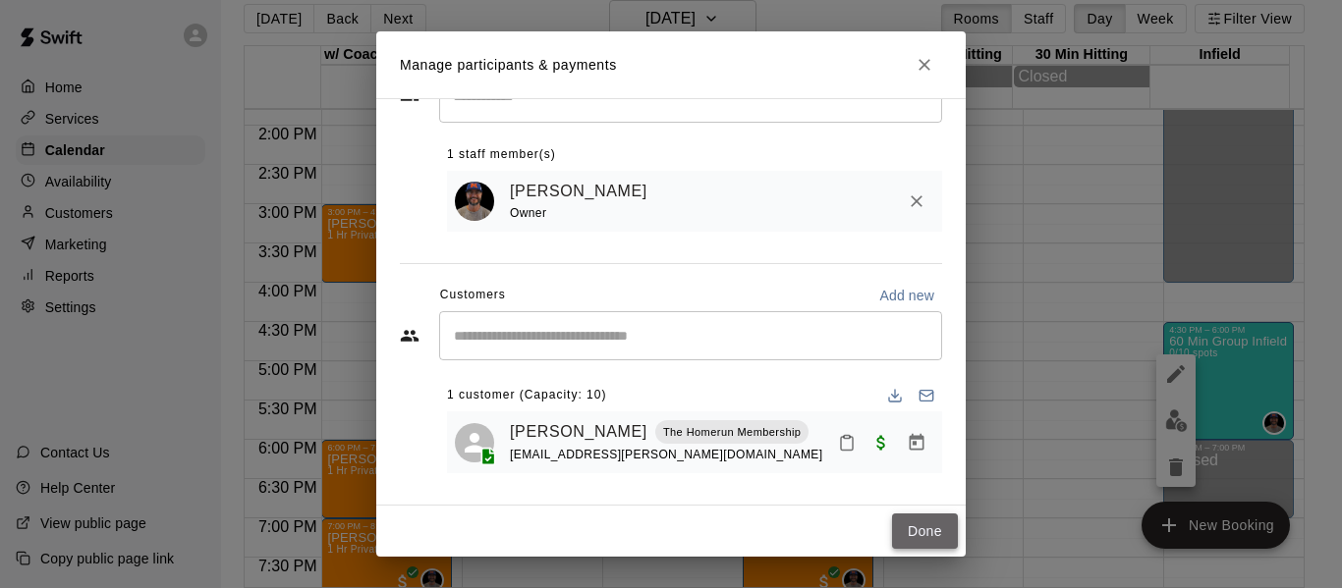
click at [925, 528] on button "Done" at bounding box center [925, 532] width 66 height 36
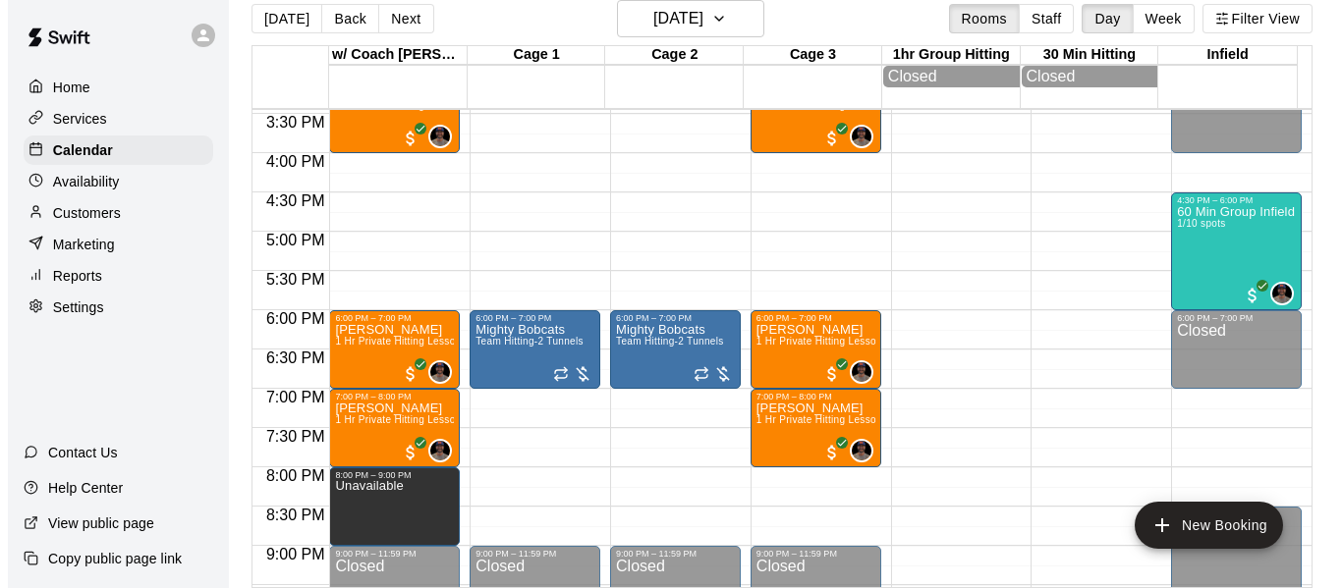
scroll to position [1216, 0]
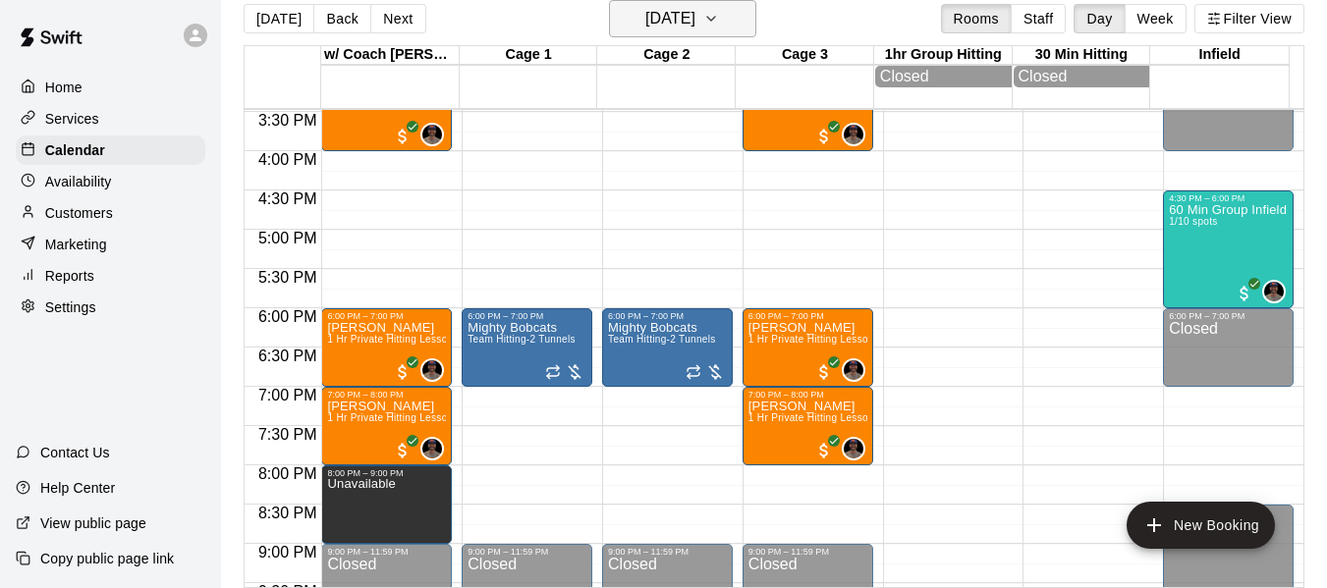
click at [719, 18] on icon "button" at bounding box center [711, 19] width 16 height 24
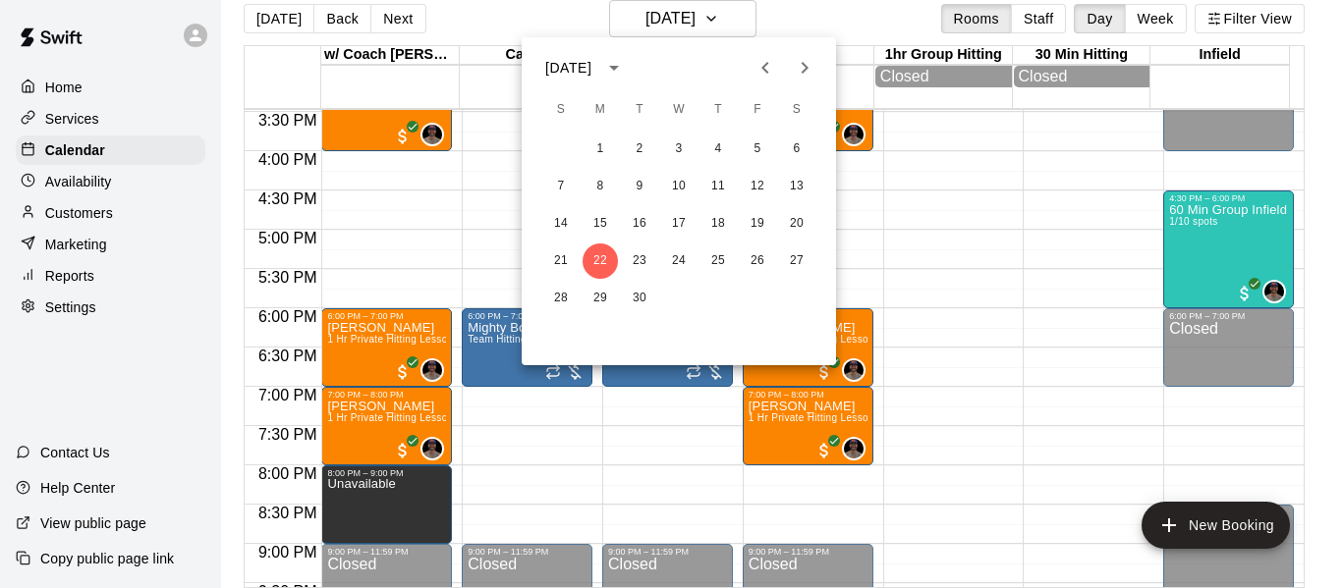
click at [769, 71] on icon "Previous month" at bounding box center [765, 68] width 24 height 24
click at [600, 297] on button "25" at bounding box center [600, 298] width 35 height 35
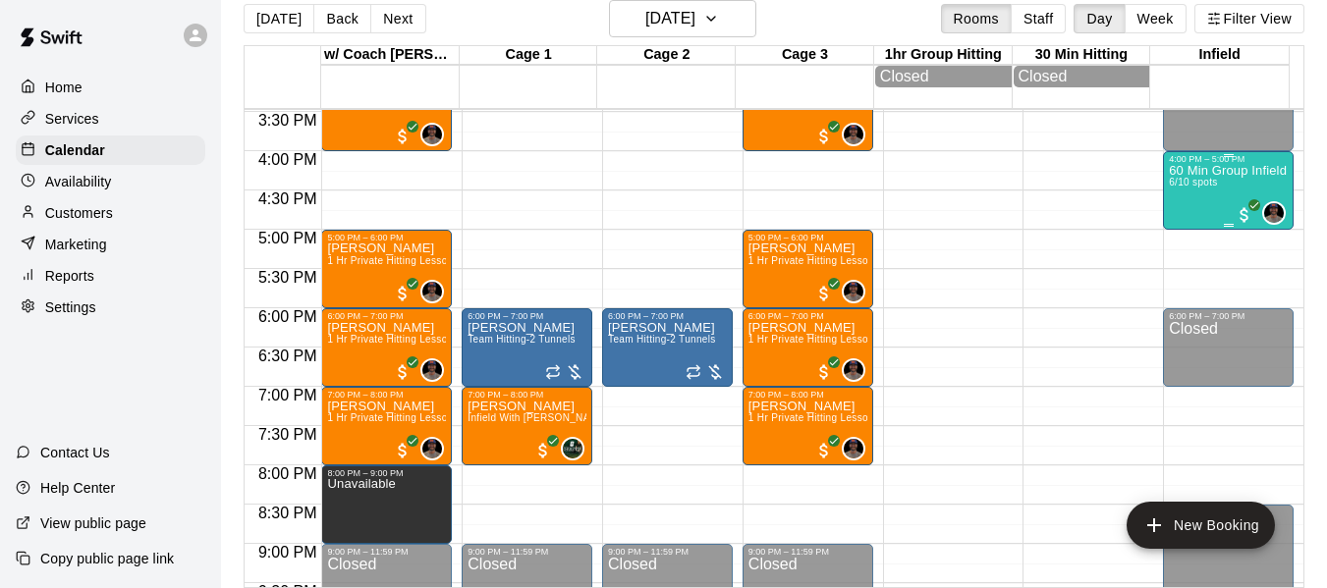
click at [1185, 171] on p "60 Min Group Infield Training 10u Age Group" at bounding box center [1228, 171] width 119 height 0
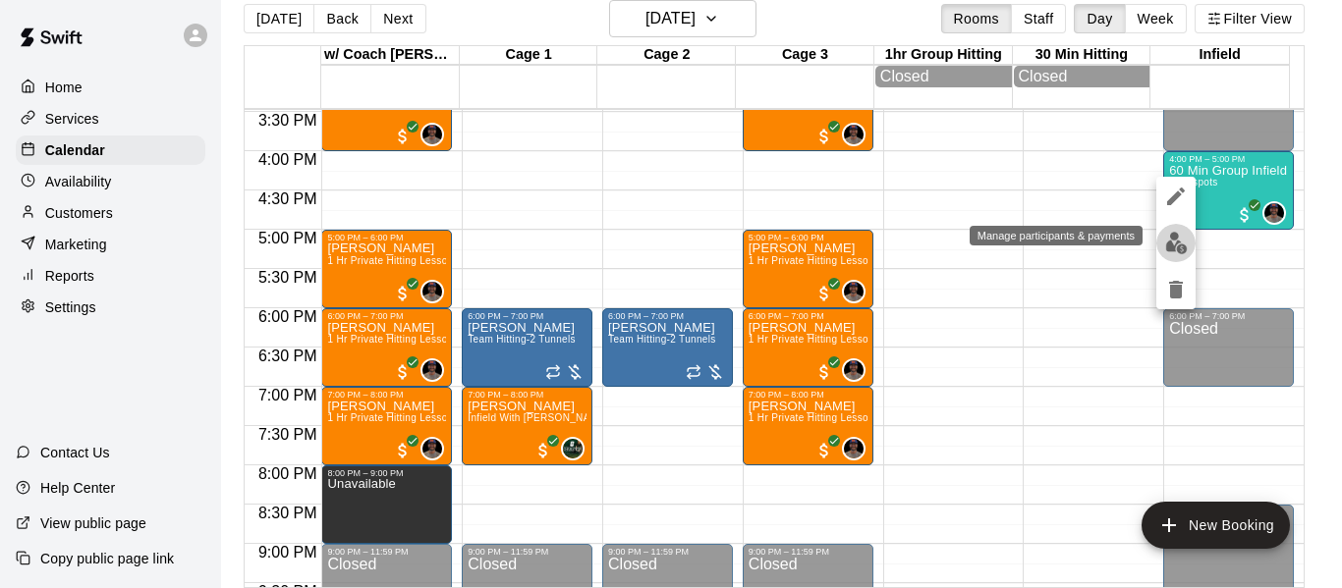
click at [1166, 245] on img "edit" at bounding box center [1176, 243] width 23 height 23
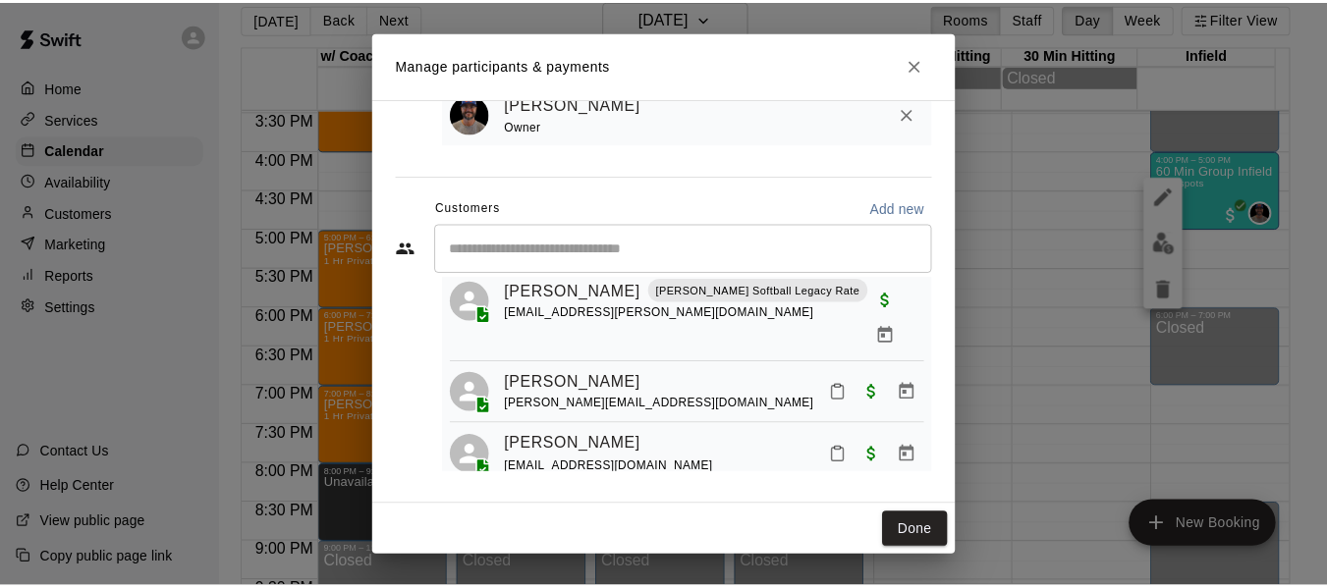
scroll to position [276, 0]
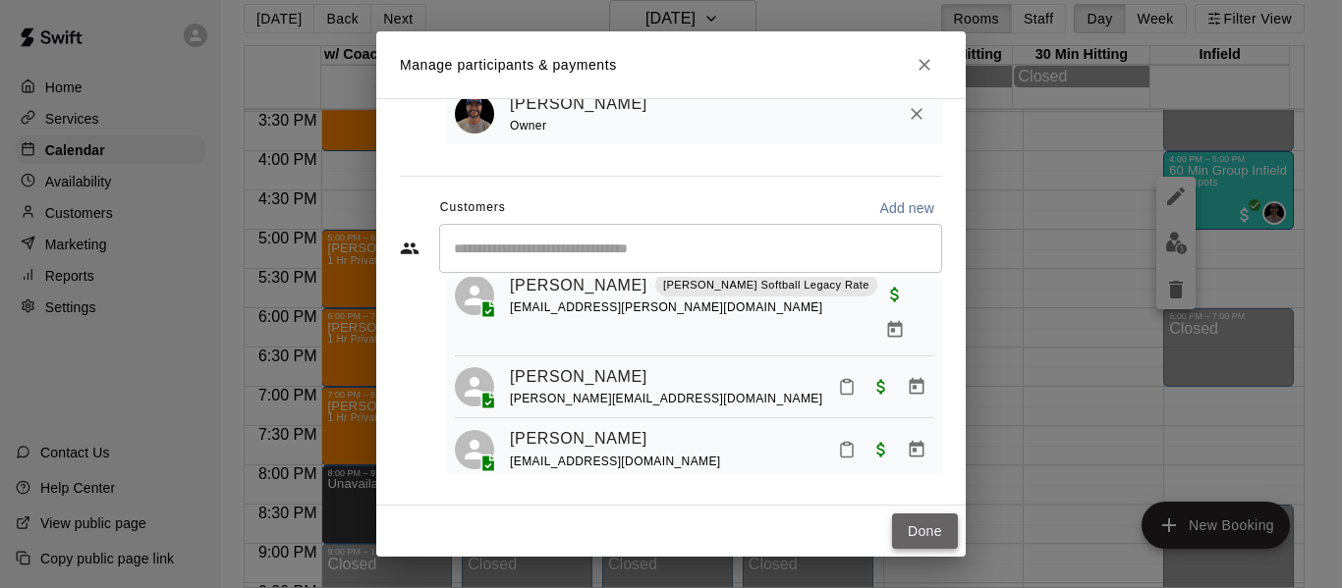
click at [914, 528] on button "Done" at bounding box center [925, 532] width 66 height 36
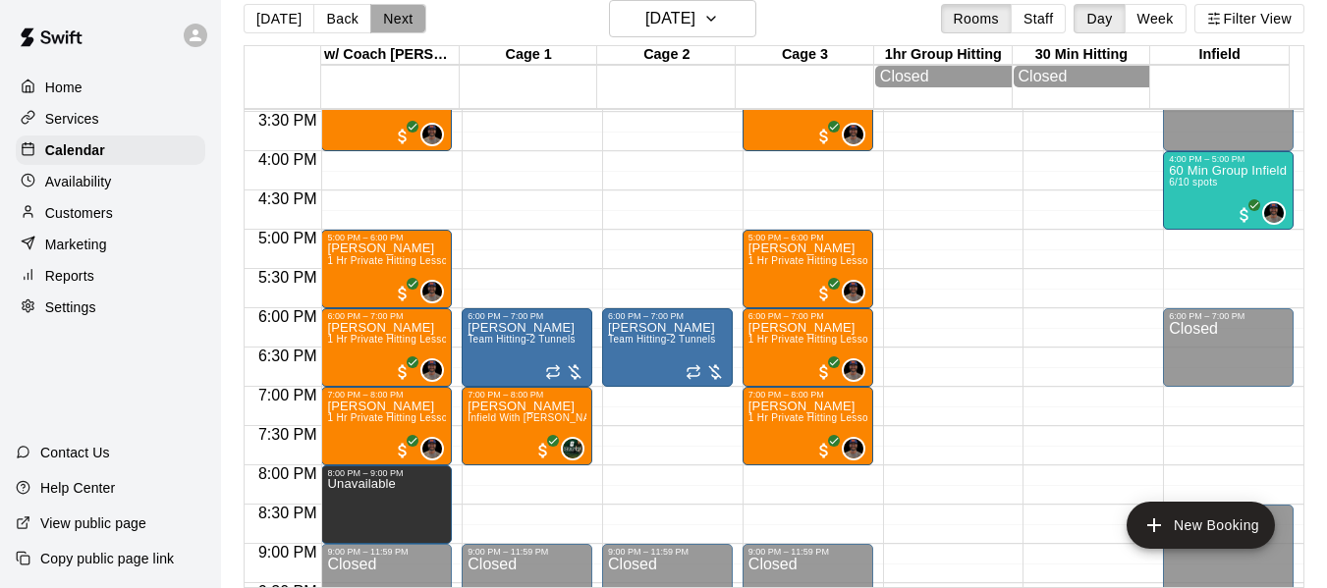
click at [389, 23] on button "Next" at bounding box center [397, 18] width 55 height 29
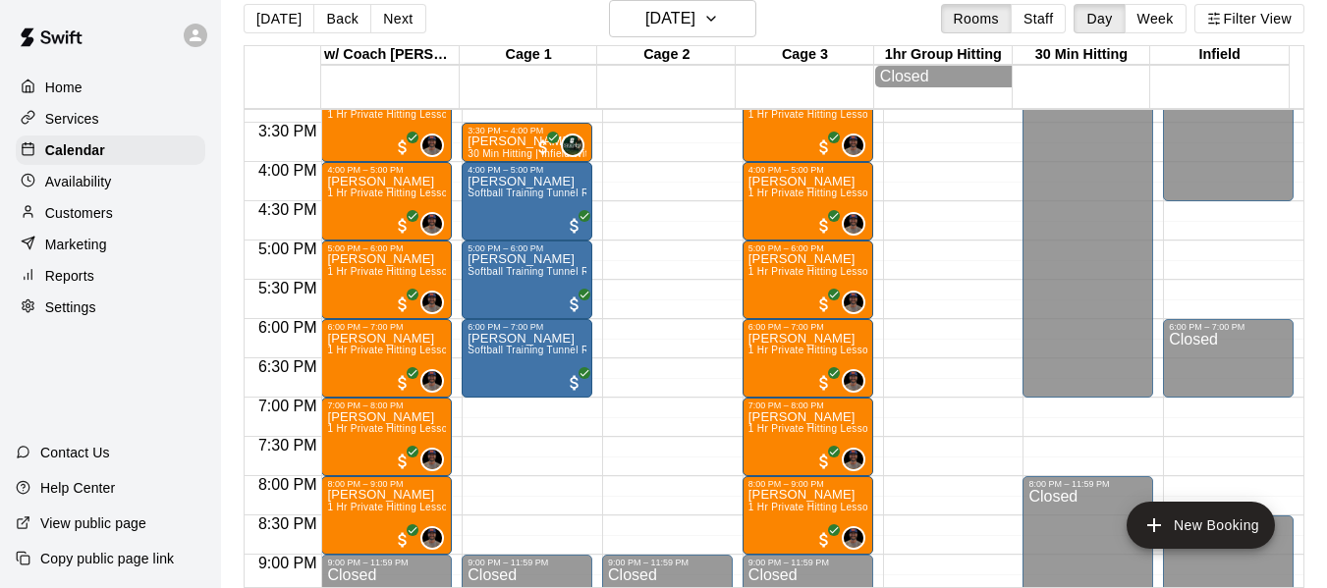
scroll to position [1183, 0]
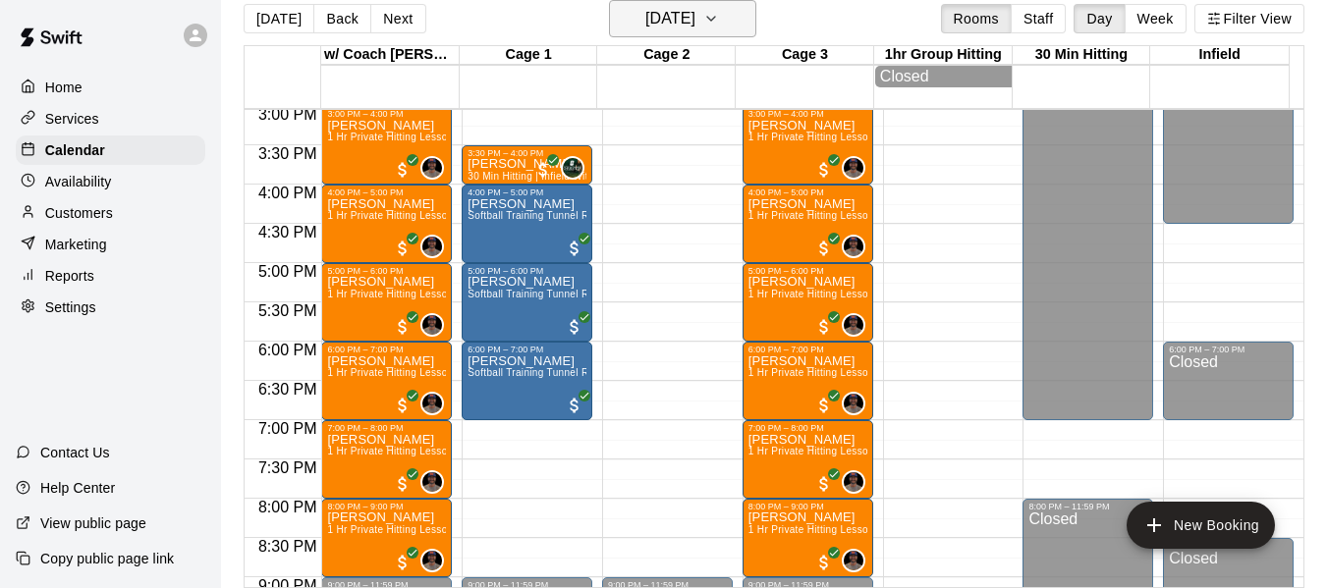
click at [719, 21] on icon "button" at bounding box center [711, 19] width 16 height 24
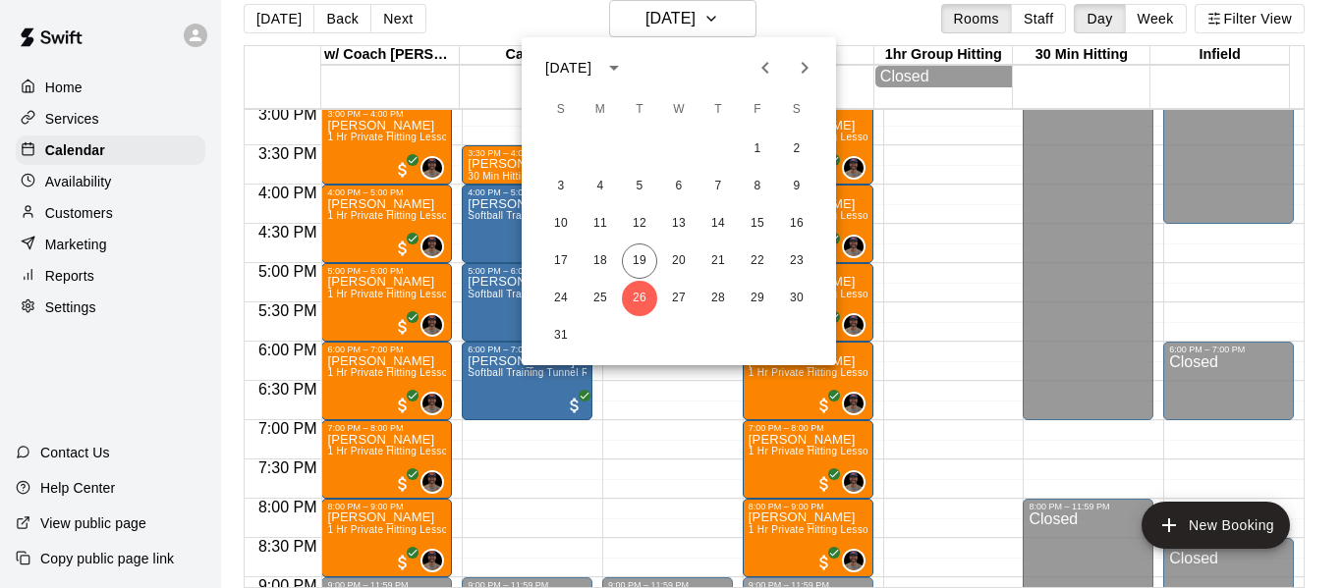
click at [803, 68] on icon "Next month" at bounding box center [805, 68] width 24 height 24
click at [598, 145] on button "1" at bounding box center [600, 149] width 35 height 35
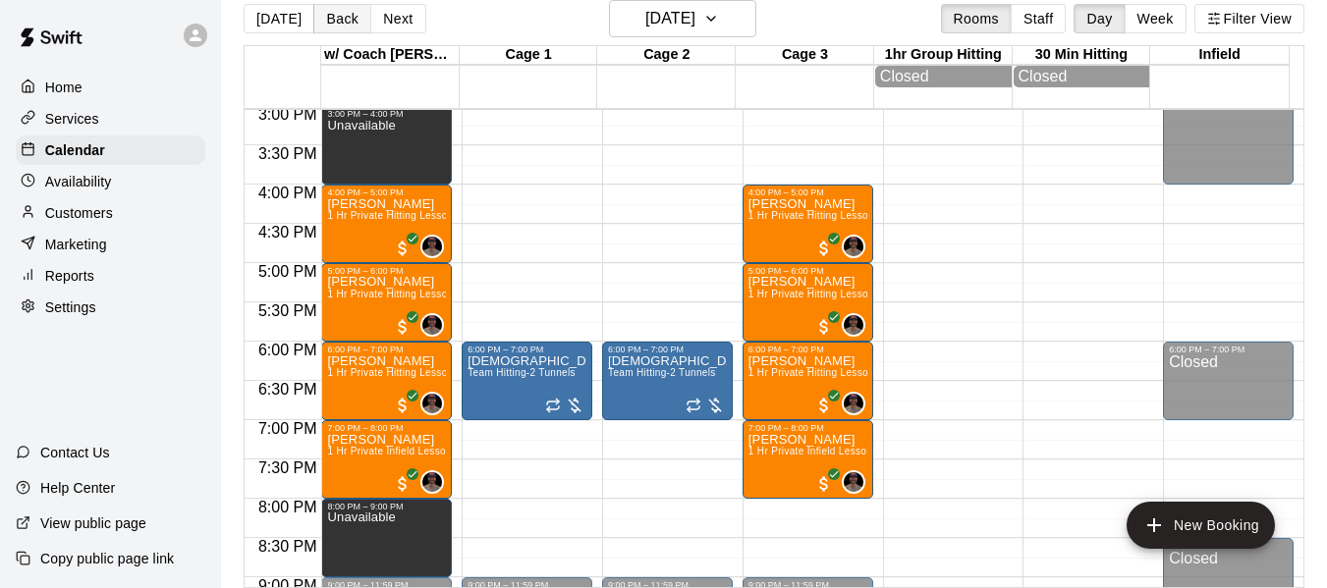
click at [332, 9] on button "Back" at bounding box center [342, 18] width 58 height 29
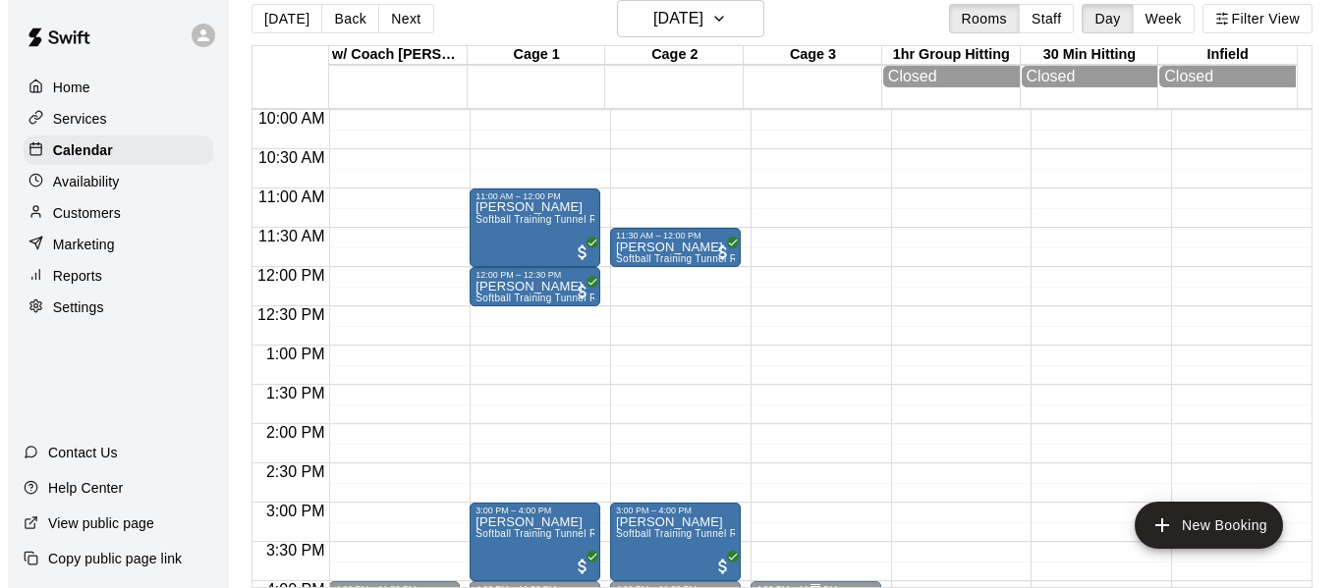
scroll to position [757, 0]
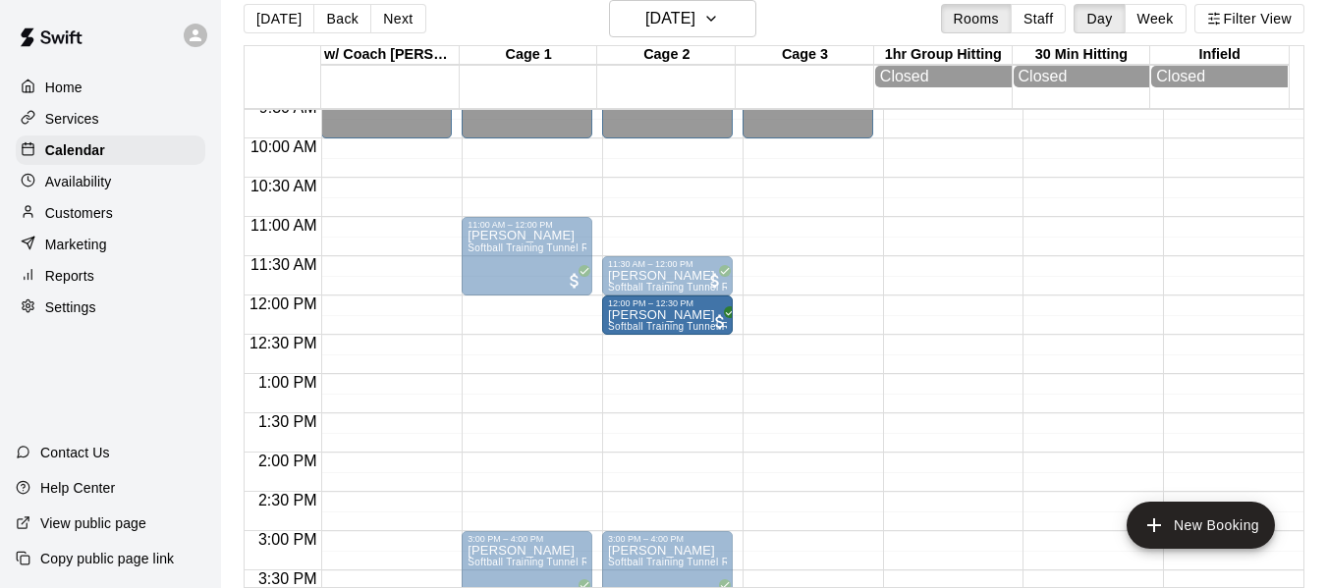
drag, startPoint x: 507, startPoint y: 320, endPoint x: 646, endPoint y: 324, distance: 139.6
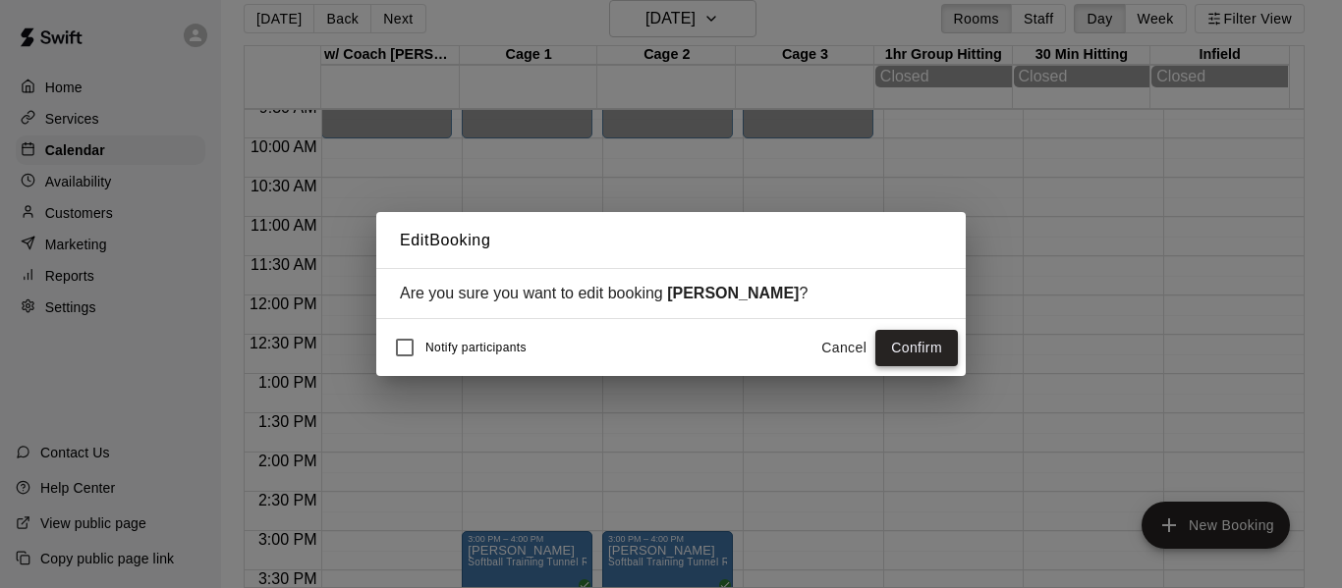
click at [916, 348] on button "Confirm" at bounding box center [916, 348] width 83 height 36
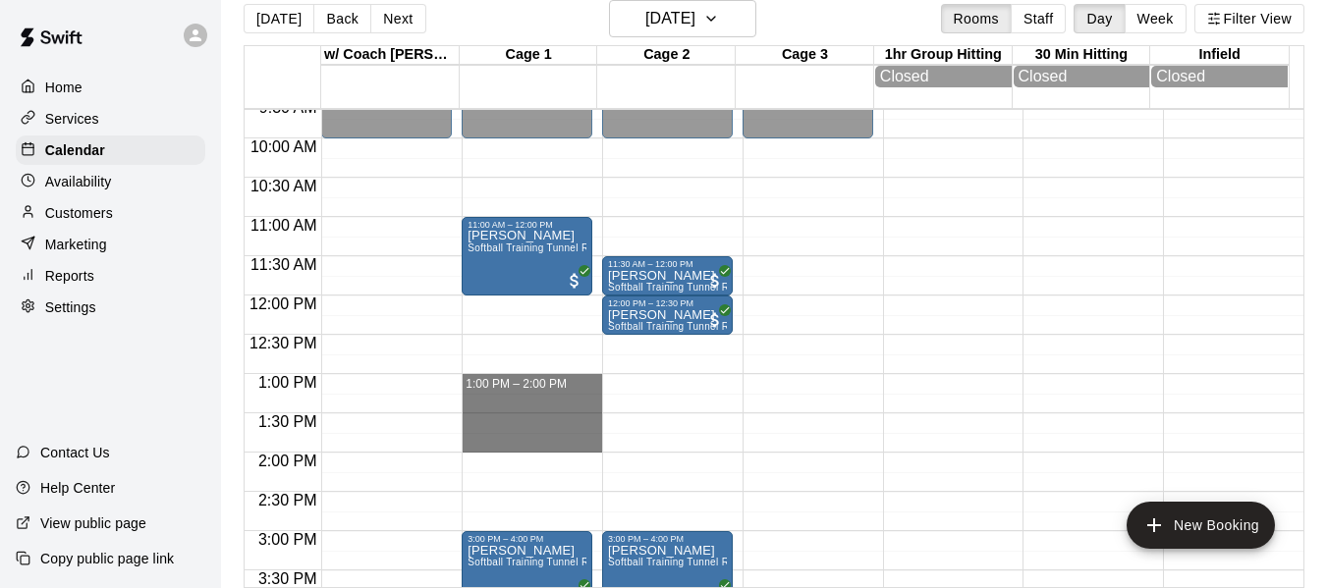
drag, startPoint x: 506, startPoint y: 383, endPoint x: 514, endPoint y: 439, distance: 56.5
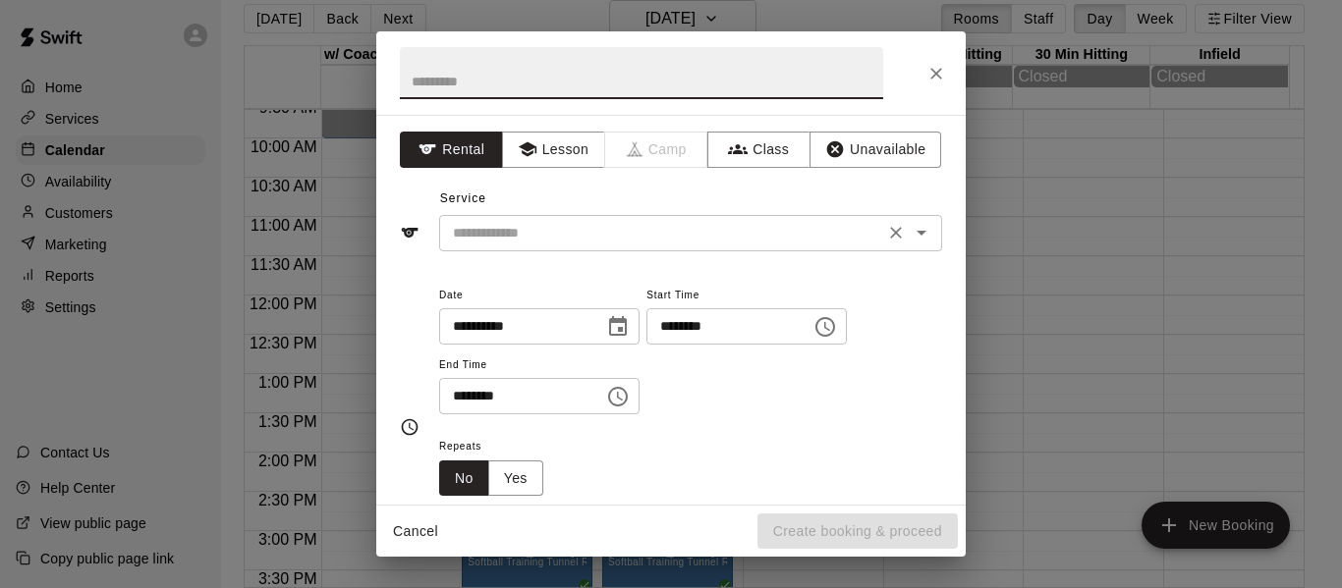
click at [521, 222] on input "text" at bounding box center [661, 233] width 433 height 25
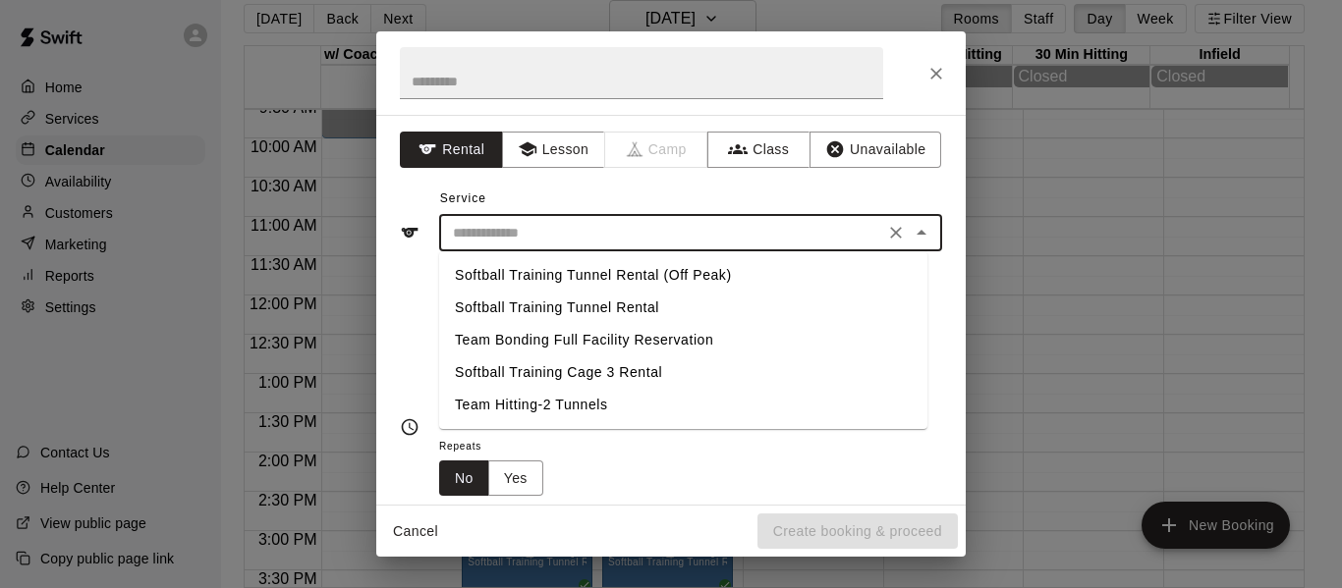
click at [654, 261] on li "Softball Training Tunnel Rental (Off Peak)" at bounding box center [683, 275] width 488 height 32
type input "**********"
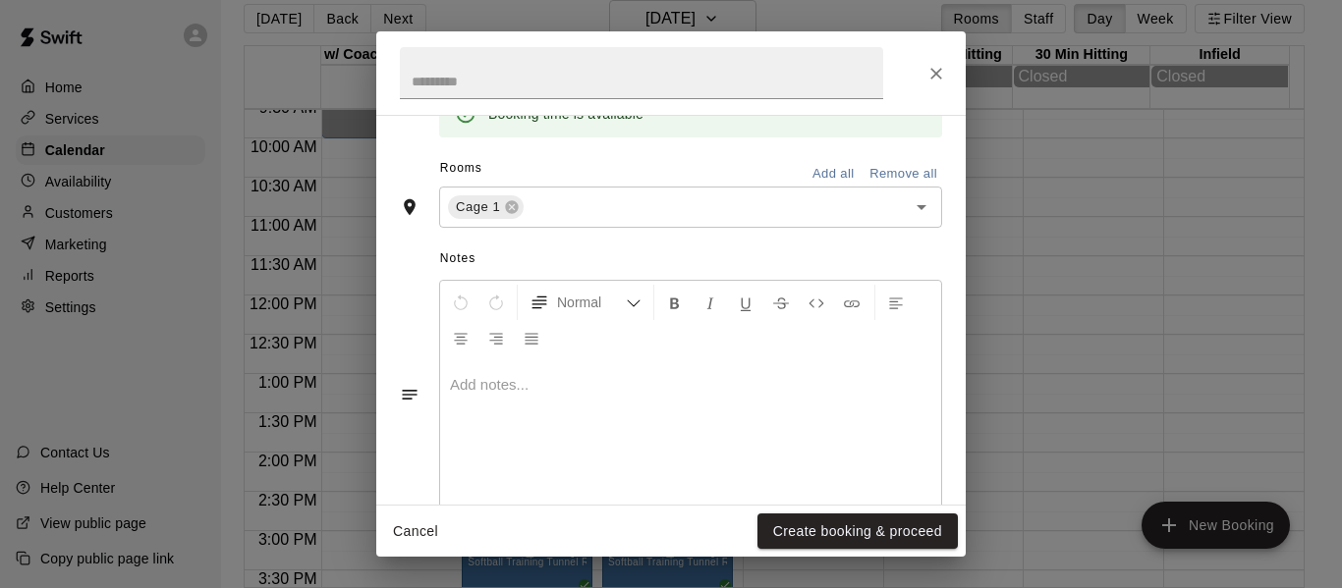
scroll to position [474, 0]
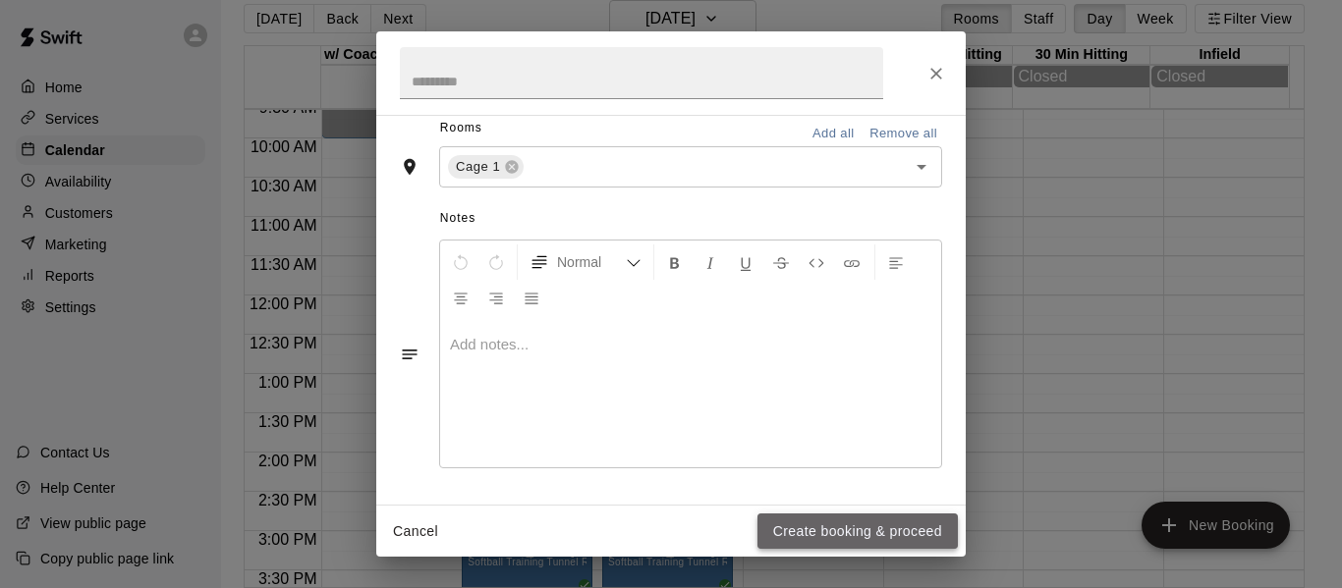
click at [819, 532] on button "Create booking & proceed" at bounding box center [857, 532] width 200 height 36
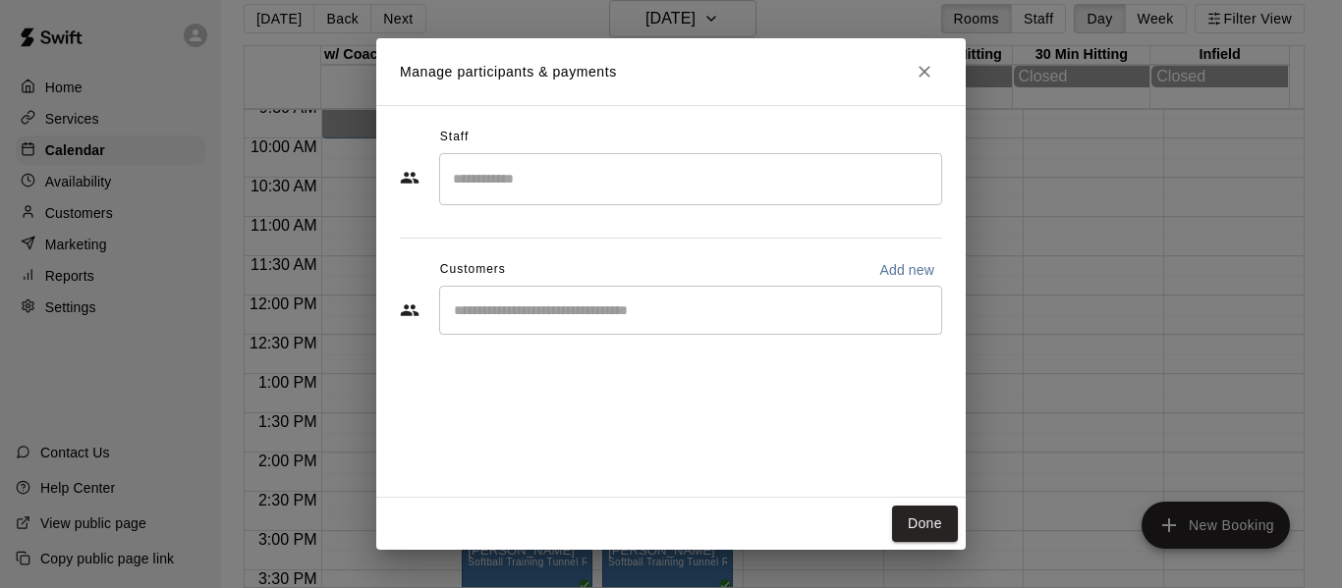
click at [599, 314] on input "Start typing to search customers..." at bounding box center [690, 311] width 485 height 20
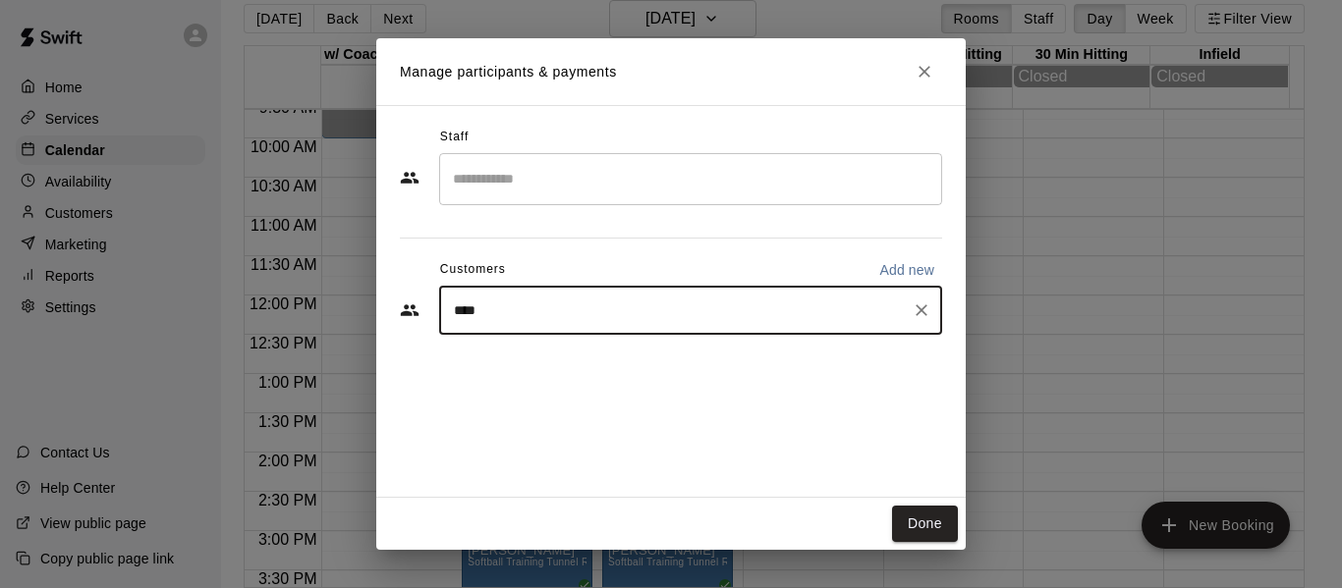
type input "*****"
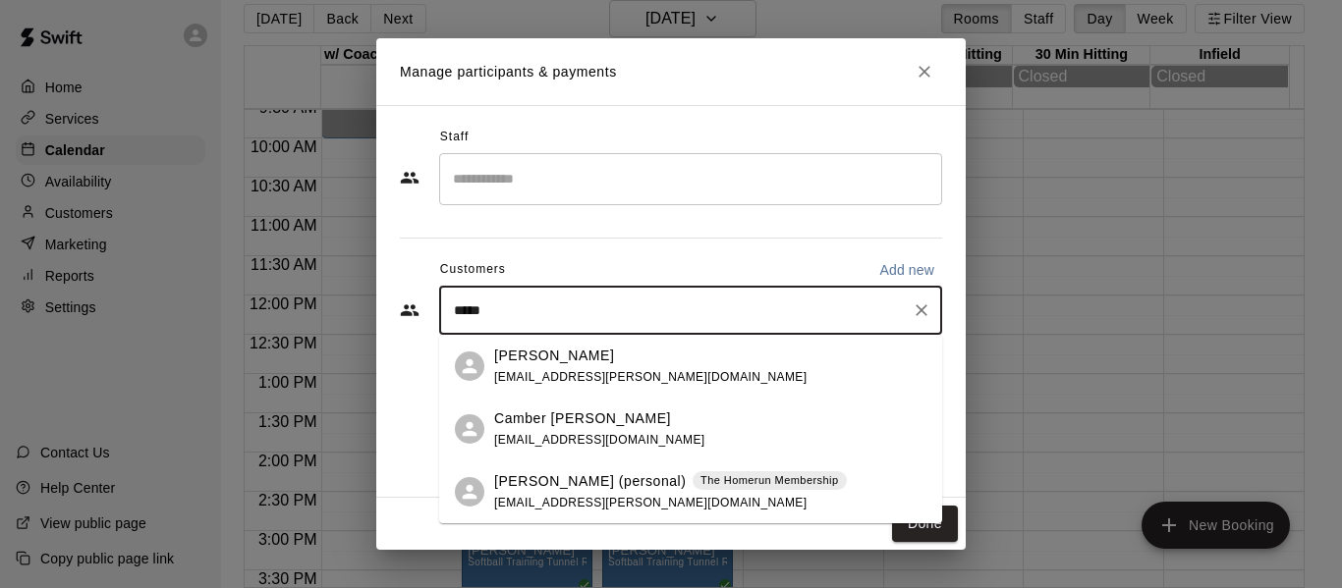
click at [602, 474] on p "Amber Quinney (personal)" at bounding box center [590, 482] width 193 height 21
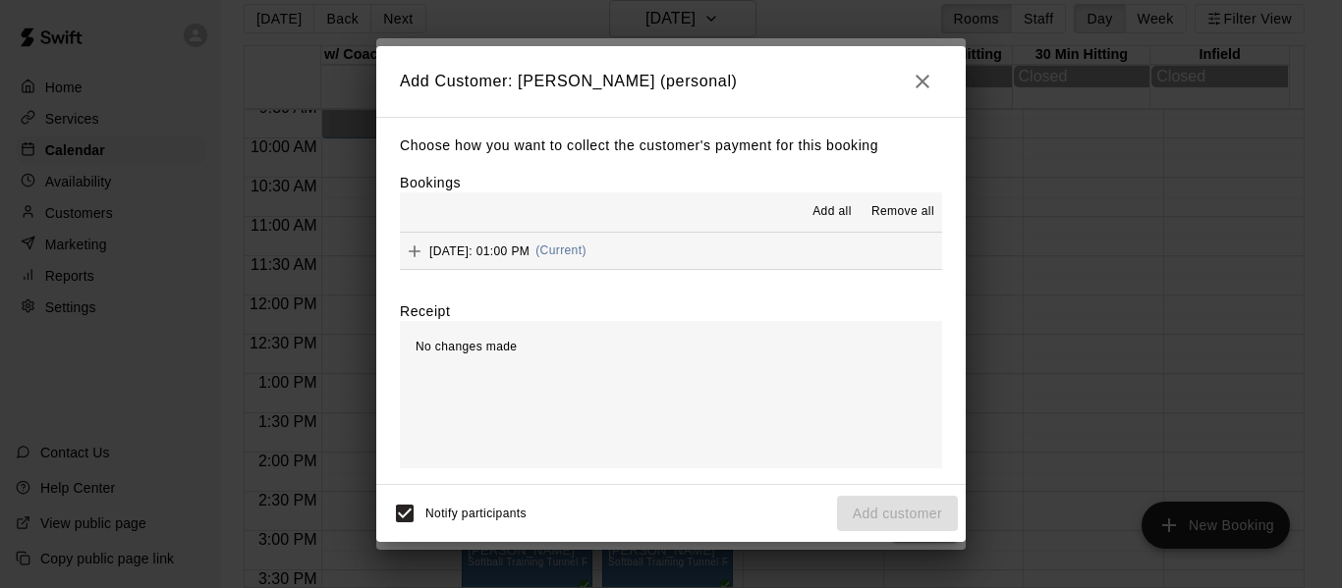
click at [767, 252] on button "Sunday, August 31: 01:00 PM (Current)" at bounding box center [671, 251] width 542 height 36
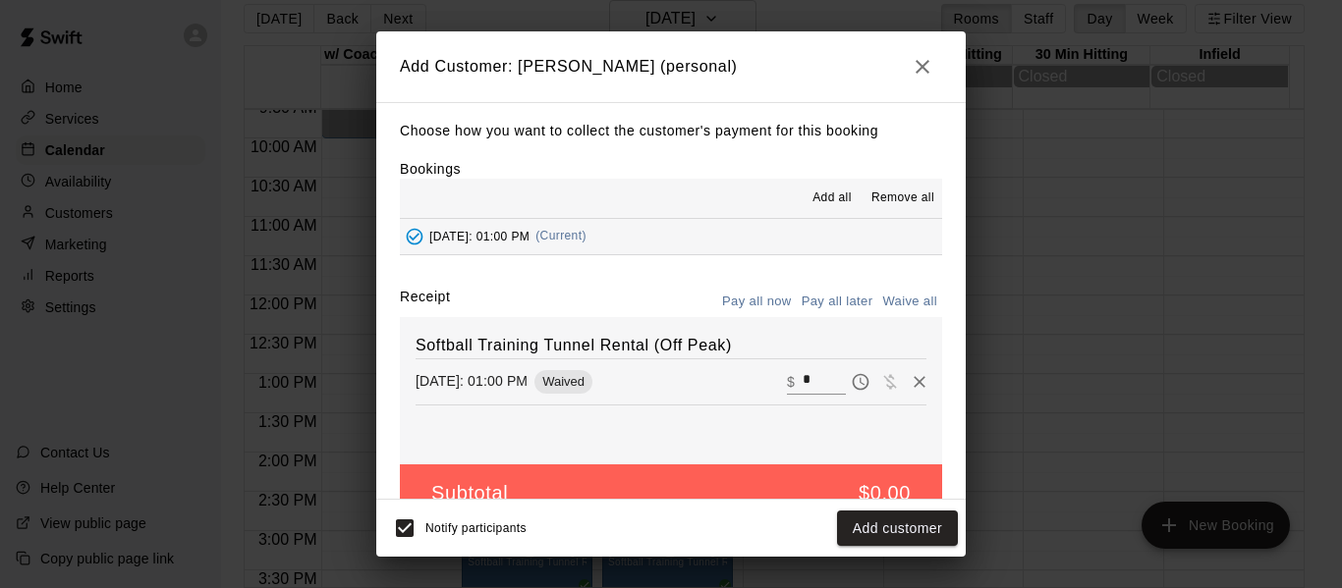
scroll to position [41, 0]
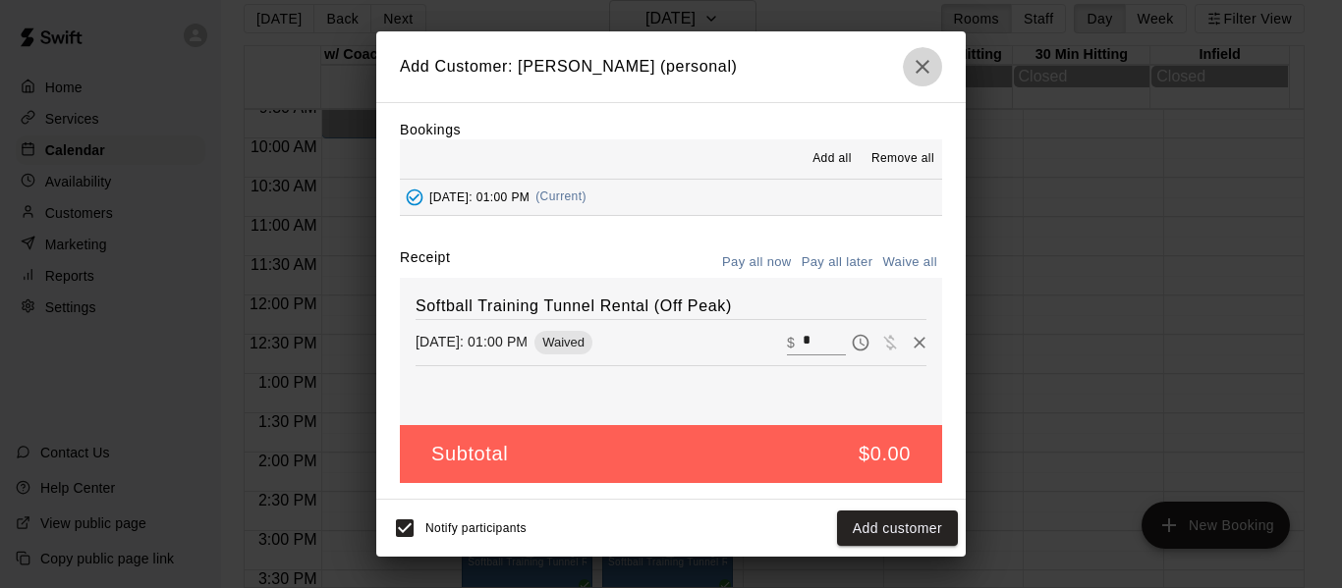
click at [922, 65] on icon "button" at bounding box center [923, 67] width 24 height 24
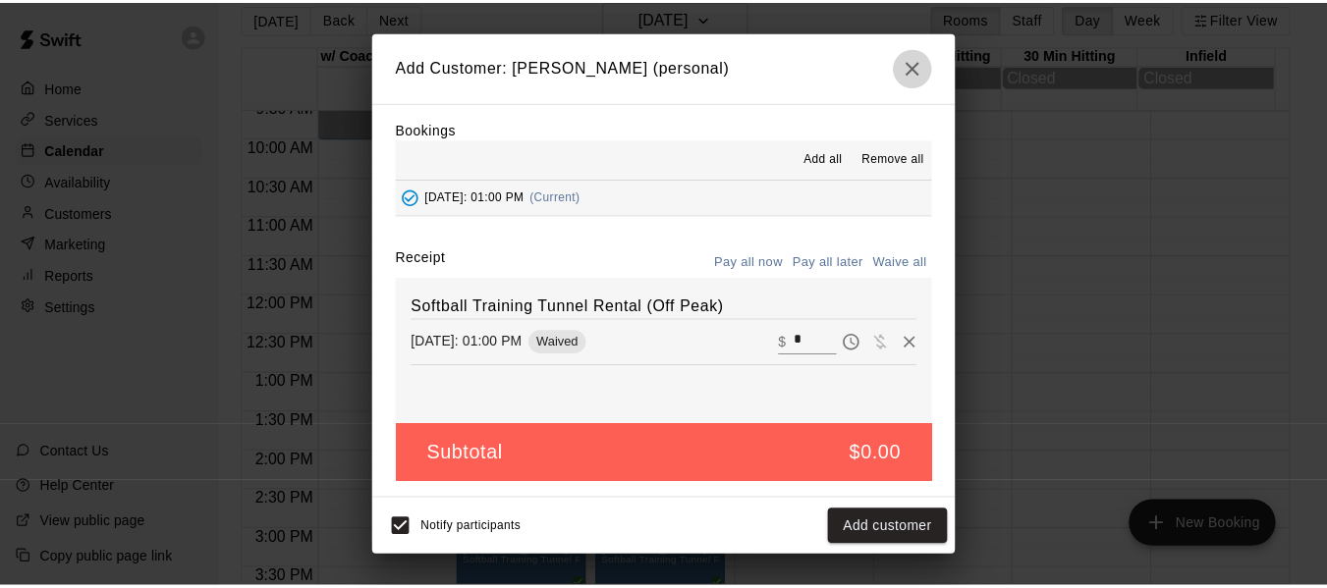
scroll to position [0, 0]
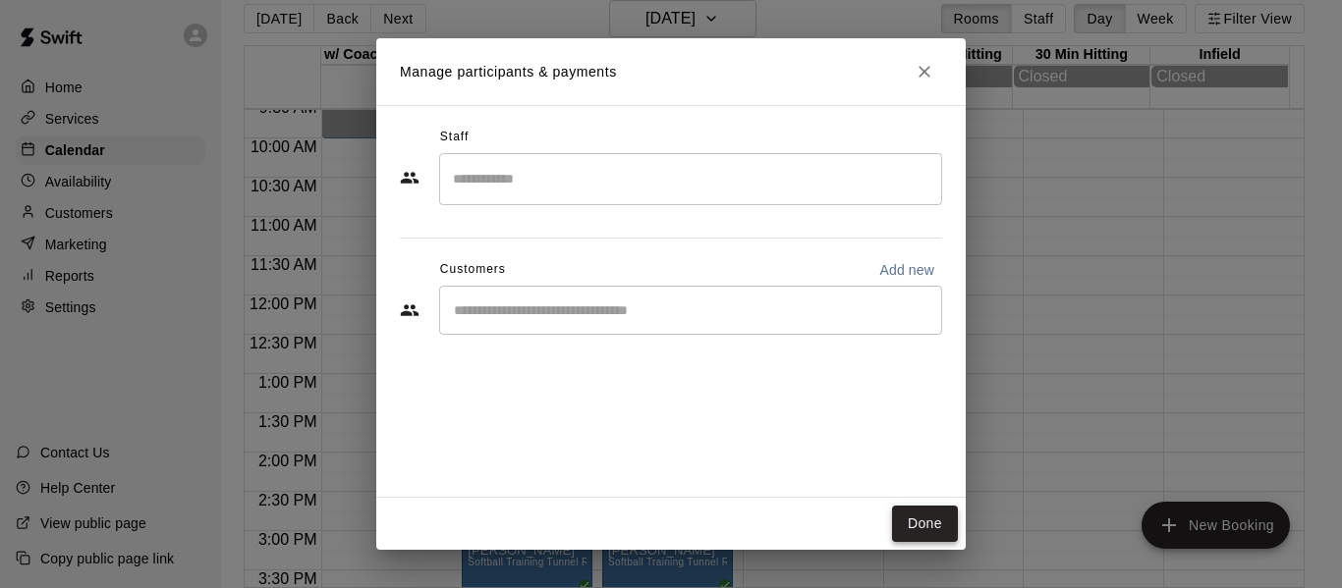
click at [918, 531] on button "Done" at bounding box center [925, 524] width 66 height 36
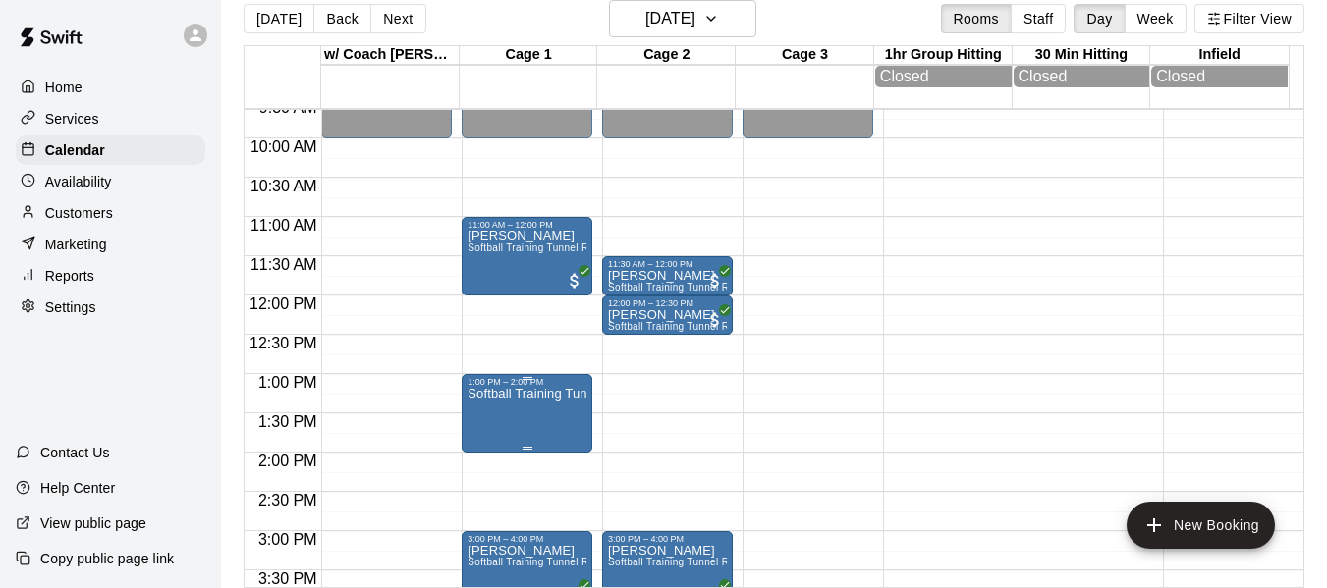
drag, startPoint x: 479, startPoint y: 428, endPoint x: 506, endPoint y: 445, distance: 31.3
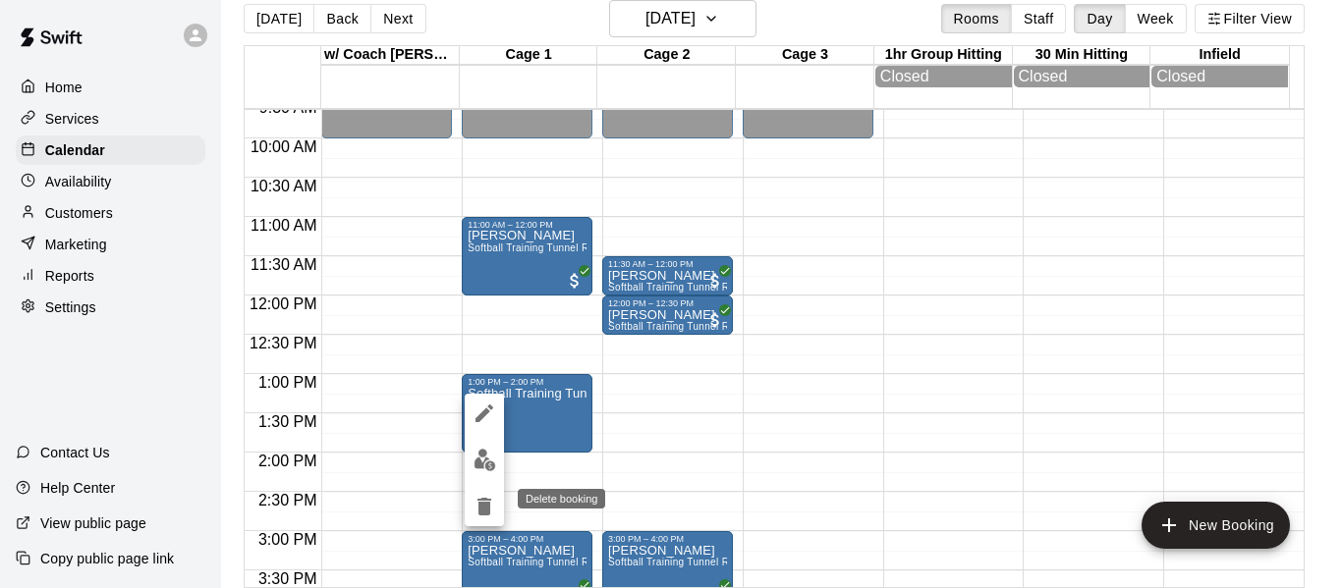
click at [485, 505] on icon "delete" at bounding box center [484, 507] width 14 height 18
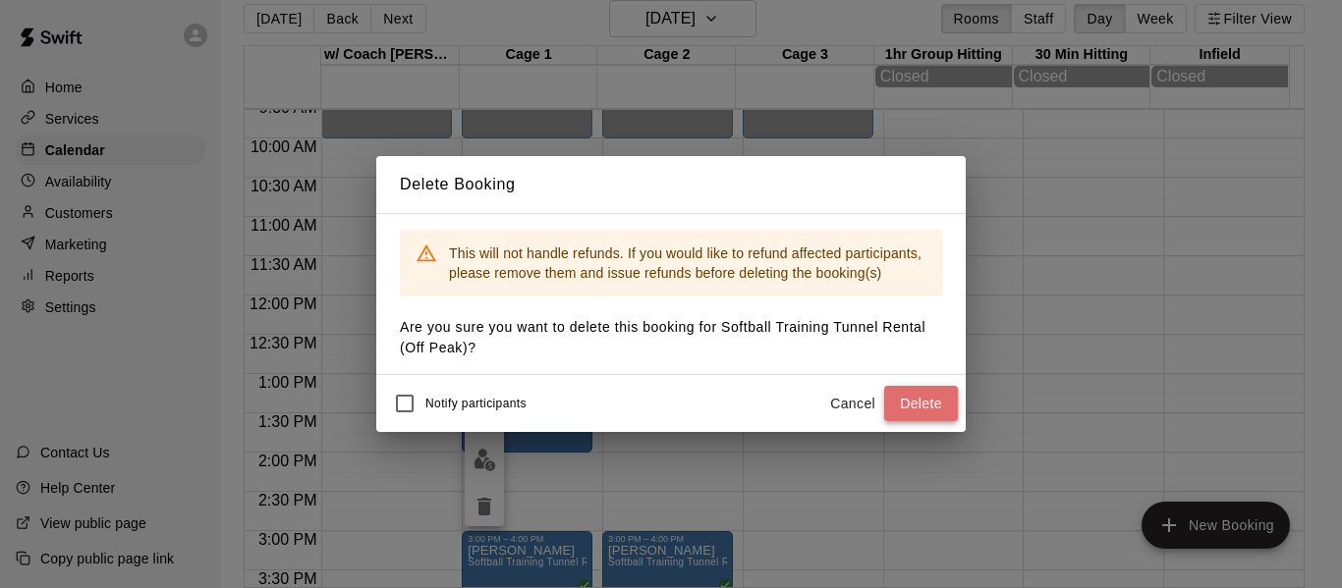
click at [924, 407] on button "Delete" at bounding box center [921, 404] width 74 height 36
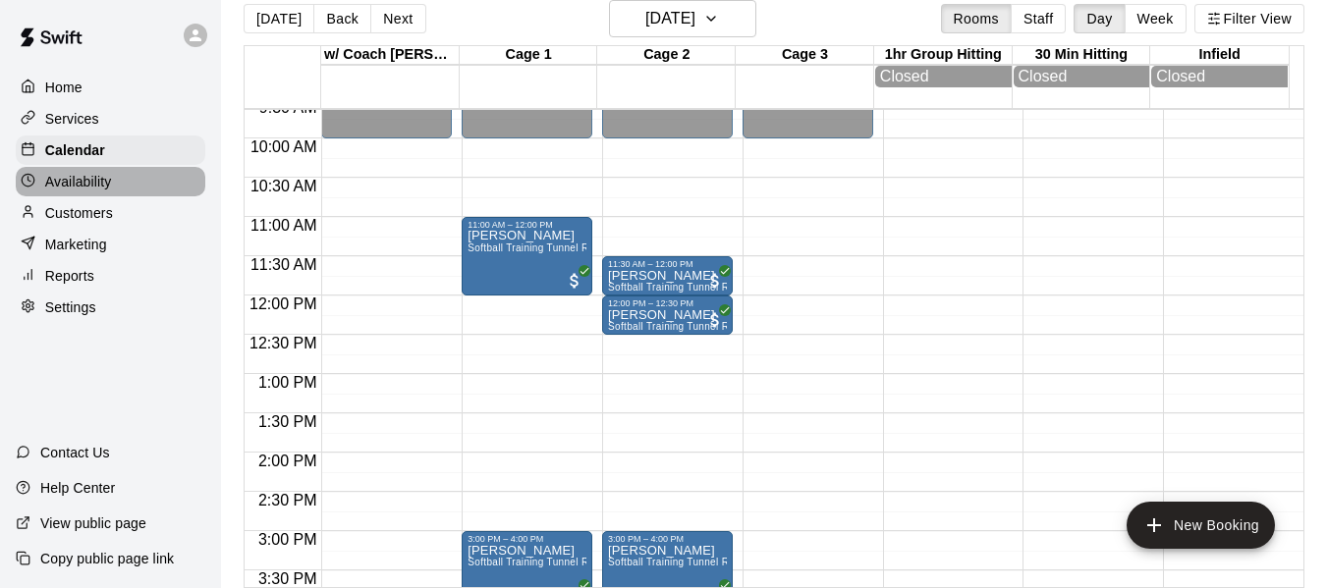
click at [93, 192] on p "Availability" at bounding box center [78, 182] width 67 height 20
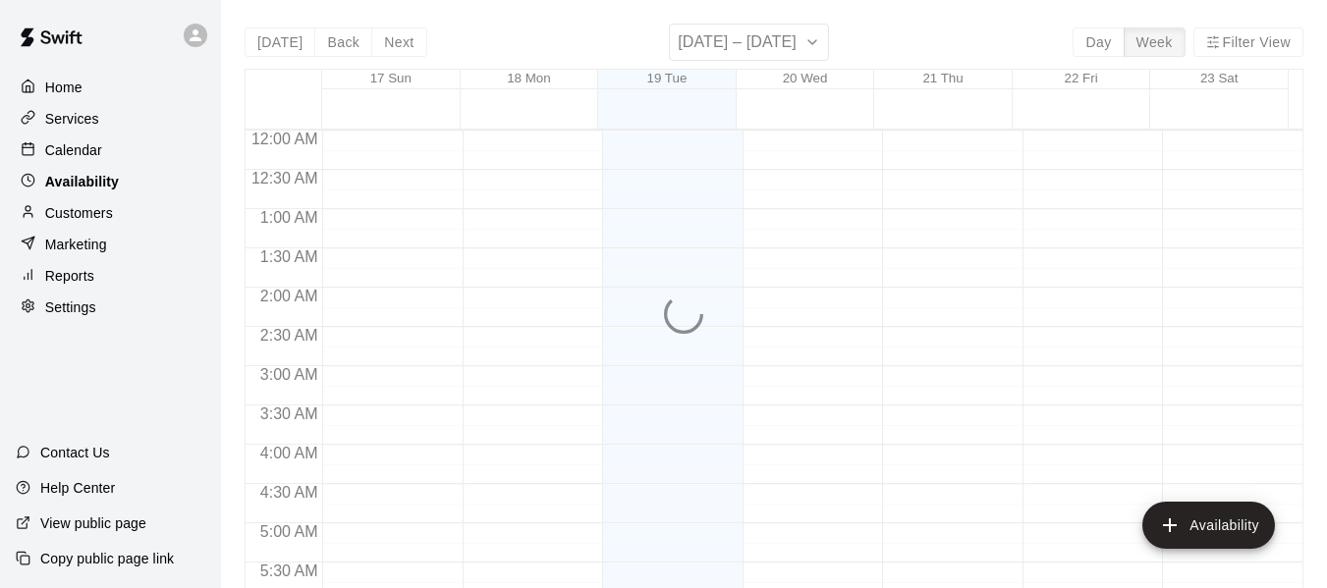
scroll to position [1407, 0]
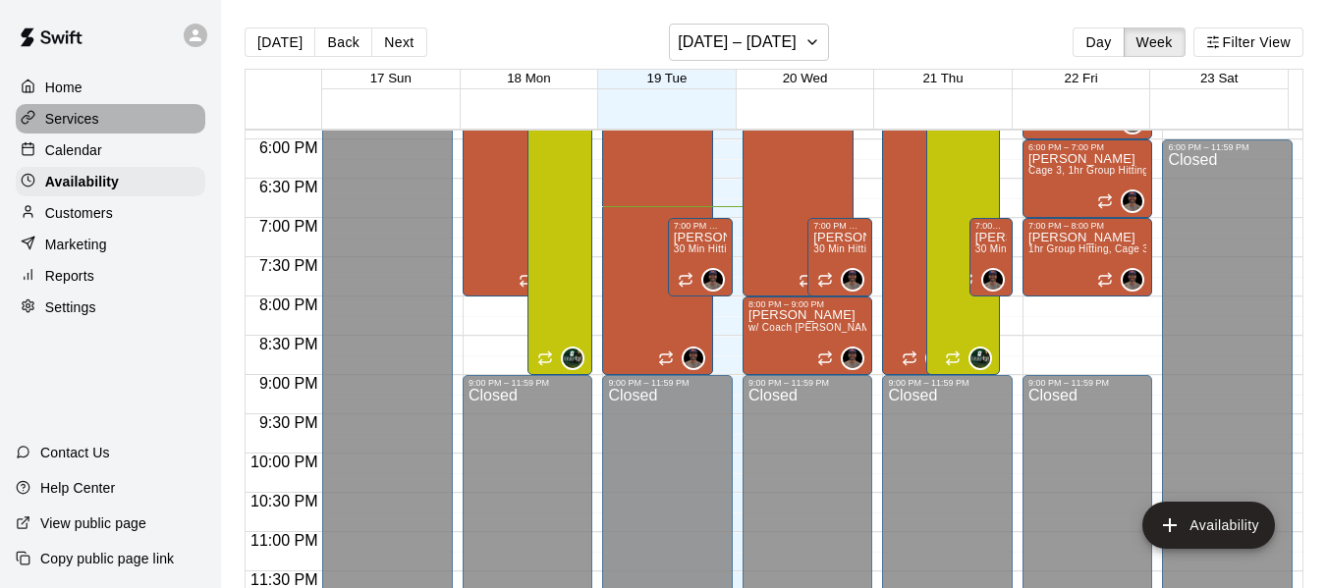
click at [83, 134] on div "Services" at bounding box center [111, 118] width 190 height 29
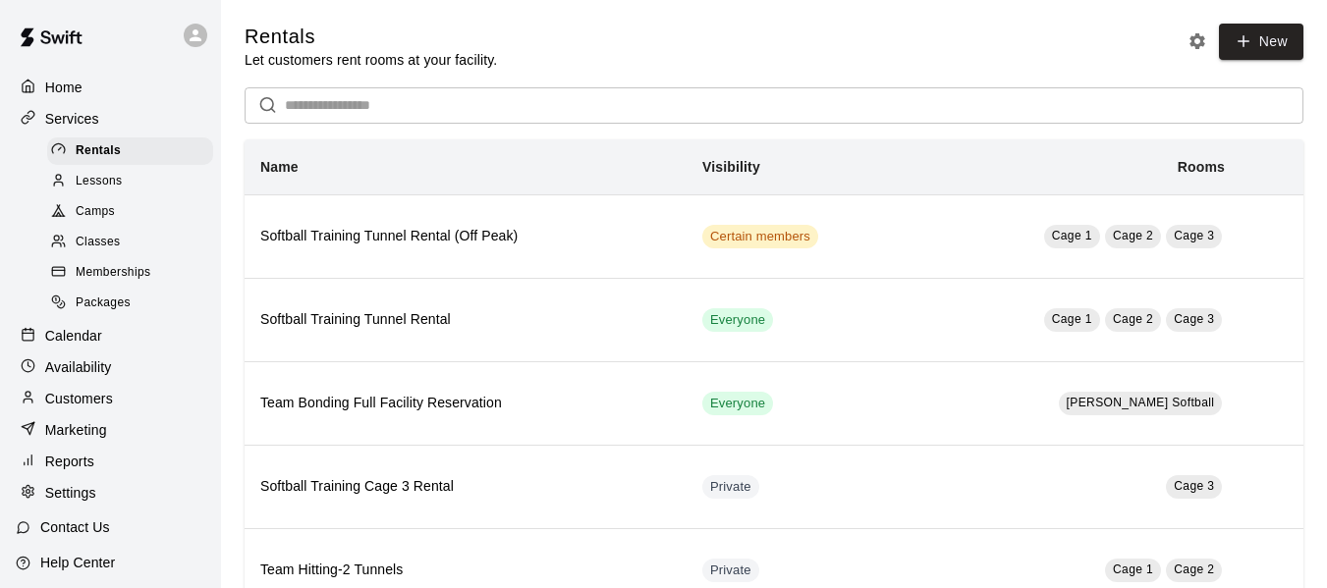
click at [79, 346] on p "Calendar" at bounding box center [73, 336] width 57 height 20
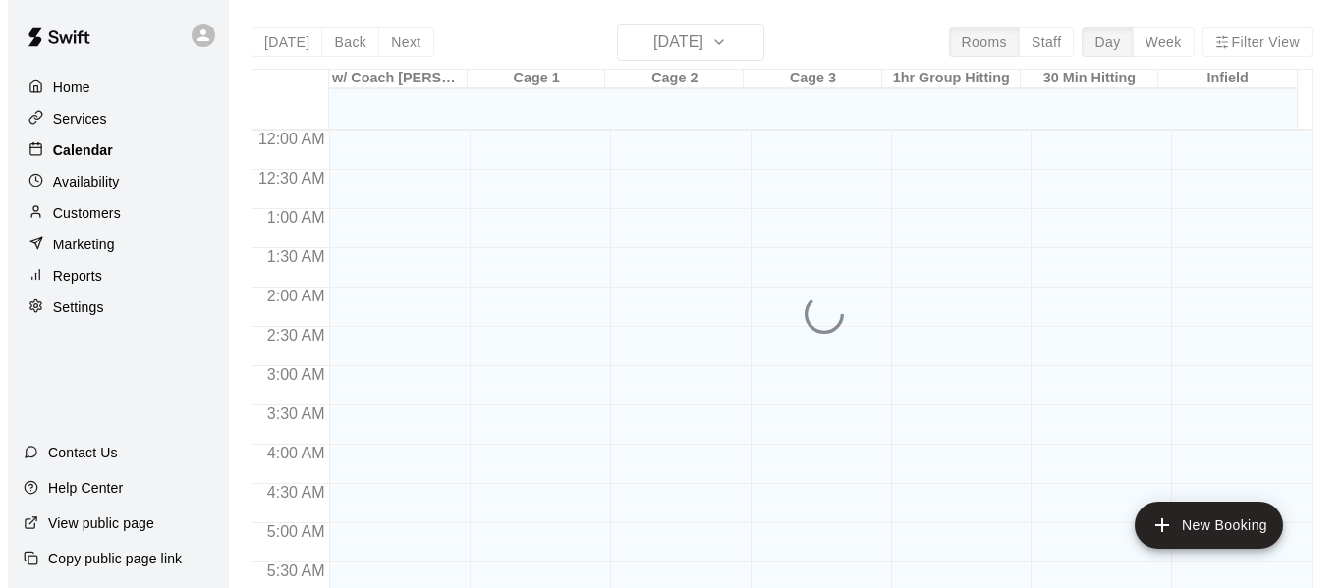
scroll to position [1347, 0]
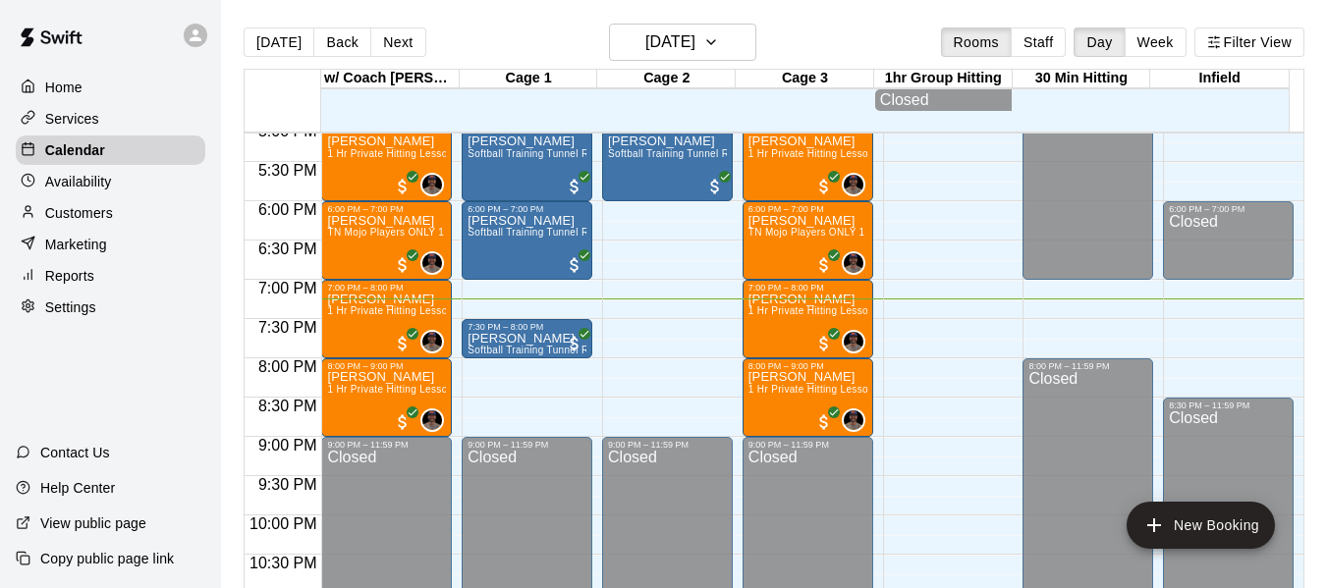
click at [81, 220] on p "Customers" at bounding box center [79, 213] width 68 height 20
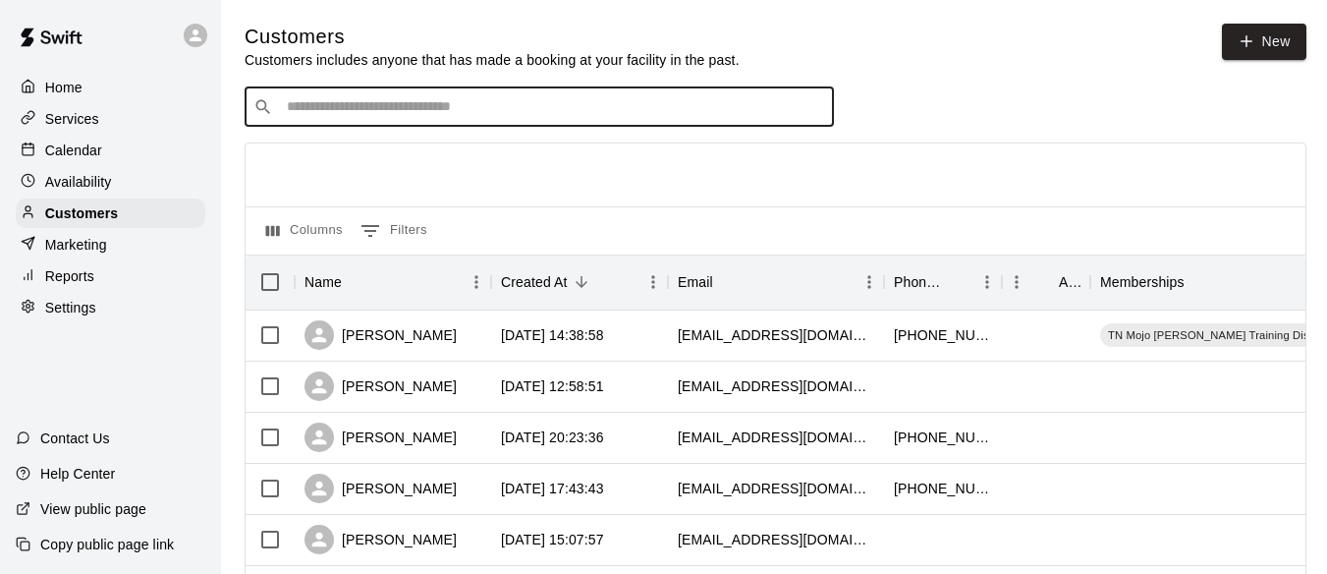
click at [307, 110] on input "Search customers by name or email" at bounding box center [553, 107] width 544 height 20
type input "*******"
click at [394, 125] on div "​ ******* ​" at bounding box center [539, 106] width 589 height 39
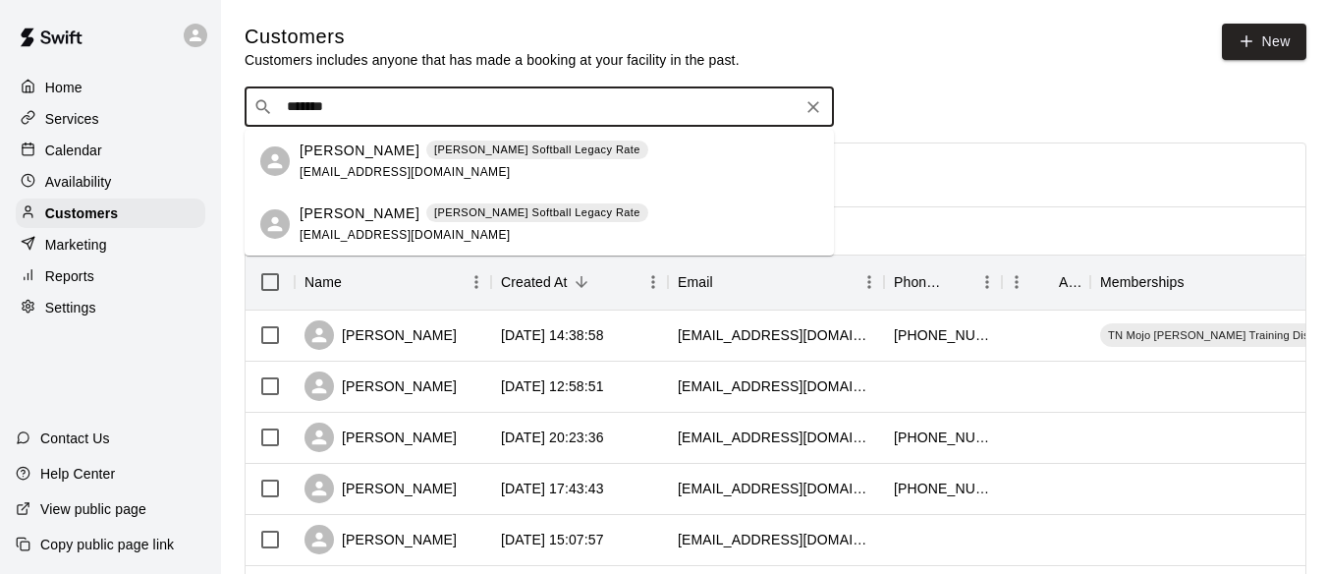
drag, startPoint x: 361, startPoint y: 151, endPoint x: 442, endPoint y: 218, distance: 105.4
click at [595, 189] on div "[PERSON_NAME] Softball Legacy Rate [EMAIL_ADDRESS][DOMAIN_NAME]" at bounding box center [539, 161] width 589 height 63
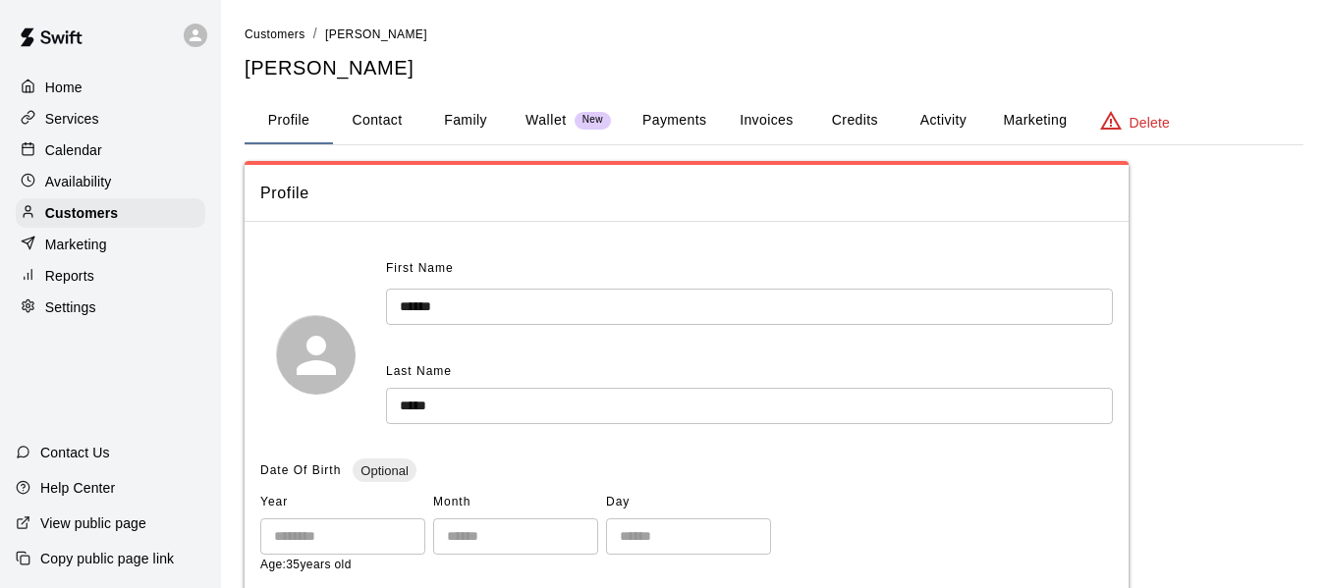
click at [948, 123] on button "Activity" at bounding box center [943, 120] width 88 height 47
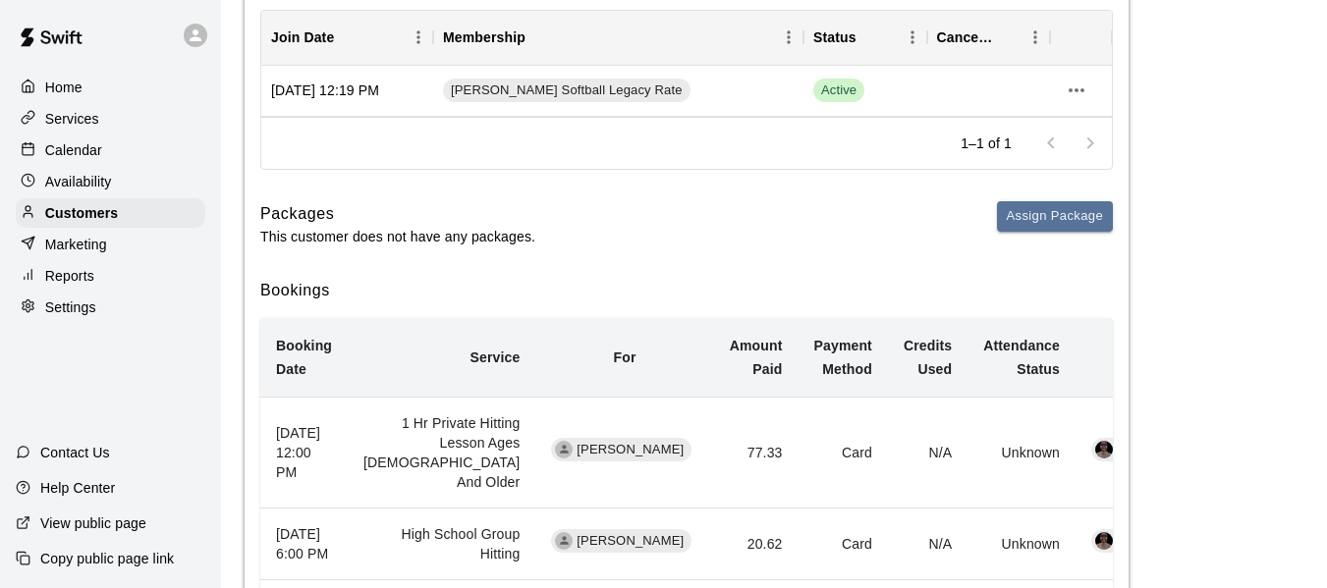
scroll to position [275, 0]
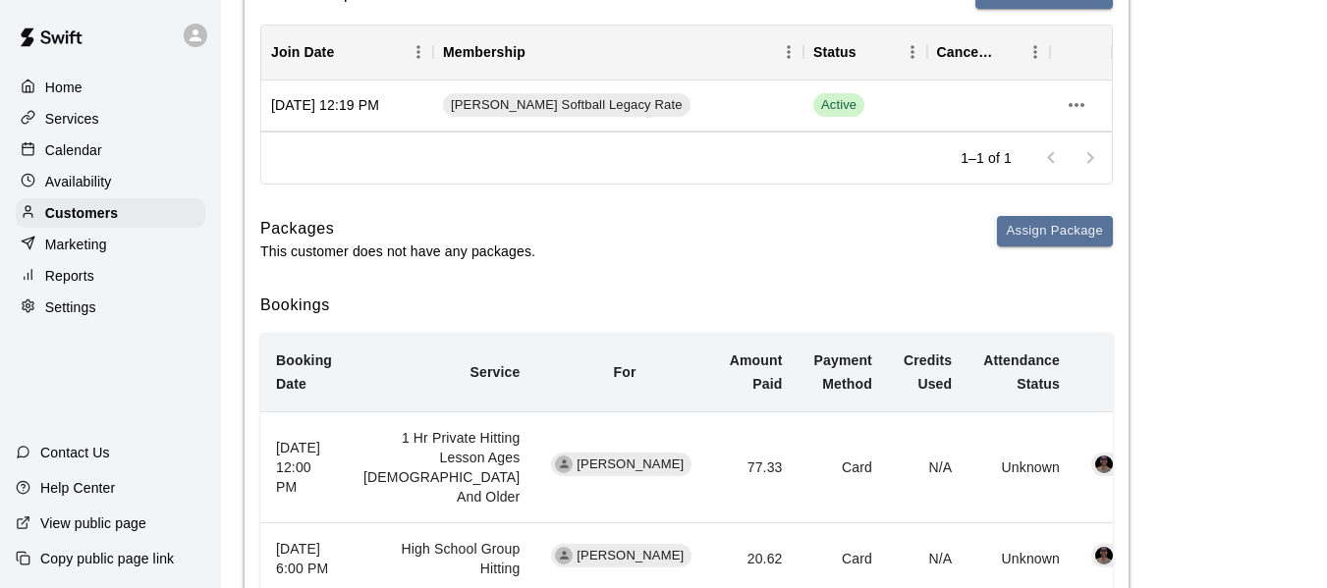
click at [82, 150] on p "Calendar" at bounding box center [73, 150] width 57 height 20
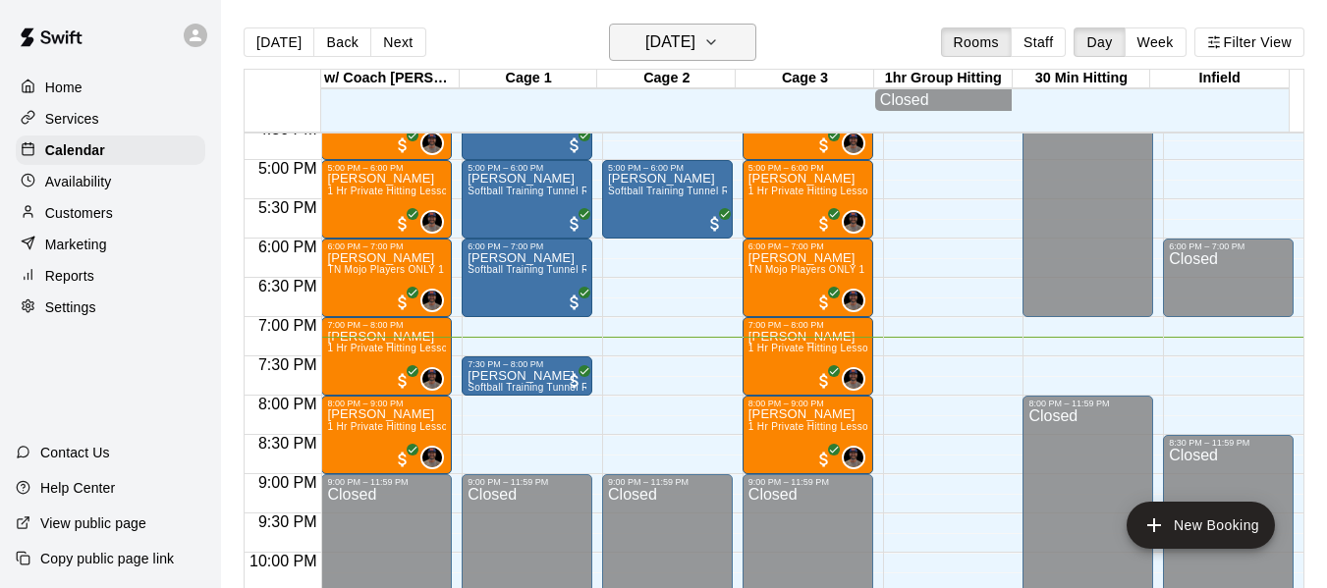
scroll to position [1314, 0]
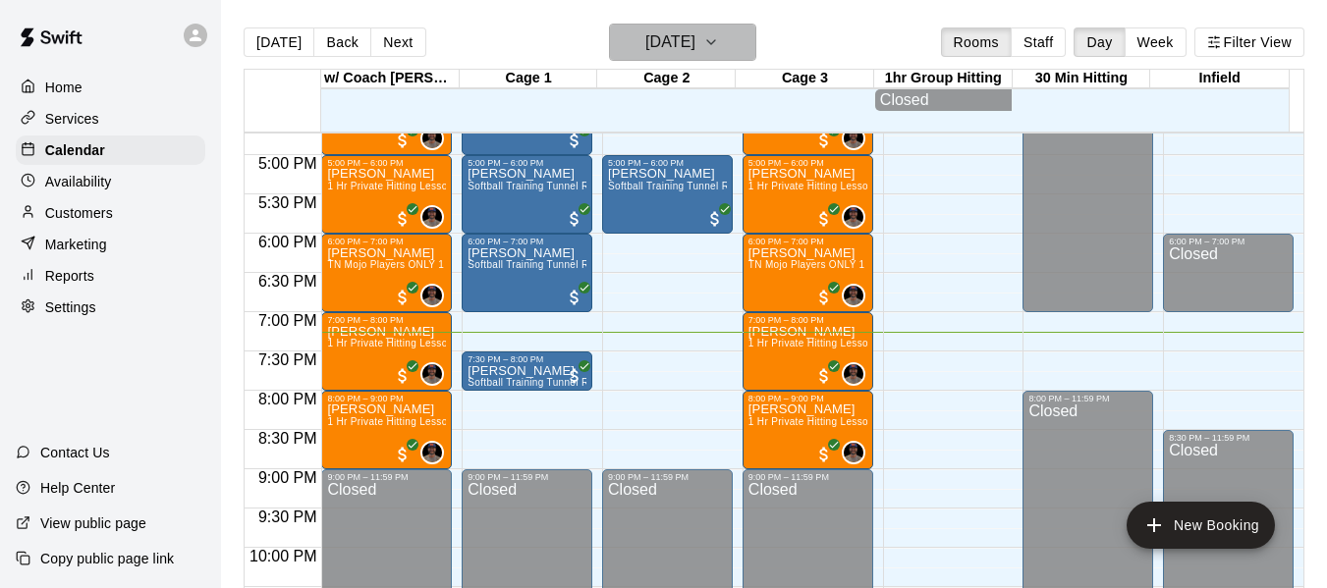
click at [719, 37] on icon "button" at bounding box center [711, 42] width 16 height 24
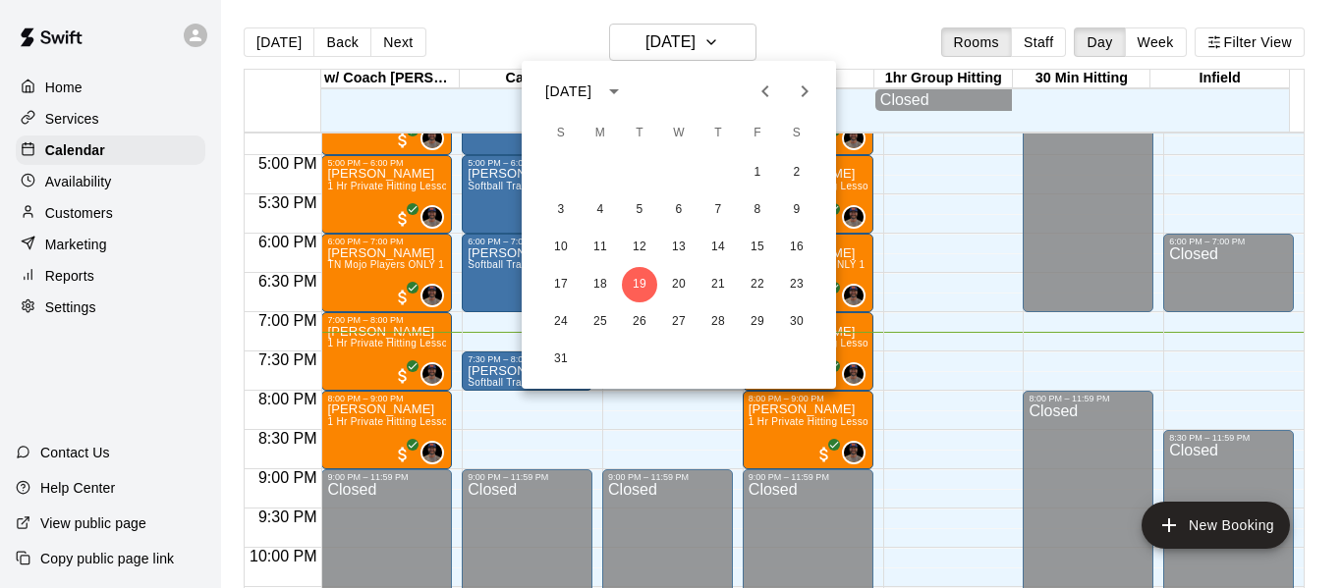
click at [805, 85] on icon "Next month" at bounding box center [805, 92] width 24 height 24
click at [1173, 40] on div at bounding box center [671, 294] width 1342 height 588
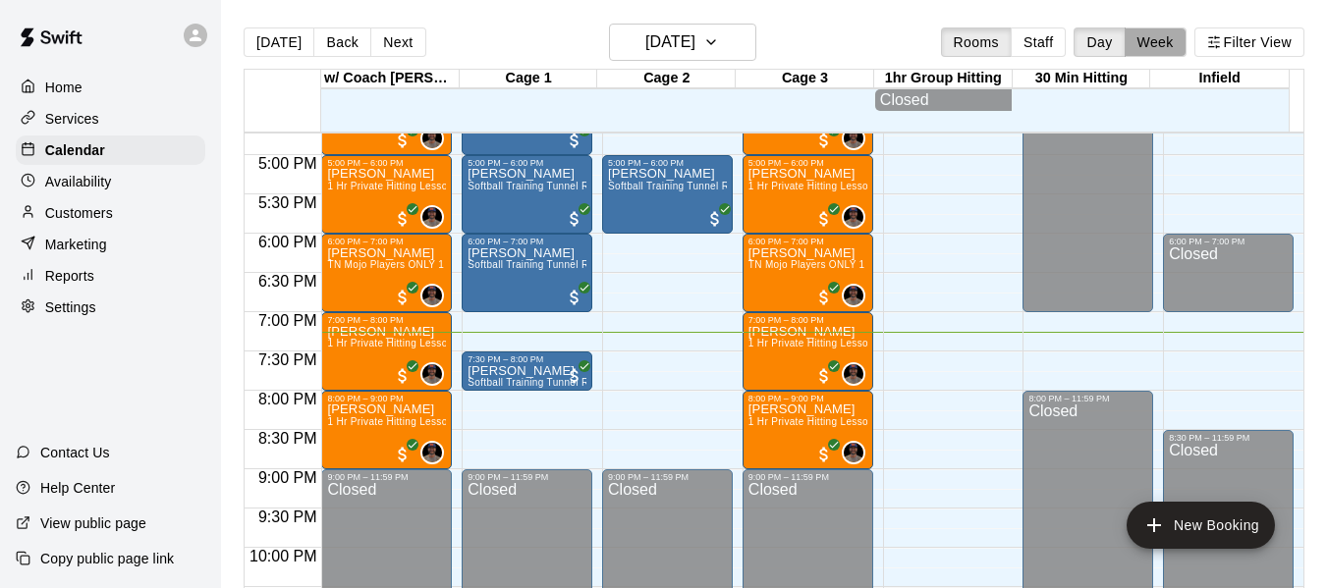
click at [1169, 53] on button "Week" at bounding box center [1156, 42] width 62 height 29
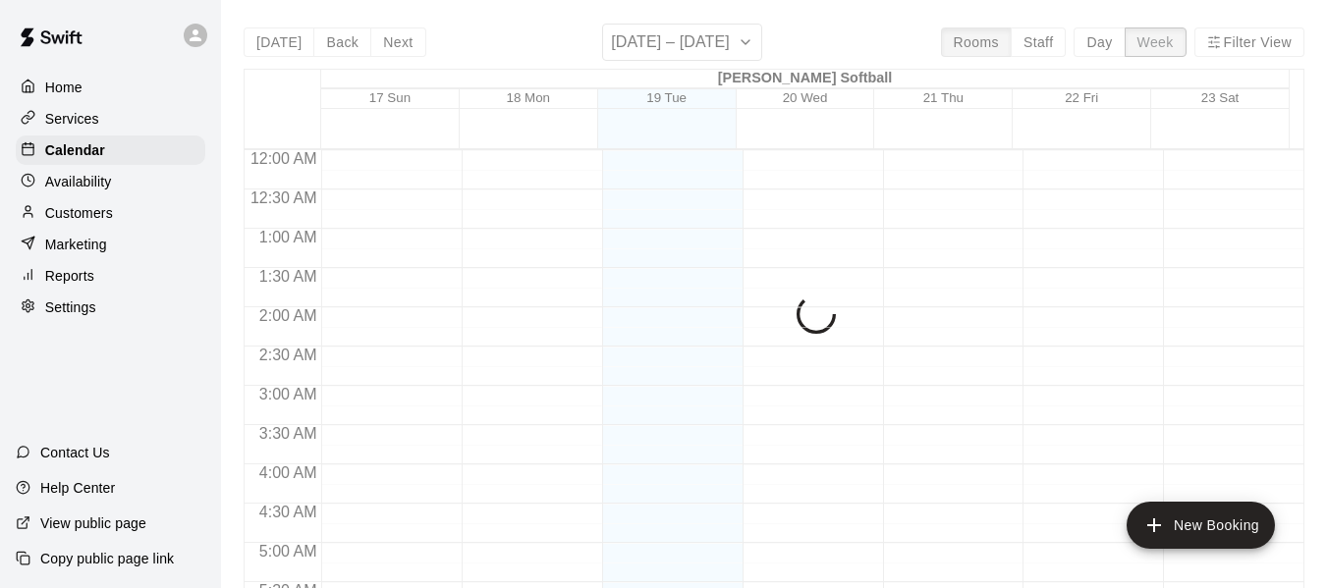
scroll to position [1428, 0]
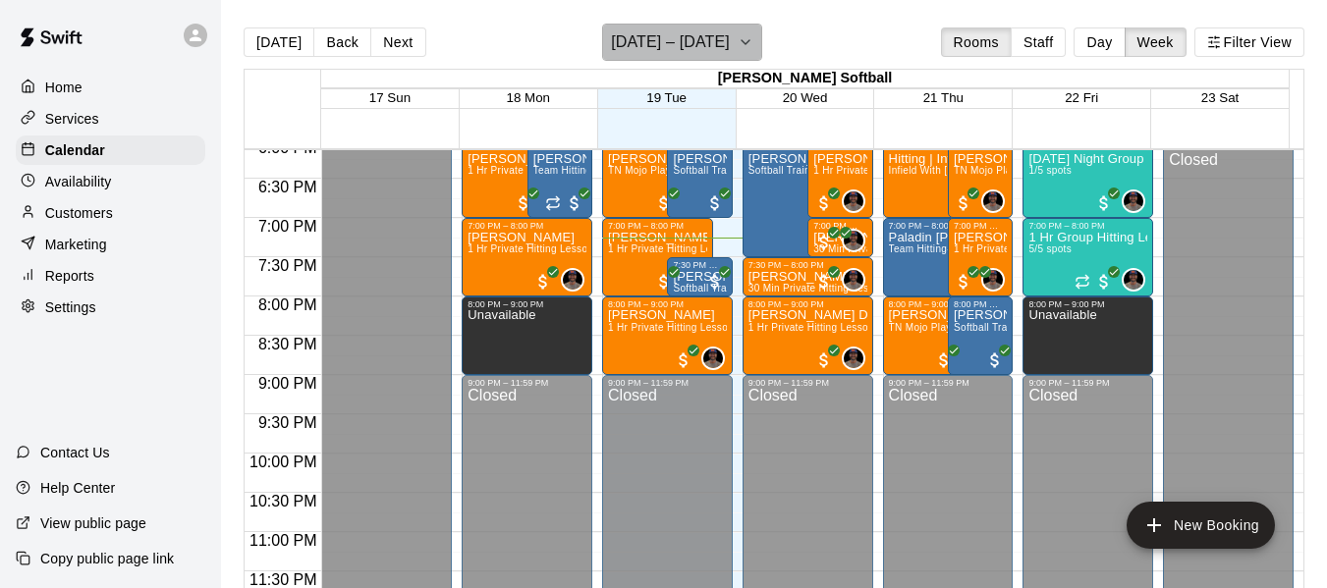
click at [738, 39] on icon "button" at bounding box center [746, 42] width 16 height 24
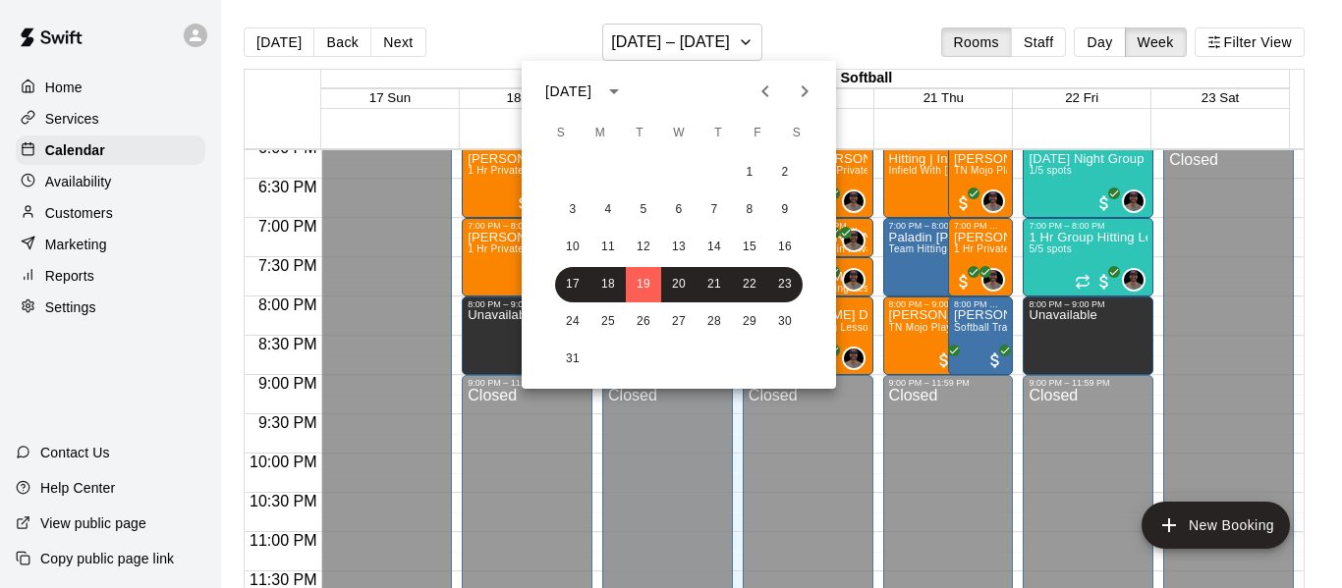
click at [797, 86] on icon "Next month" at bounding box center [805, 92] width 24 height 24
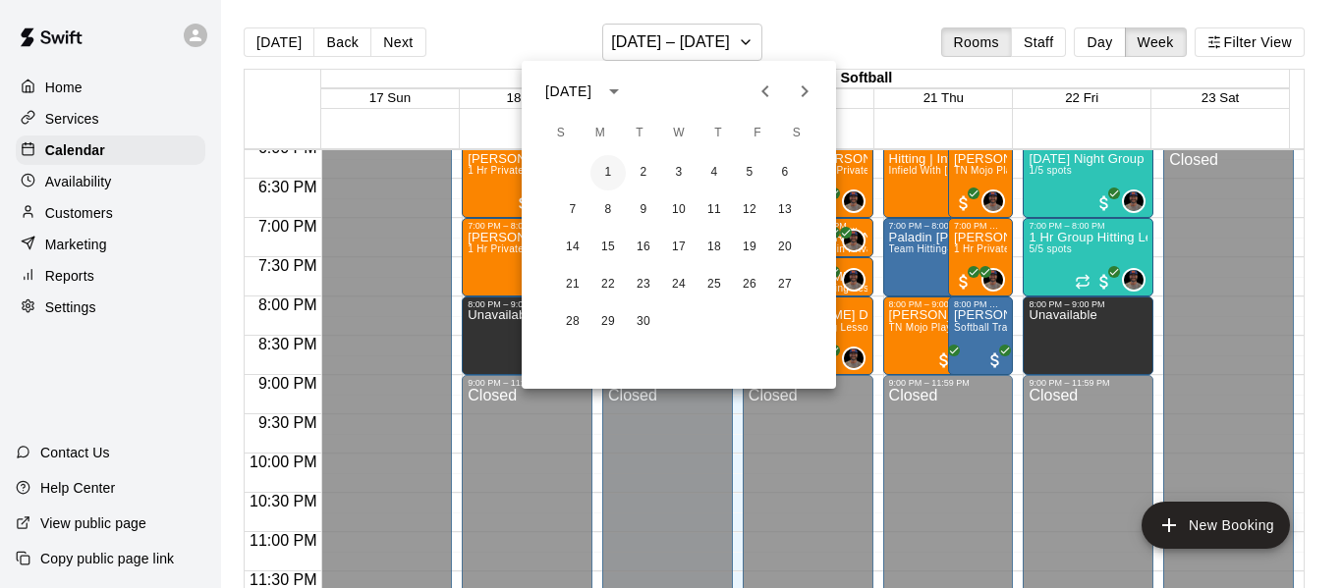
click at [614, 167] on button "1" at bounding box center [607, 172] width 35 height 35
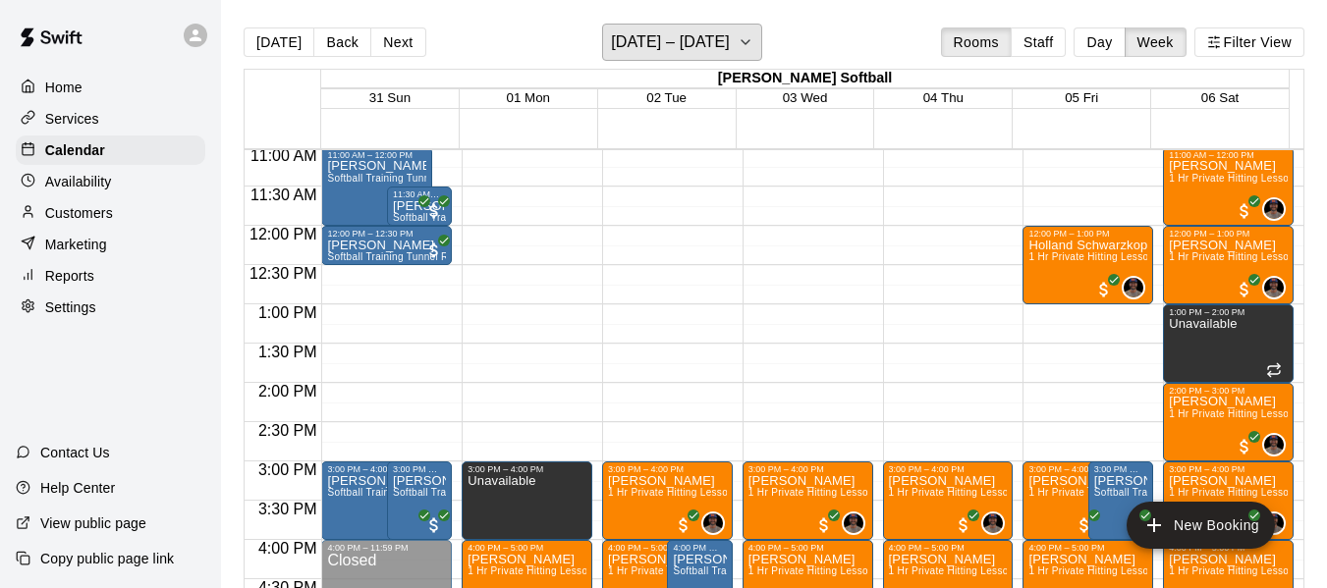
scroll to position [807, 0]
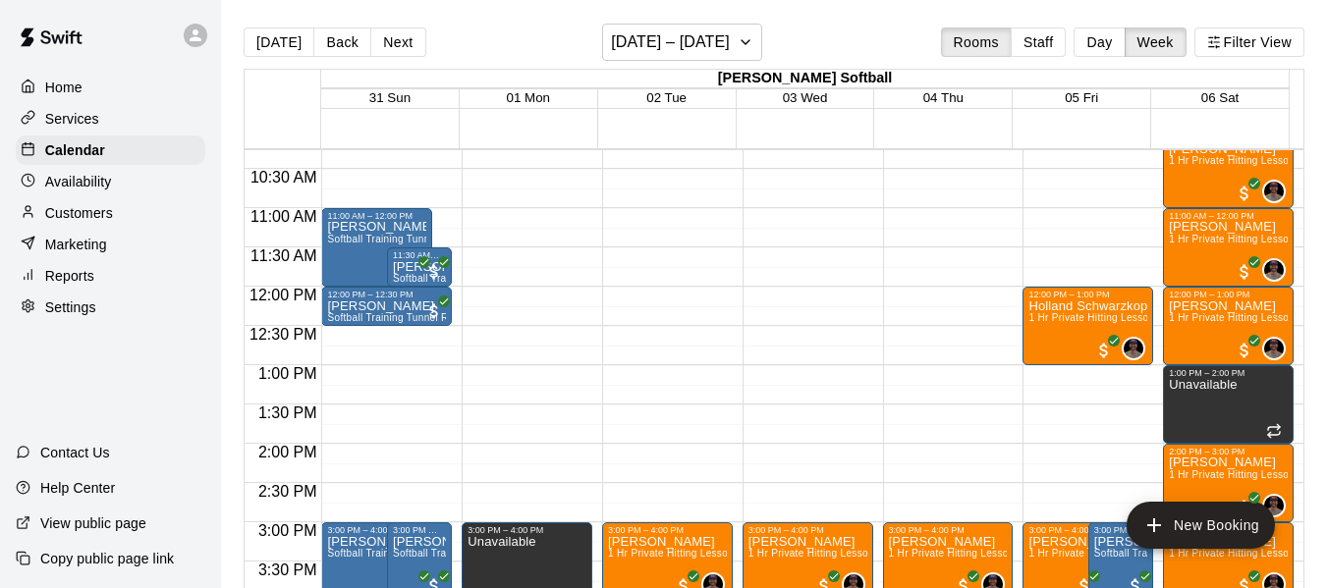
click at [49, 181] on p "Availability" at bounding box center [78, 182] width 67 height 20
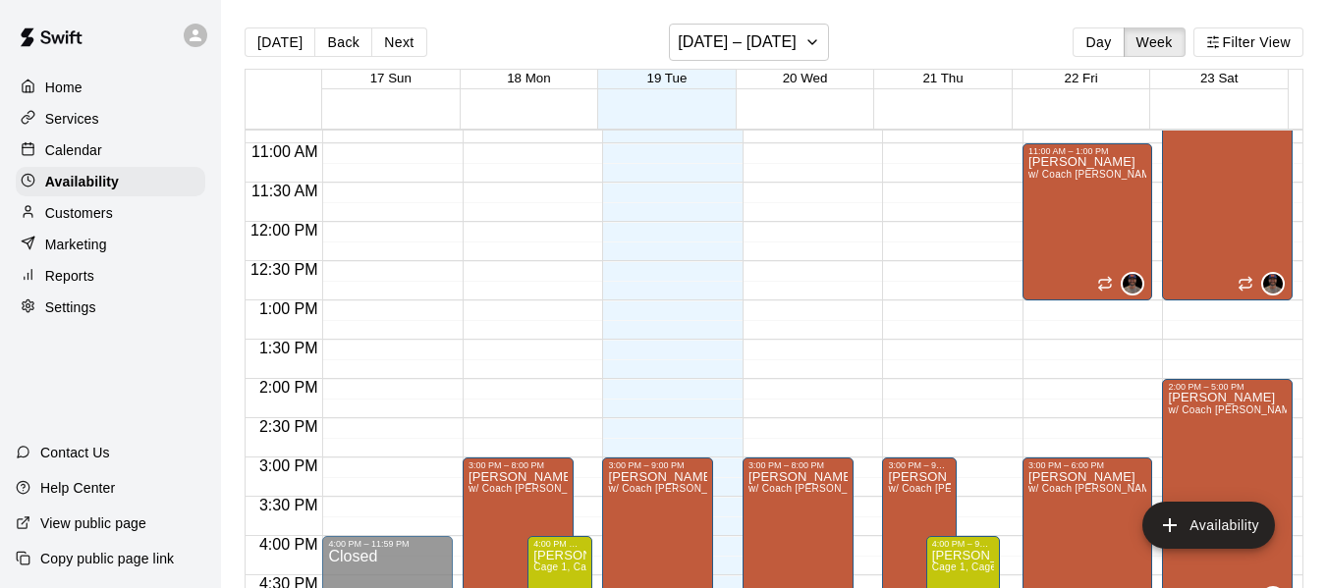
scroll to position [817, 0]
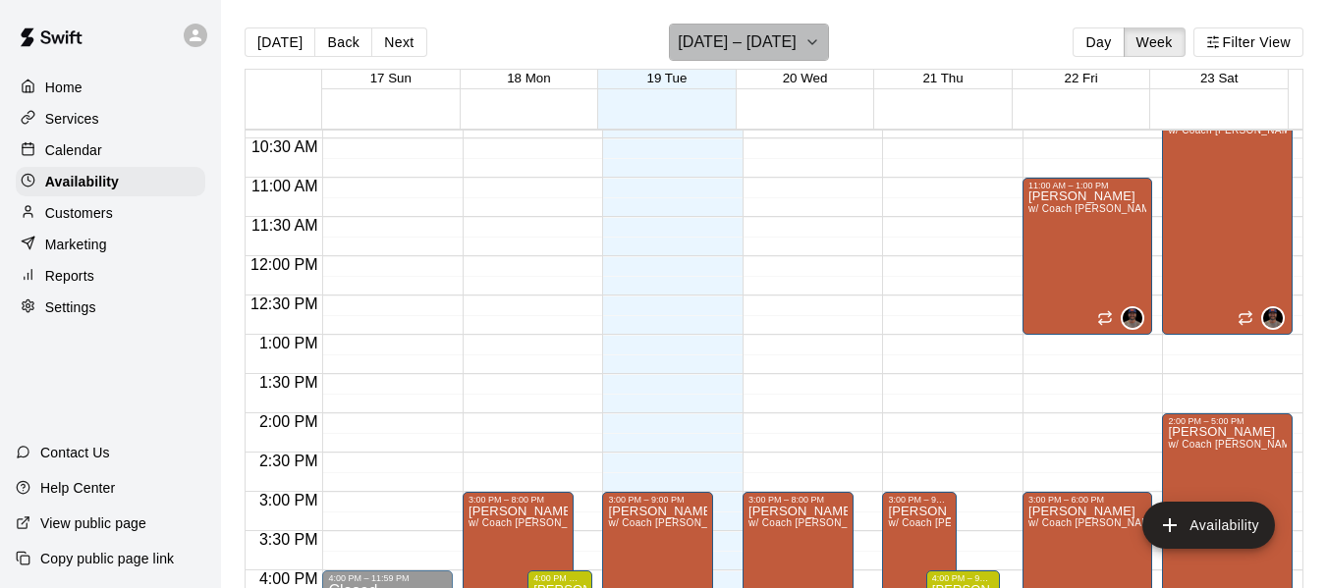
click at [805, 48] on icon "button" at bounding box center [813, 42] width 16 height 24
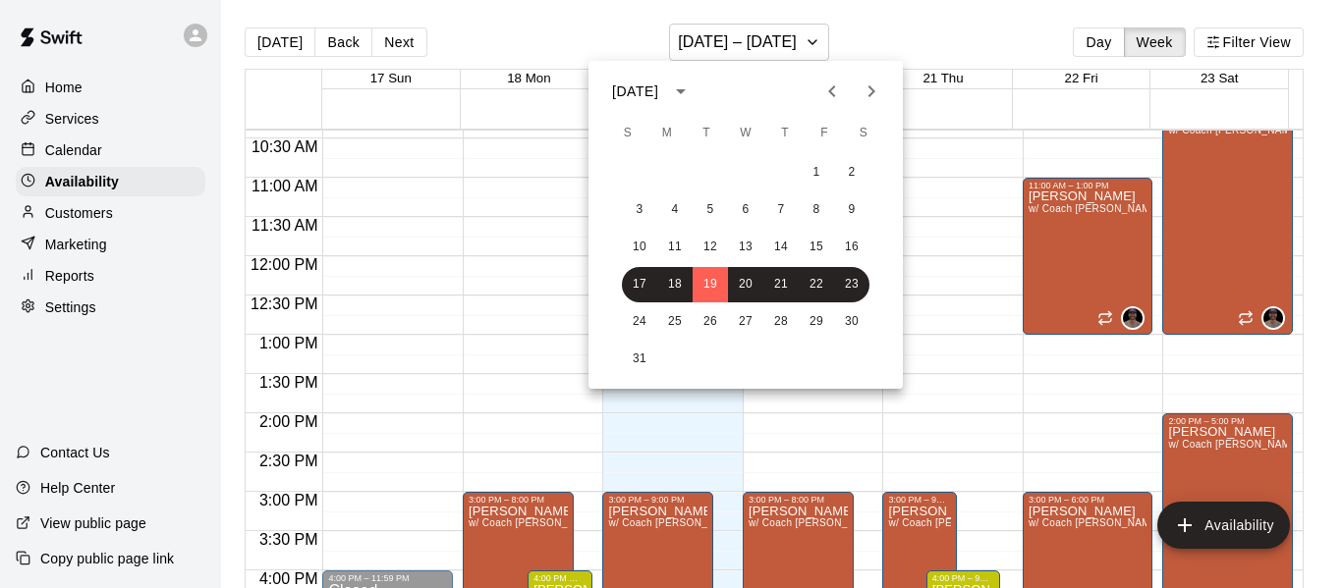
click at [394, 42] on div at bounding box center [671, 294] width 1342 height 588
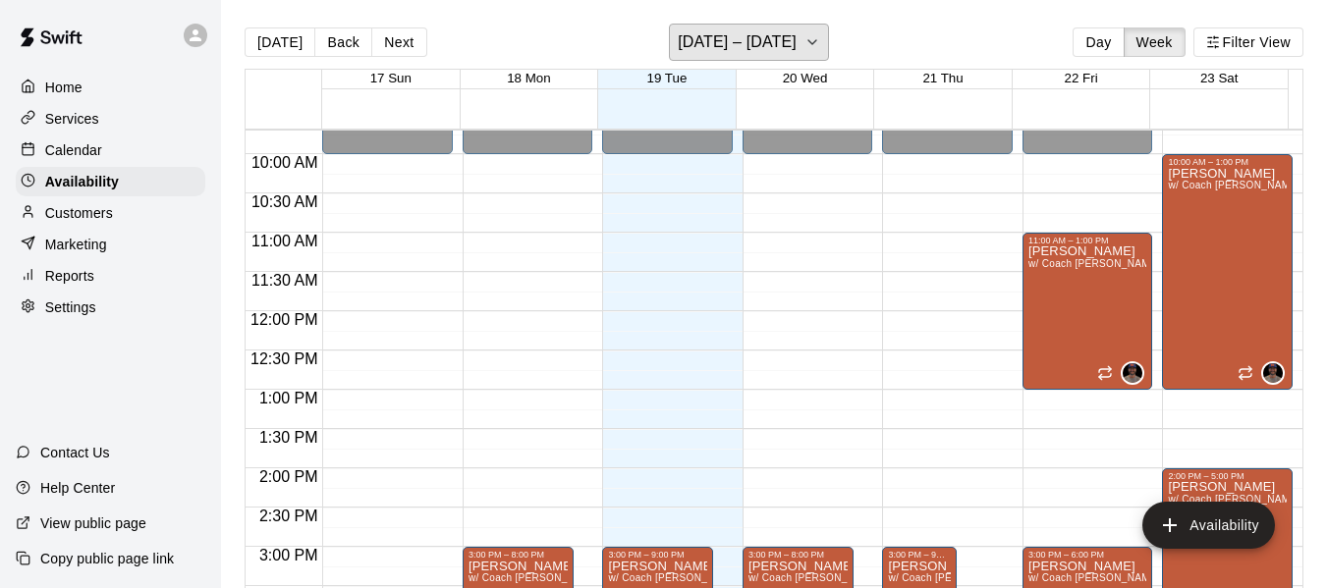
scroll to position [752, 0]
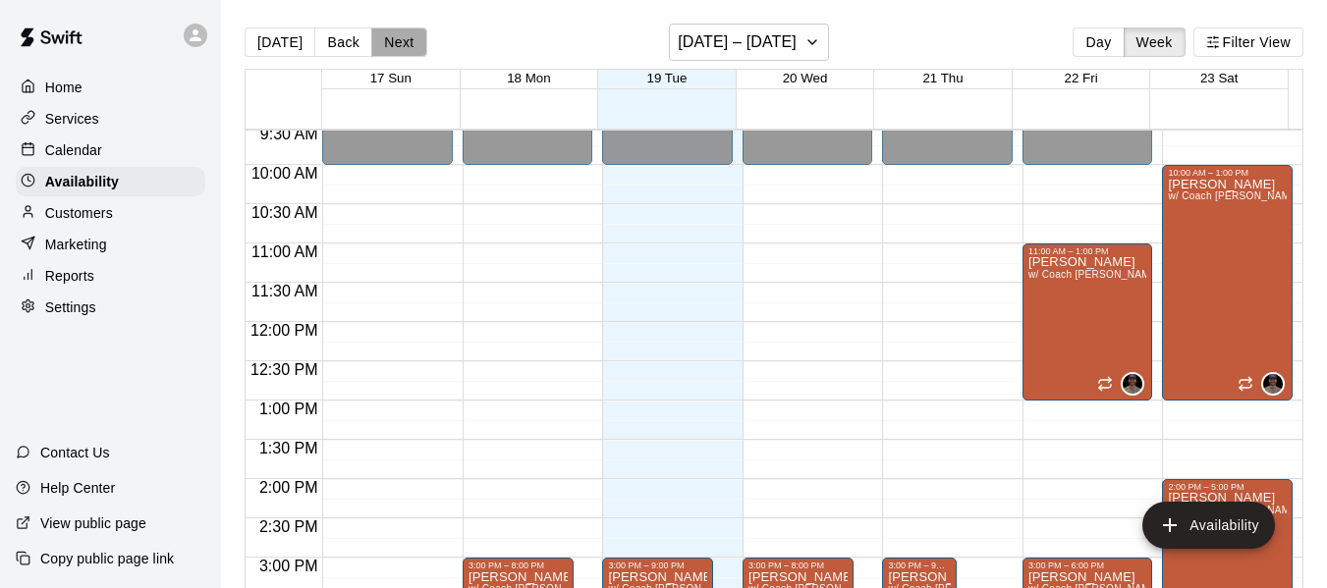
click at [389, 44] on button "Next" at bounding box center [398, 42] width 55 height 29
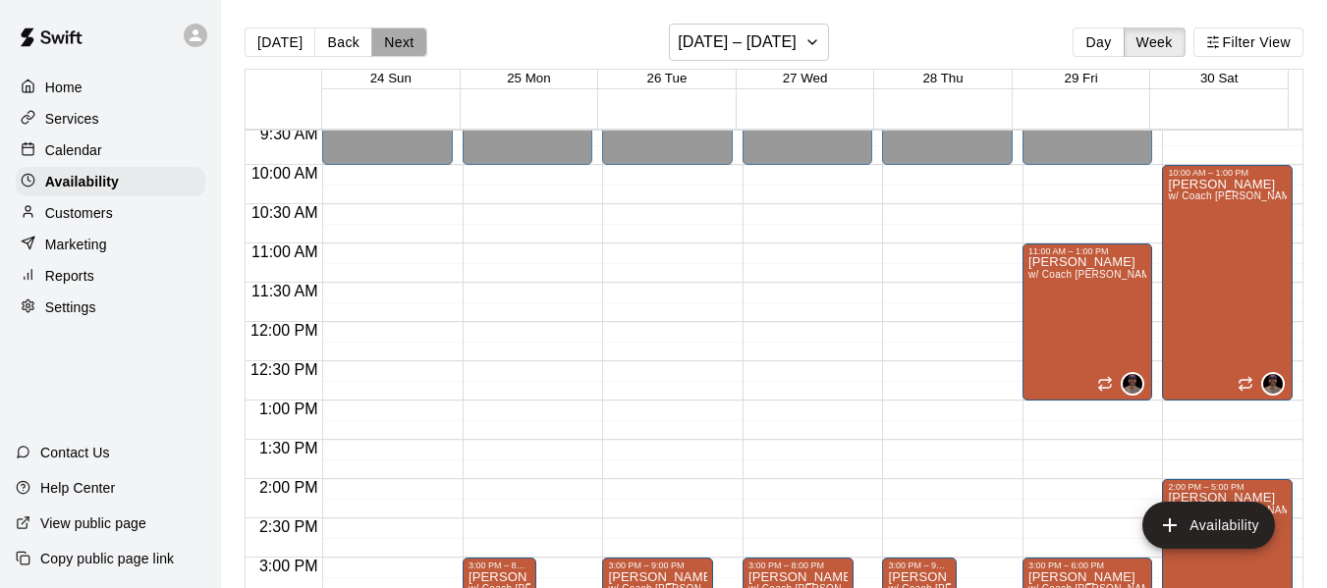
click at [389, 44] on button "Next" at bounding box center [398, 42] width 55 height 29
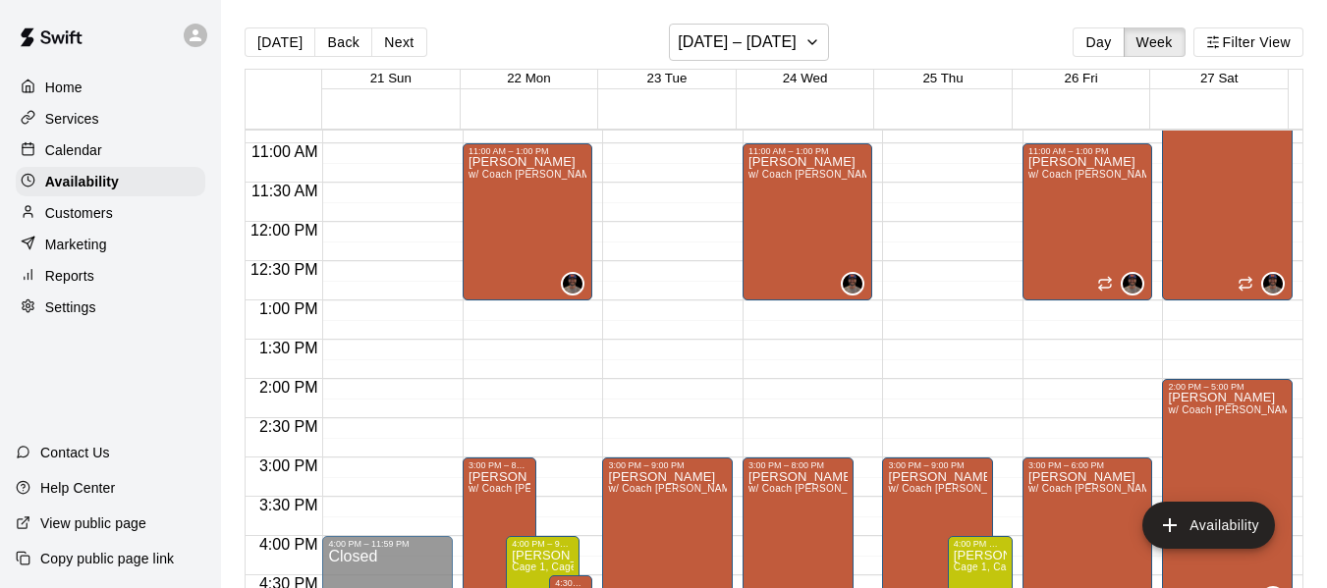
scroll to position [883, 0]
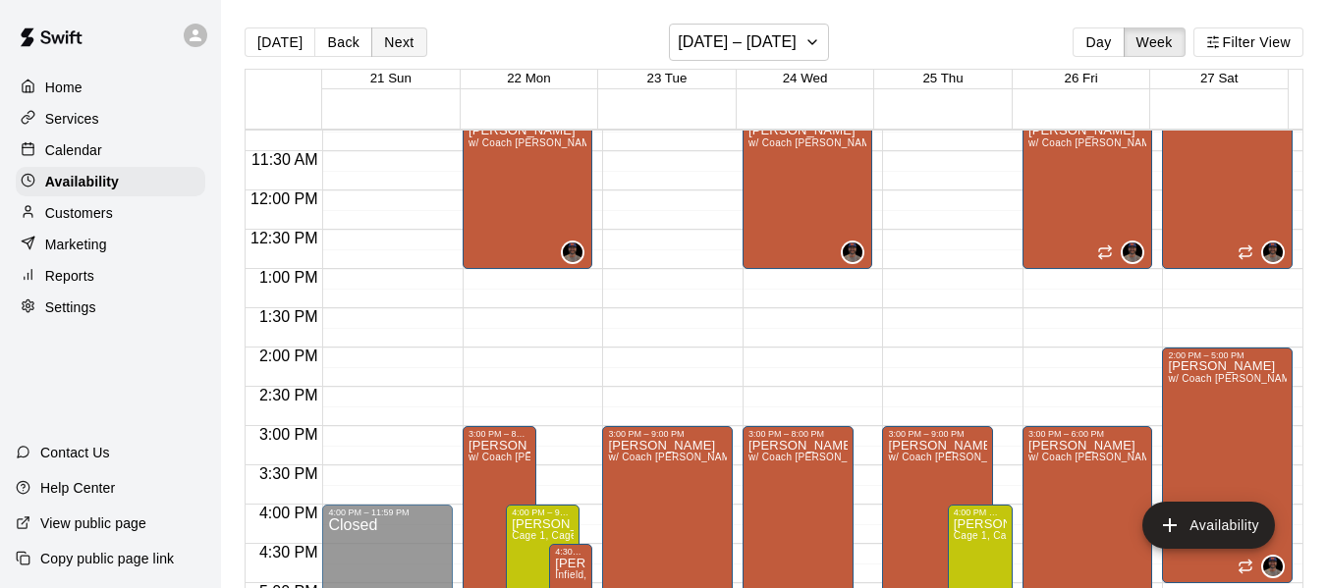
click at [404, 45] on button "Next" at bounding box center [398, 42] width 55 height 29
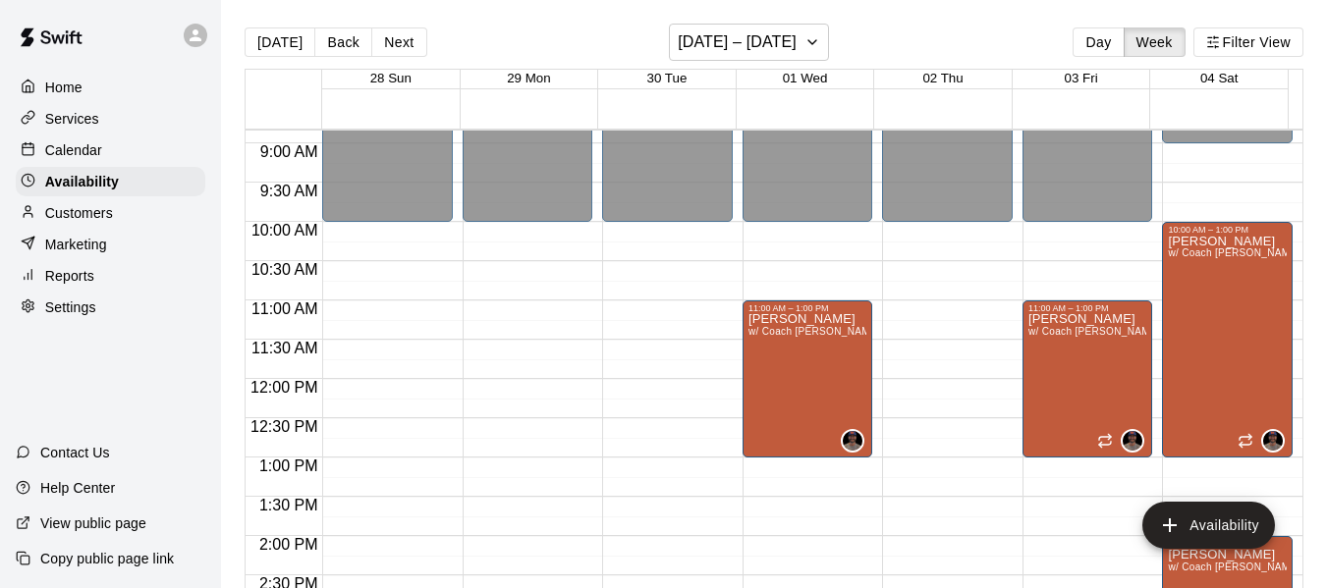
scroll to position [687, 0]
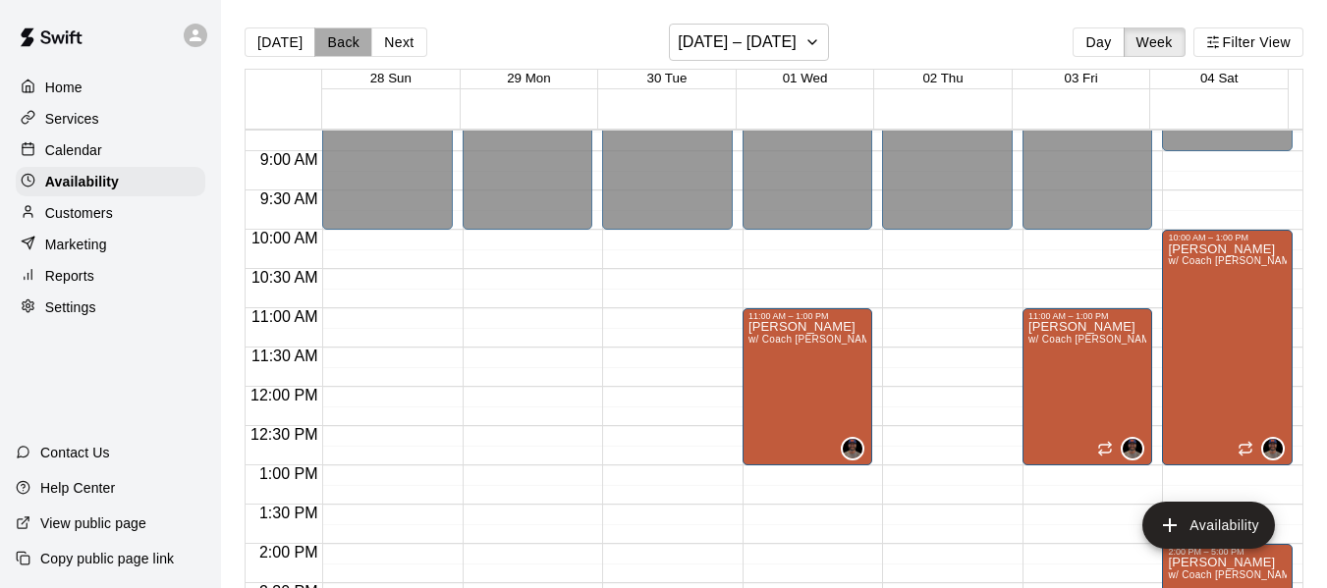
click at [325, 43] on button "Back" at bounding box center [343, 42] width 58 height 29
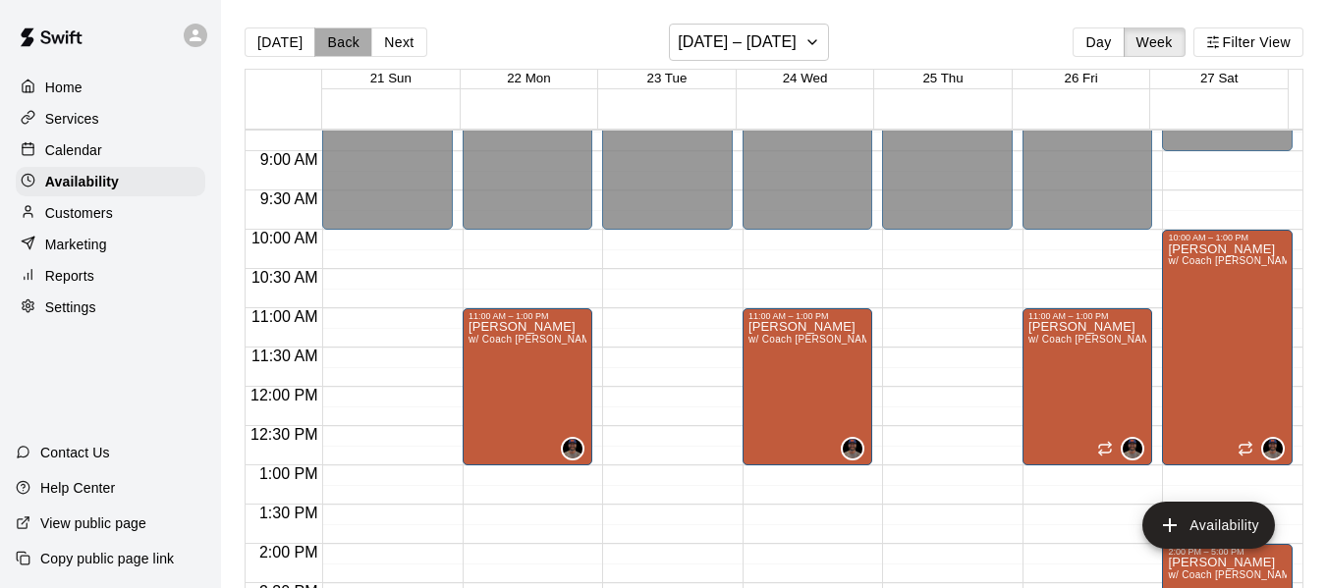
click at [325, 43] on button "Back" at bounding box center [343, 42] width 58 height 29
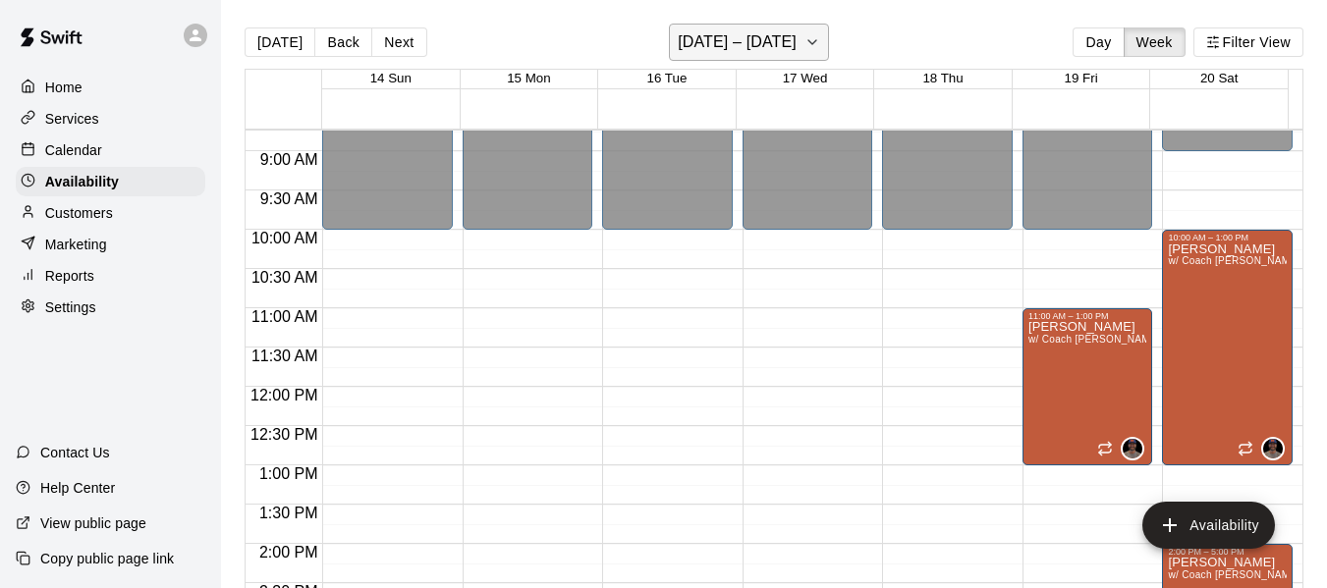
click at [820, 49] on icon "button" at bounding box center [813, 42] width 16 height 24
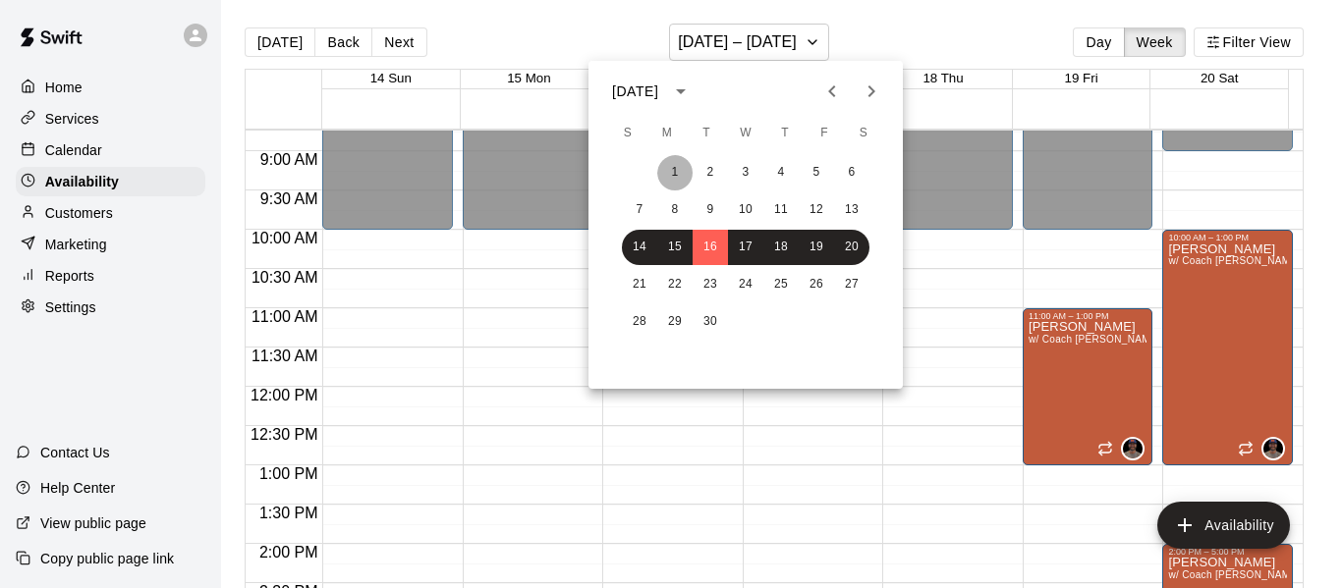
click at [662, 171] on button "1" at bounding box center [674, 172] width 35 height 35
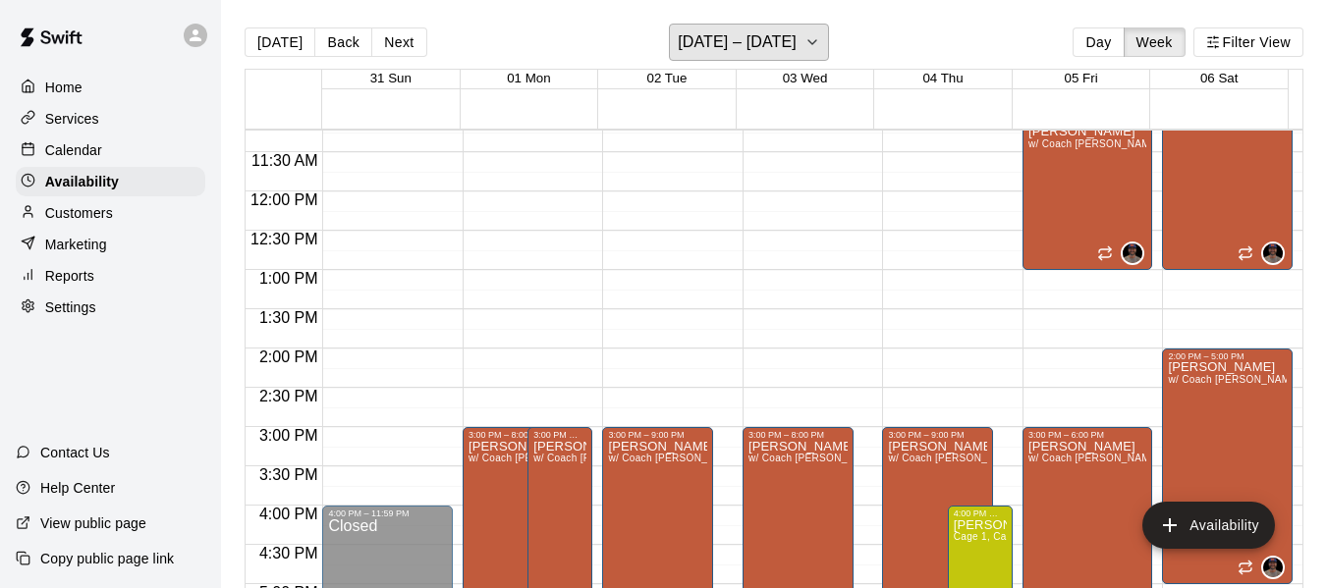
scroll to position [883, 0]
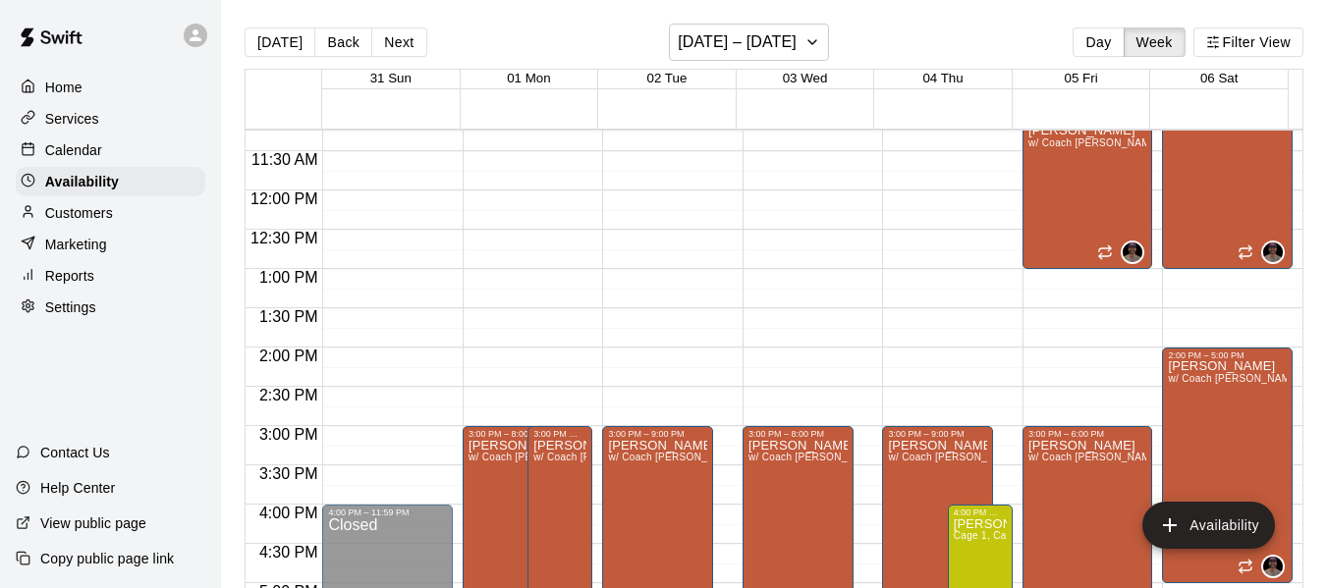
click at [99, 160] on p "Calendar" at bounding box center [73, 150] width 57 height 20
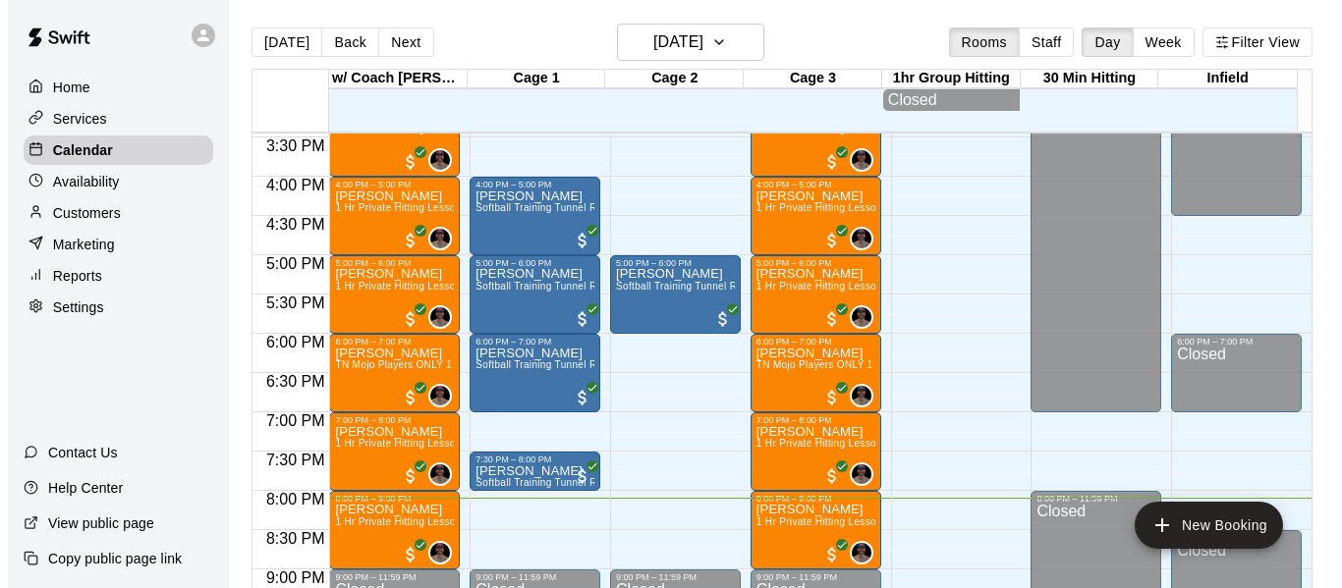
scroll to position [1216, 0]
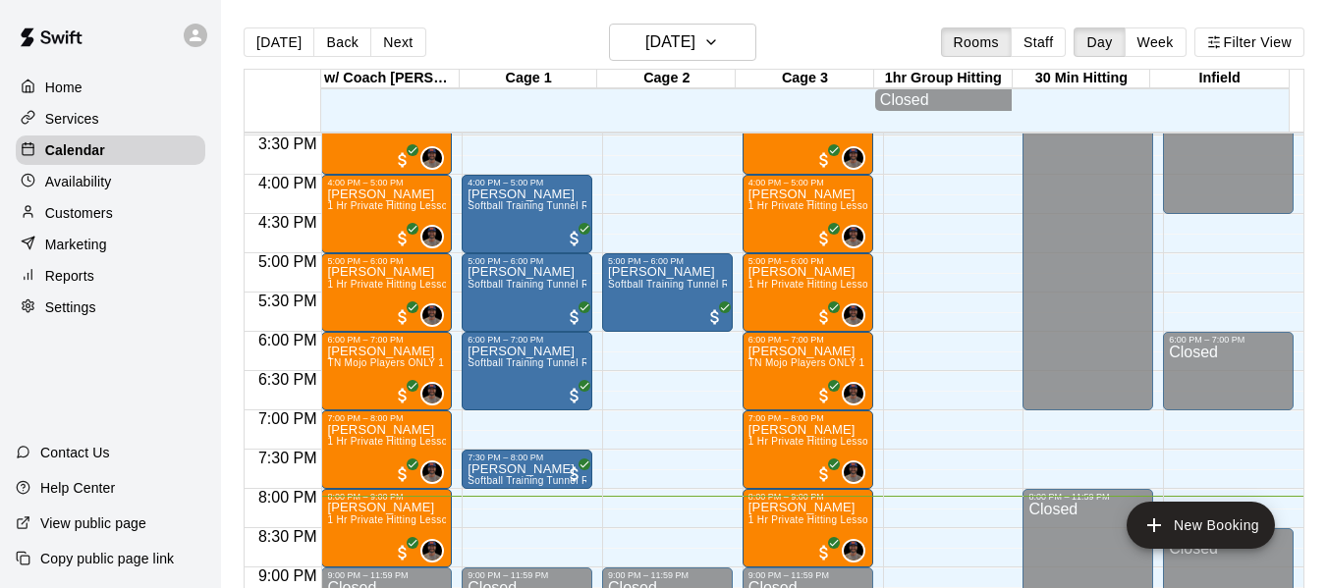
click at [390, 44] on button "Next" at bounding box center [397, 42] width 55 height 29
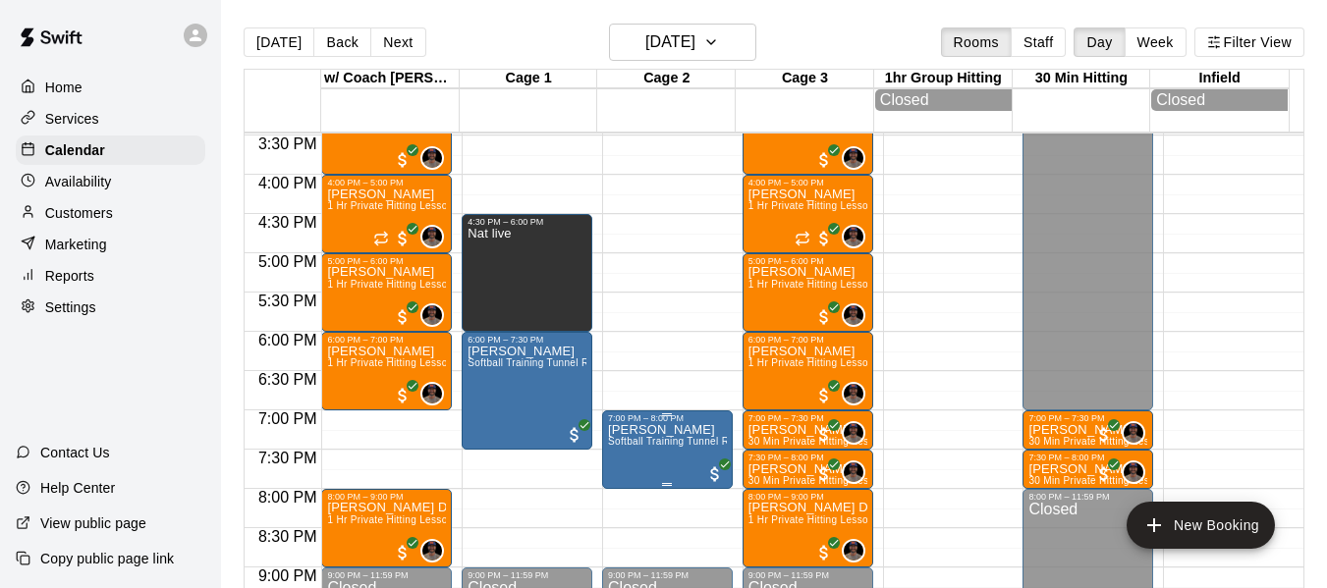
click at [659, 447] on span "Softball Training Tunnel Rental" at bounding box center [680, 441] width 144 height 11
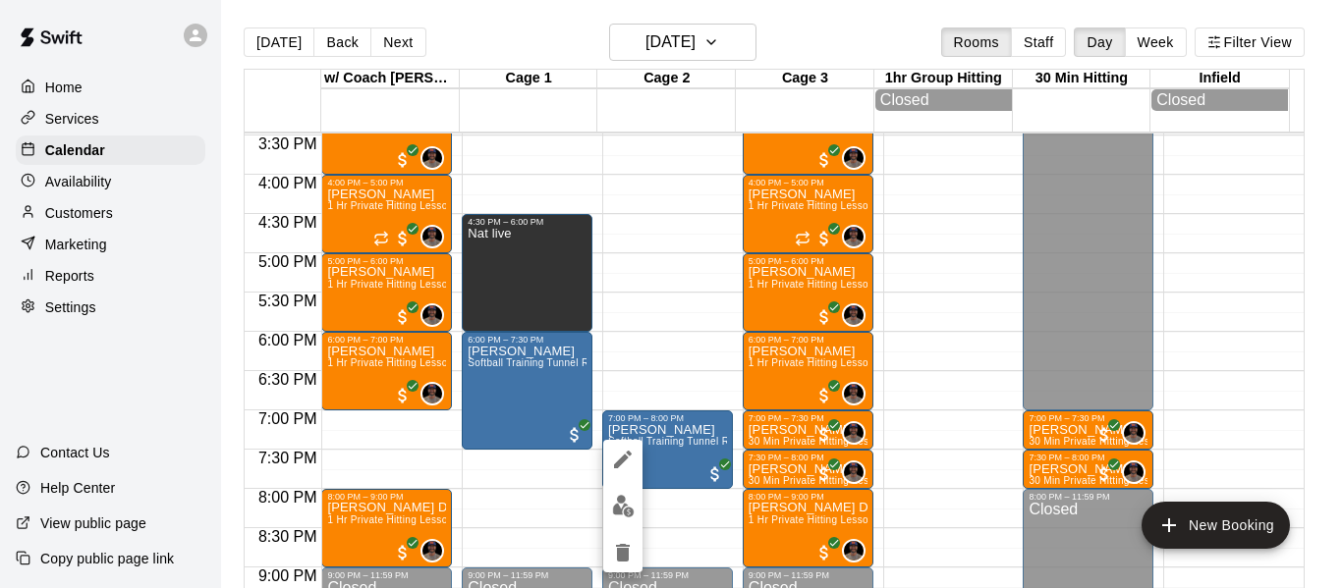
click at [689, 520] on div at bounding box center [671, 294] width 1342 height 588
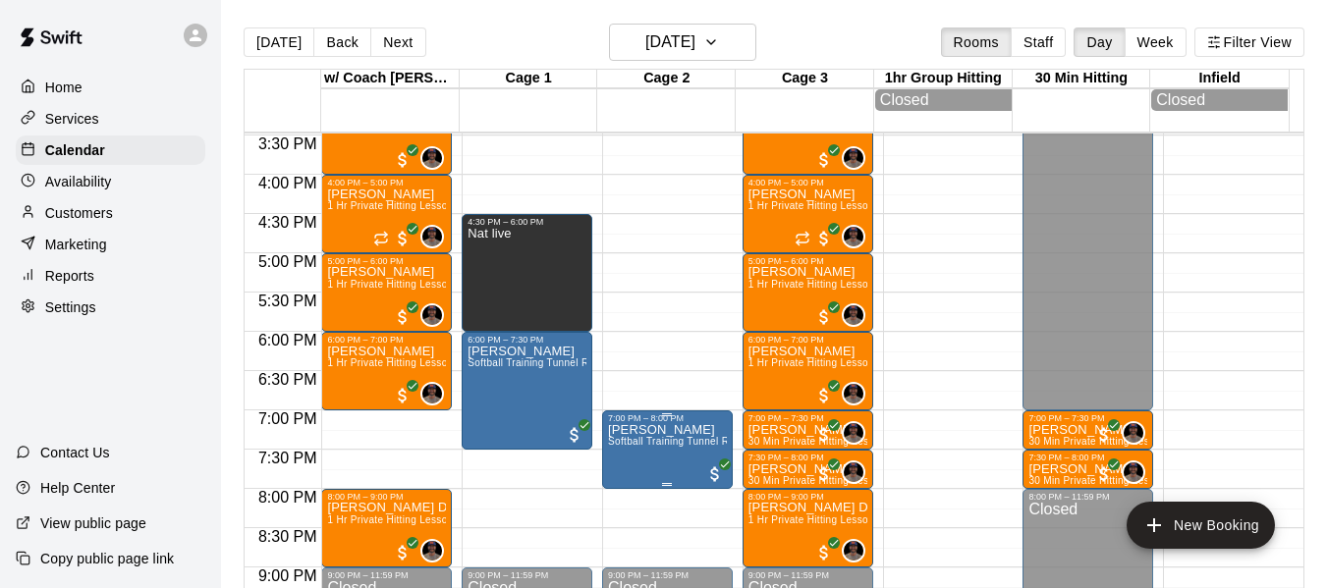
click at [676, 430] on p "[PERSON_NAME]" at bounding box center [667, 430] width 119 height 0
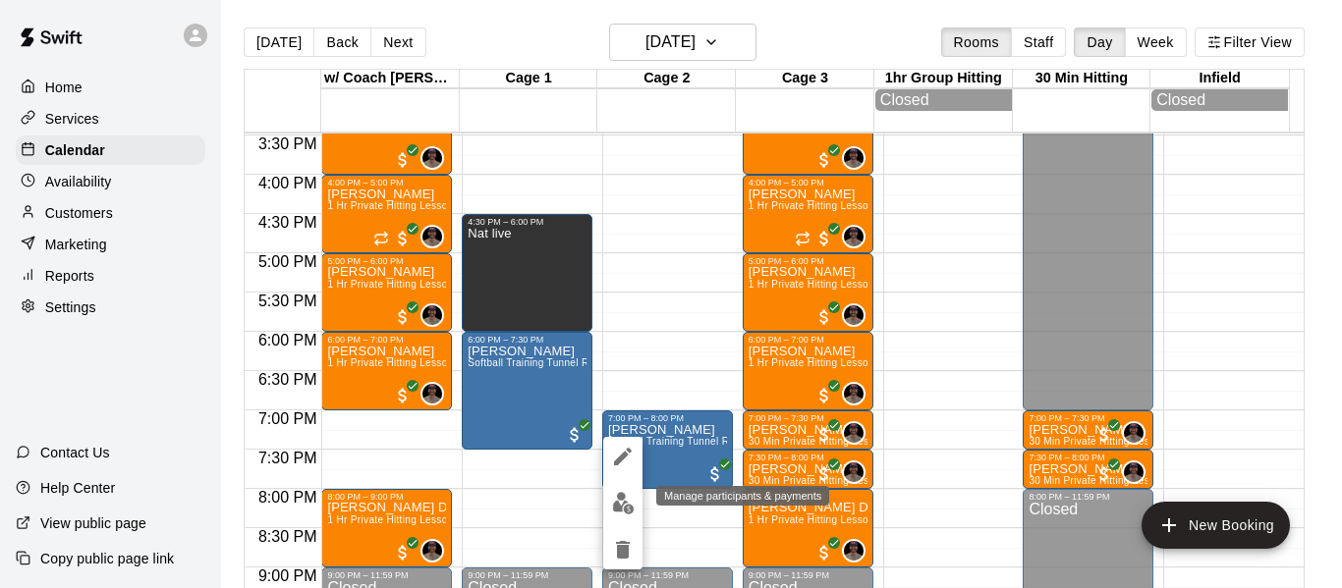
click at [622, 504] on img "edit" at bounding box center [623, 503] width 23 height 23
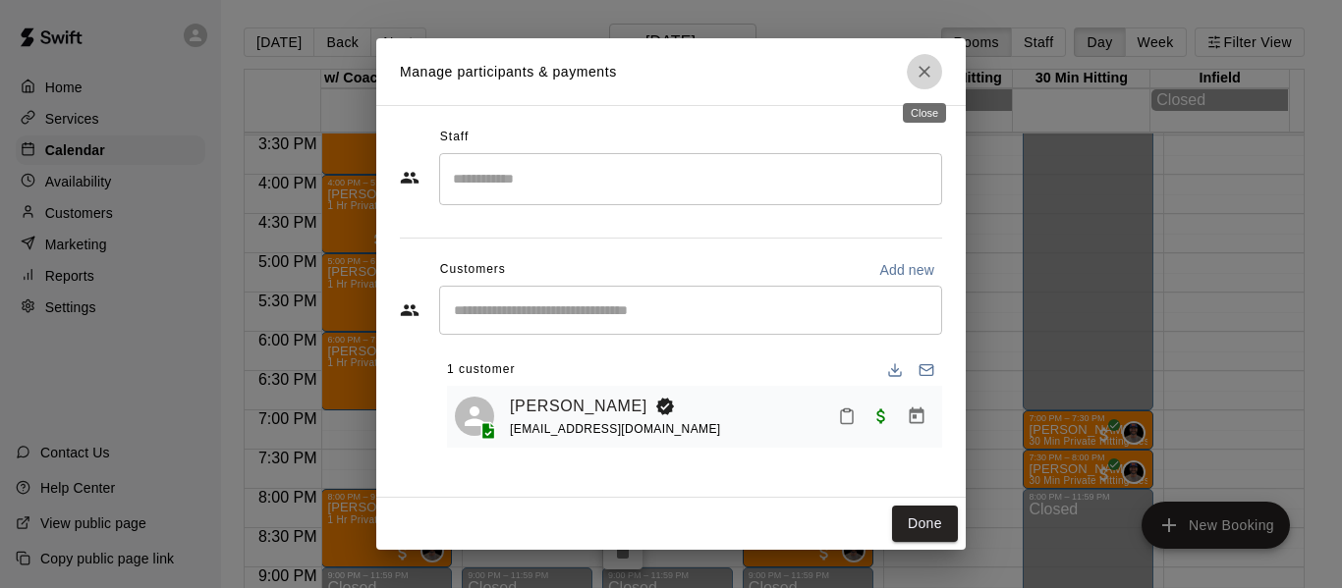
click at [924, 68] on icon "Close" at bounding box center [925, 72] width 20 height 20
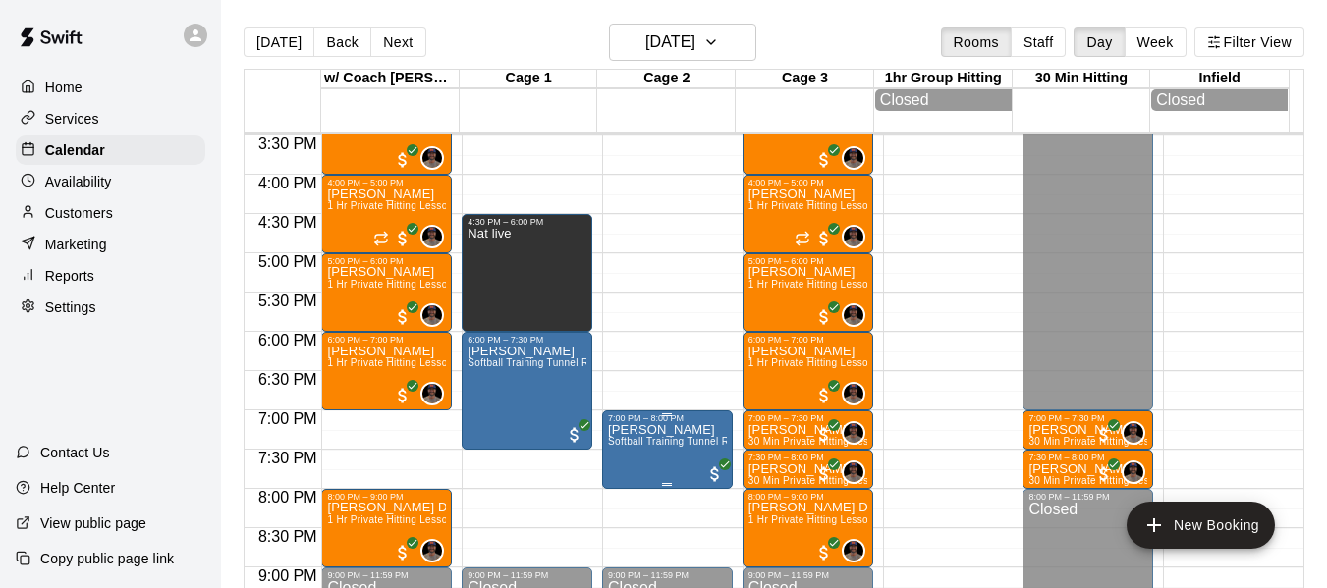
click at [651, 430] on p "[PERSON_NAME]" at bounding box center [667, 430] width 119 height 0
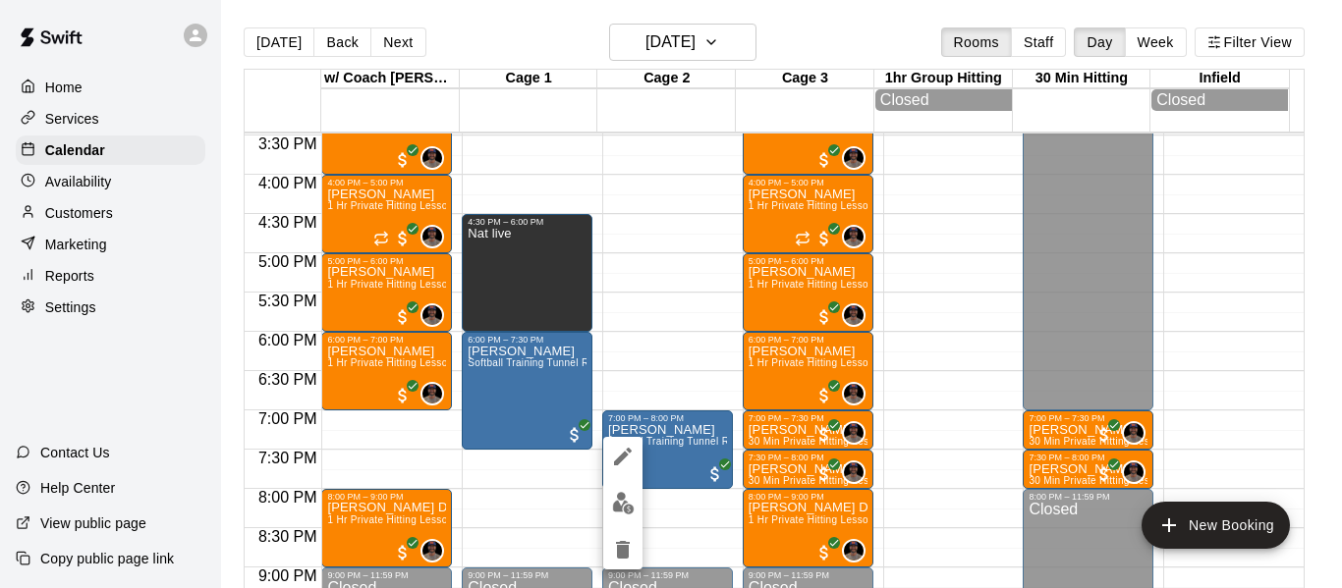
click at [622, 498] on img "edit" at bounding box center [623, 503] width 23 height 23
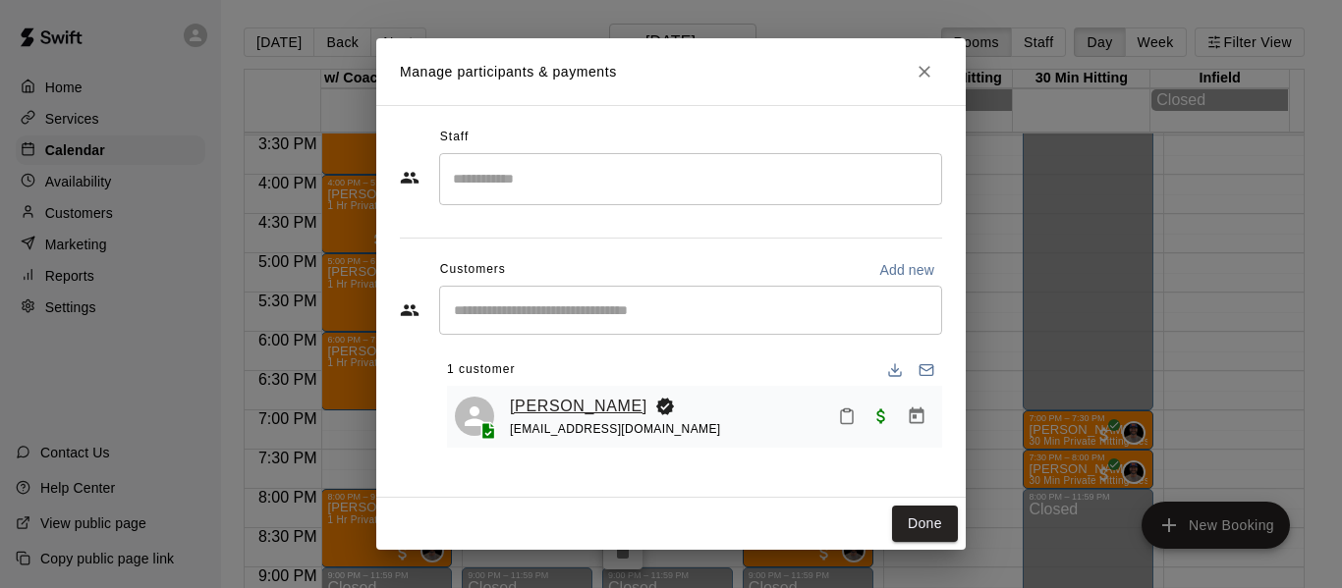
click at [544, 408] on link "[PERSON_NAME]" at bounding box center [579, 407] width 138 height 26
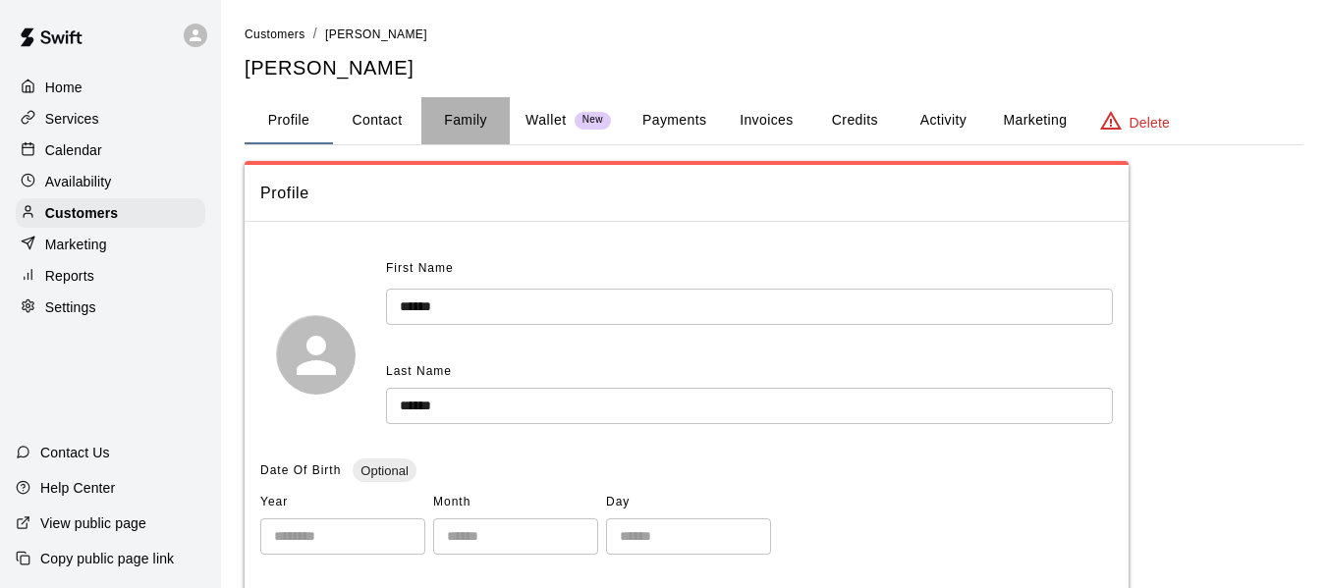
click at [473, 115] on button "Family" at bounding box center [465, 120] width 88 height 47
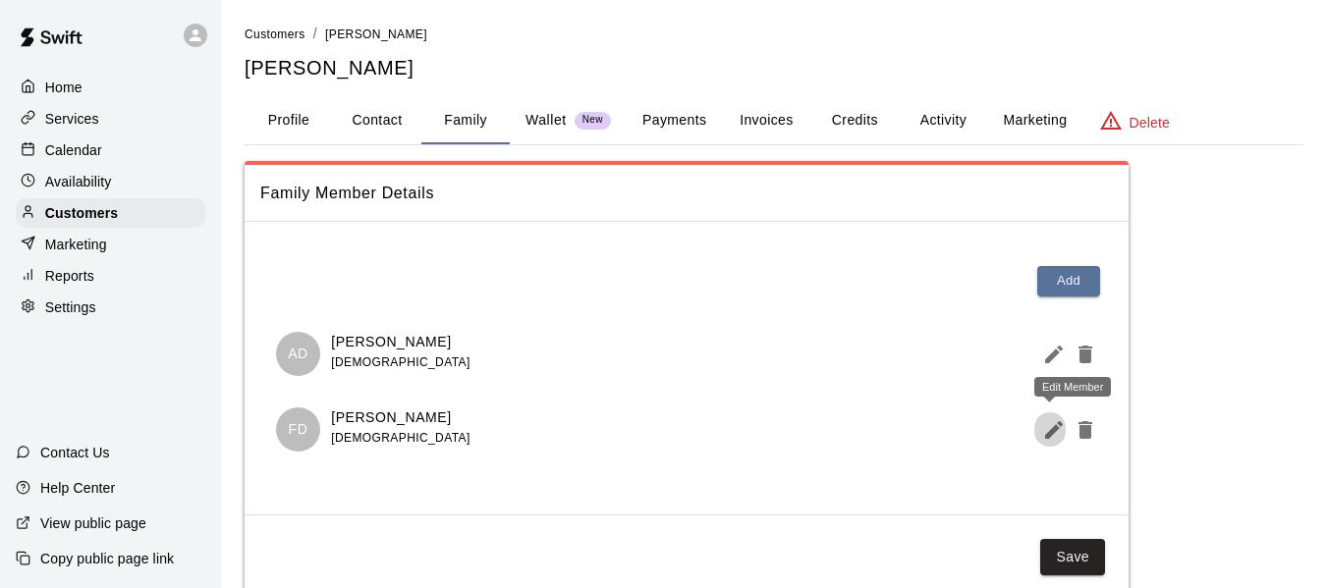
click at [1057, 432] on icon "Edit Member" at bounding box center [1054, 430] width 24 height 24
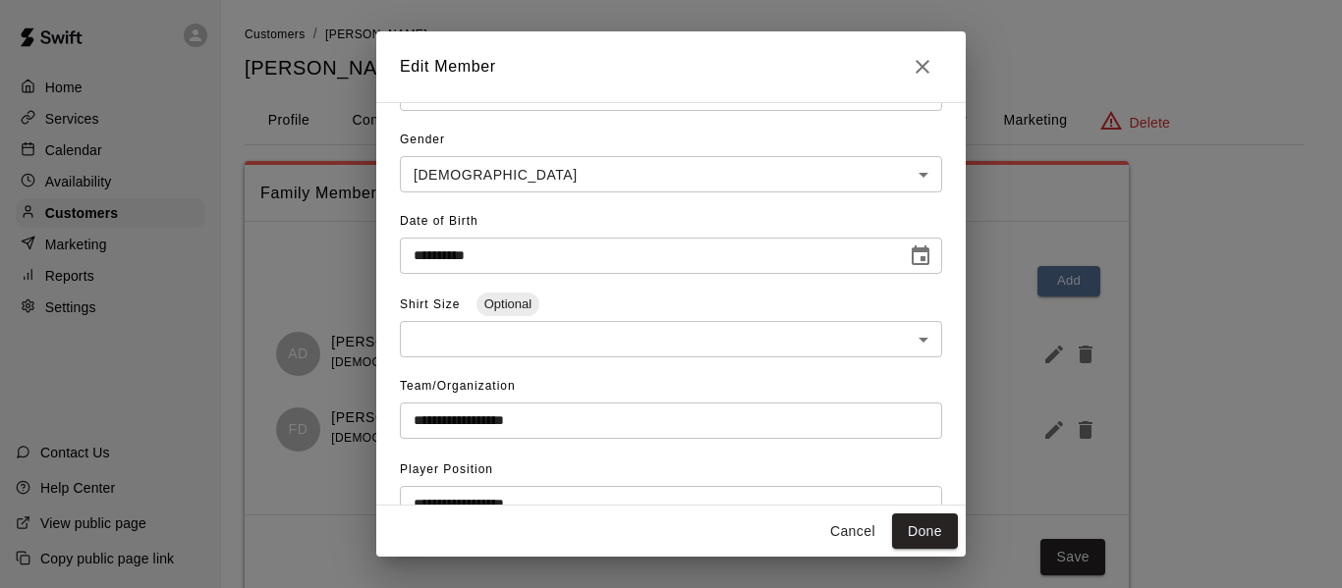
scroll to position [262, 0]
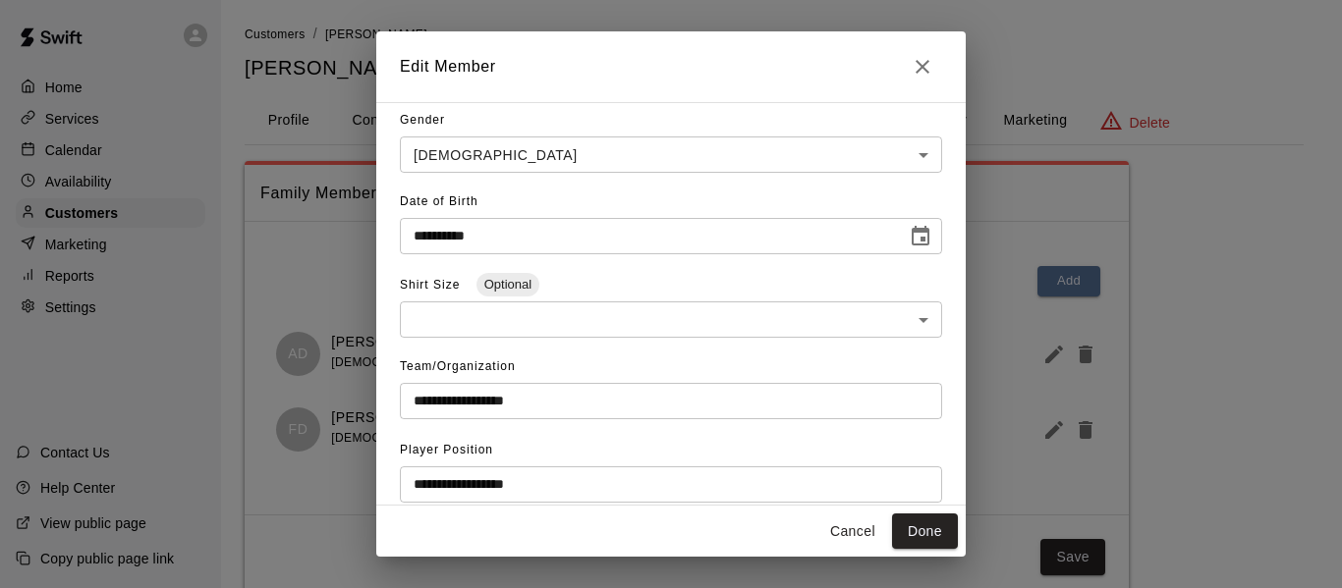
click at [922, 62] on icon "Close" at bounding box center [923, 67] width 24 height 24
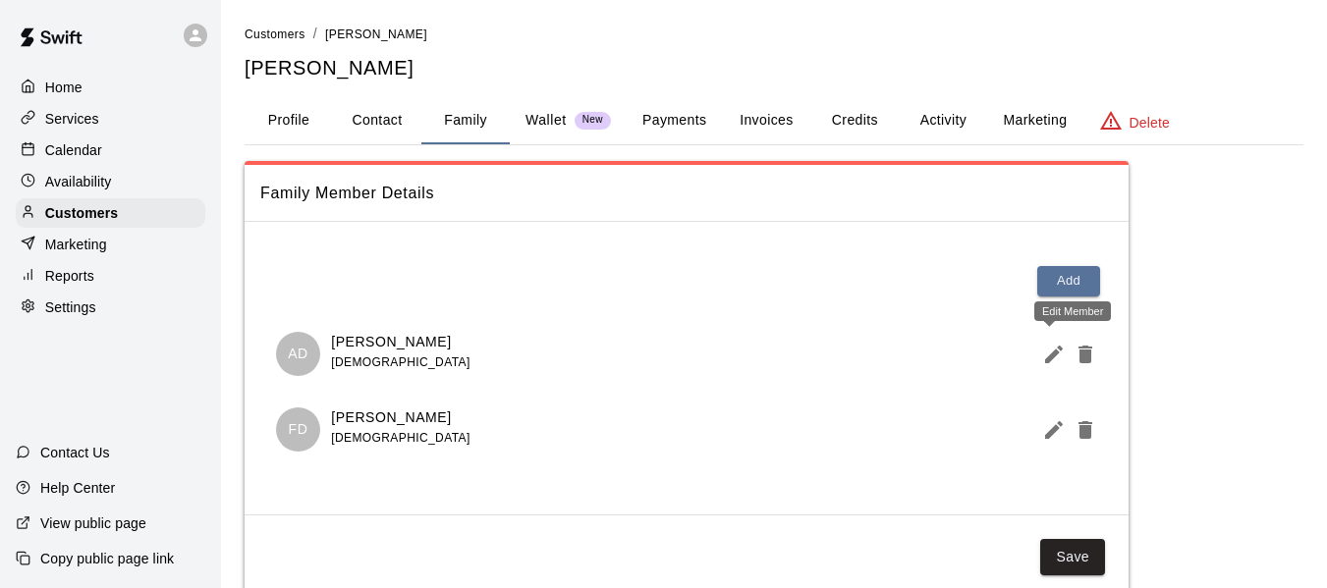
click at [1050, 353] on icon "Edit Member" at bounding box center [1054, 355] width 24 height 24
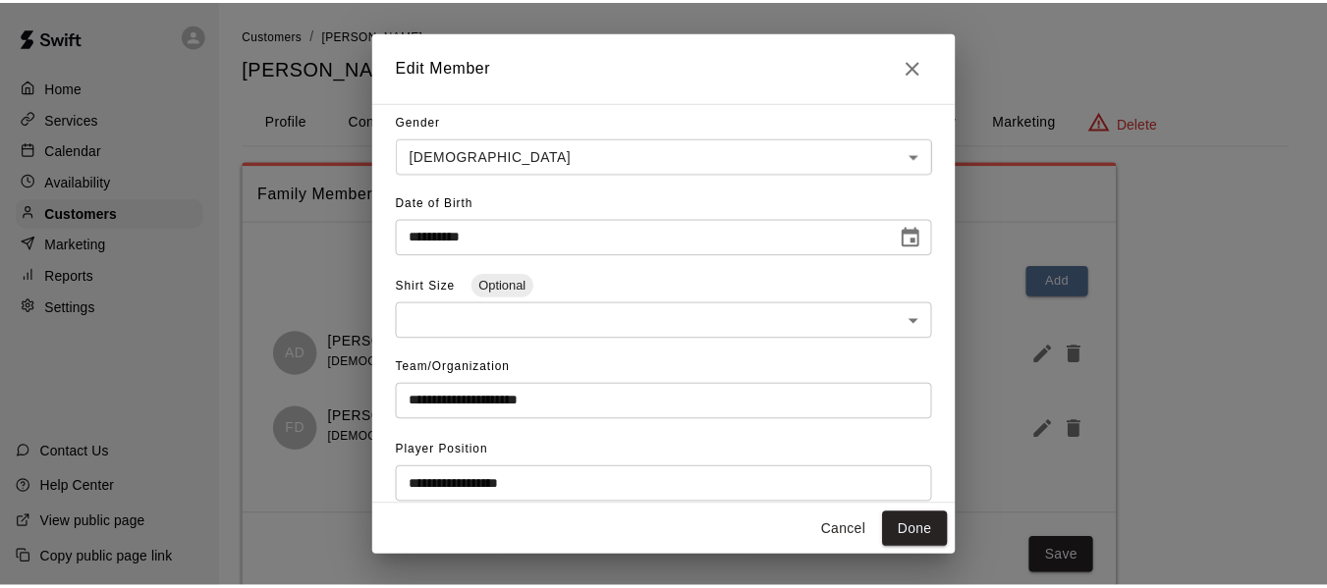
scroll to position [327, 0]
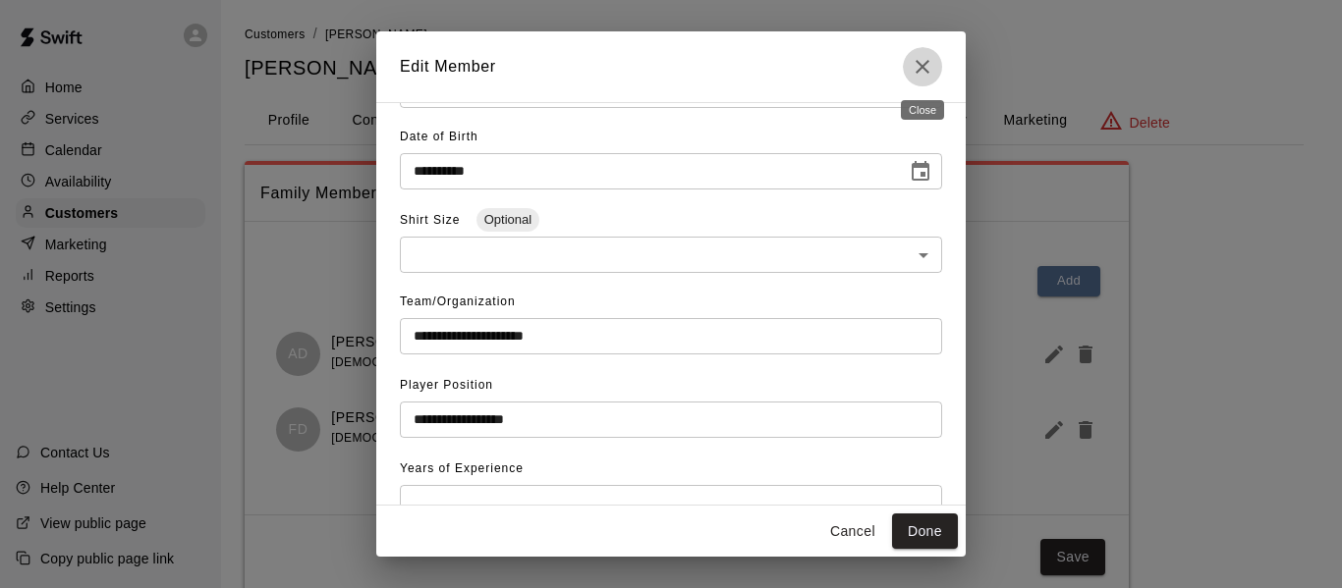
click at [918, 65] on icon "Close" at bounding box center [923, 67] width 24 height 24
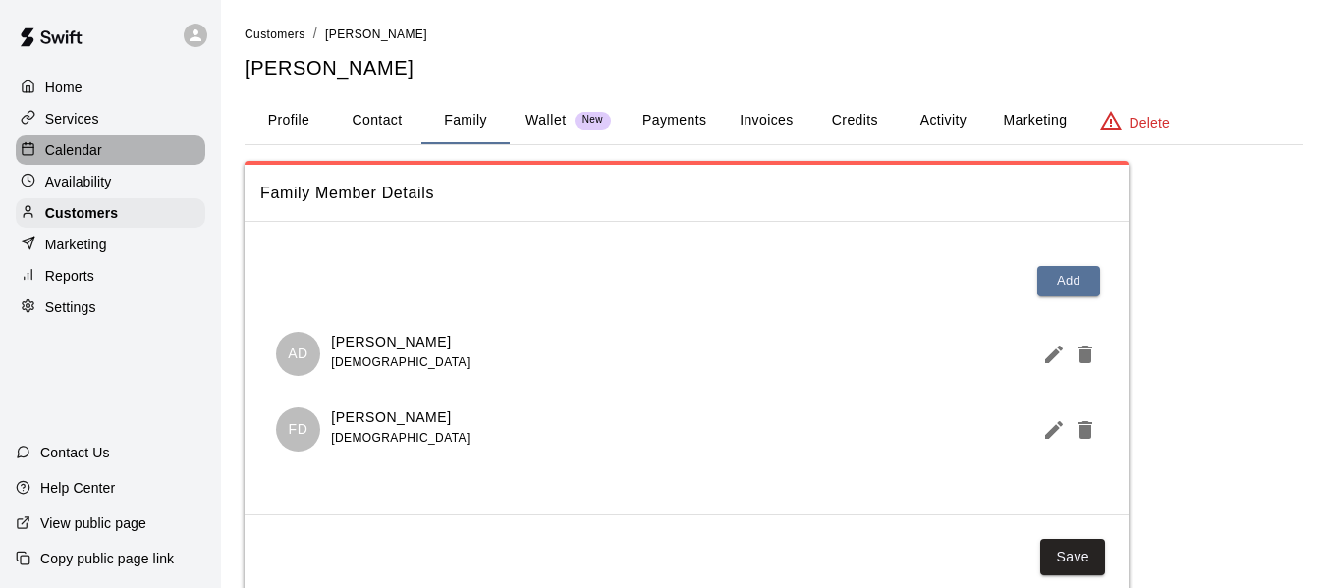
click at [87, 154] on p "Calendar" at bounding box center [73, 150] width 57 height 20
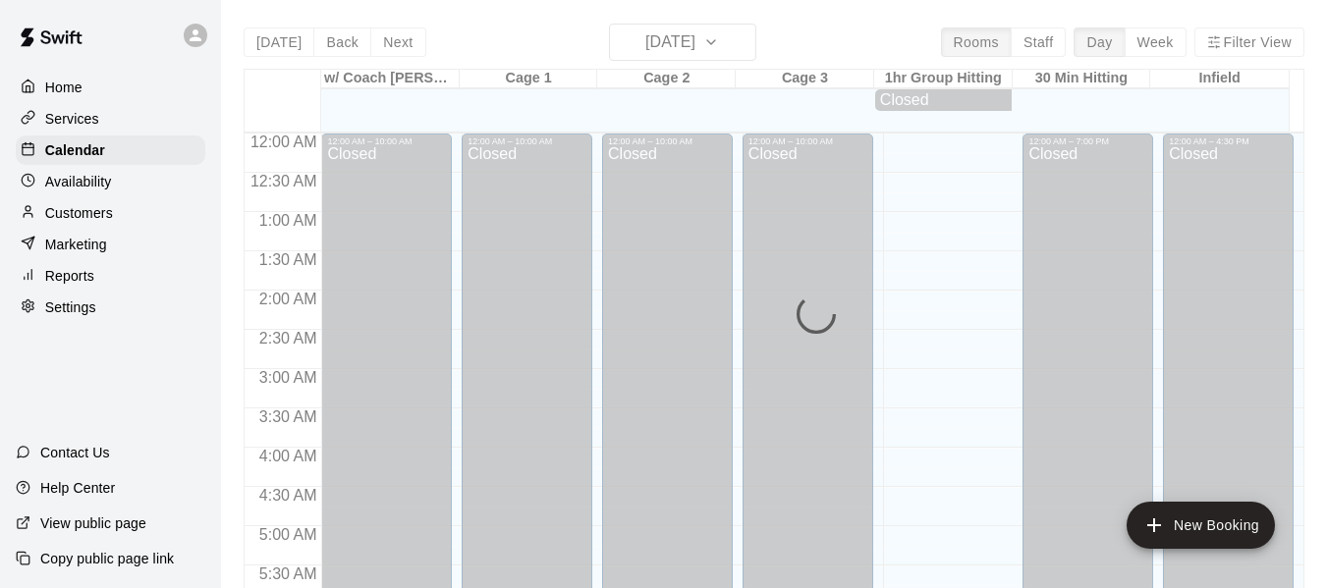
scroll to position [1347, 0]
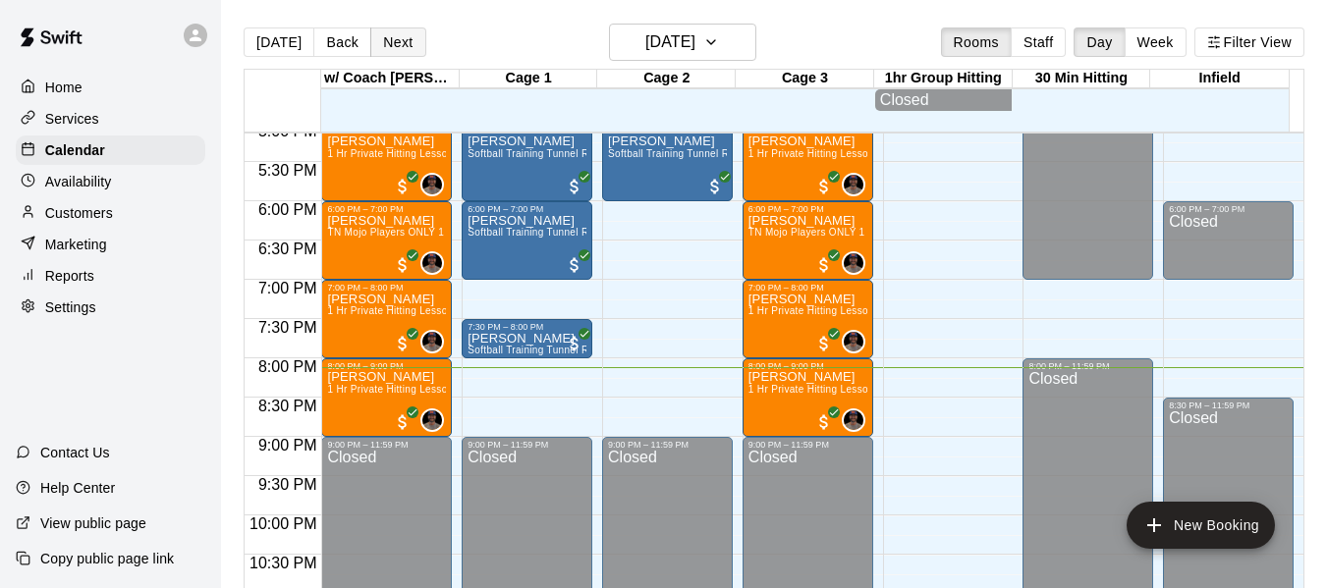
click at [401, 40] on button "Next" at bounding box center [397, 42] width 55 height 29
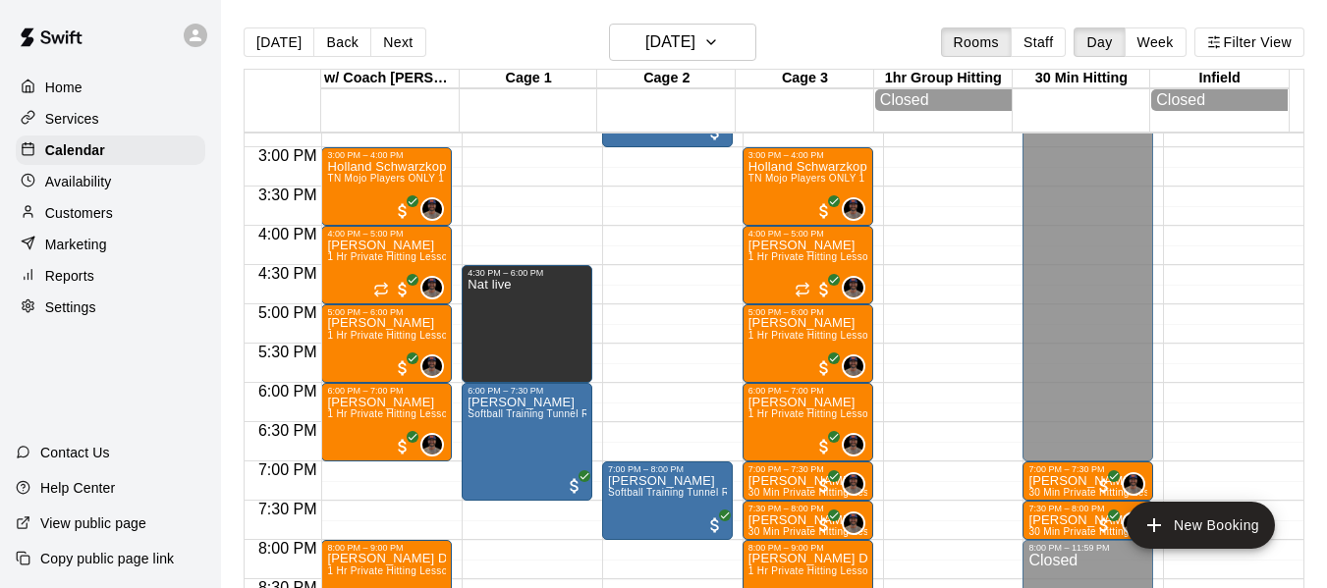
scroll to position [1118, 0]
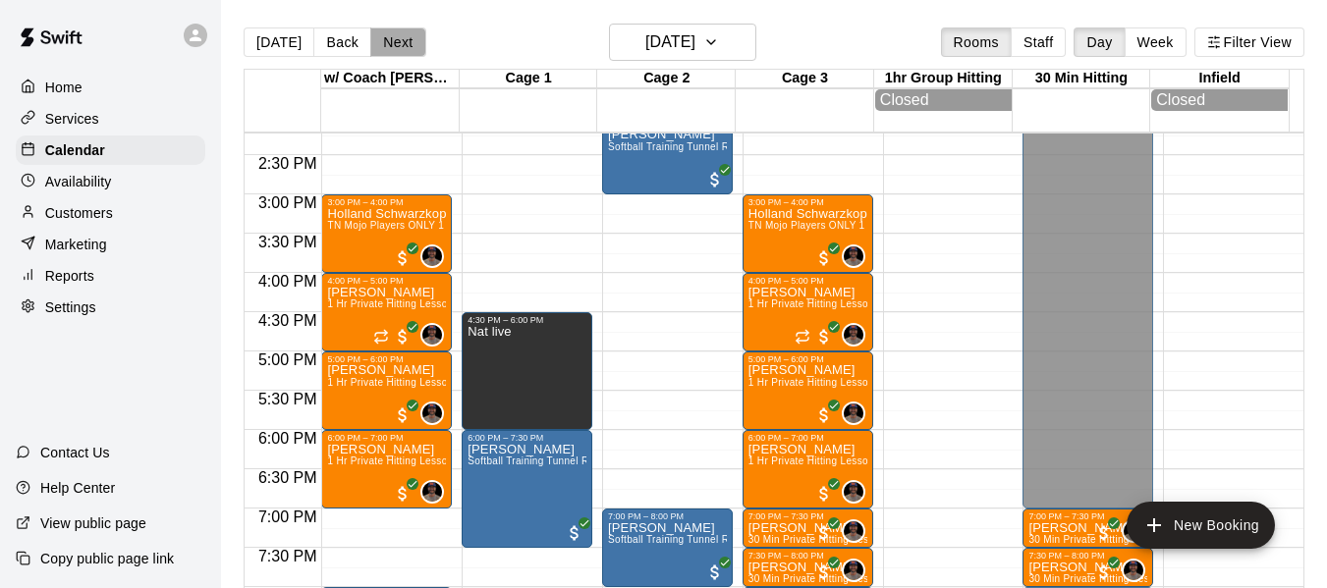
click at [399, 31] on button "Next" at bounding box center [397, 42] width 55 height 29
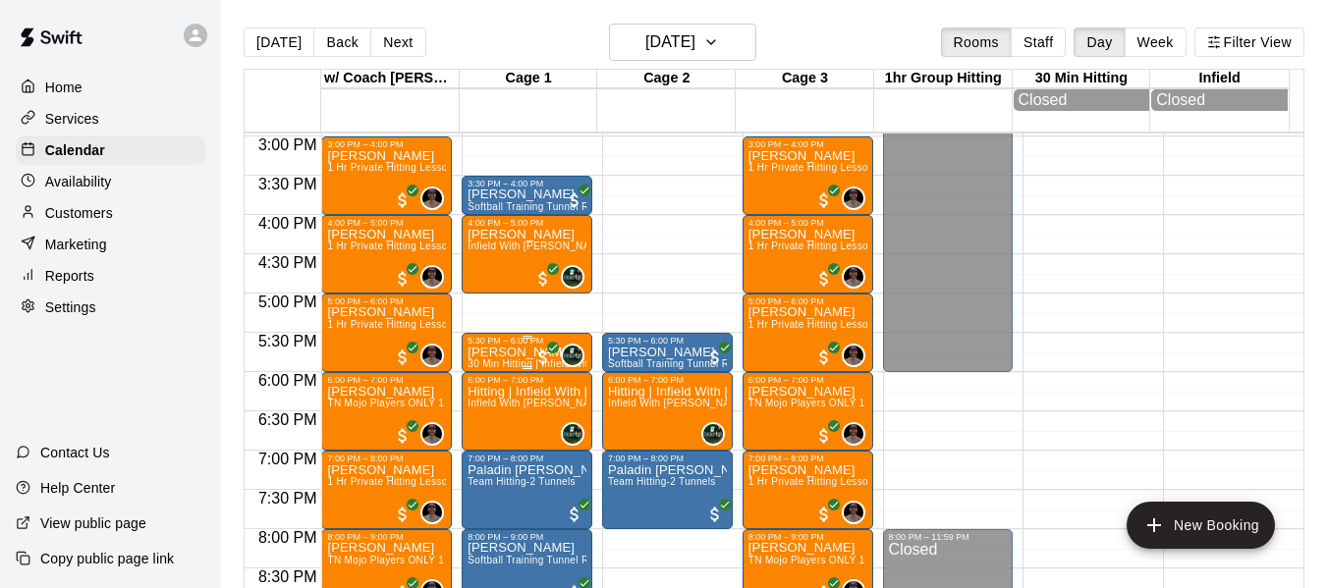
scroll to position [1183, 0]
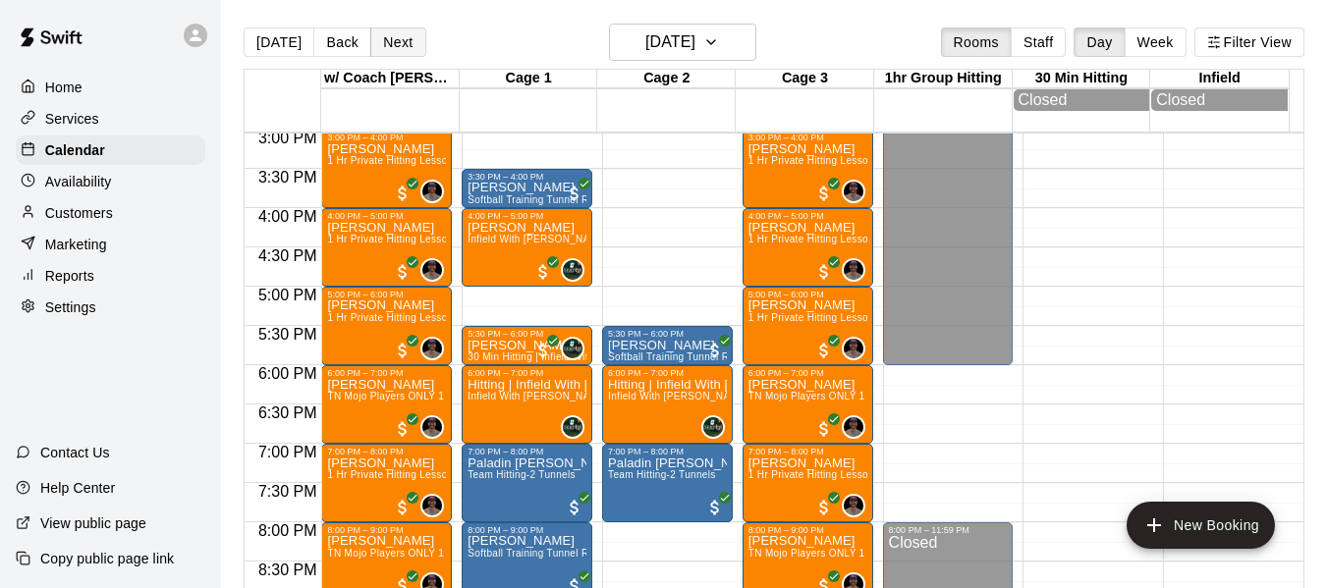
click at [408, 43] on button "Next" at bounding box center [397, 42] width 55 height 29
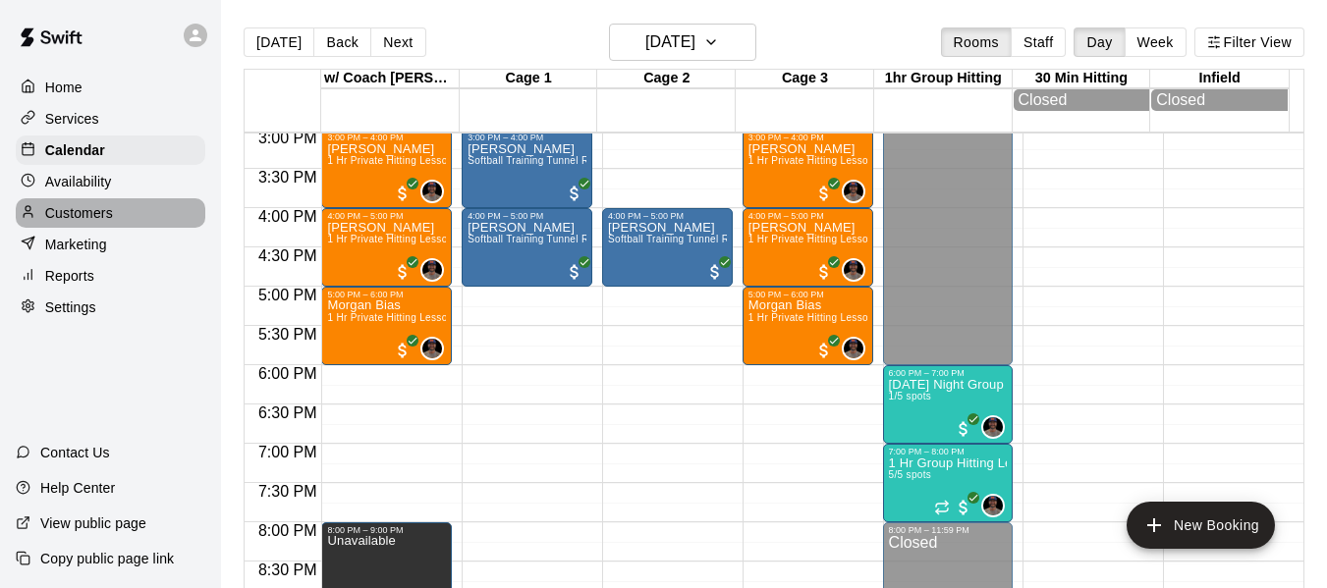
click at [75, 211] on p "Customers" at bounding box center [79, 213] width 68 height 20
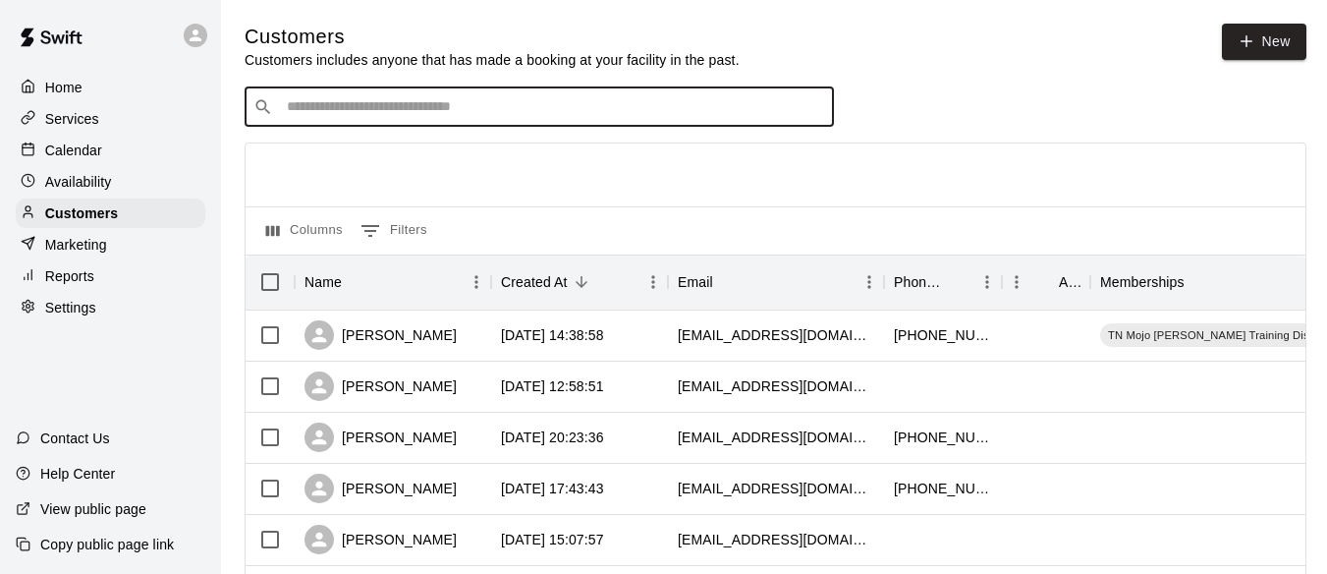
click at [427, 112] on input "Search customers by name or email" at bounding box center [553, 107] width 544 height 20
type input "*******"
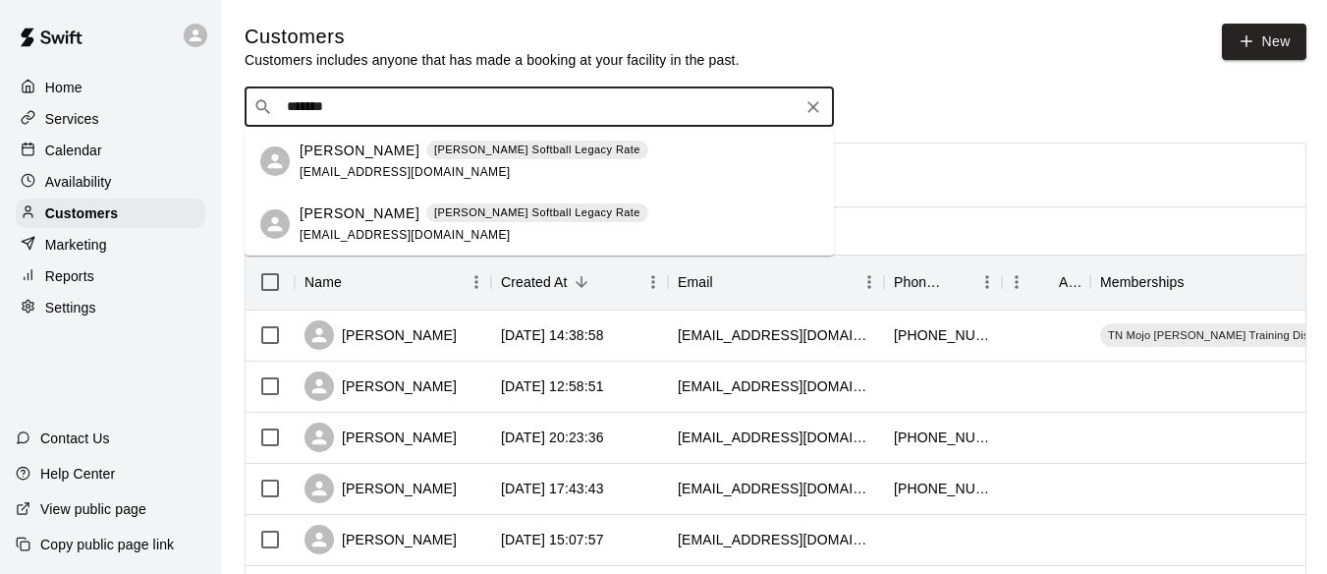
click at [363, 203] on p "[PERSON_NAME]" at bounding box center [360, 213] width 120 height 21
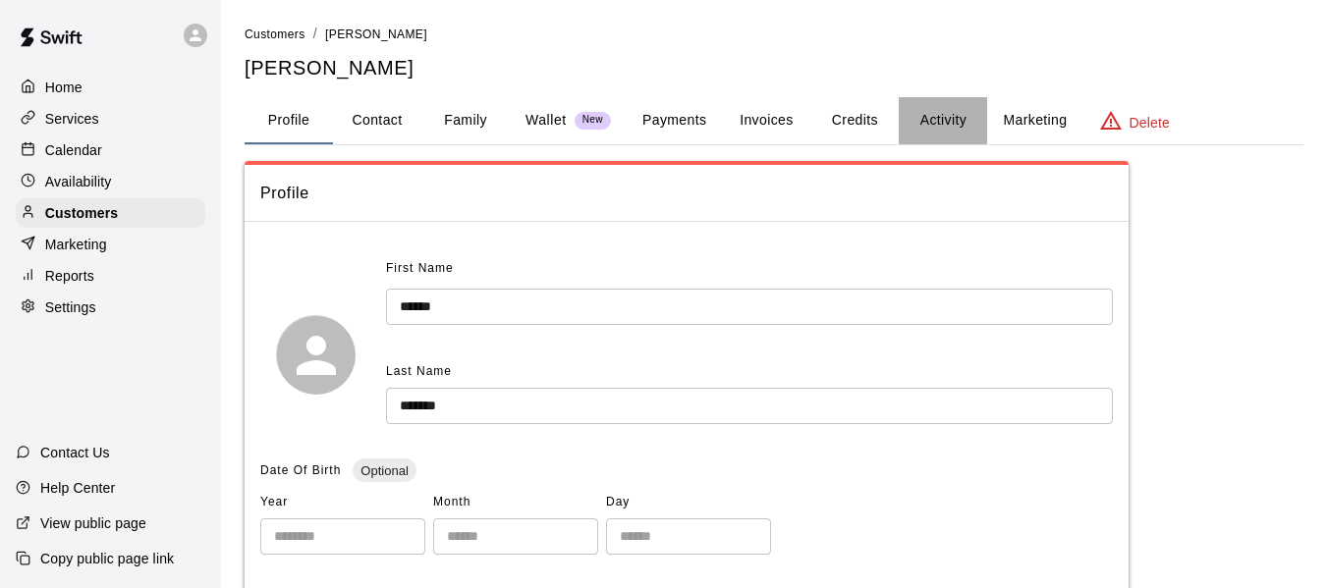
click at [932, 128] on button "Activity" at bounding box center [943, 120] width 88 height 47
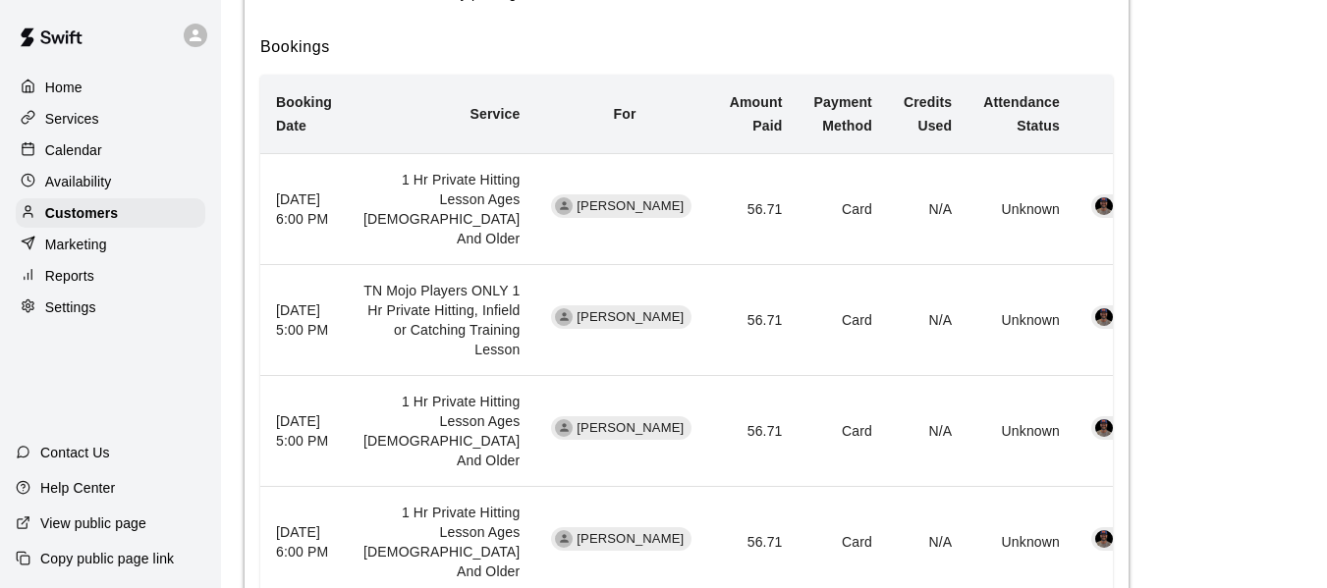
scroll to position [589, 0]
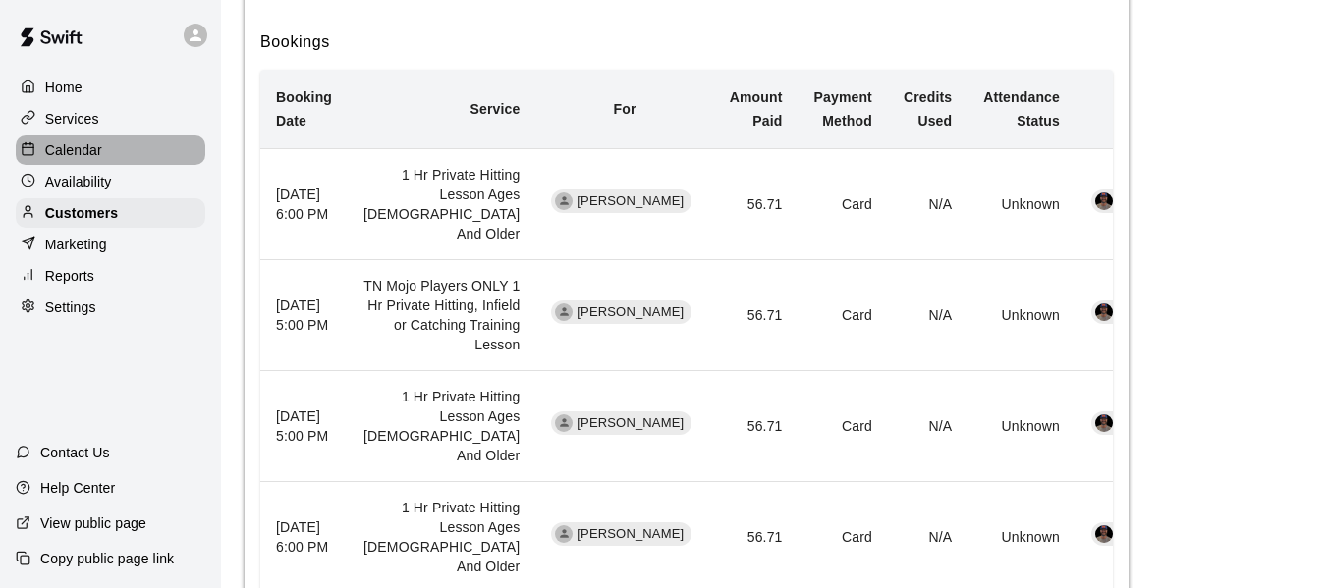
click at [104, 159] on div "Calendar" at bounding box center [111, 150] width 190 height 29
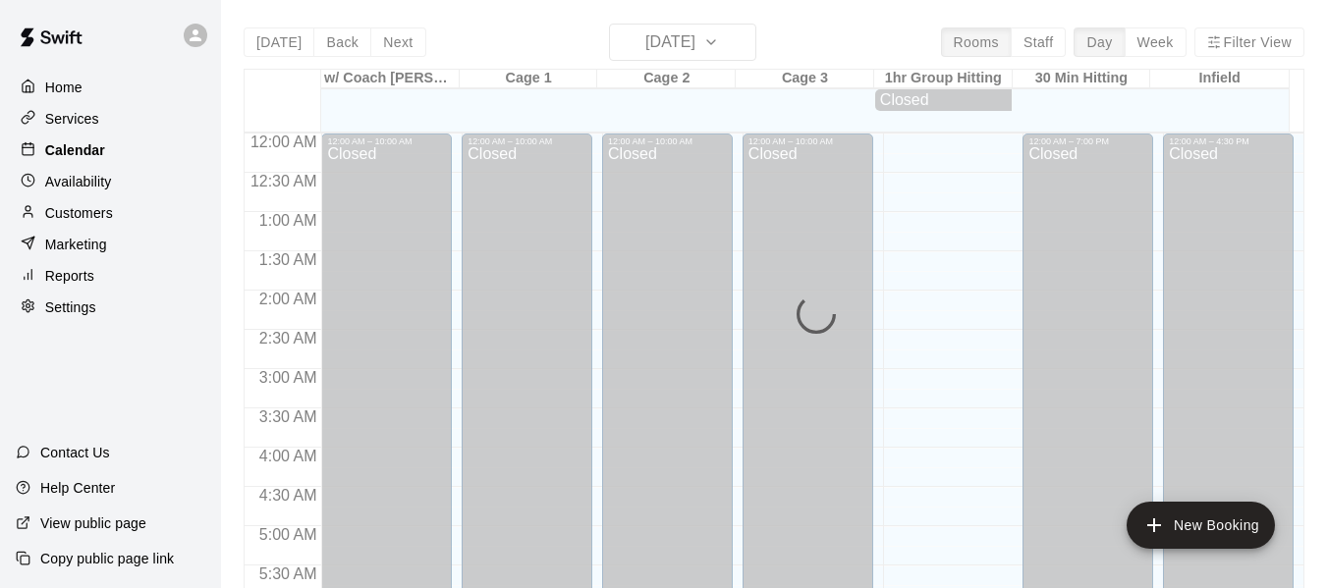
scroll to position [1347, 0]
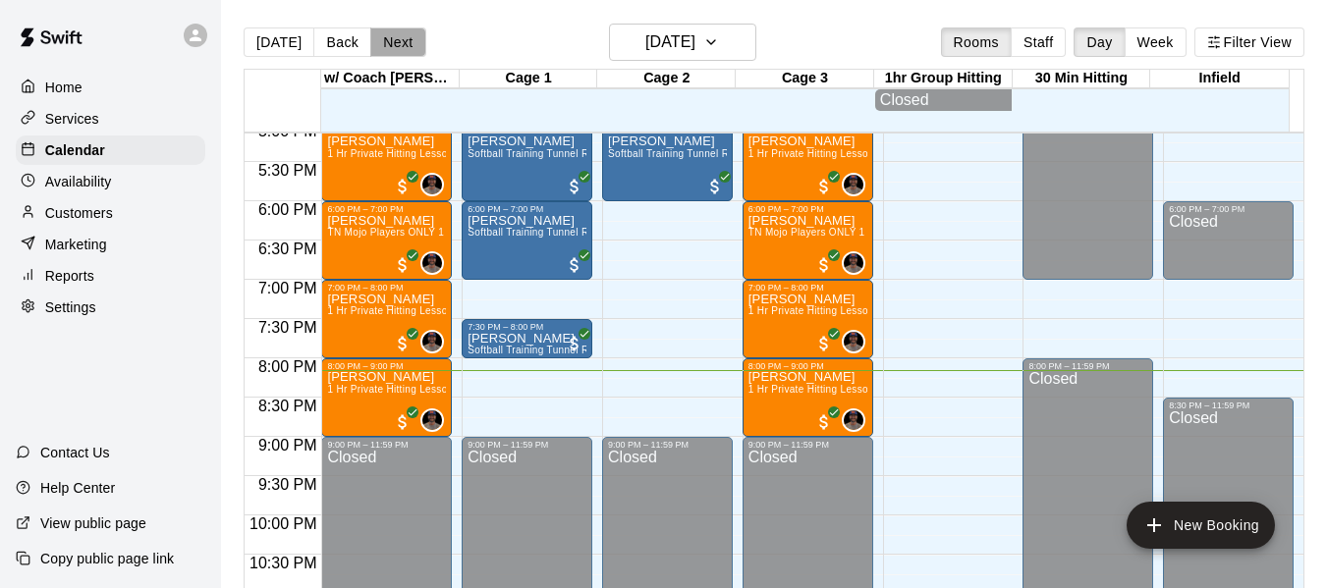
click at [410, 39] on button "Next" at bounding box center [397, 42] width 55 height 29
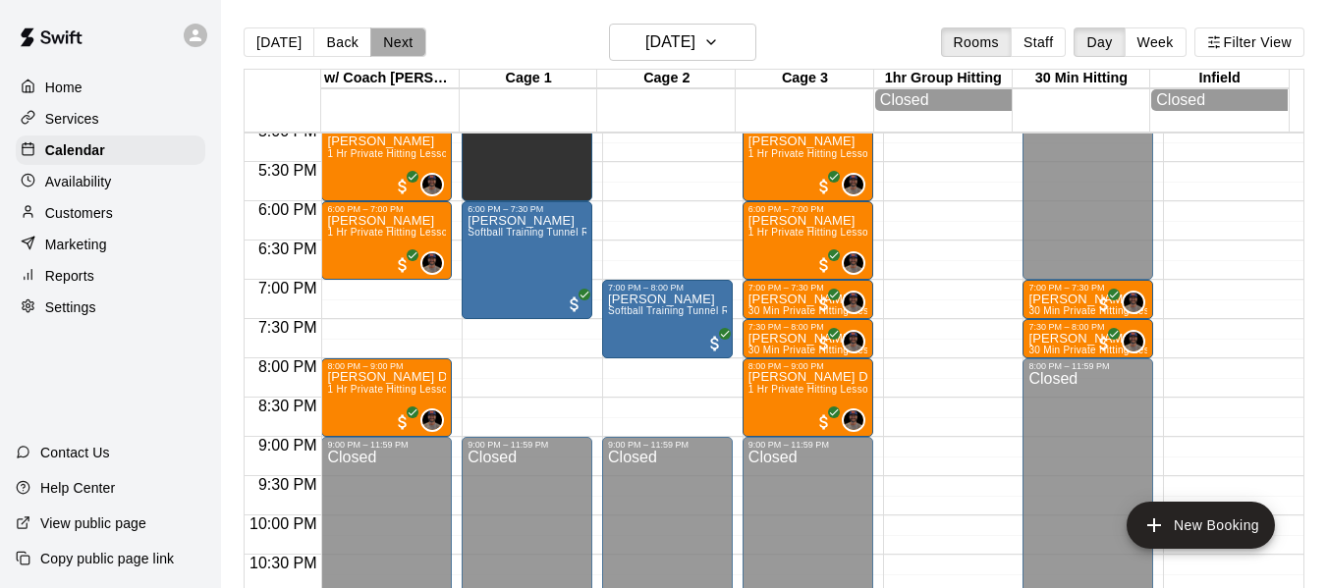
click at [387, 39] on button "Next" at bounding box center [397, 42] width 55 height 29
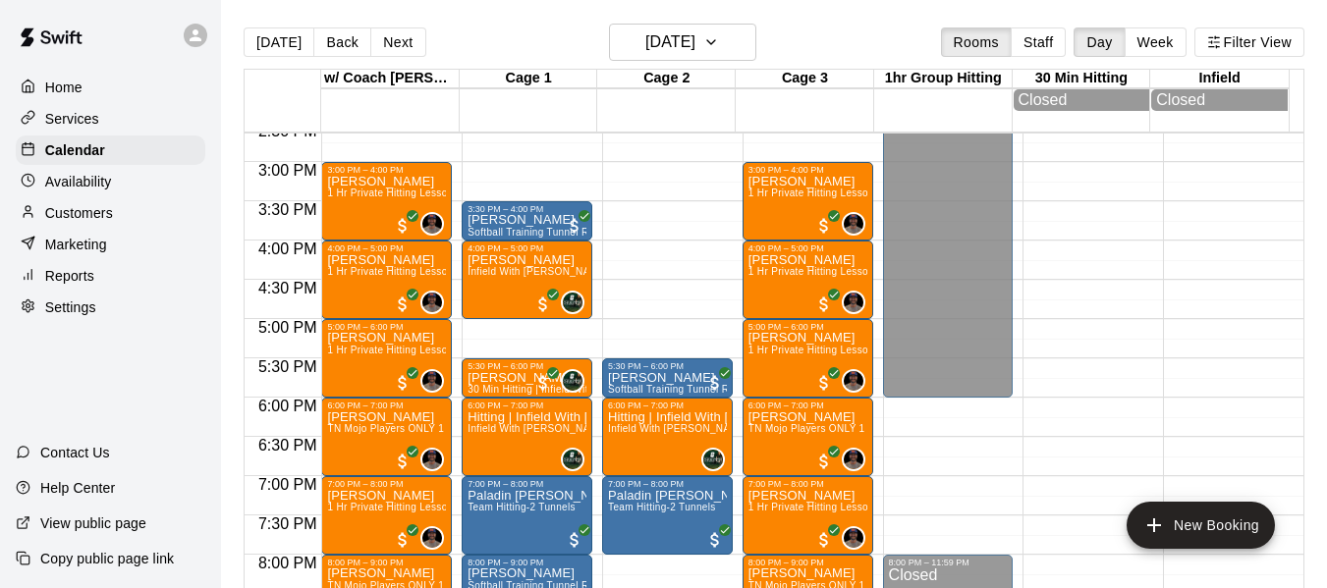
scroll to position [1118, 0]
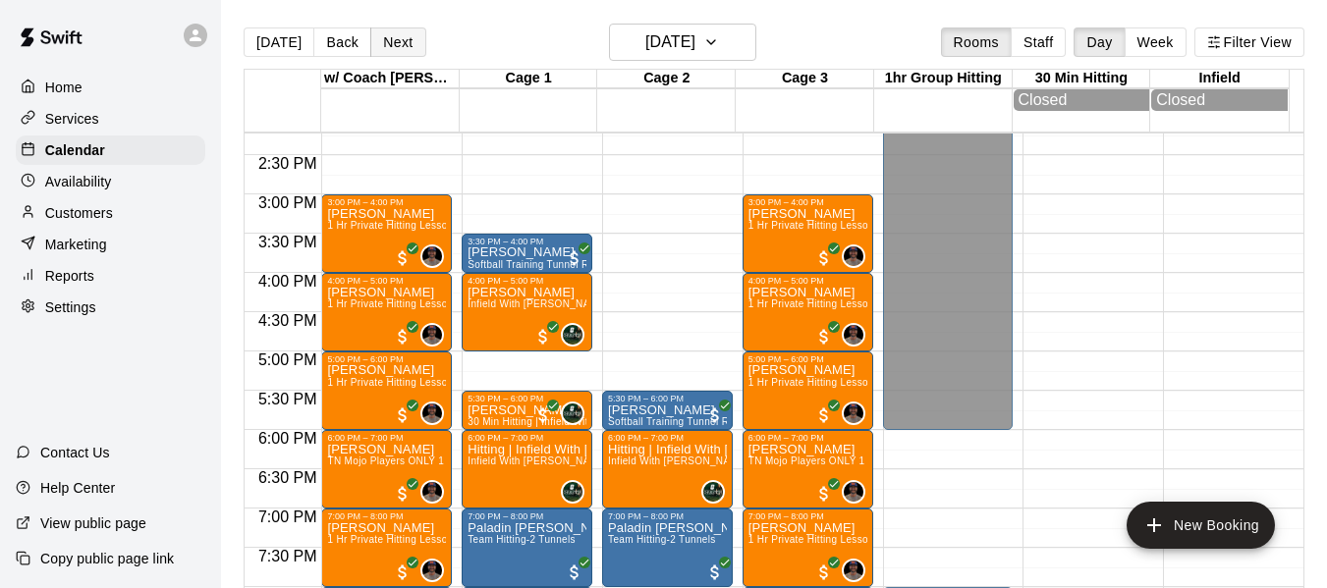
click at [392, 34] on button "Next" at bounding box center [397, 42] width 55 height 29
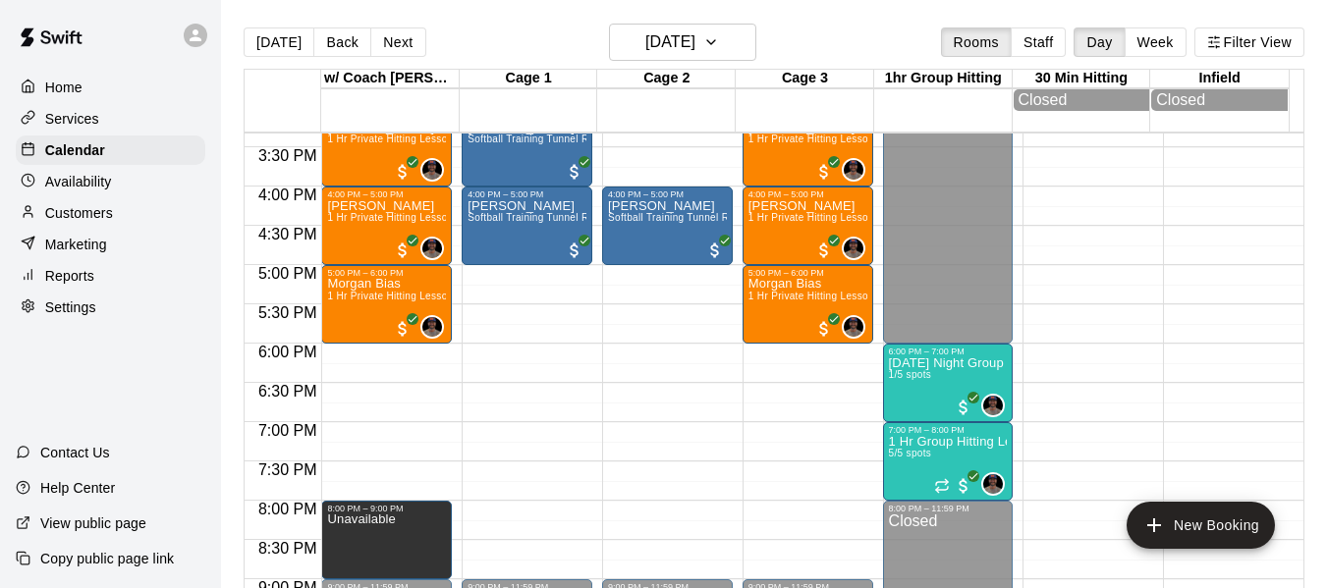
scroll to position [1216, 0]
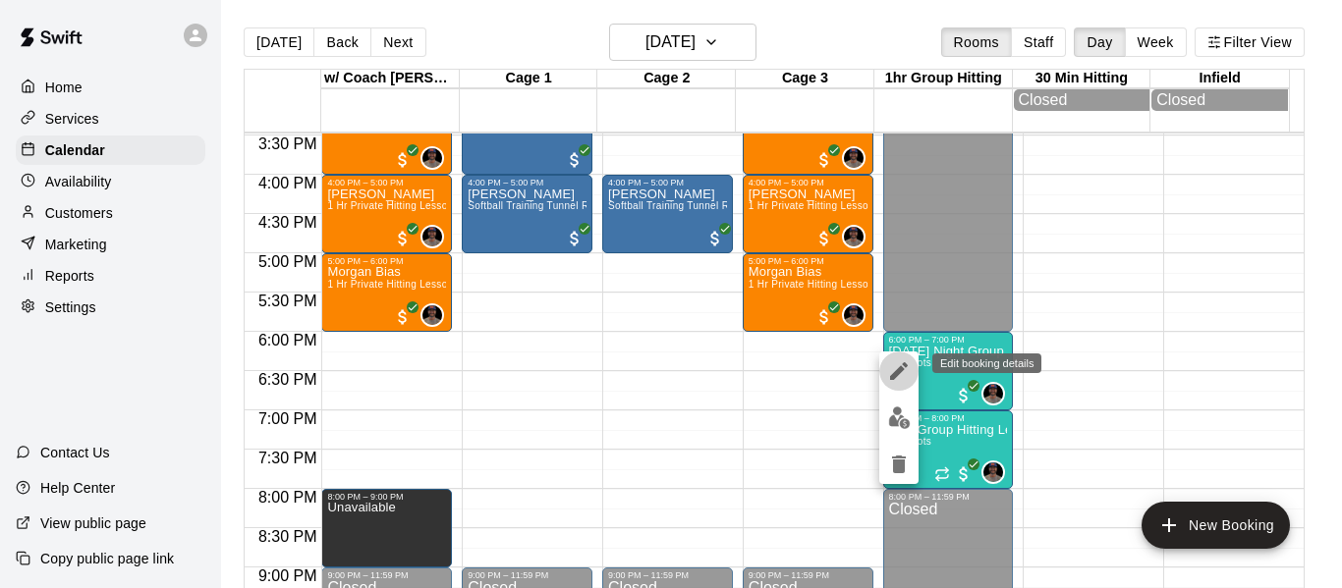
click at [900, 367] on icon "edit" at bounding box center [899, 372] width 18 height 18
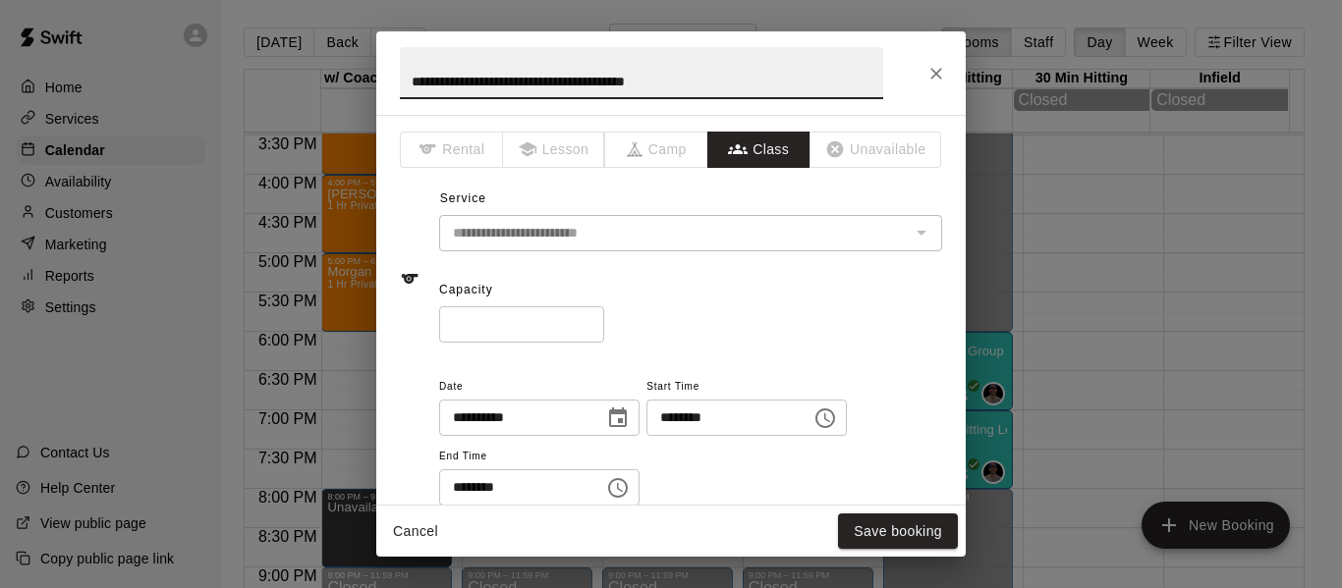
click at [931, 79] on icon "Close" at bounding box center [936, 74] width 12 height 12
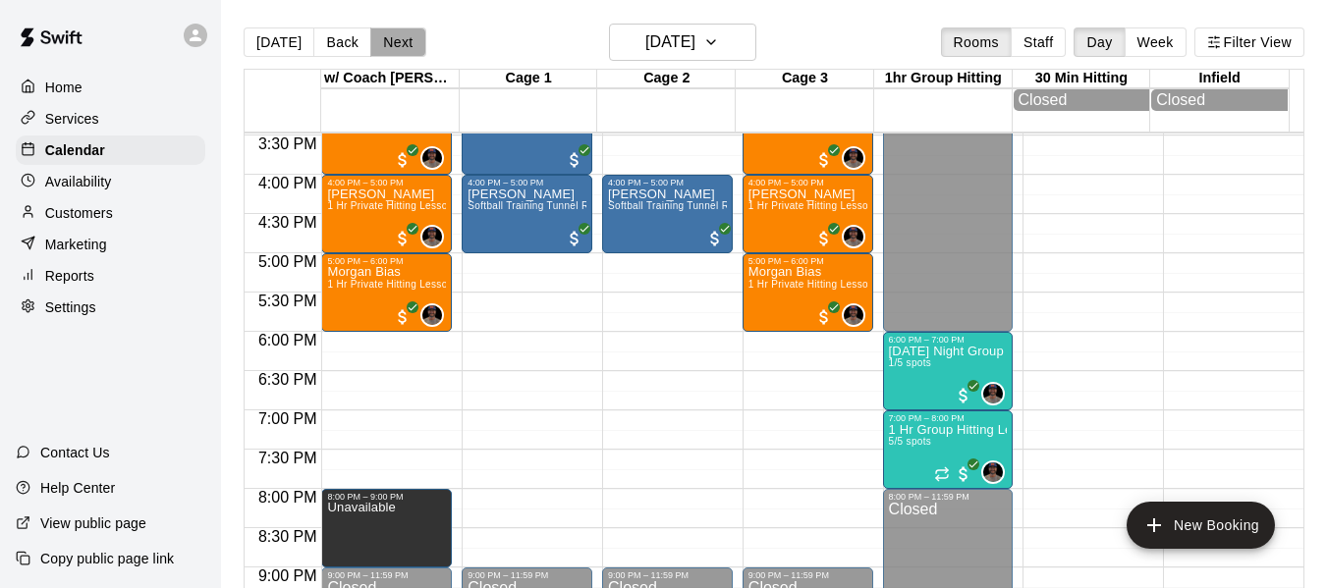
click at [374, 36] on button "Next" at bounding box center [397, 42] width 55 height 29
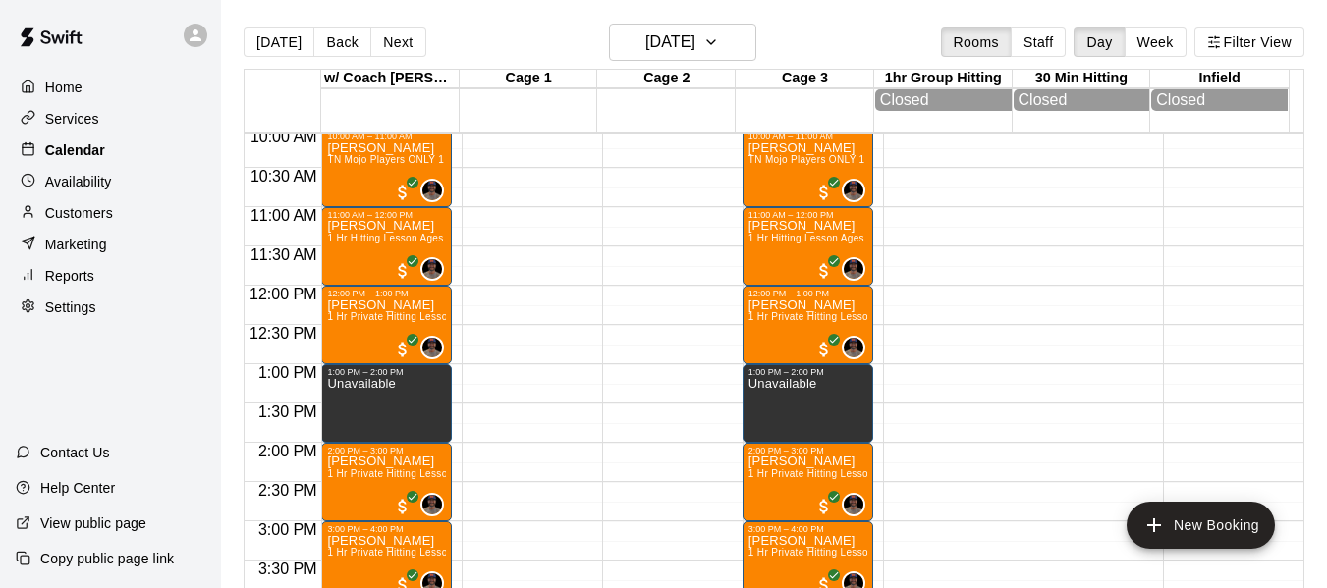
scroll to position [790, 0]
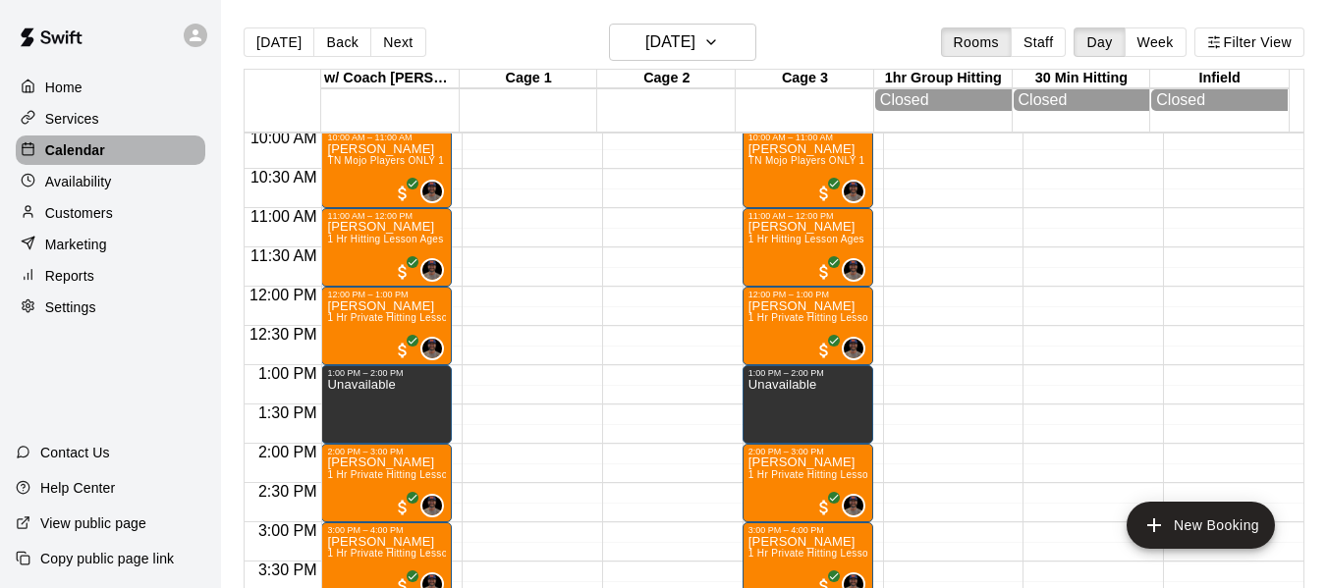
click at [97, 148] on p "Calendar" at bounding box center [75, 150] width 60 height 20
drag, startPoint x: 285, startPoint y: 34, endPoint x: 436, endPoint y: 320, distance: 323.4
click at [285, 34] on button "[DATE]" at bounding box center [279, 42] width 71 height 29
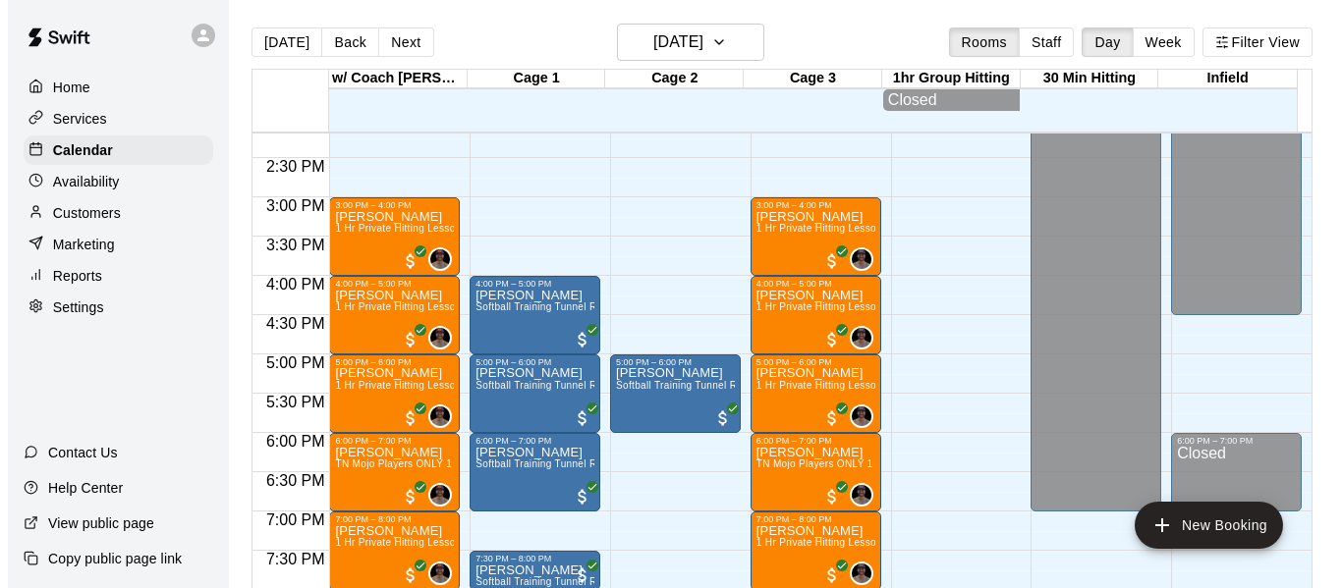
scroll to position [1281, 0]
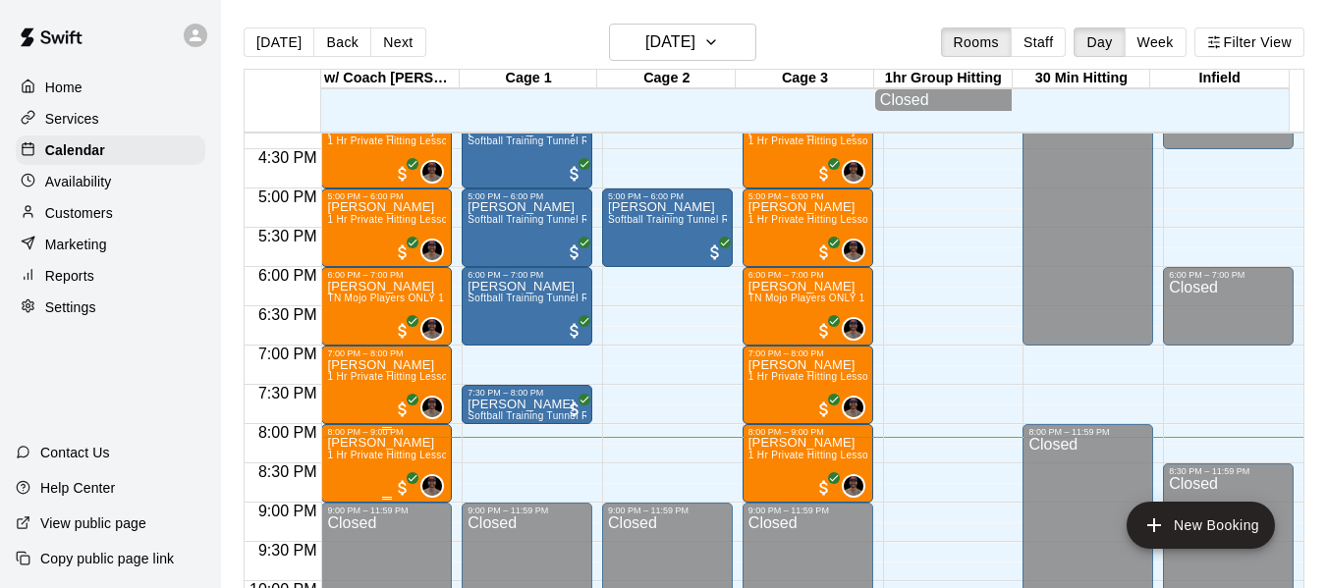
click at [393, 443] on p "[PERSON_NAME]" at bounding box center [386, 443] width 119 height 0
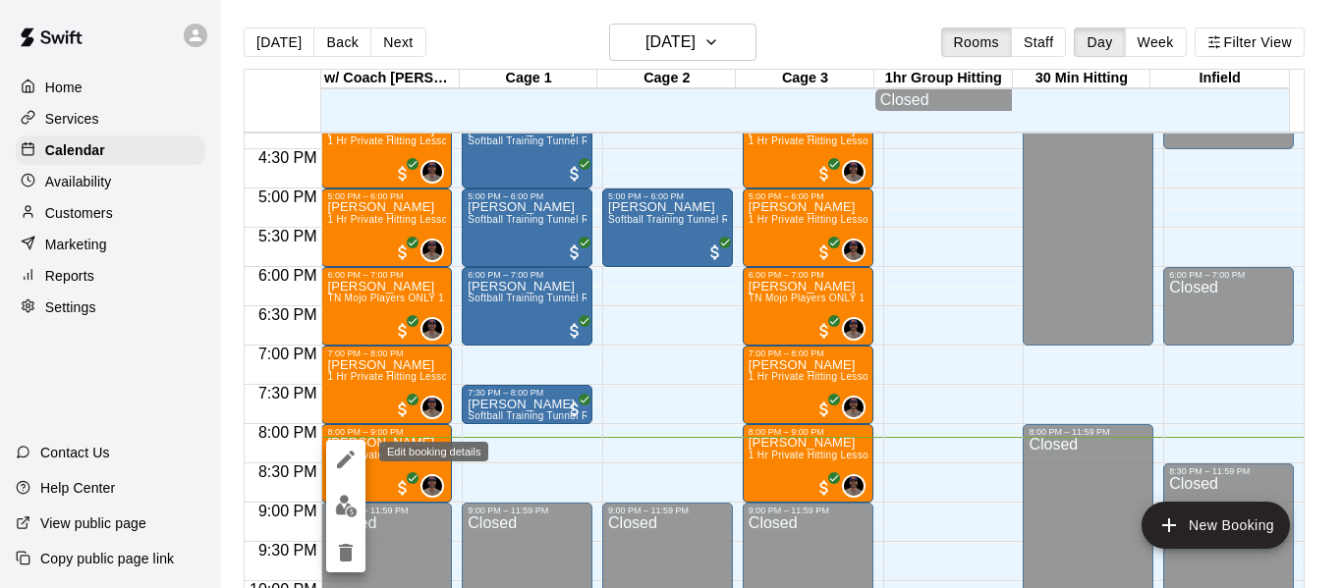
click at [350, 462] on icon "edit" at bounding box center [346, 460] width 24 height 24
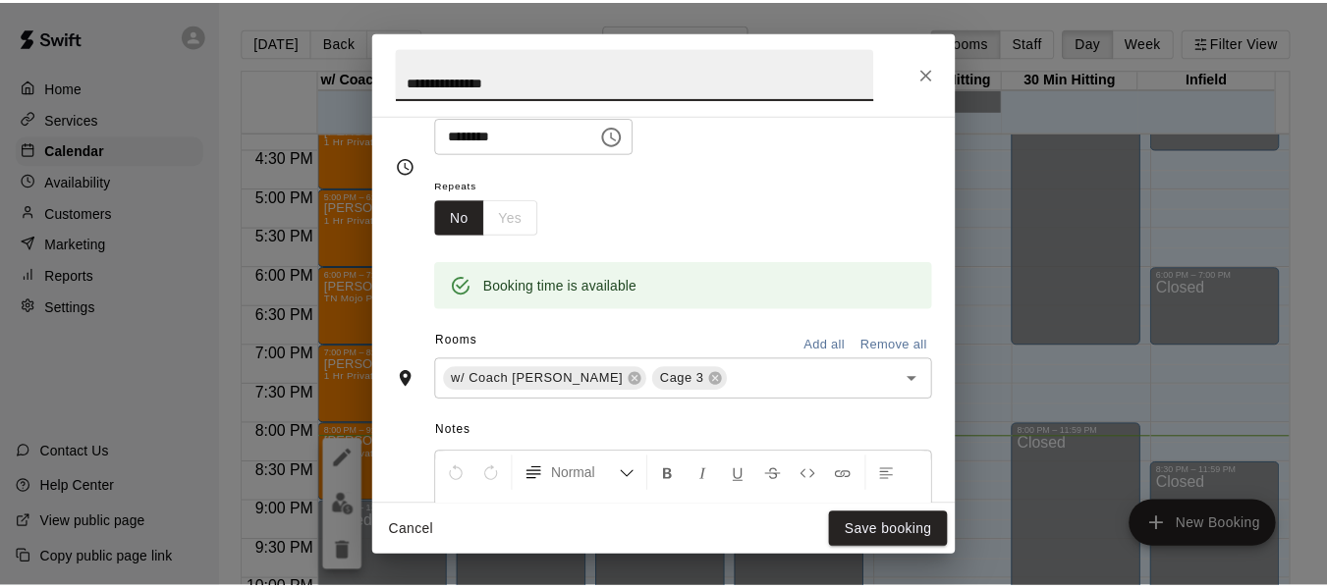
scroll to position [262, 0]
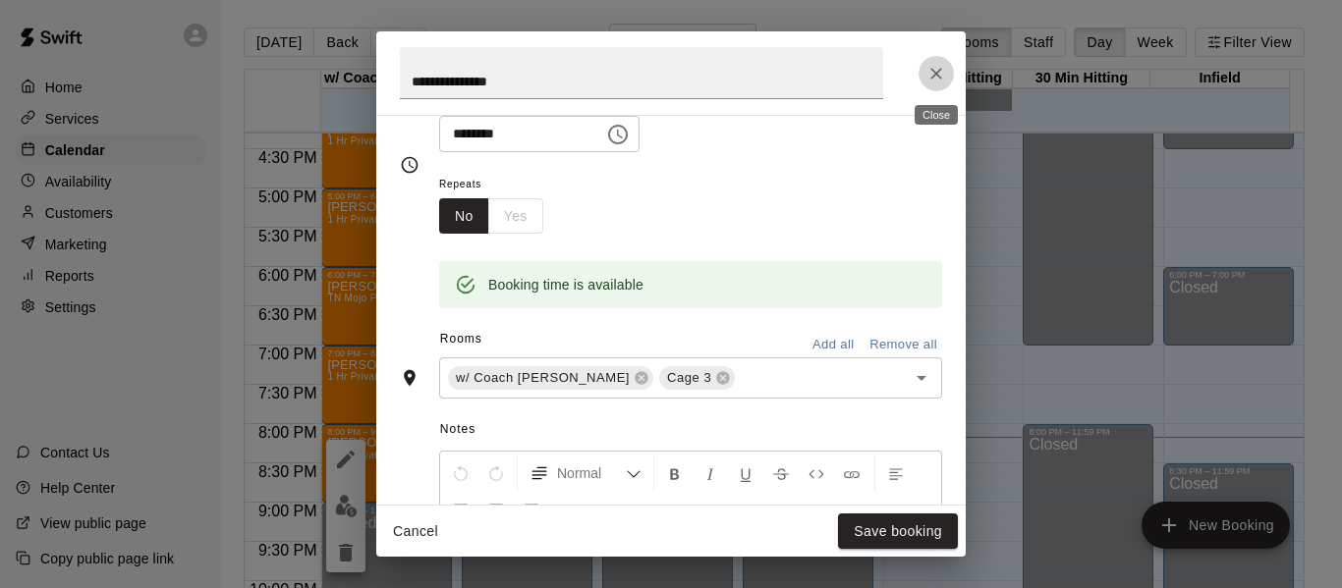
click at [937, 68] on icon "Close" at bounding box center [936, 74] width 20 height 20
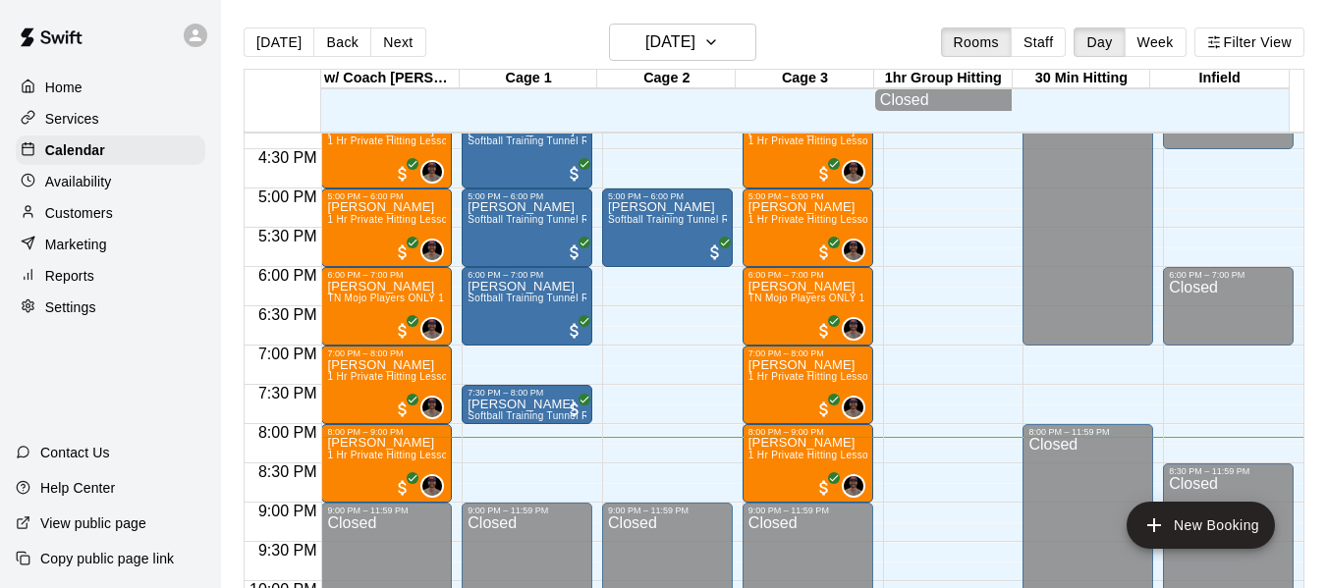
click at [100, 121] on div "Services" at bounding box center [111, 118] width 190 height 29
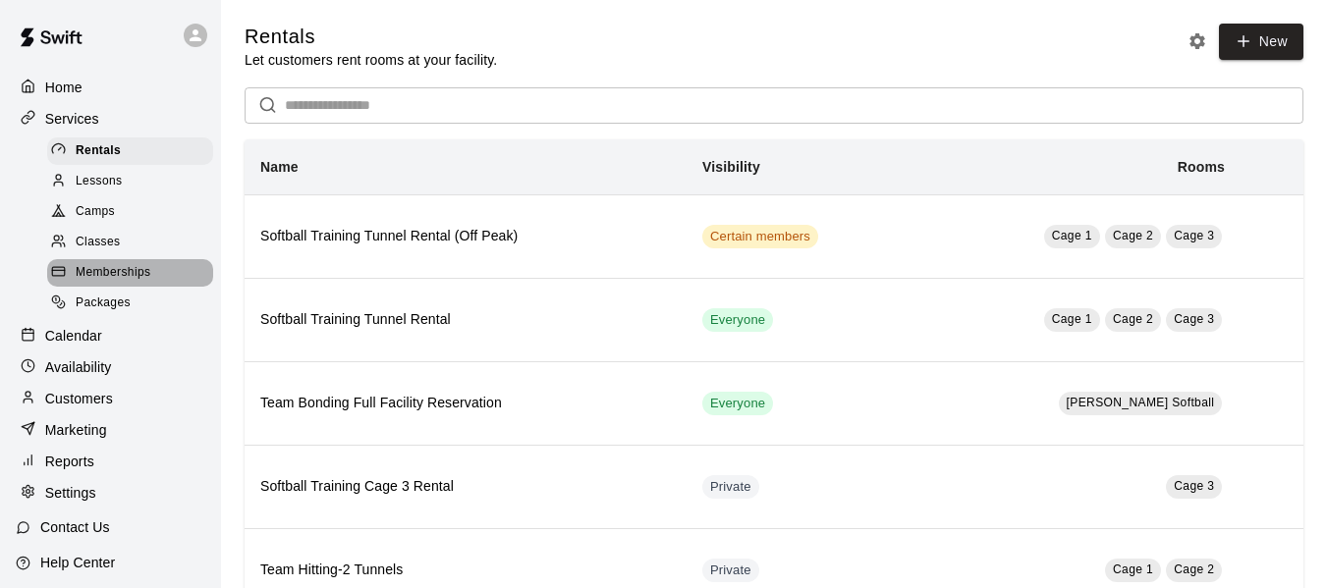
click at [132, 278] on span "Memberships" at bounding box center [113, 273] width 75 height 20
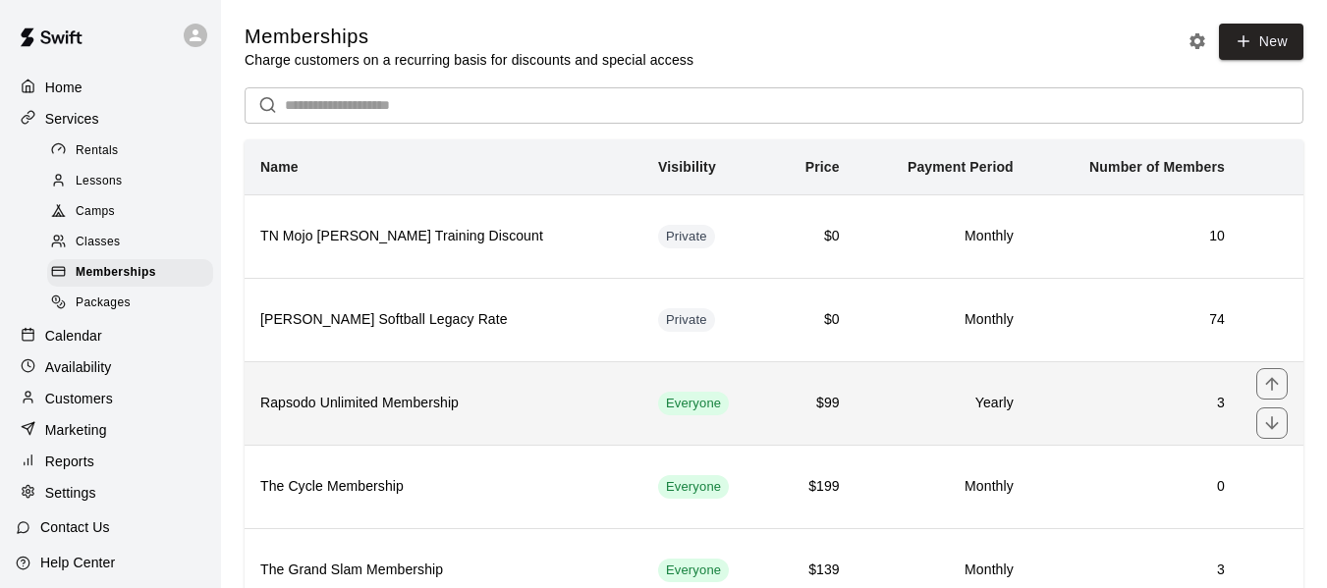
click at [477, 401] on h6 "Rapsodo Unlimited Membership" at bounding box center [443, 404] width 366 height 22
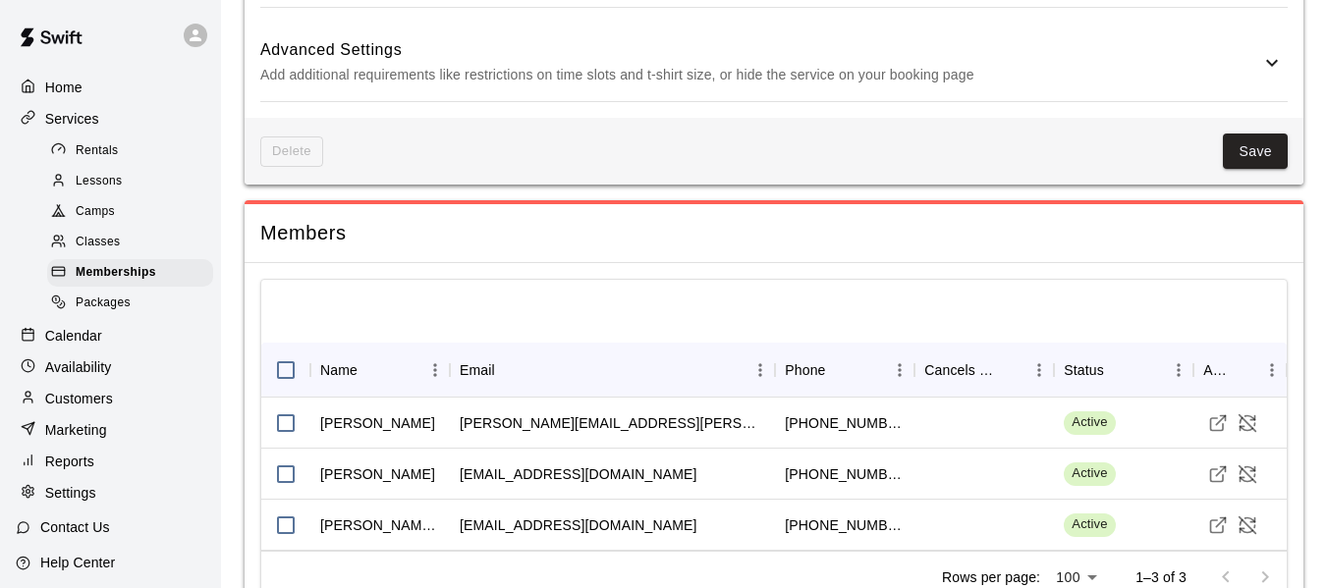
scroll to position [1146, 0]
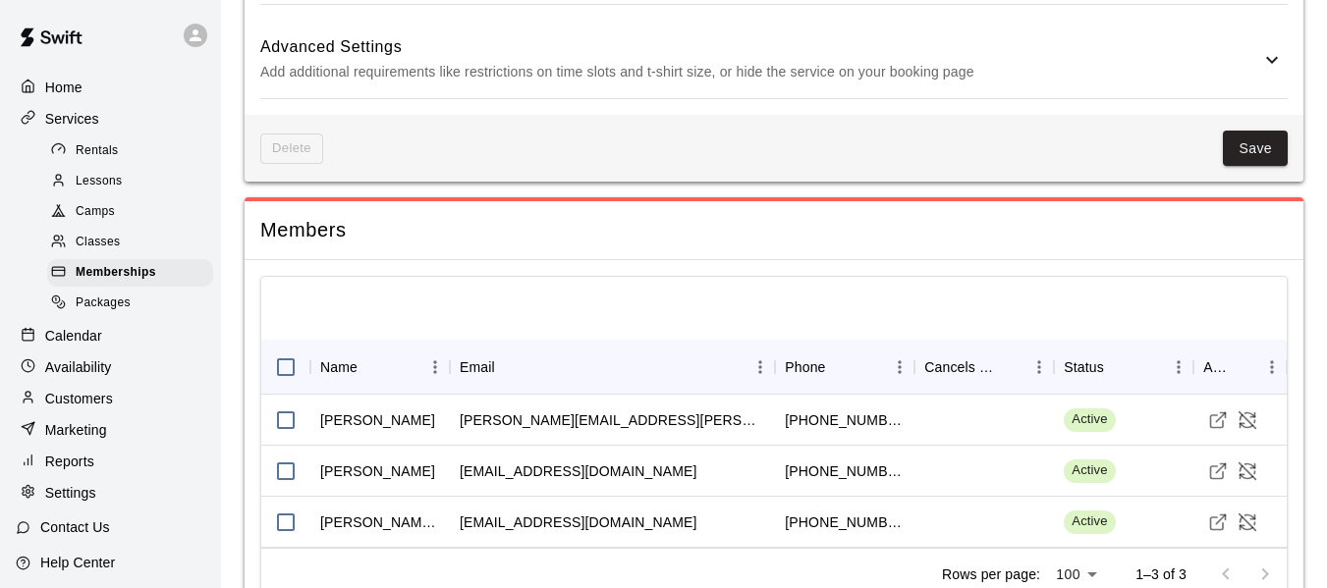
click at [64, 342] on p "Calendar" at bounding box center [73, 336] width 57 height 20
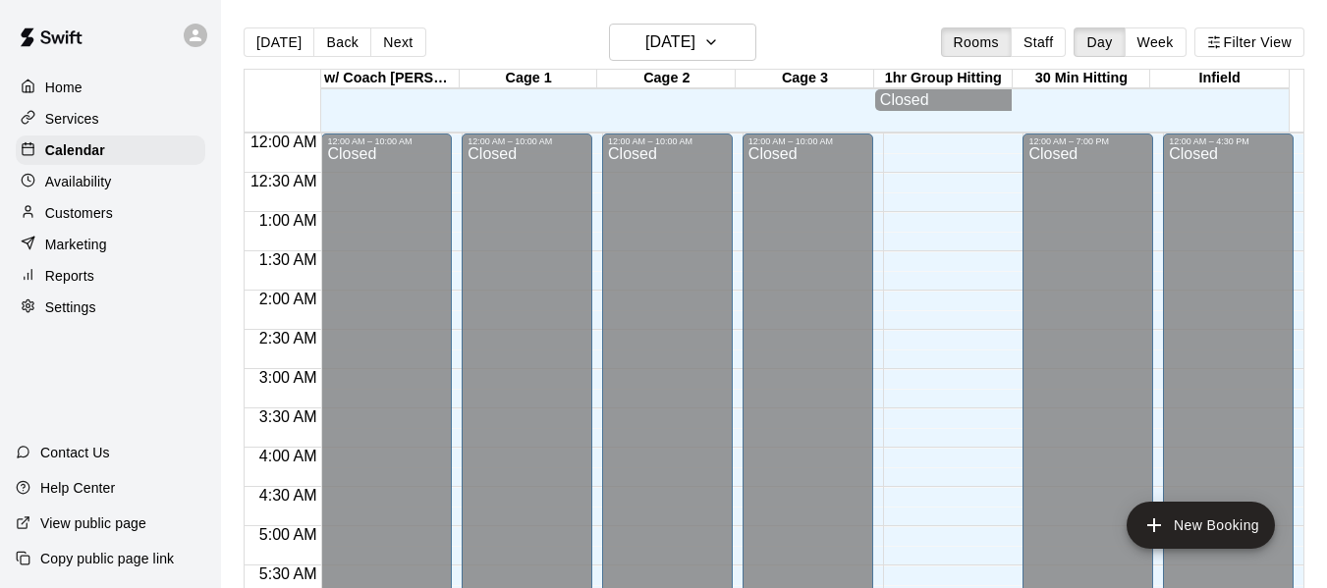
scroll to position [1347, 0]
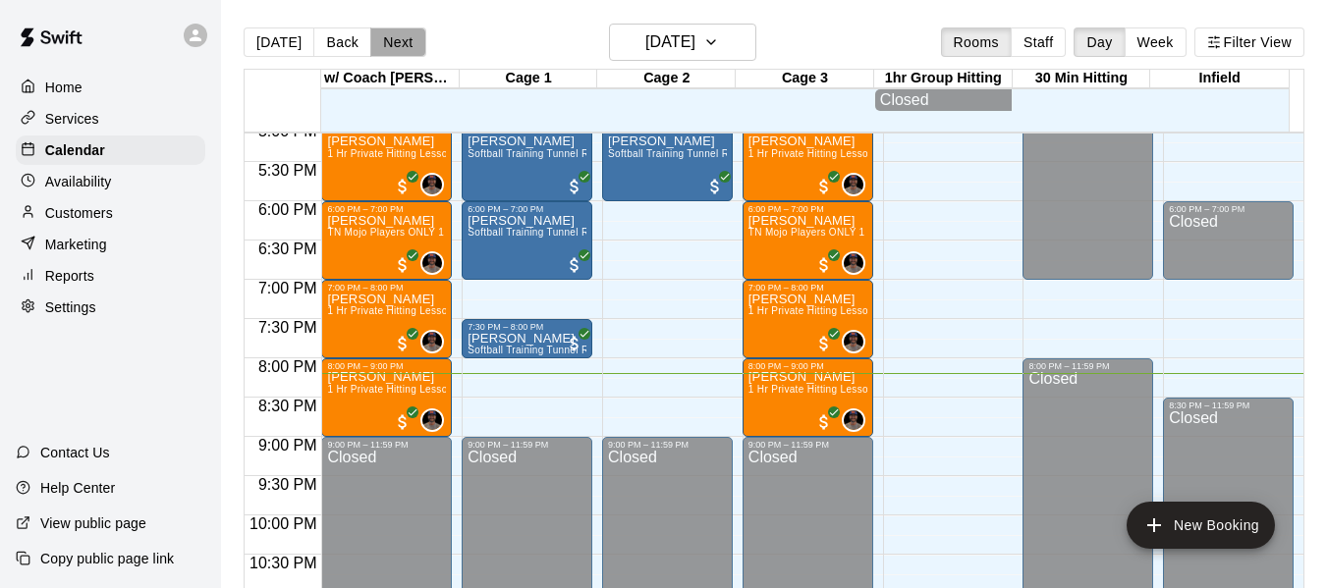
click at [396, 39] on button "Next" at bounding box center [397, 42] width 55 height 29
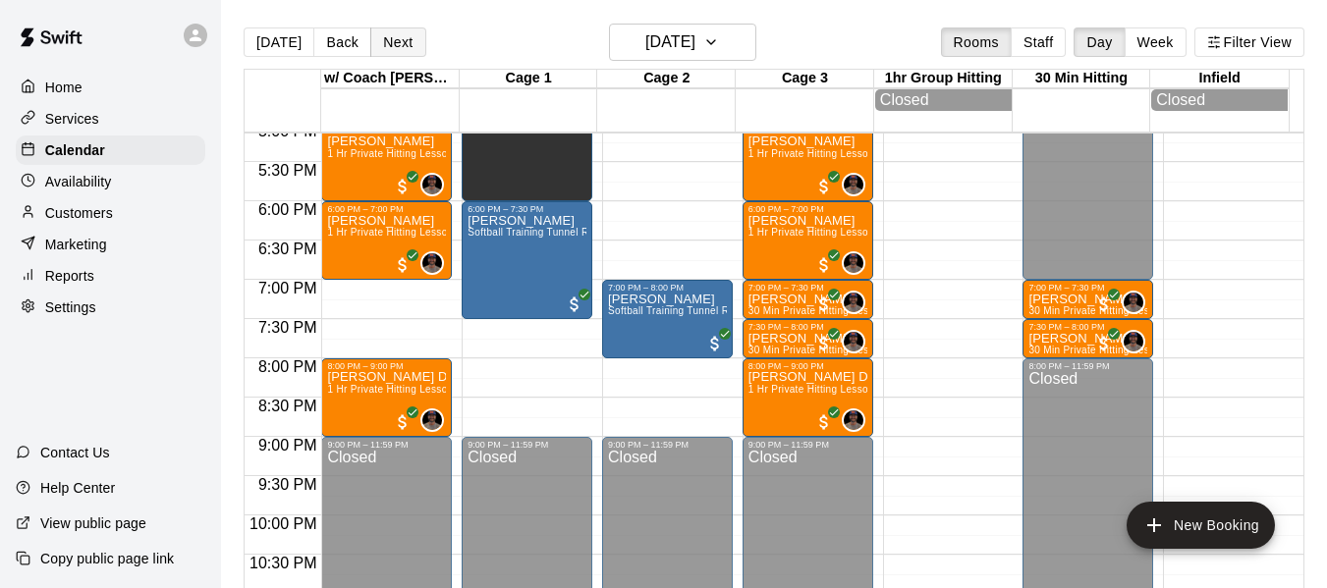
click at [396, 39] on button "Next" at bounding box center [397, 42] width 55 height 29
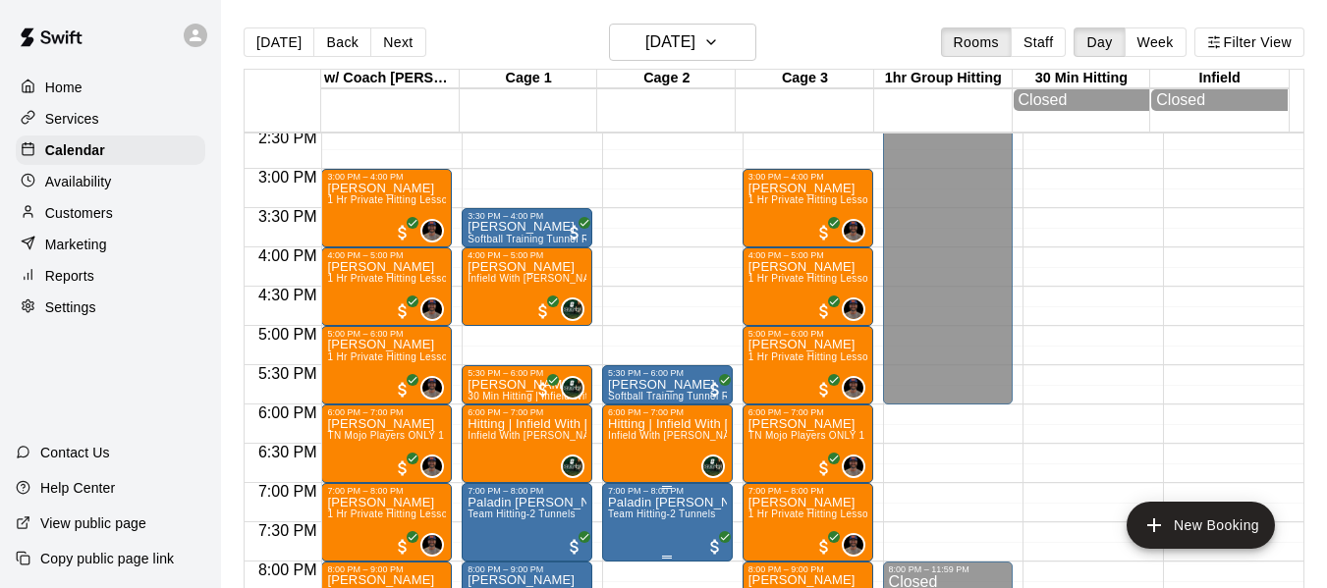
scroll to position [1118, 0]
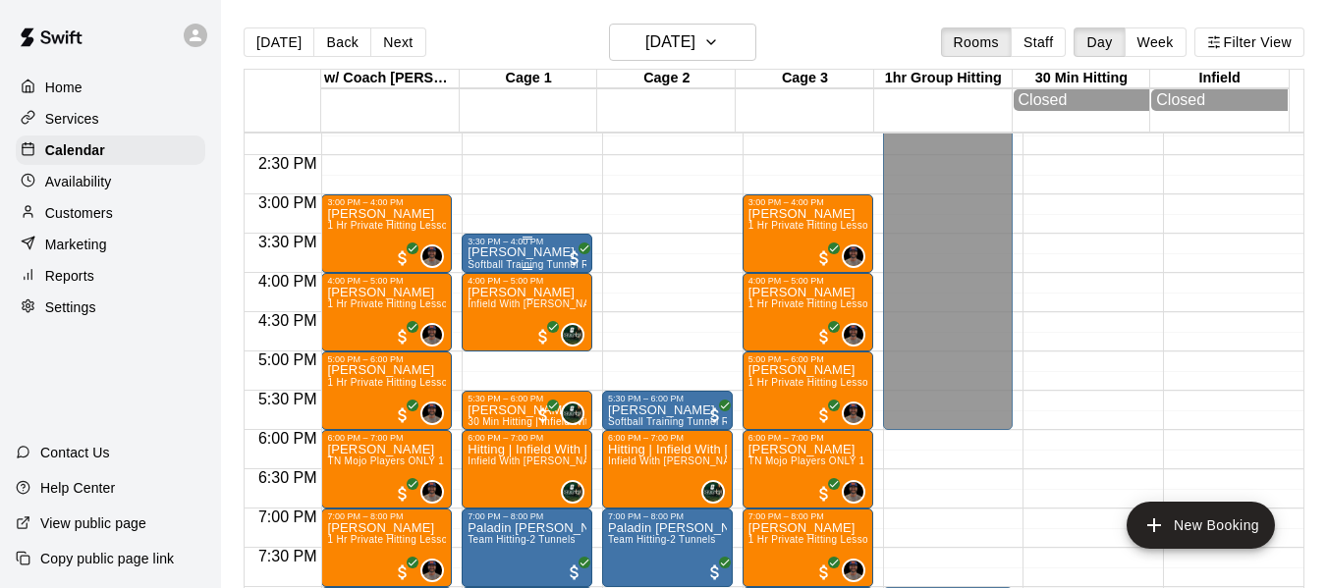
click at [517, 264] on div "[PERSON_NAME] Softball Training Tunnel Rental" at bounding box center [527, 541] width 119 height 588
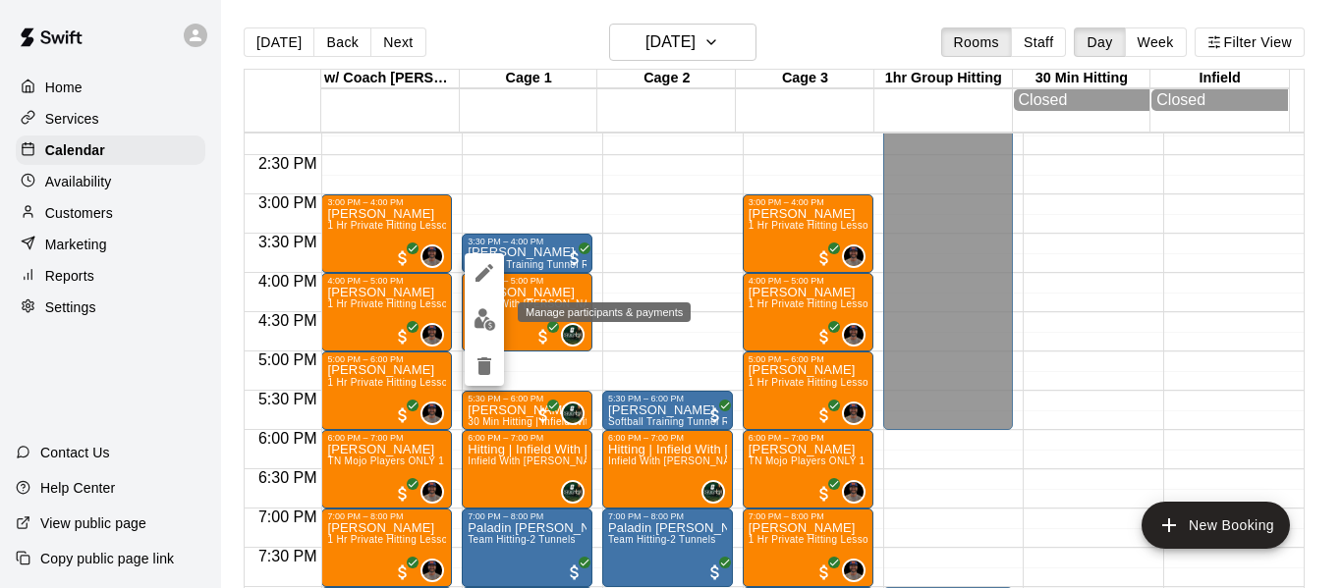
click at [484, 320] on img "edit" at bounding box center [485, 319] width 23 height 23
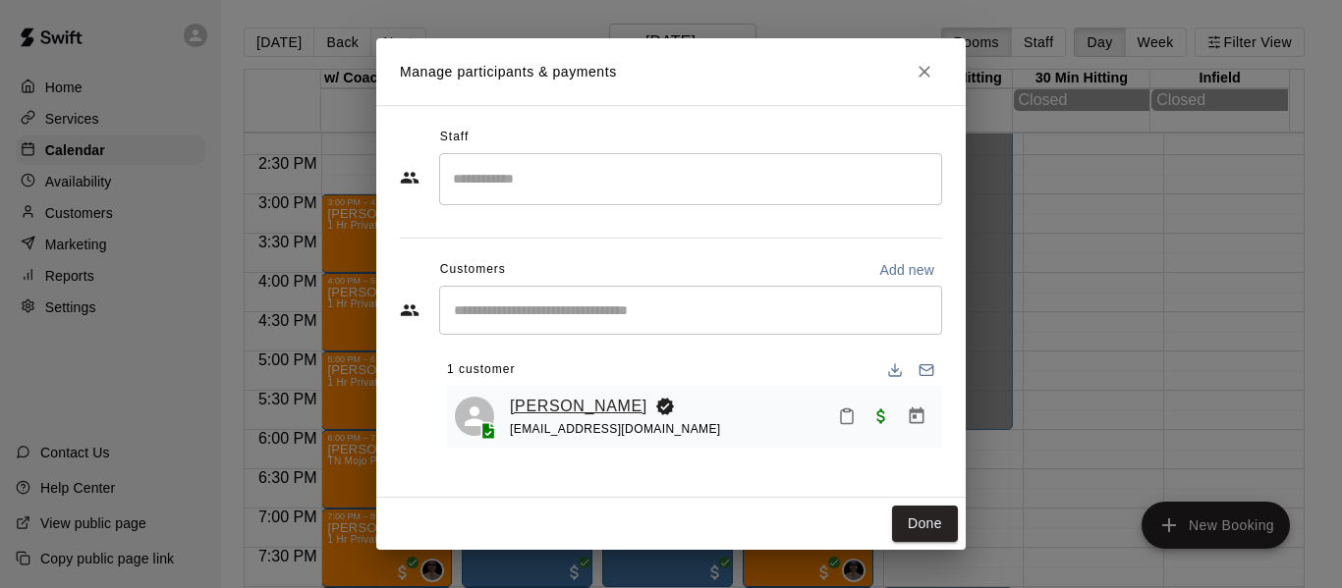
click at [552, 415] on link "[PERSON_NAME]" at bounding box center [579, 407] width 138 height 26
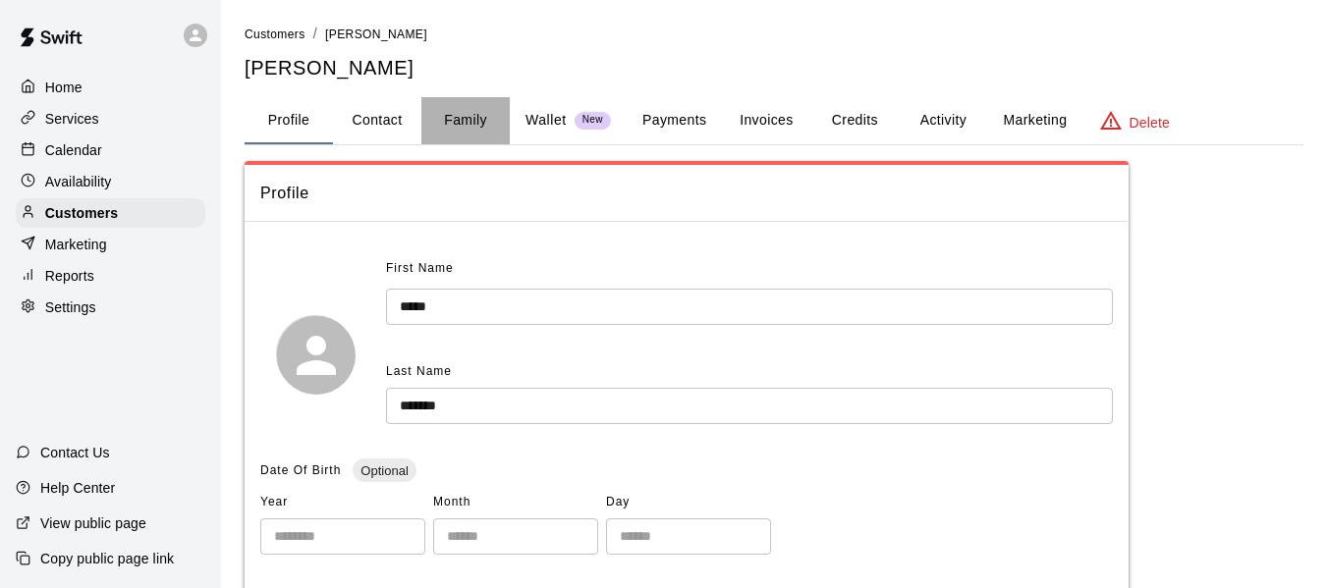
click at [488, 113] on button "Family" at bounding box center [465, 120] width 88 height 47
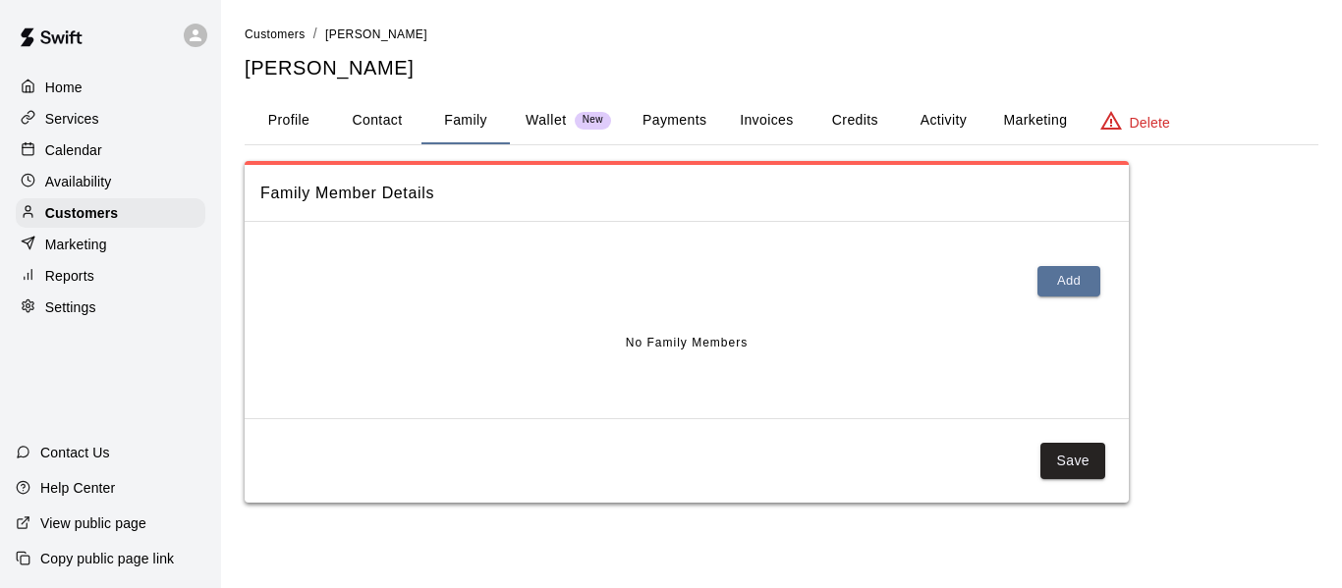
click at [294, 117] on button "Profile" at bounding box center [289, 120] width 88 height 47
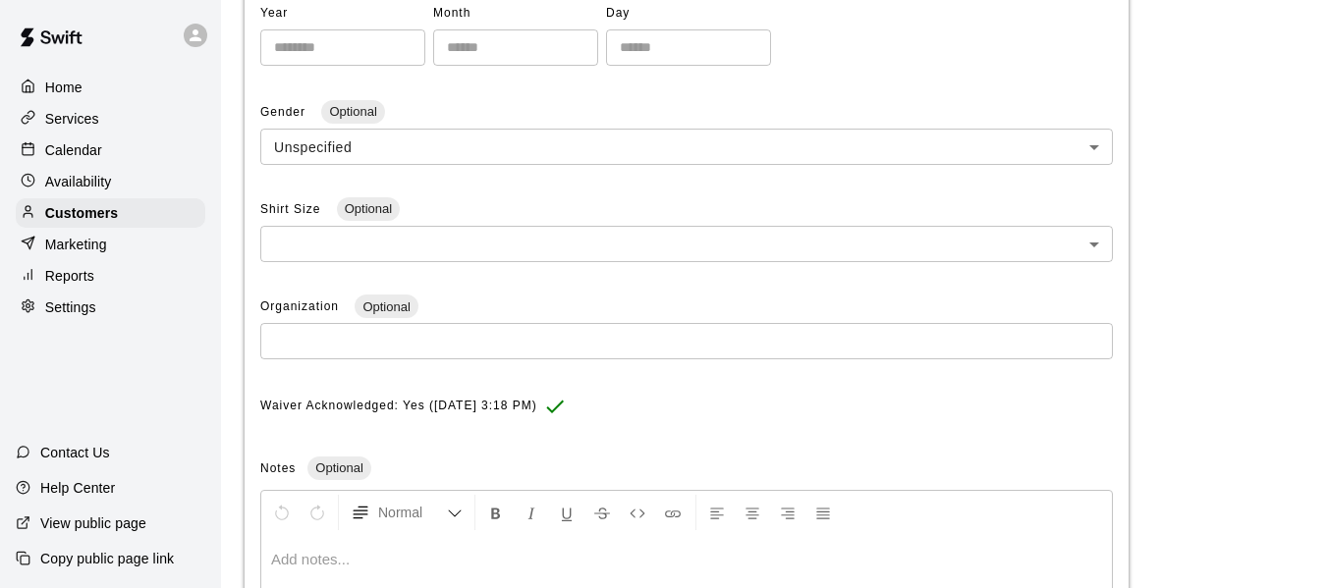
scroll to position [491, 0]
click at [86, 169] on div "Home Services Calendar Availability Customers Marketing Reports Settings" at bounding box center [110, 197] width 221 height 253
click at [86, 151] on p "Calendar" at bounding box center [73, 150] width 57 height 20
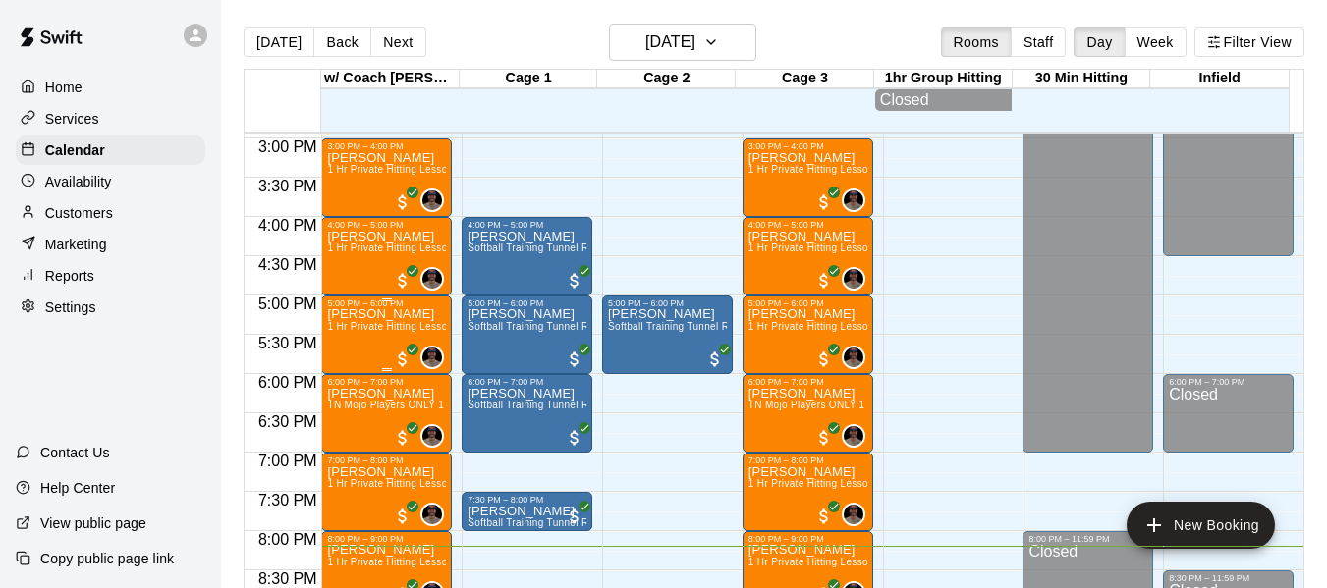
scroll to position [1150, 0]
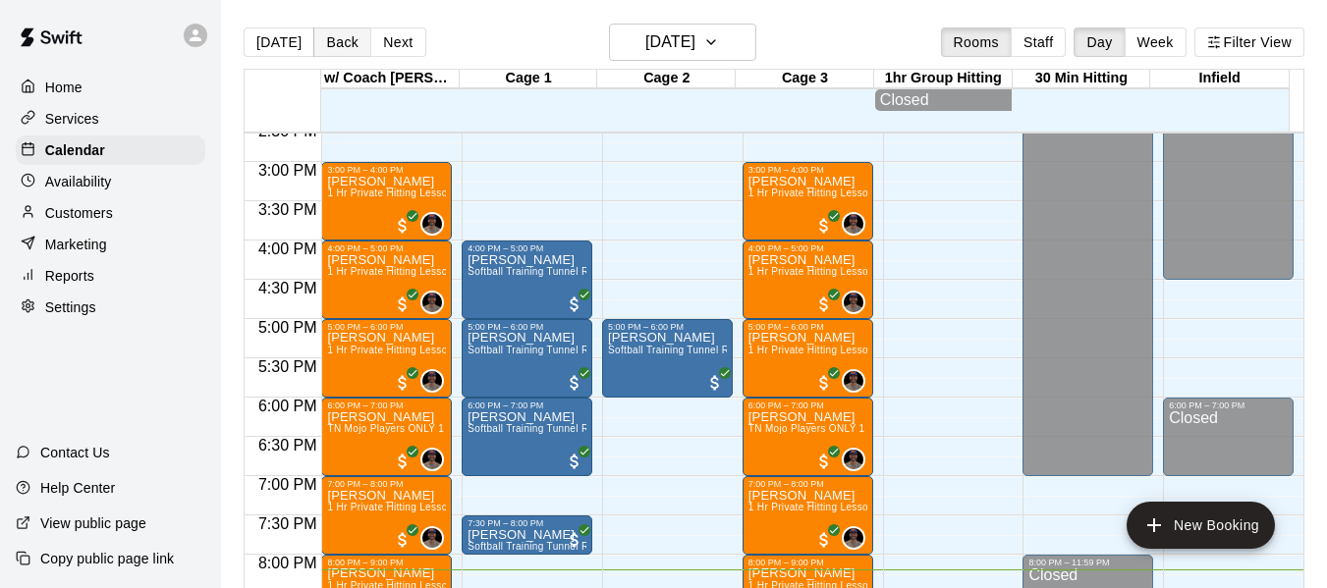
click at [334, 42] on button "Back" at bounding box center [342, 42] width 58 height 29
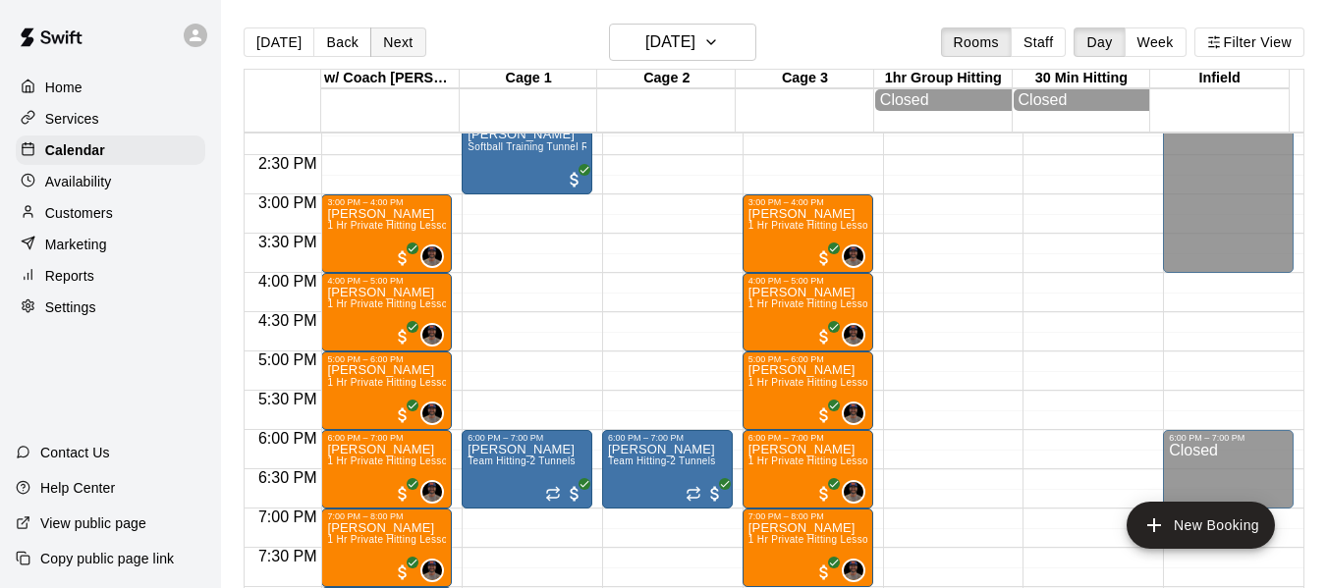
scroll to position [1085, 0]
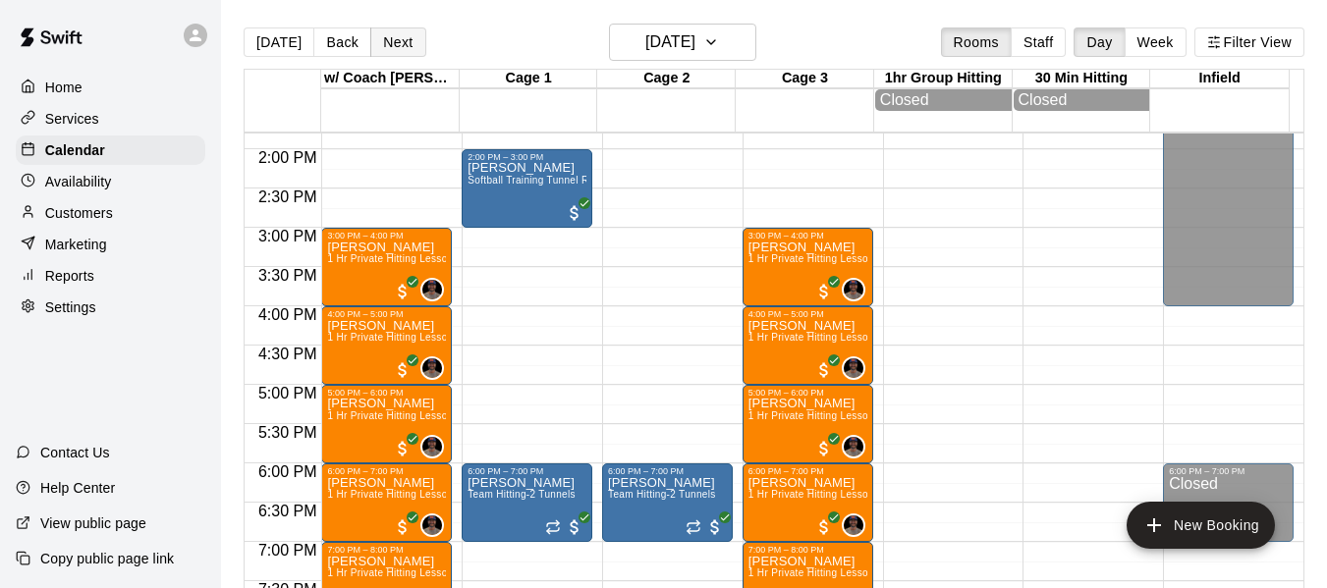
click at [407, 39] on button "Next" at bounding box center [397, 42] width 55 height 29
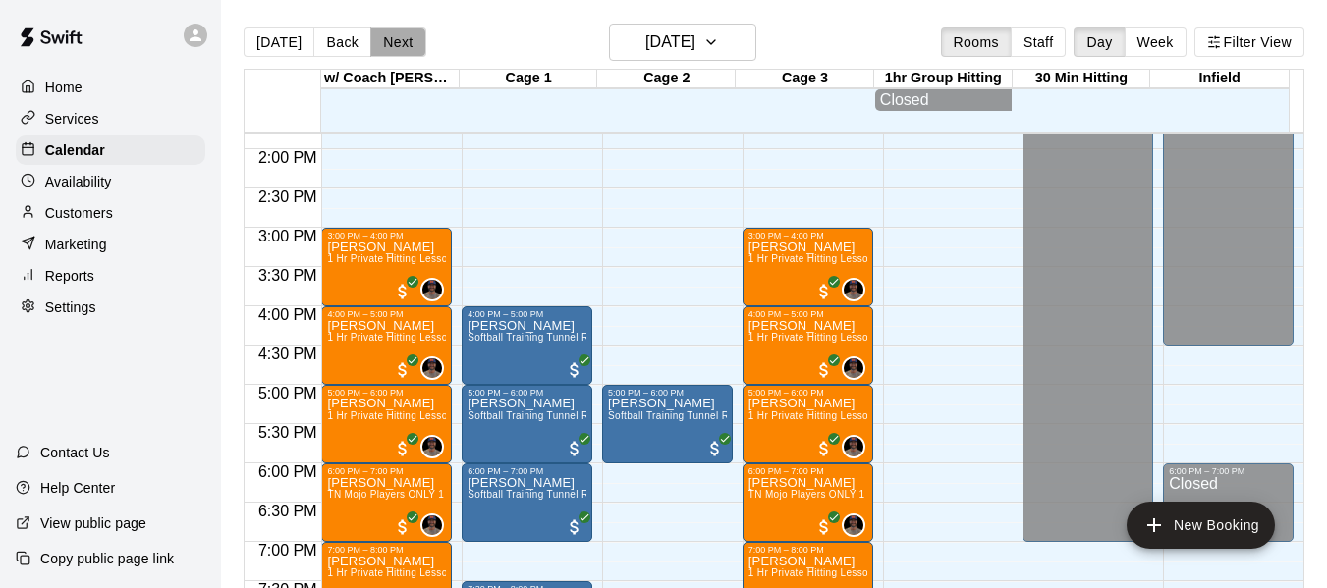
click at [406, 37] on button "Next" at bounding box center [397, 42] width 55 height 29
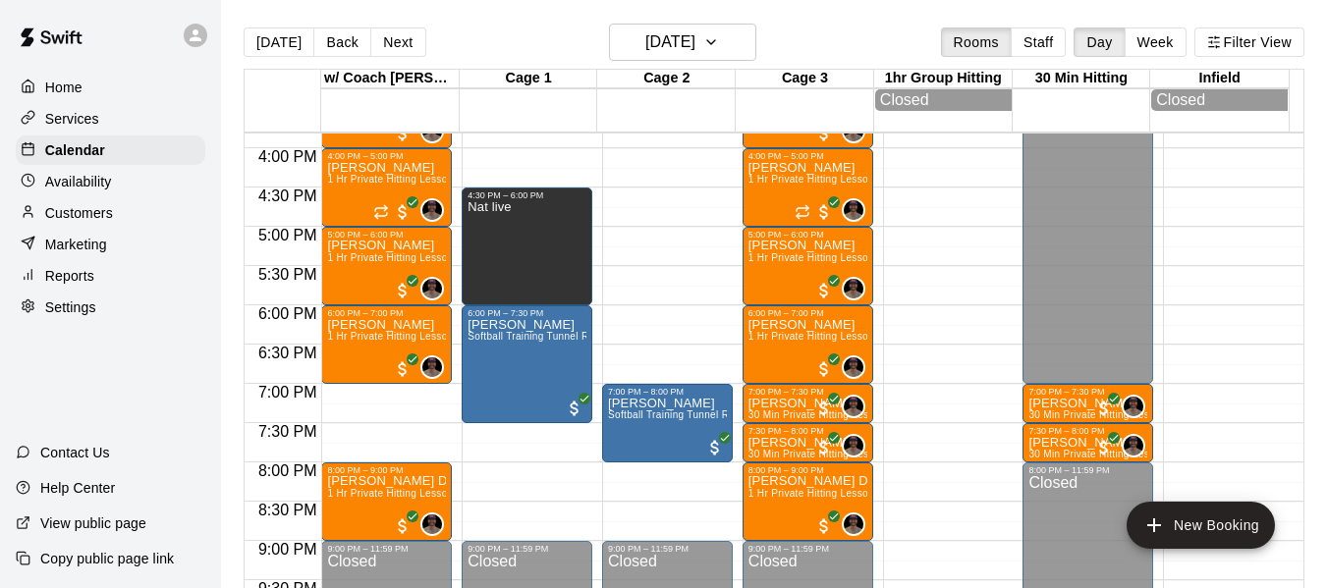
scroll to position [1249, 0]
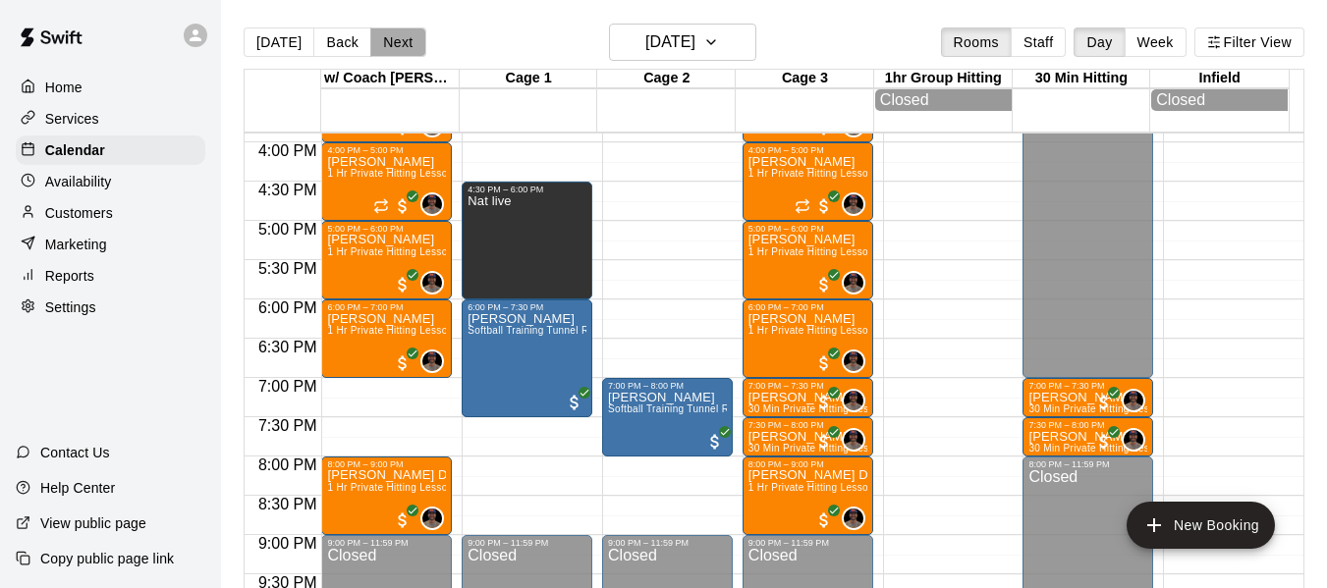
click at [408, 44] on button "Next" at bounding box center [397, 42] width 55 height 29
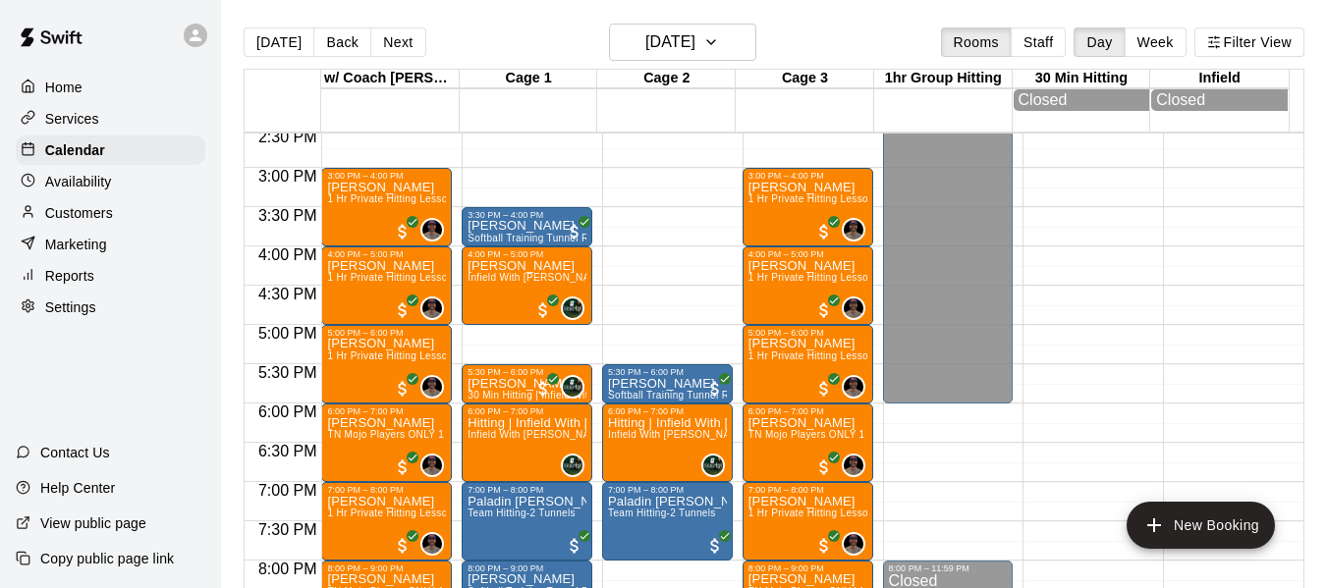
scroll to position [1118, 0]
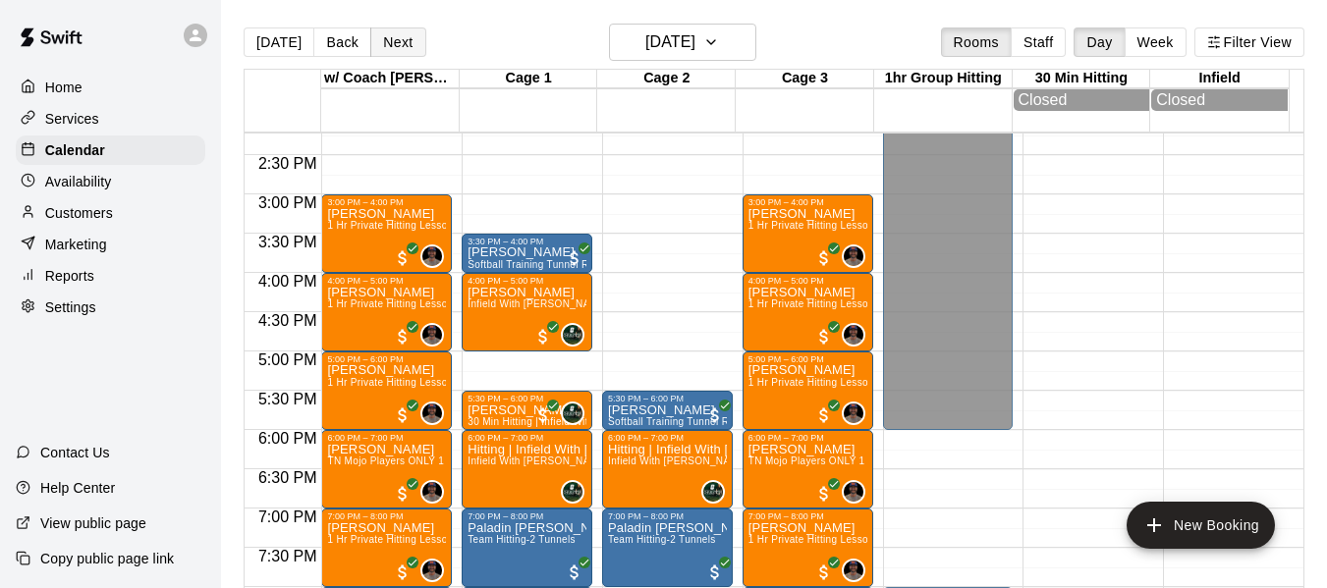
click at [398, 40] on button "Next" at bounding box center [397, 42] width 55 height 29
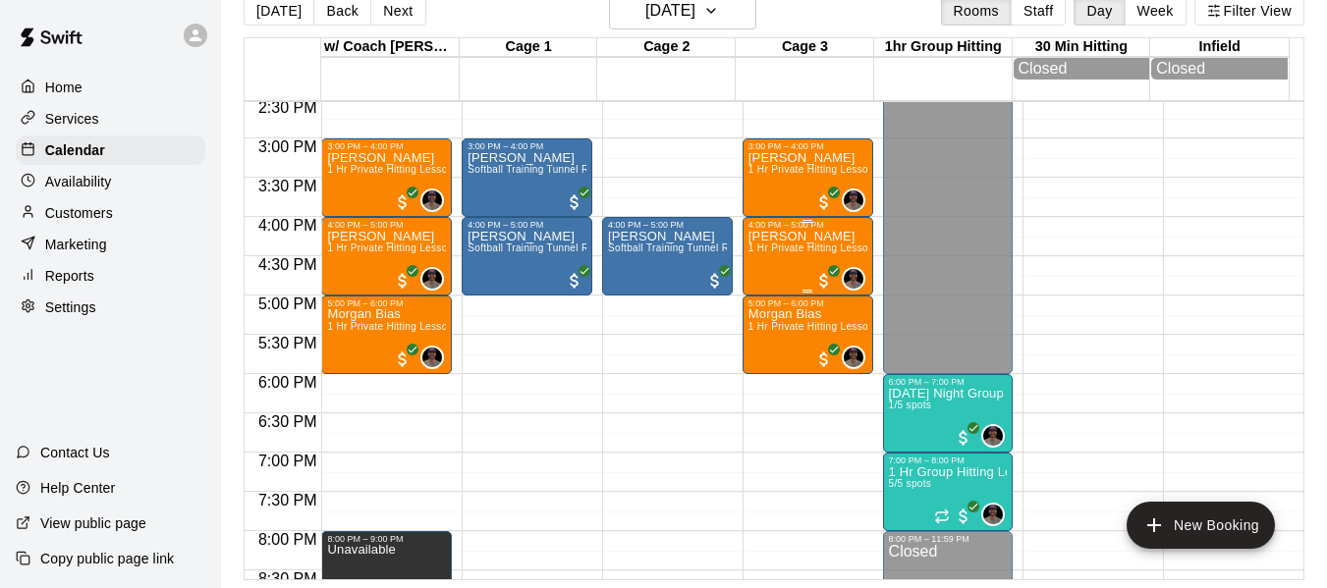
scroll to position [1150, 0]
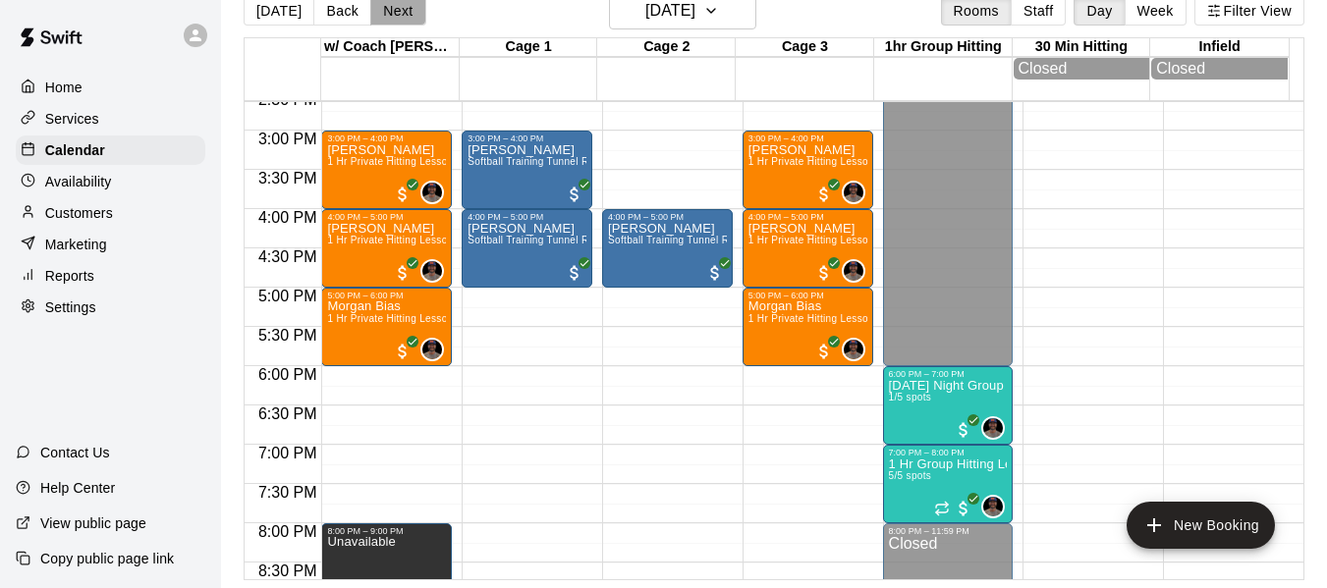
click at [411, 11] on button "Next" at bounding box center [397, 10] width 55 height 29
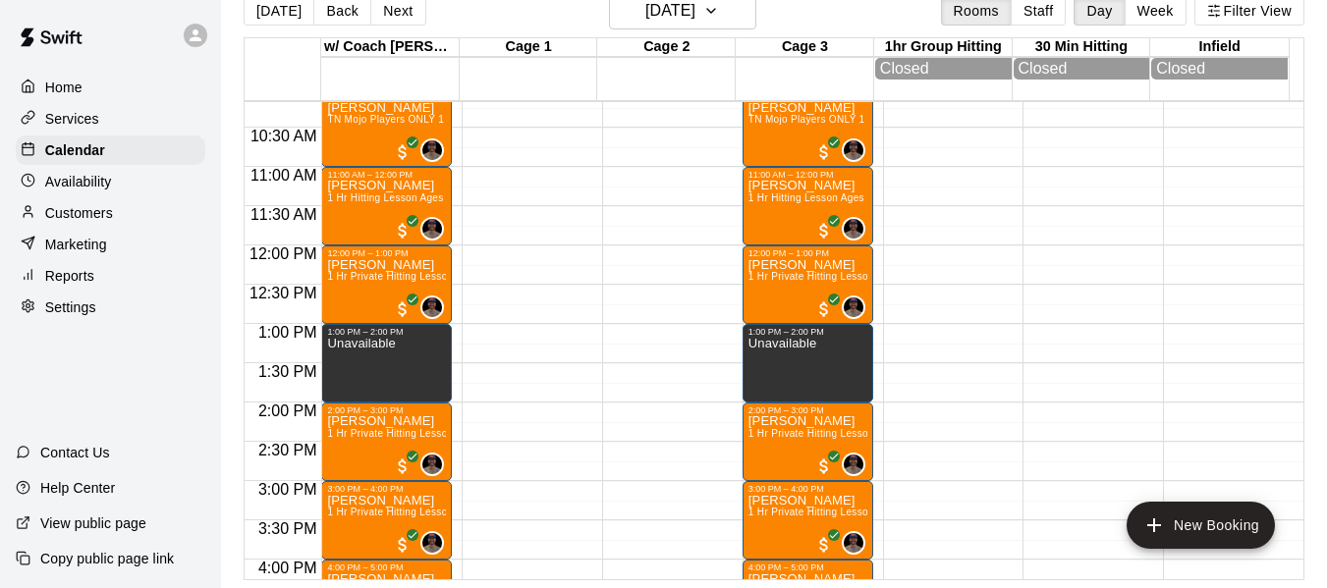
scroll to position [823, 0]
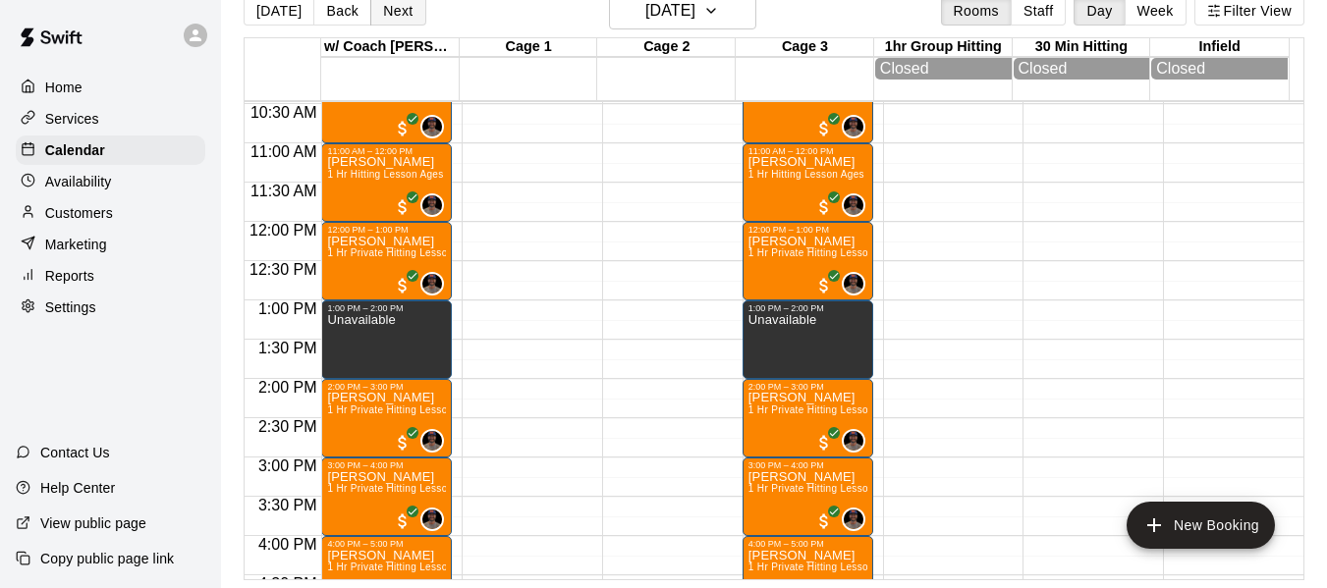
click at [379, 6] on button "Next" at bounding box center [397, 10] width 55 height 29
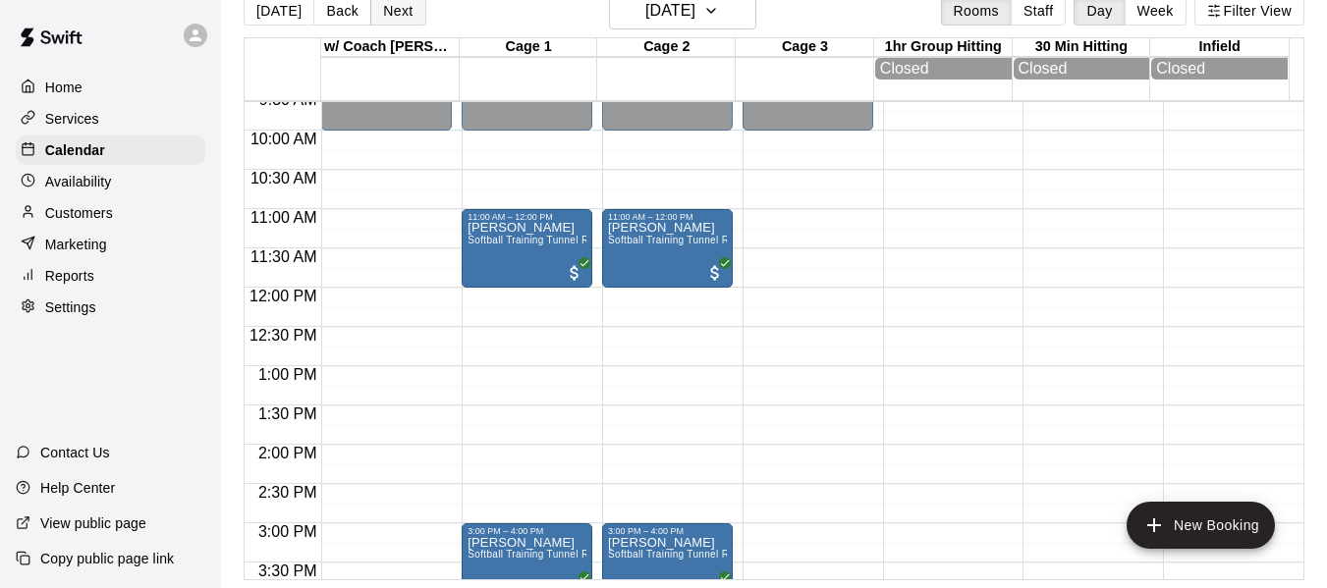
scroll to position [725, 0]
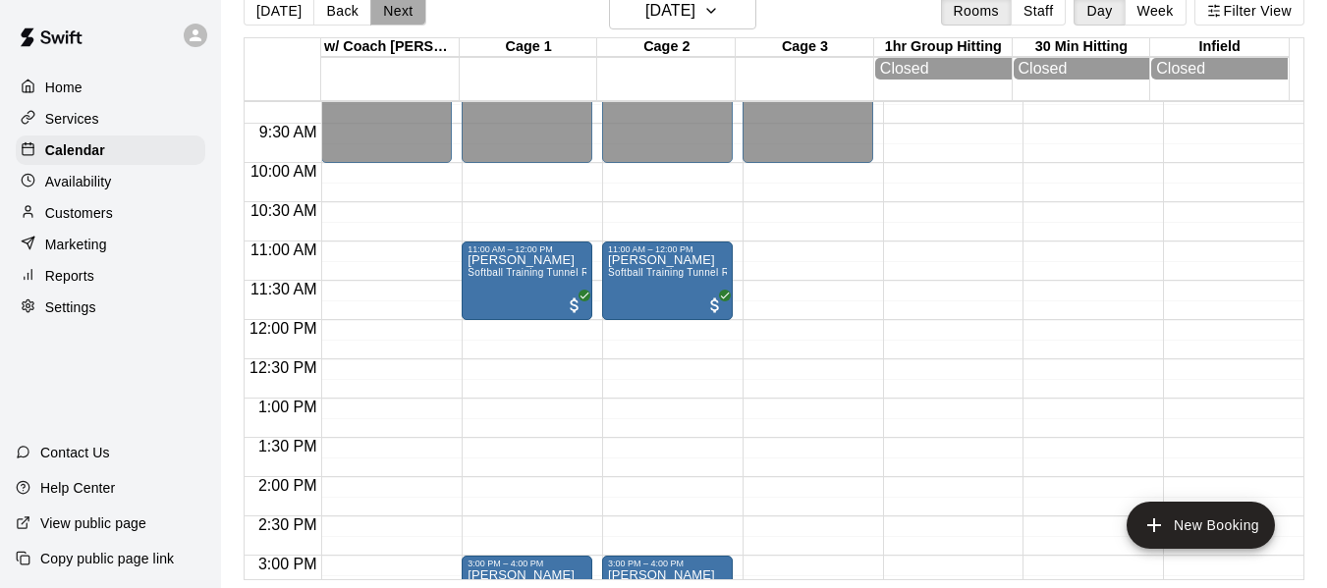
click at [389, 6] on button "Next" at bounding box center [397, 10] width 55 height 29
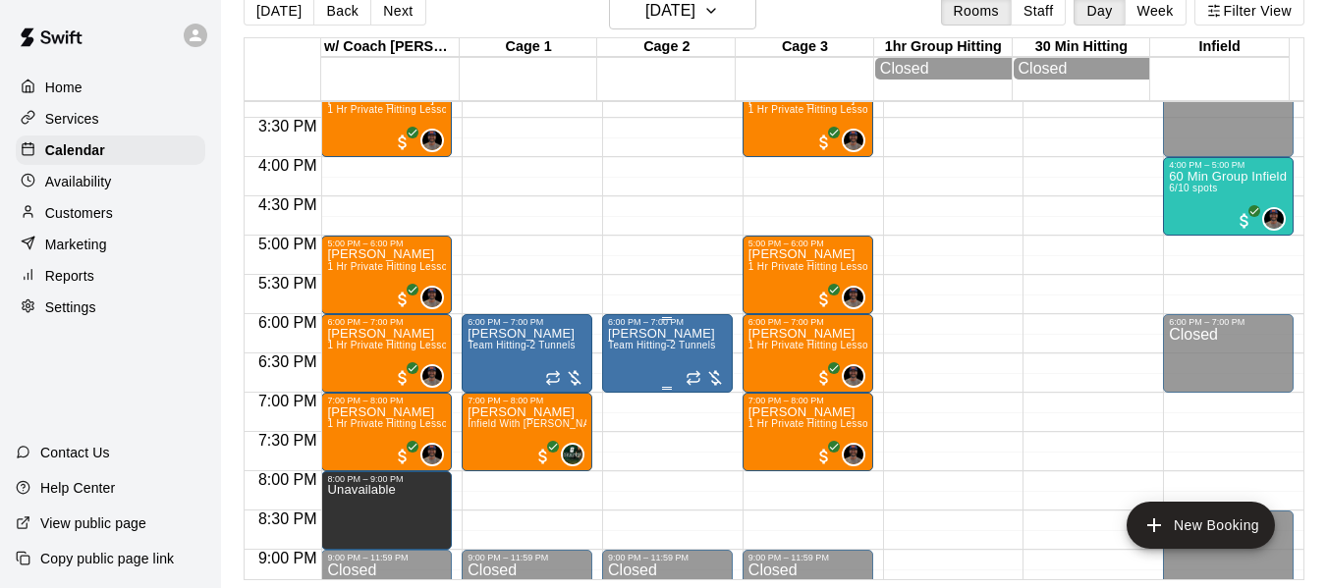
scroll to position [1216, 0]
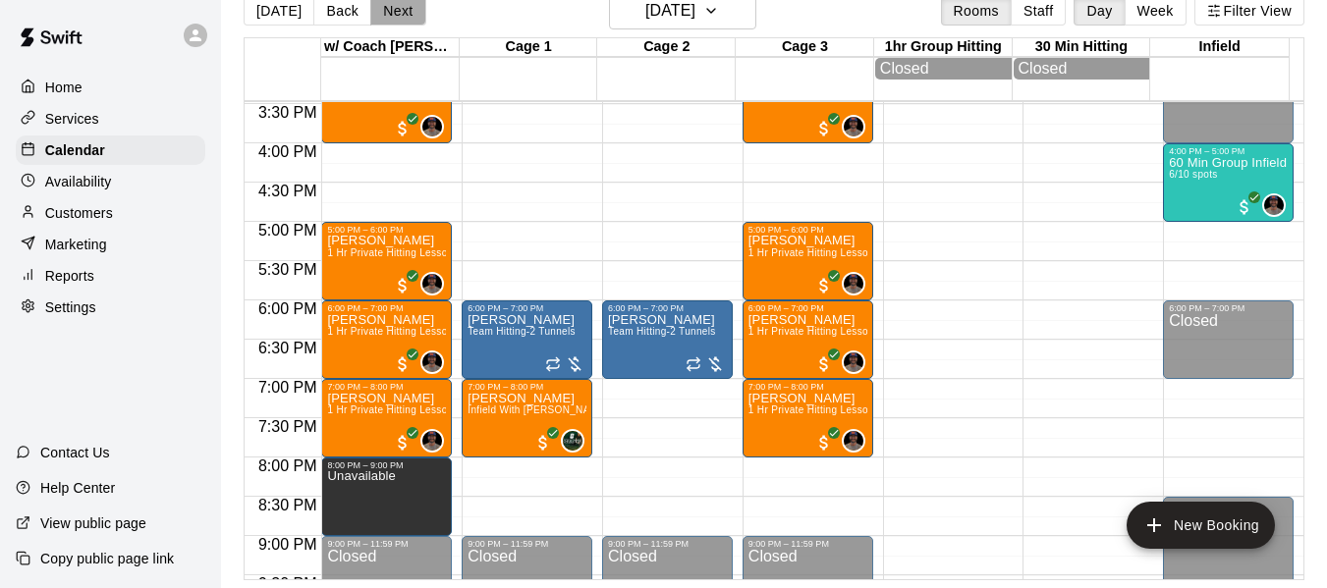
click at [378, 3] on button "Next" at bounding box center [397, 10] width 55 height 29
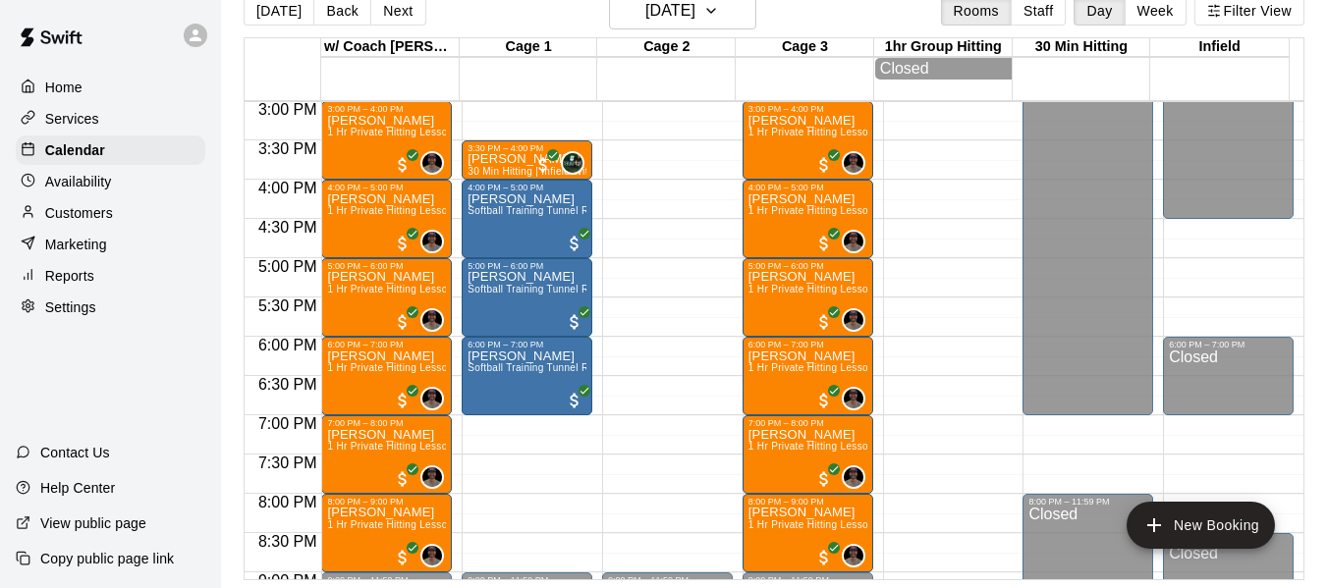
scroll to position [1183, 0]
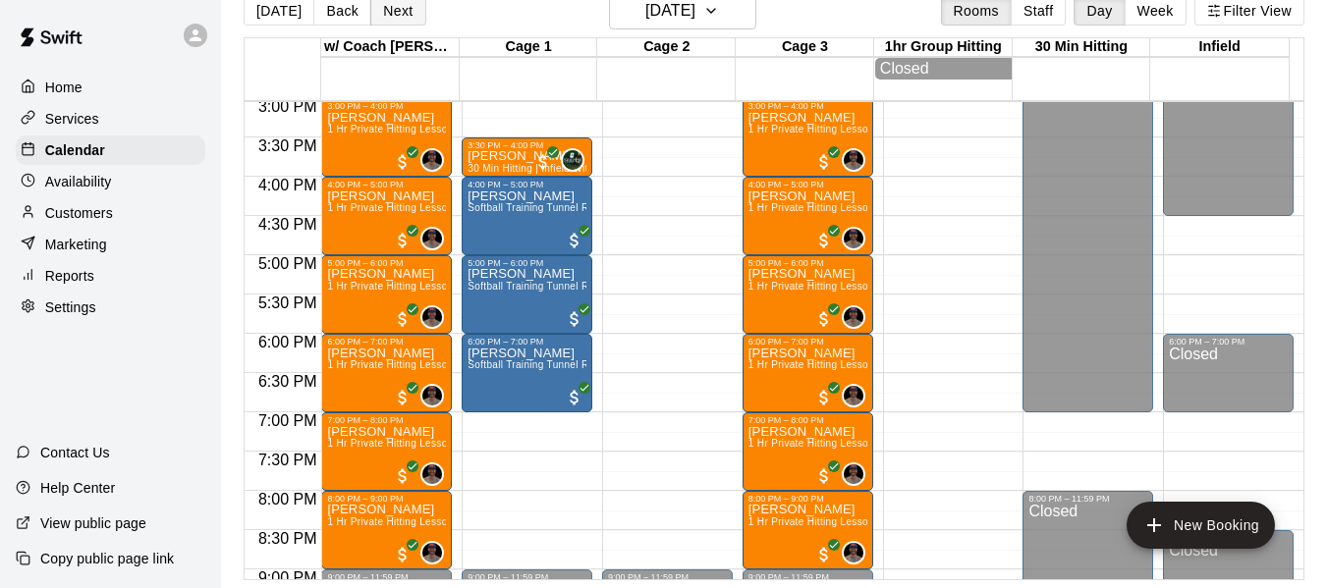
click at [407, 14] on button "Next" at bounding box center [397, 10] width 55 height 29
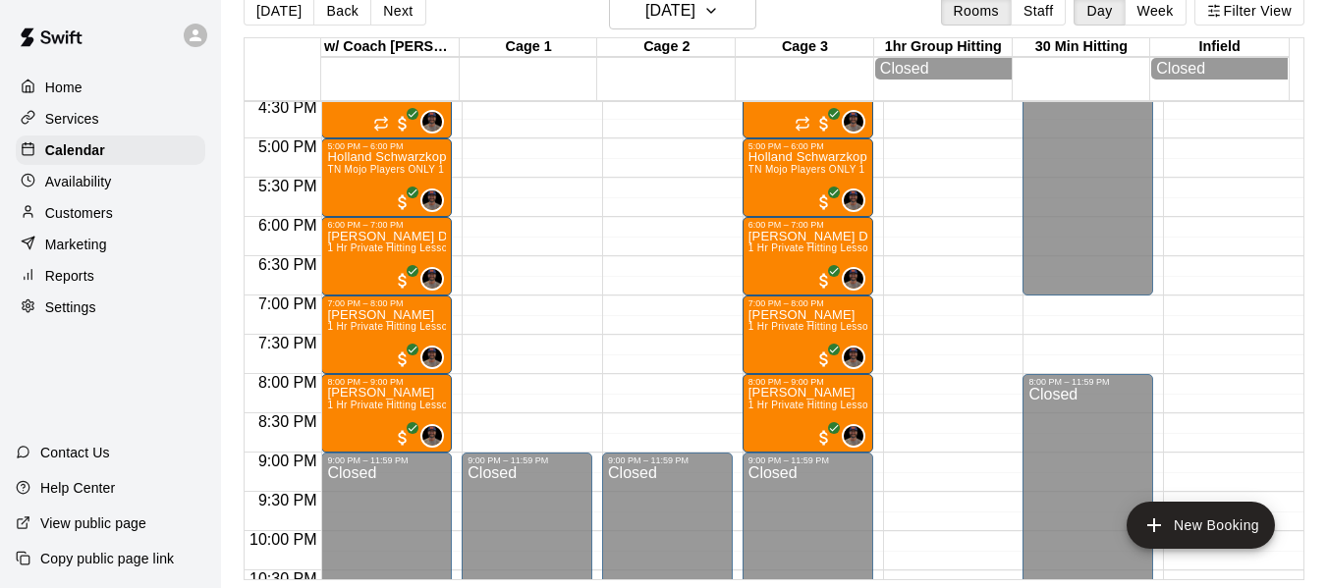
scroll to position [1314, 0]
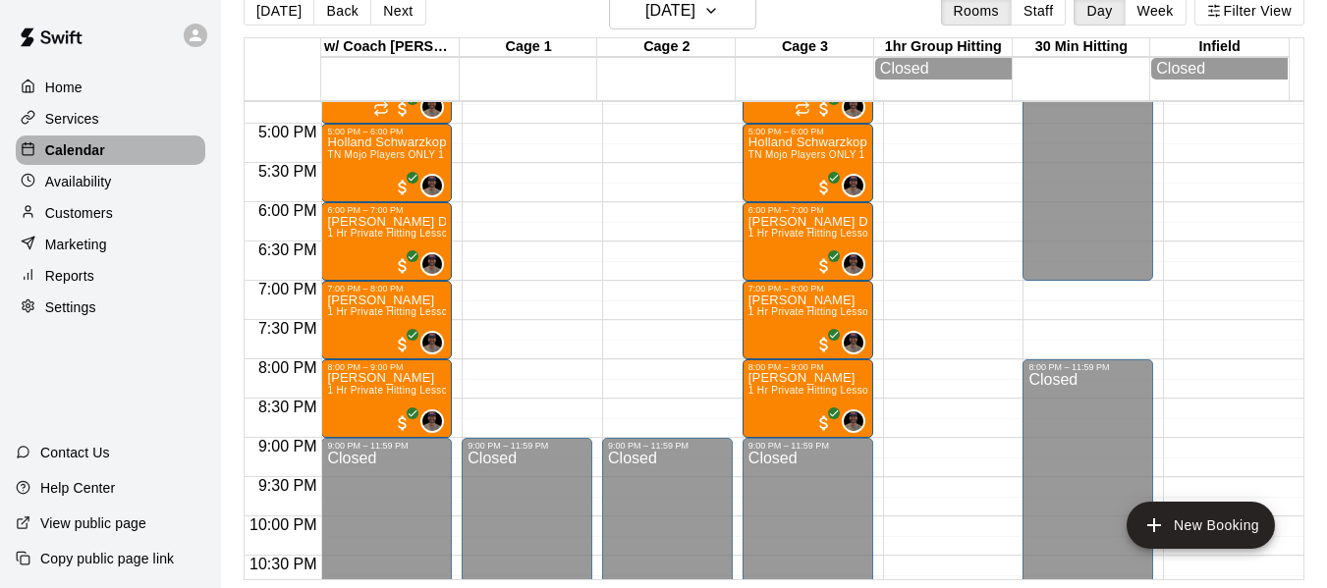
click at [103, 148] on p "Calendar" at bounding box center [75, 150] width 60 height 20
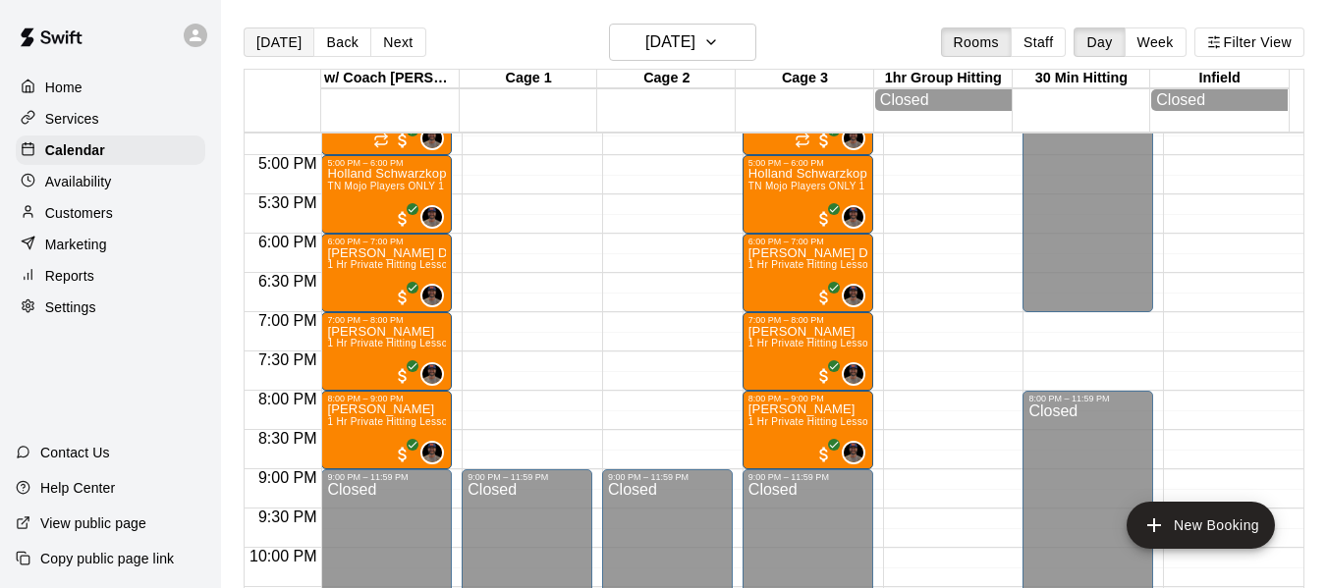
click at [281, 35] on button "[DATE]" at bounding box center [279, 42] width 71 height 29
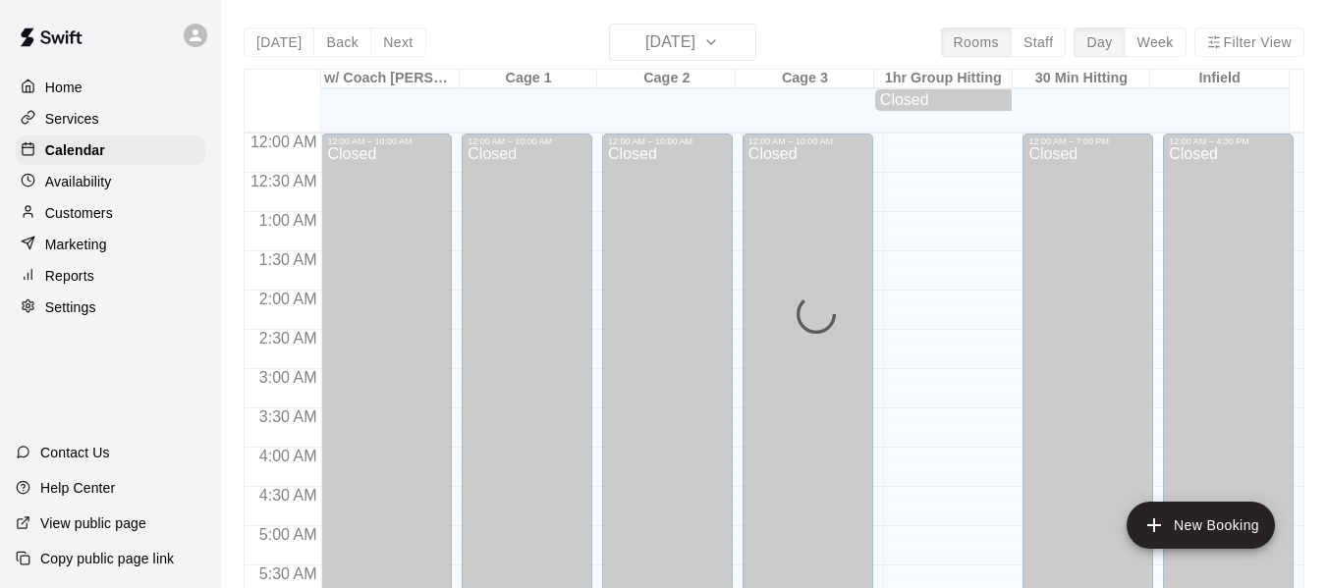
scroll to position [1347, 0]
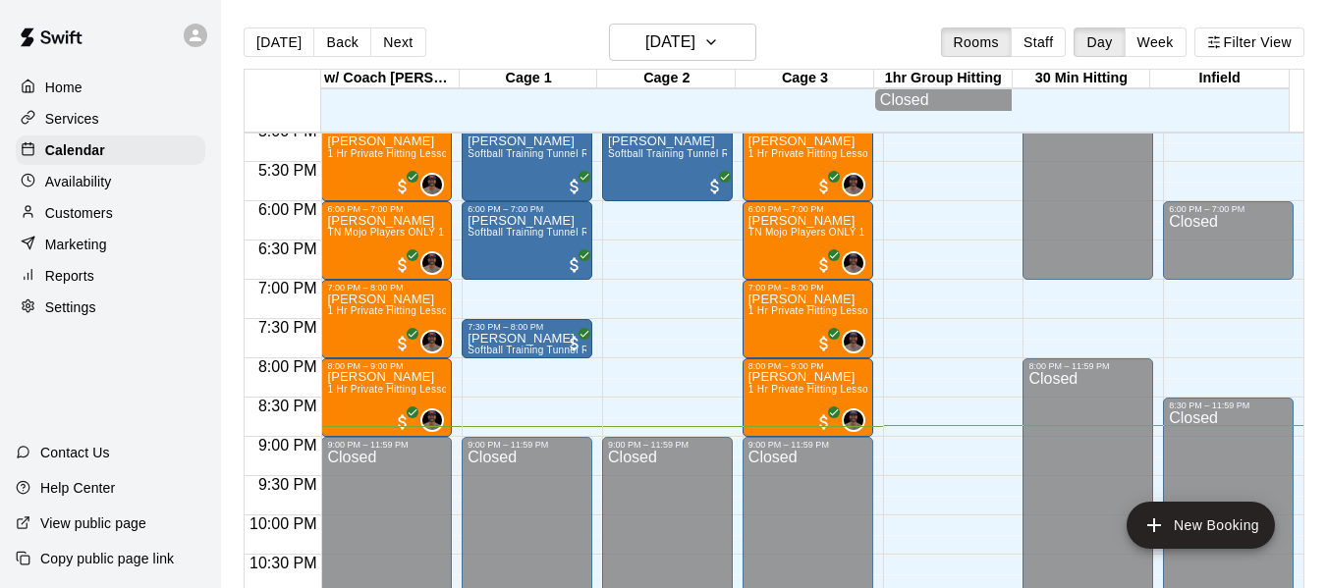
click at [367, 16] on main "Today Back Next Tuesday Aug 19 Rooms Staff Day Week Filter View w/ Coach Quinne…" at bounding box center [774, 310] width 1106 height 620
click at [383, 39] on button "Next" at bounding box center [397, 42] width 55 height 29
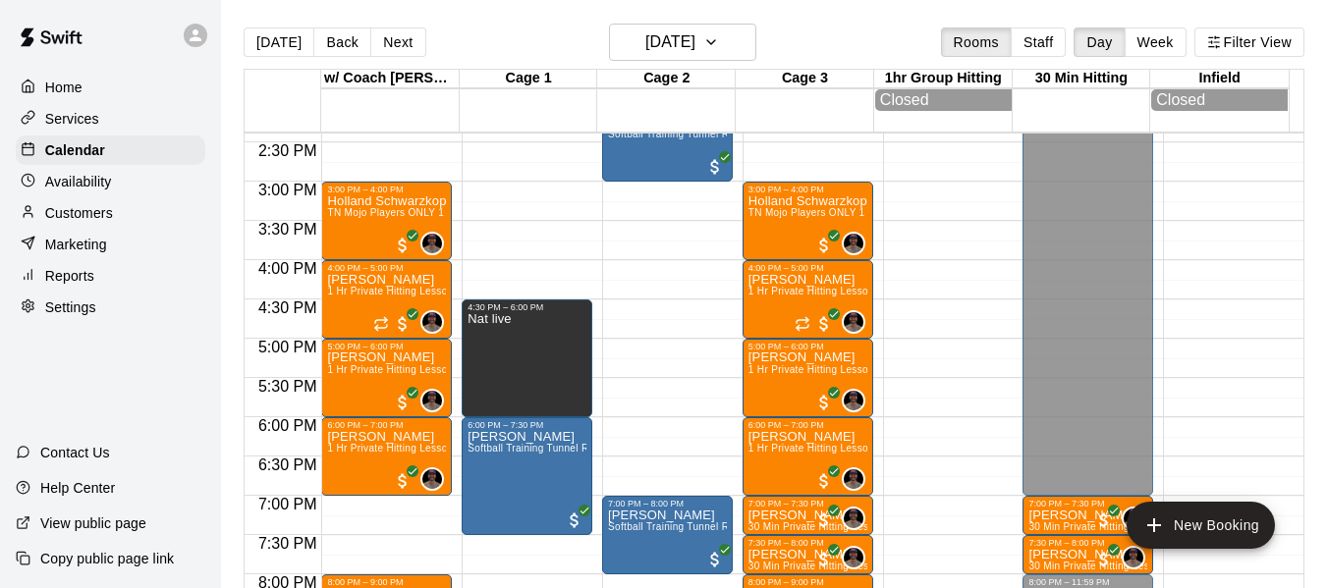
scroll to position [1118, 0]
